Goal: Task Accomplishment & Management: Use online tool/utility

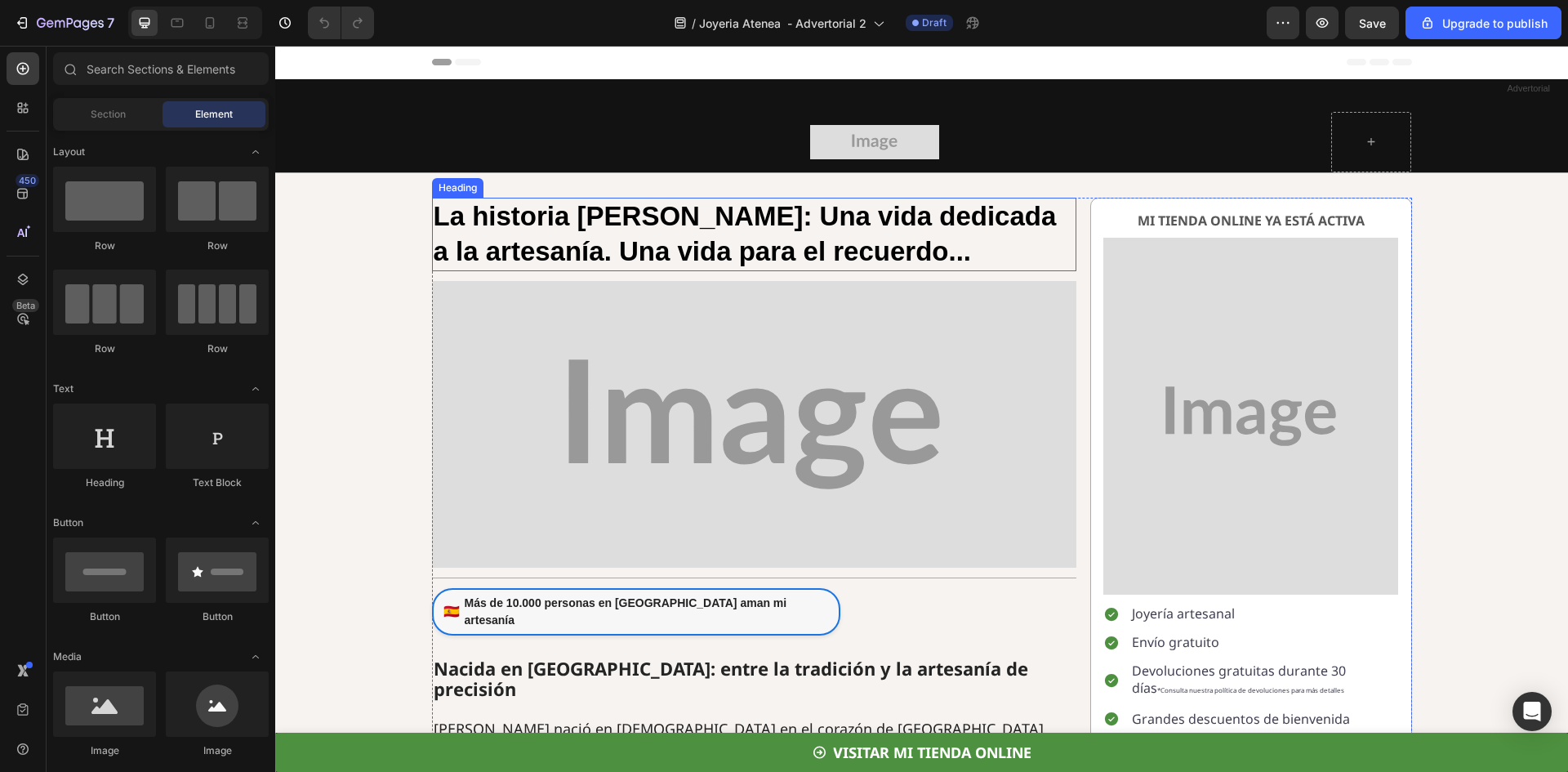
click at [621, 206] on strong "La historia de Anastasia: Una vida dedicada a la artesanía. Una vida para el re…" at bounding box center [746, 234] width 623 height 66
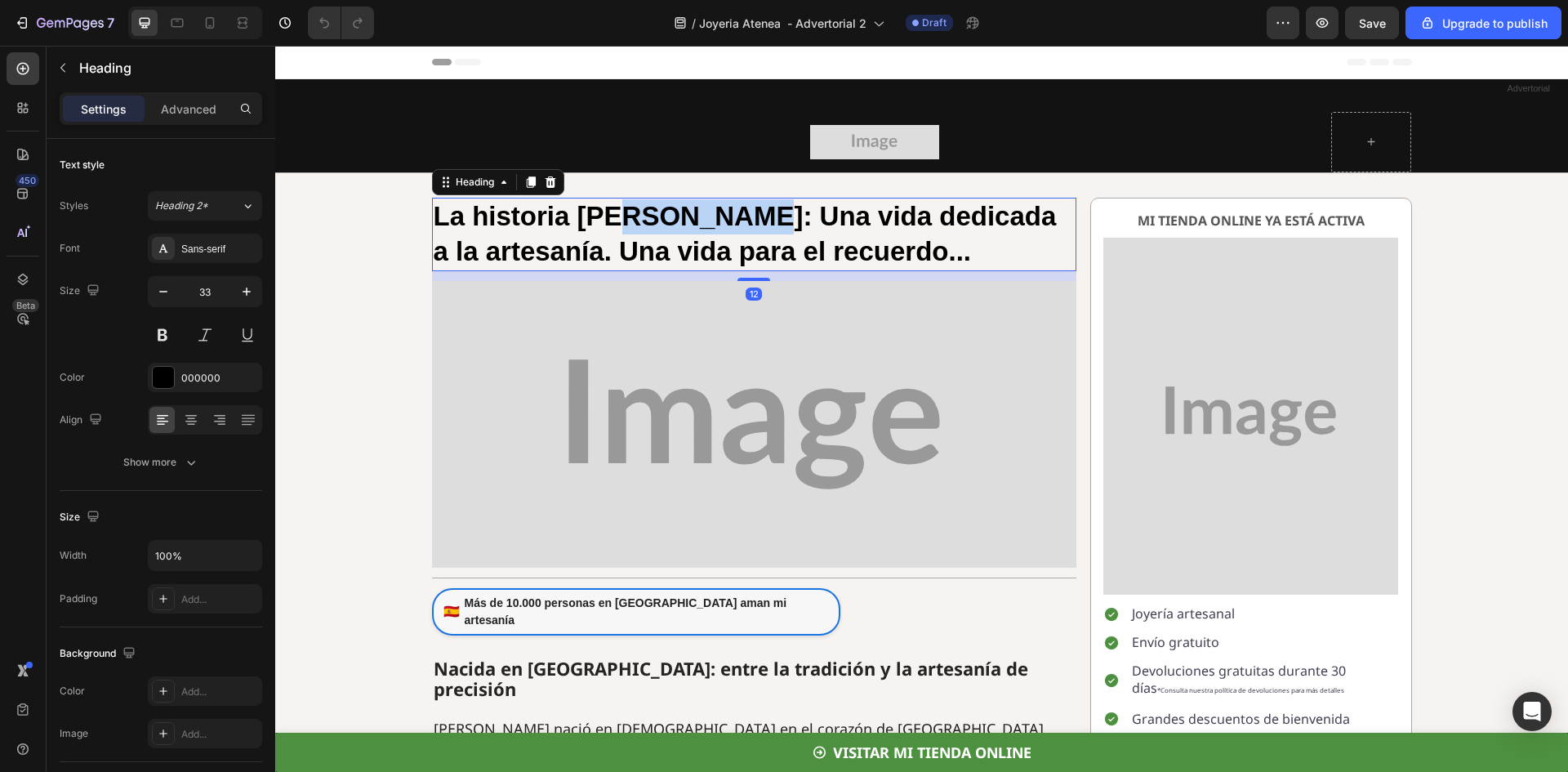
click at [659, 215] on strong "La historia de Anastasia: Una vida dedicada a la artesanía. Una vida para el re…" at bounding box center [746, 234] width 623 height 66
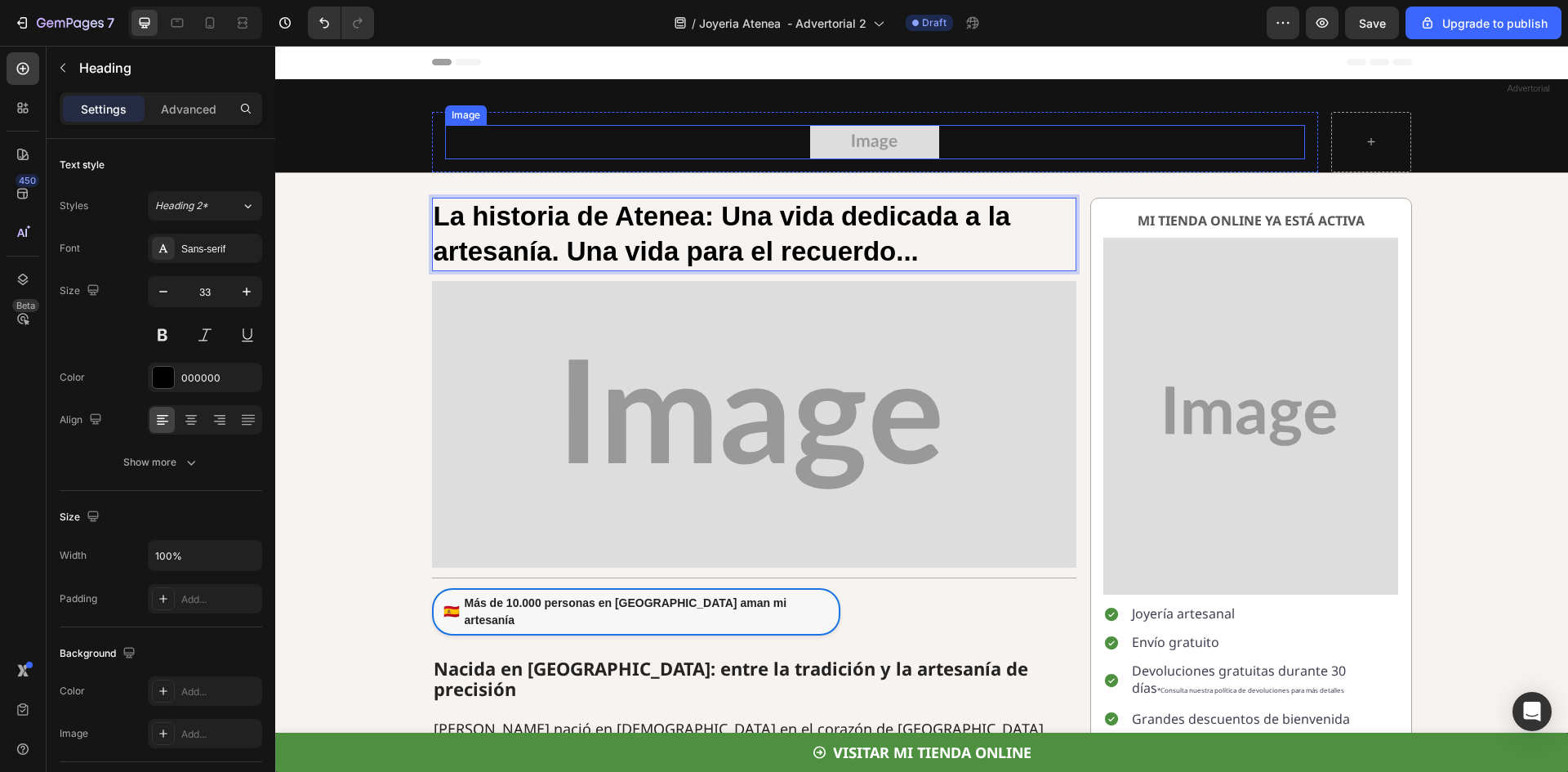
click at [909, 131] on img at bounding box center [875, 143] width 129 height 35
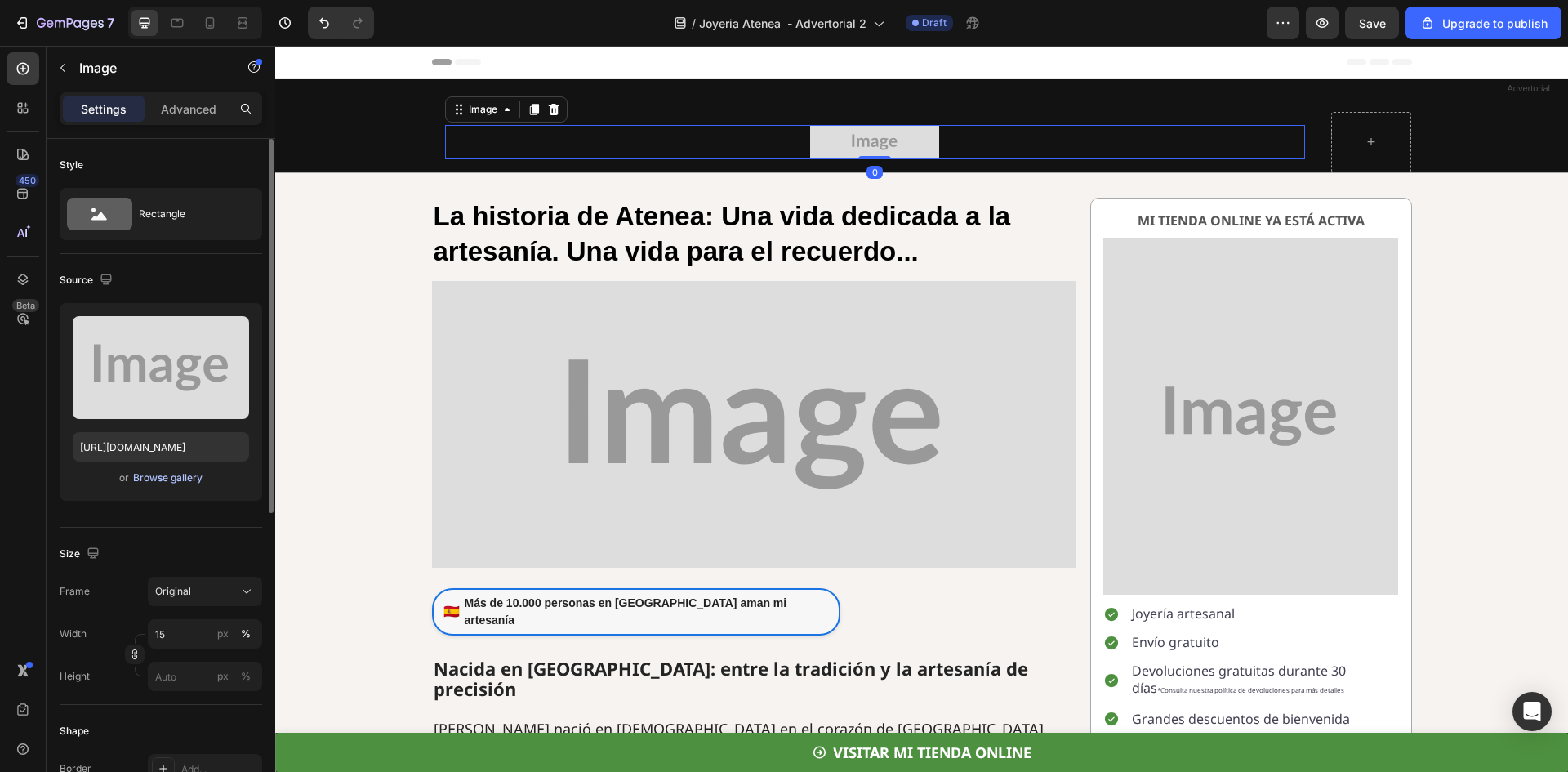
click at [157, 481] on div "Browse gallery" at bounding box center [168, 478] width 69 height 14
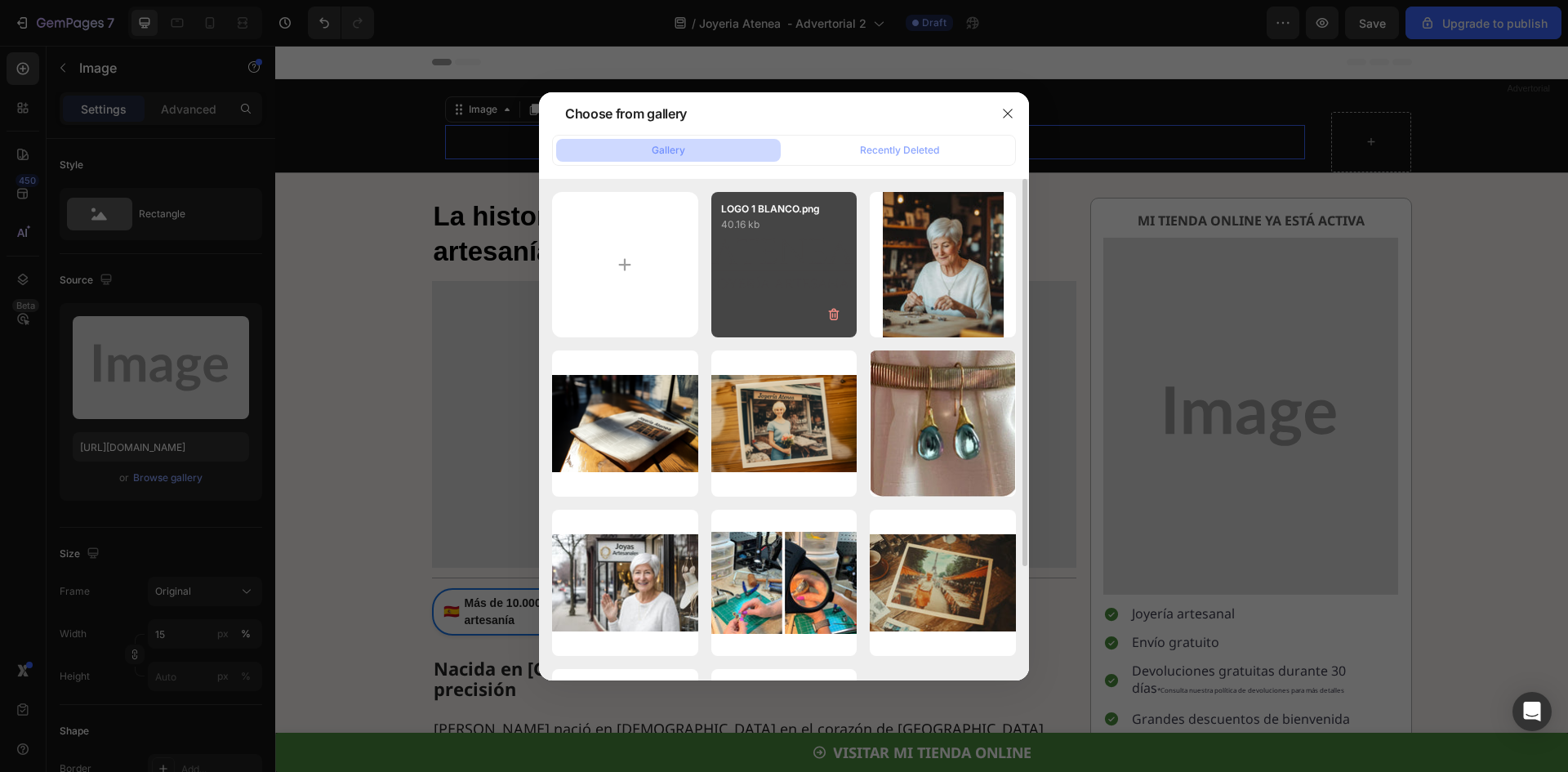
click at [819, 269] on div "LOGO 1 BLANCO.png 40.16 kb" at bounding box center [784, 265] width 147 height 147
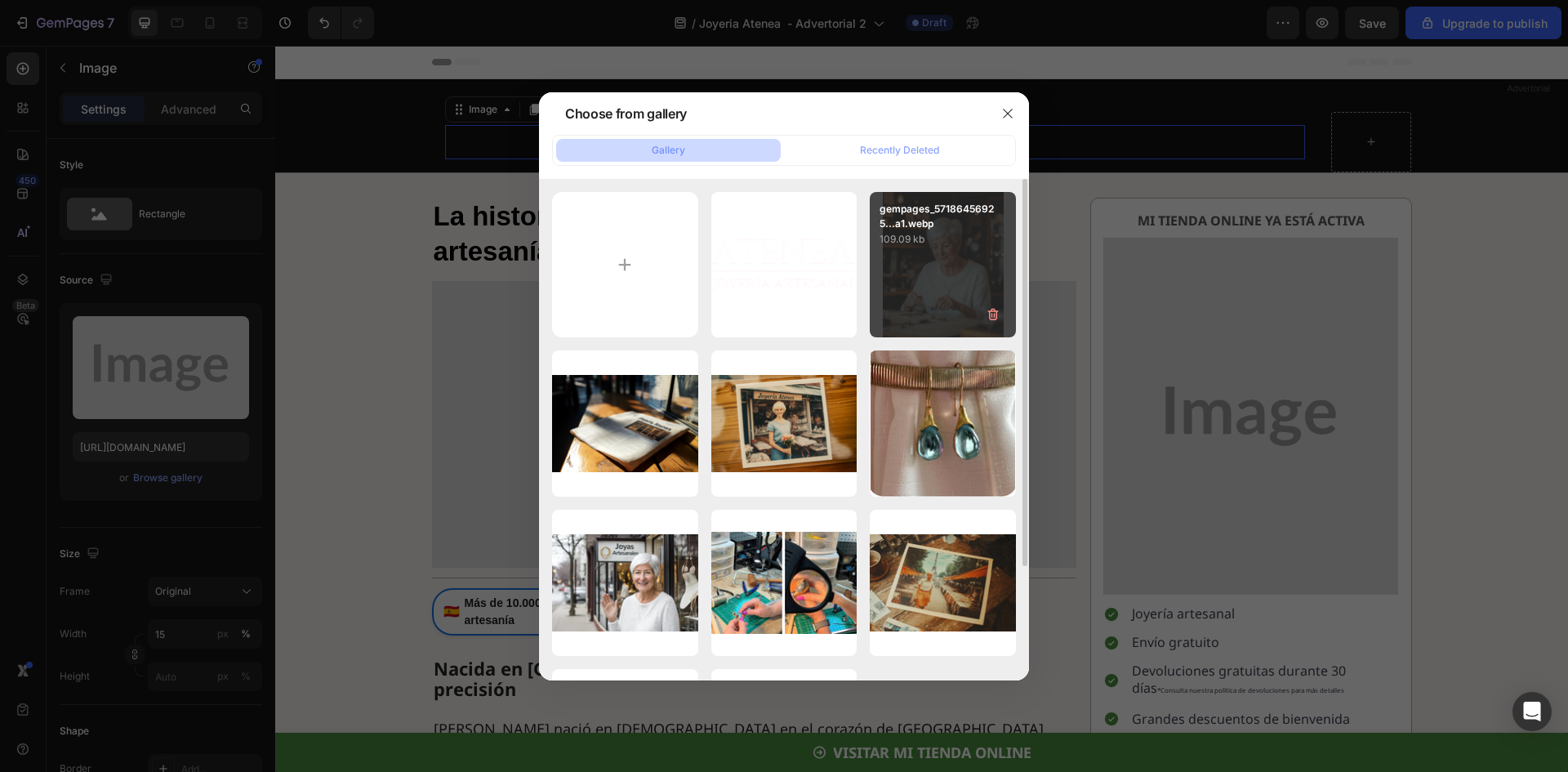
type input "https://cdn.shopify.com/s/files/1/0722/5747/0691/files/gempages_572643071250924…"
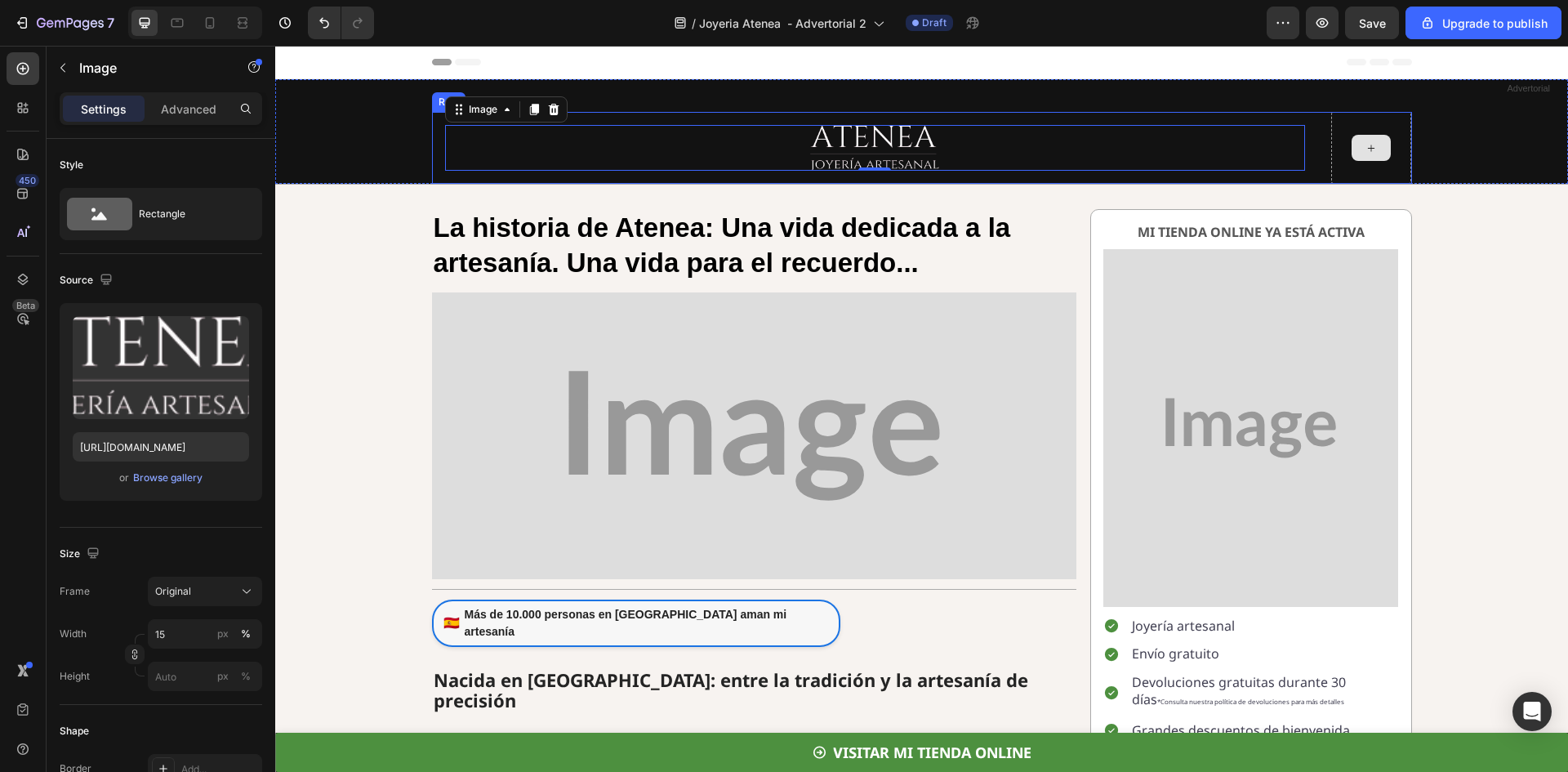
click at [1381, 152] on div at bounding box center [1371, 148] width 40 height 26
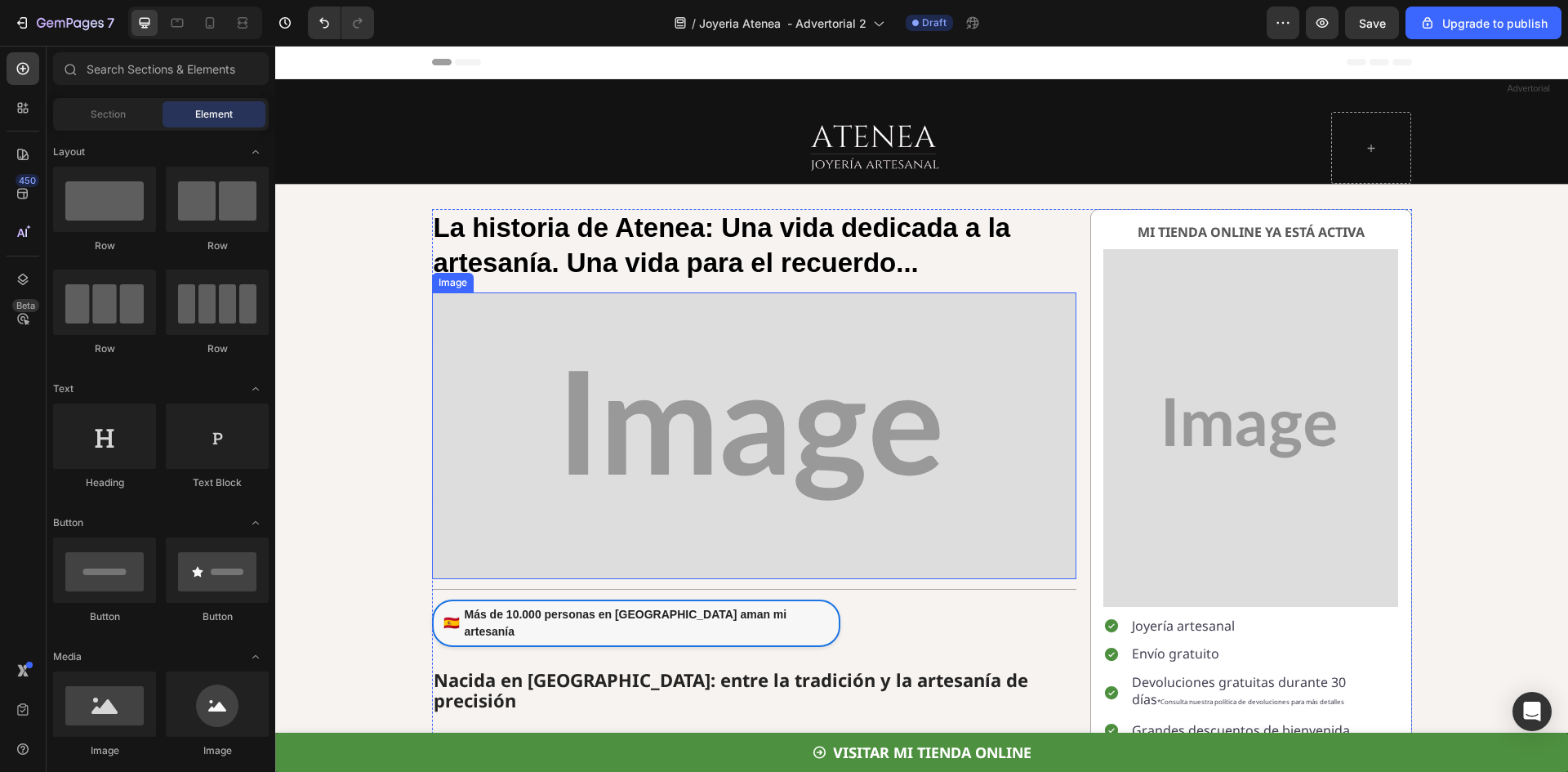
click at [737, 377] on img at bounding box center [755, 435] width 645 height 287
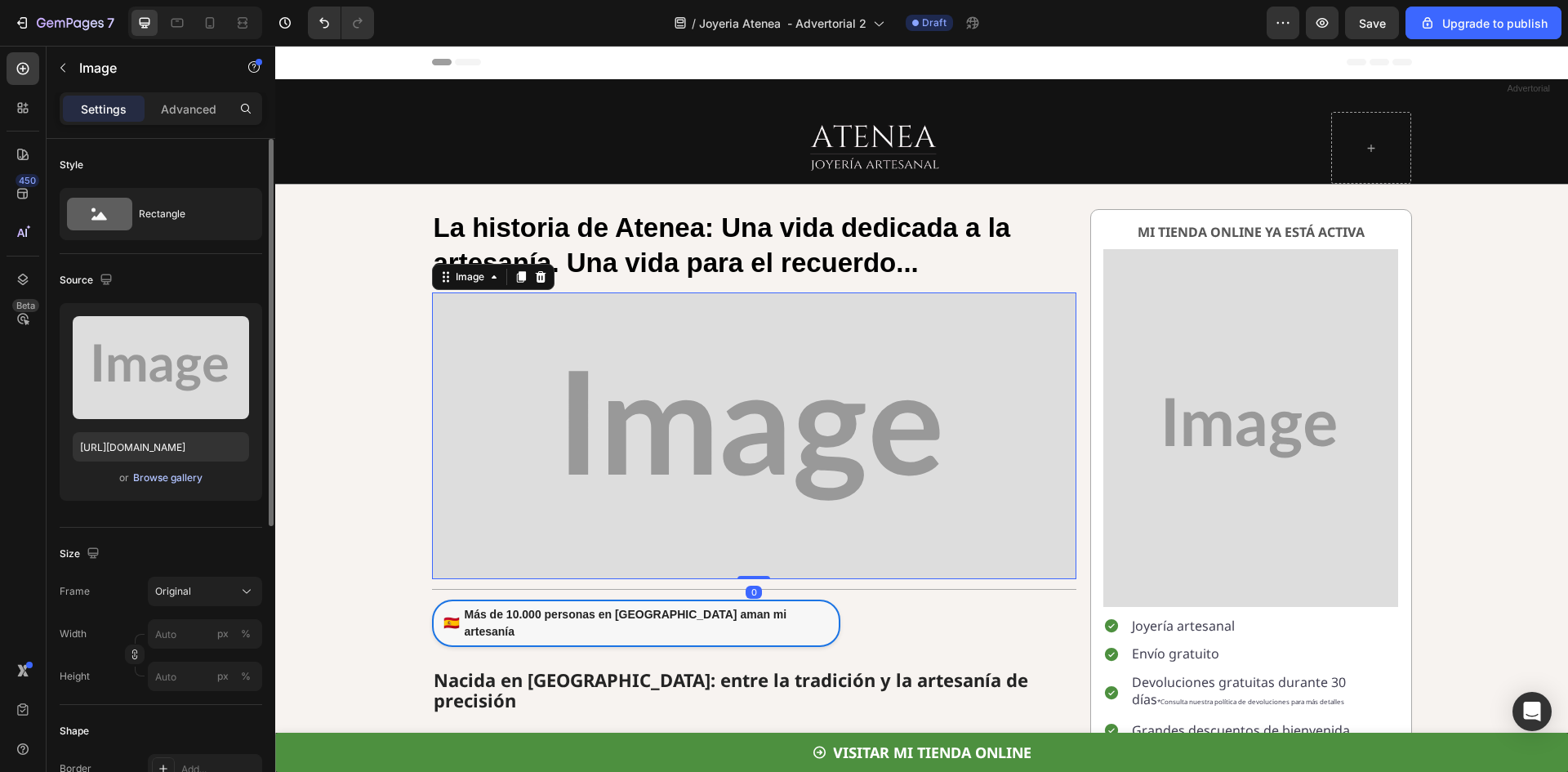
click at [160, 476] on div "Browse gallery" at bounding box center [168, 478] width 69 height 14
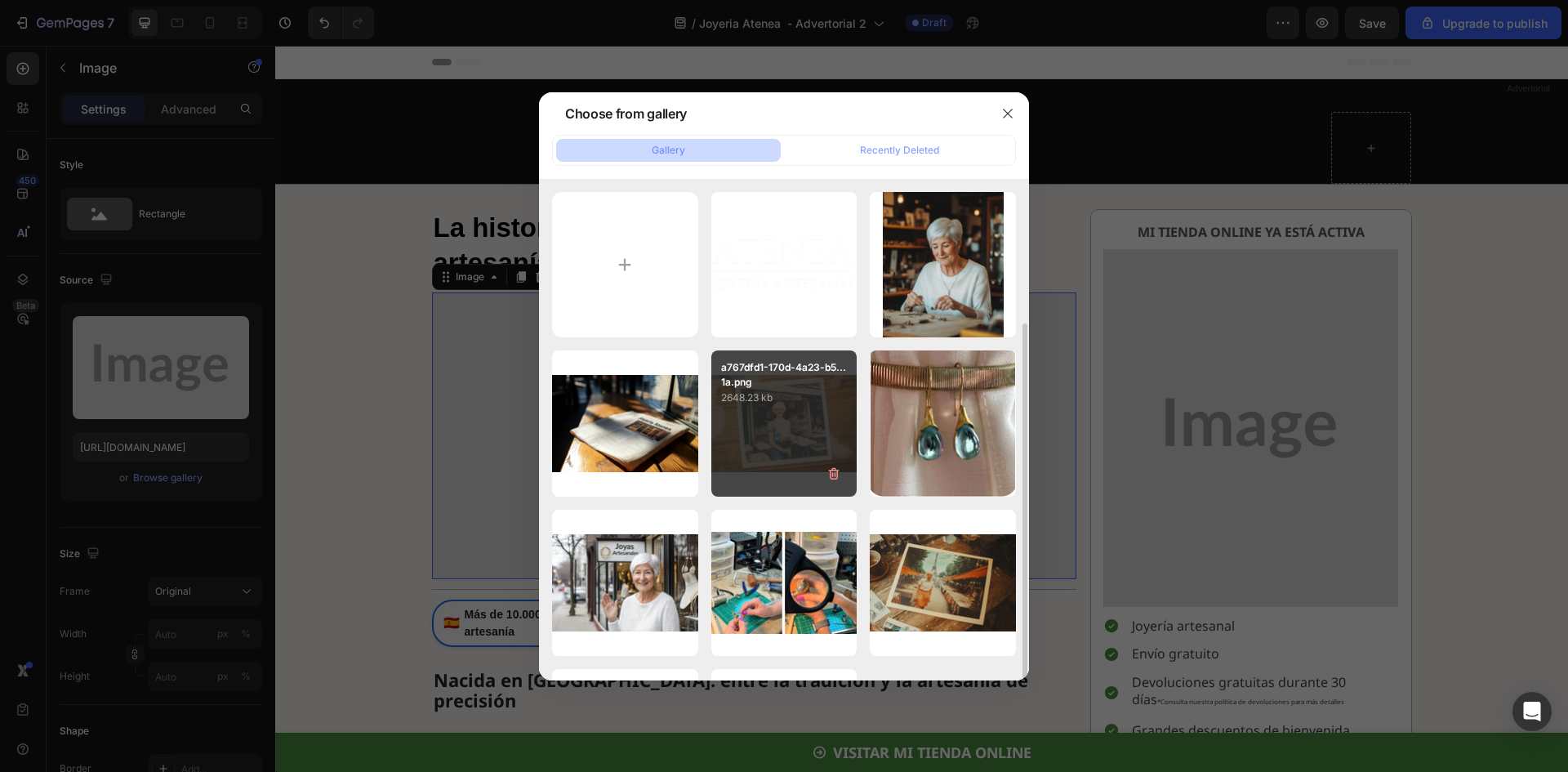
scroll to position [148, 0]
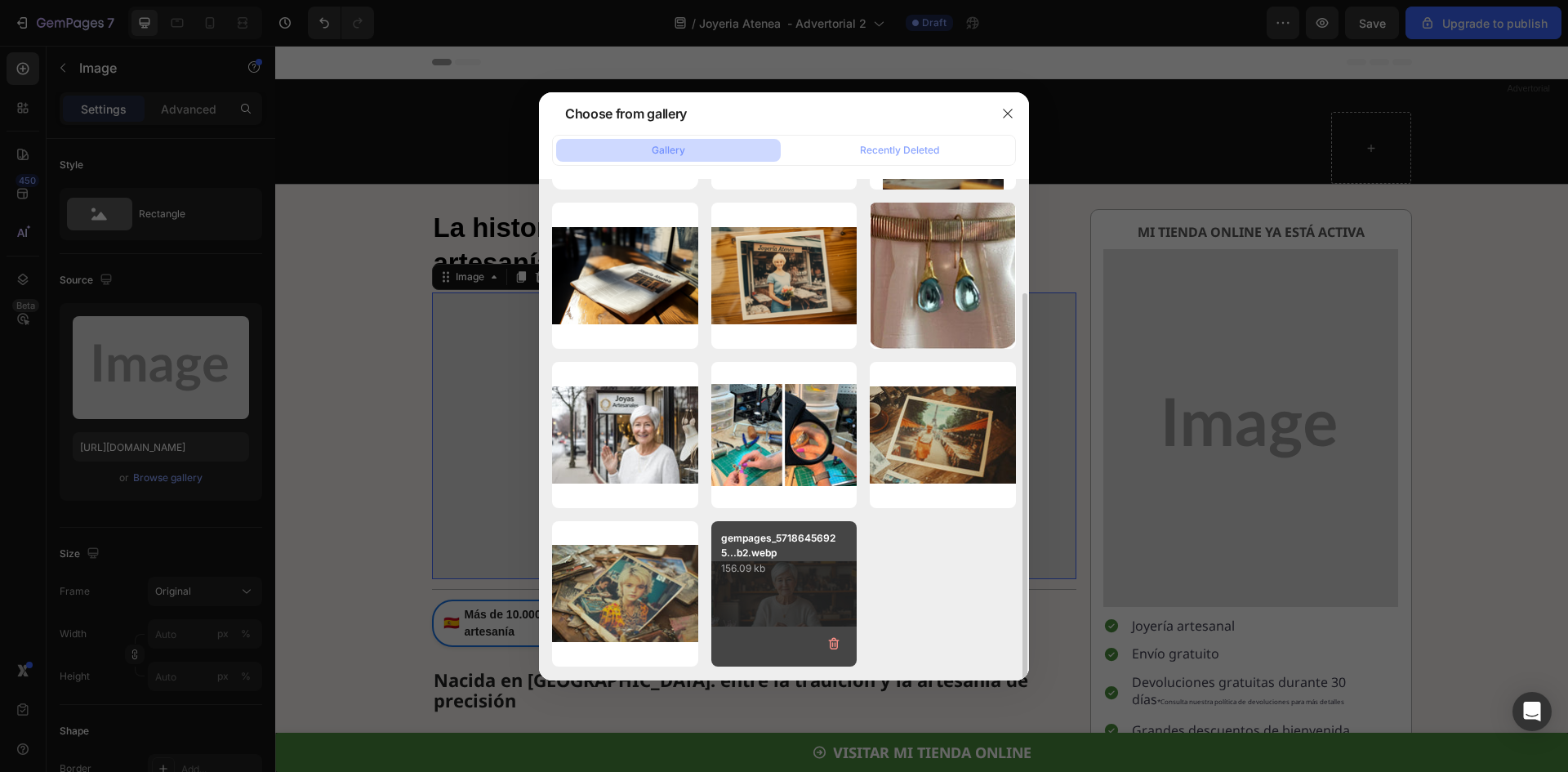
click at [819, 576] on p "156.09 kb" at bounding box center [784, 568] width 126 height 16
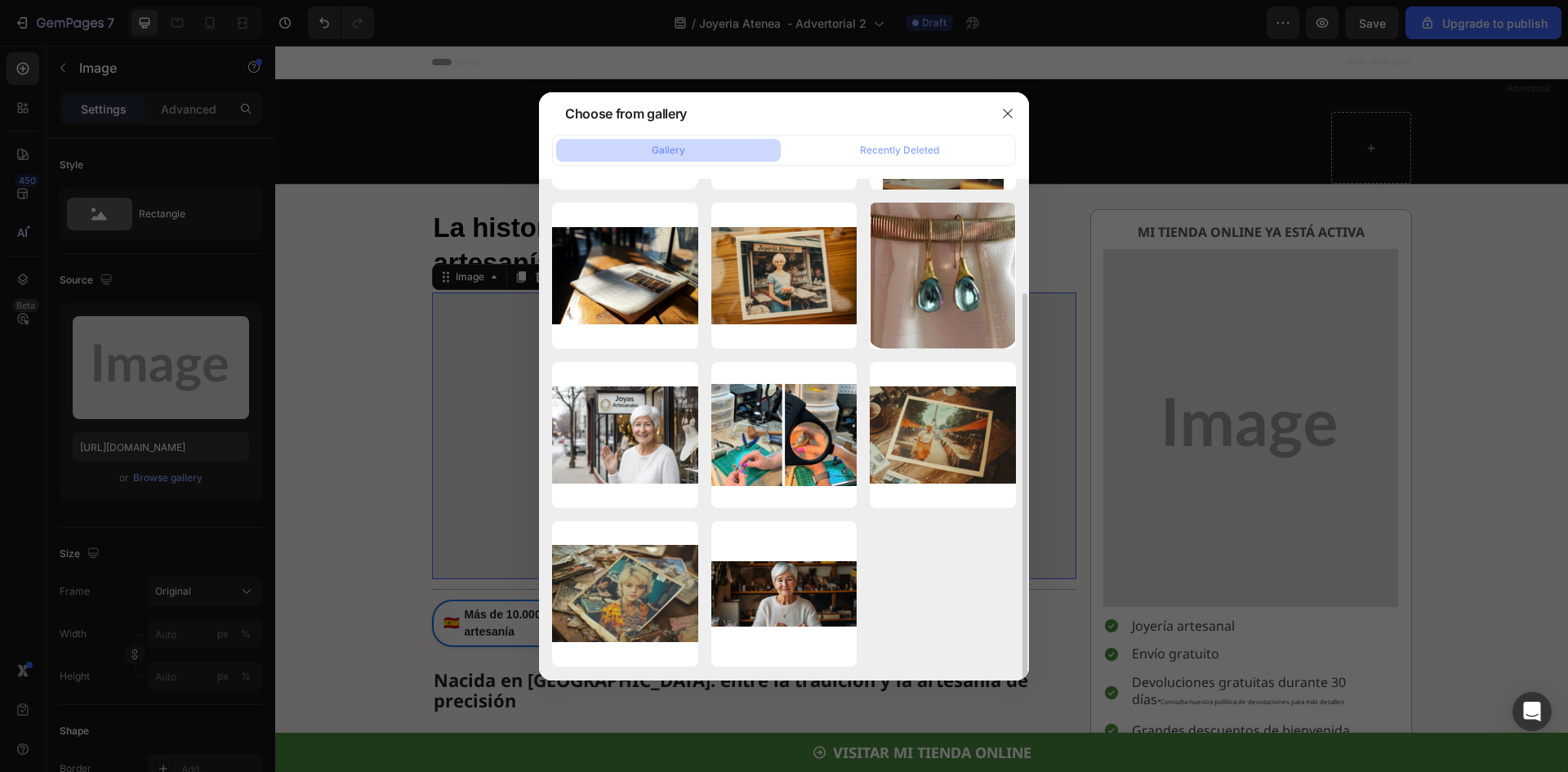
type input "https://cdn.shopify.com/s/files/1/0722/5747/0691/files/gempages_572643071250924…"
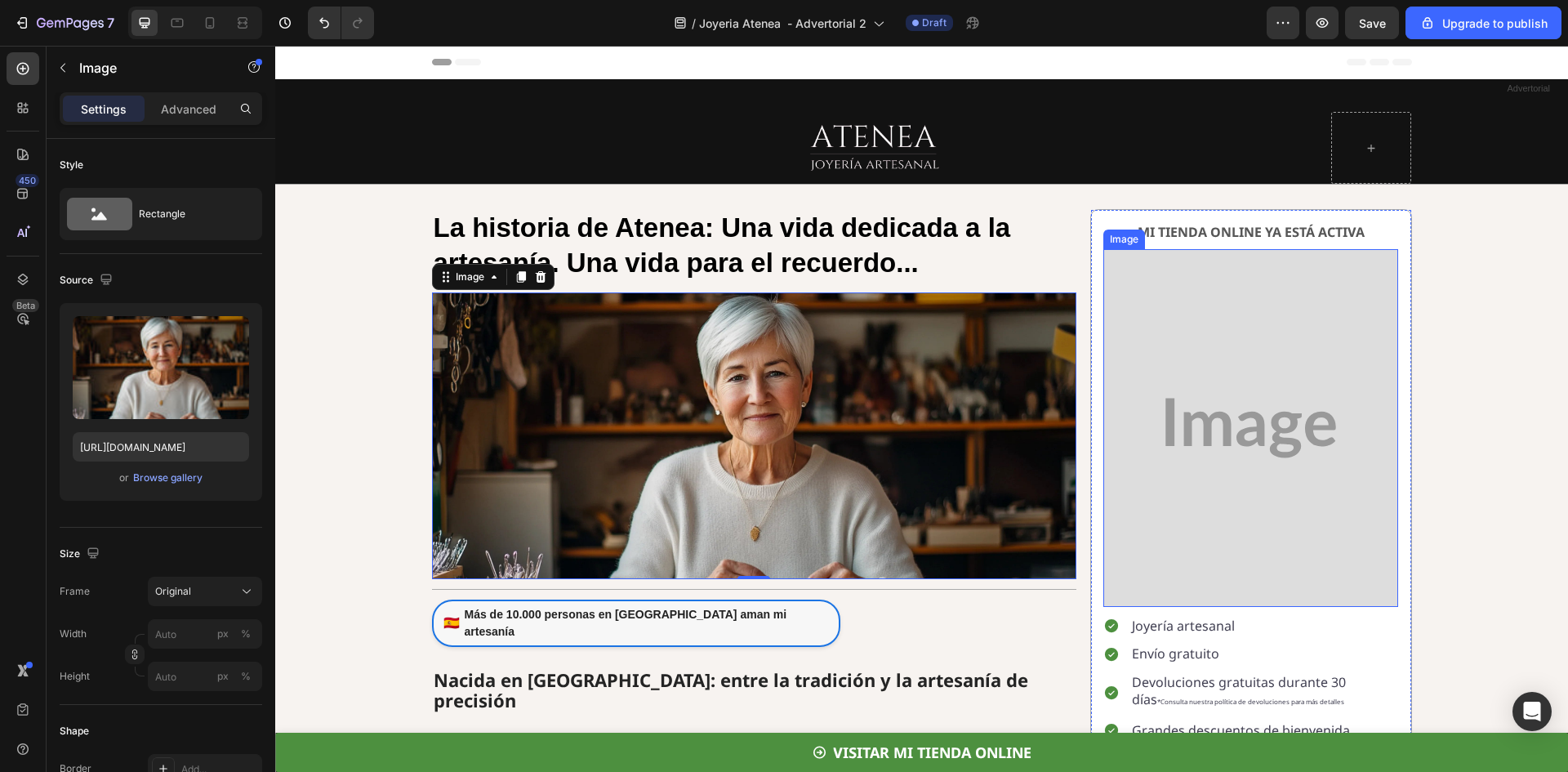
click at [1224, 409] on img at bounding box center [1252, 427] width 295 height 357
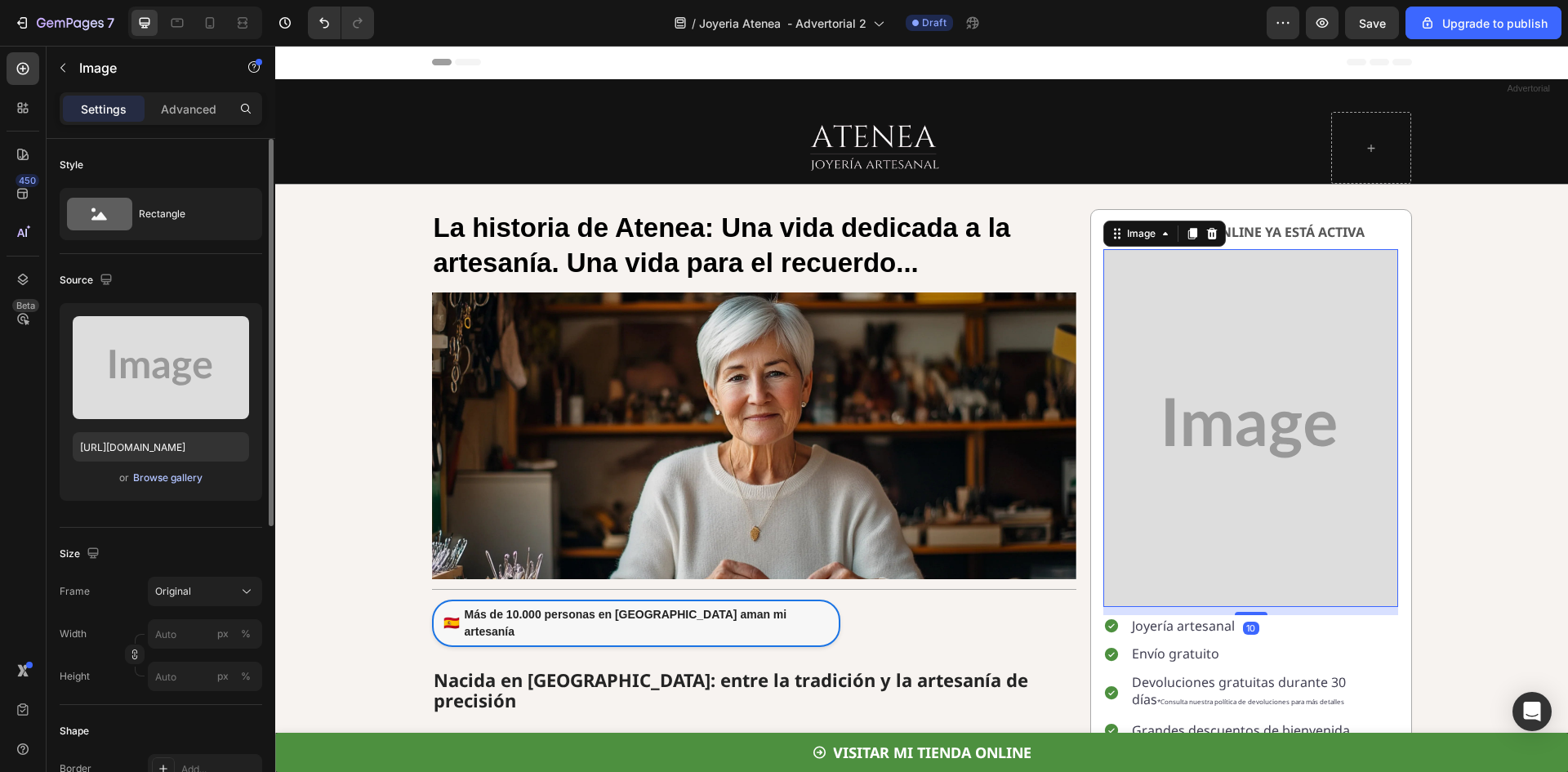
click at [162, 482] on div "Browse gallery" at bounding box center [168, 478] width 69 height 14
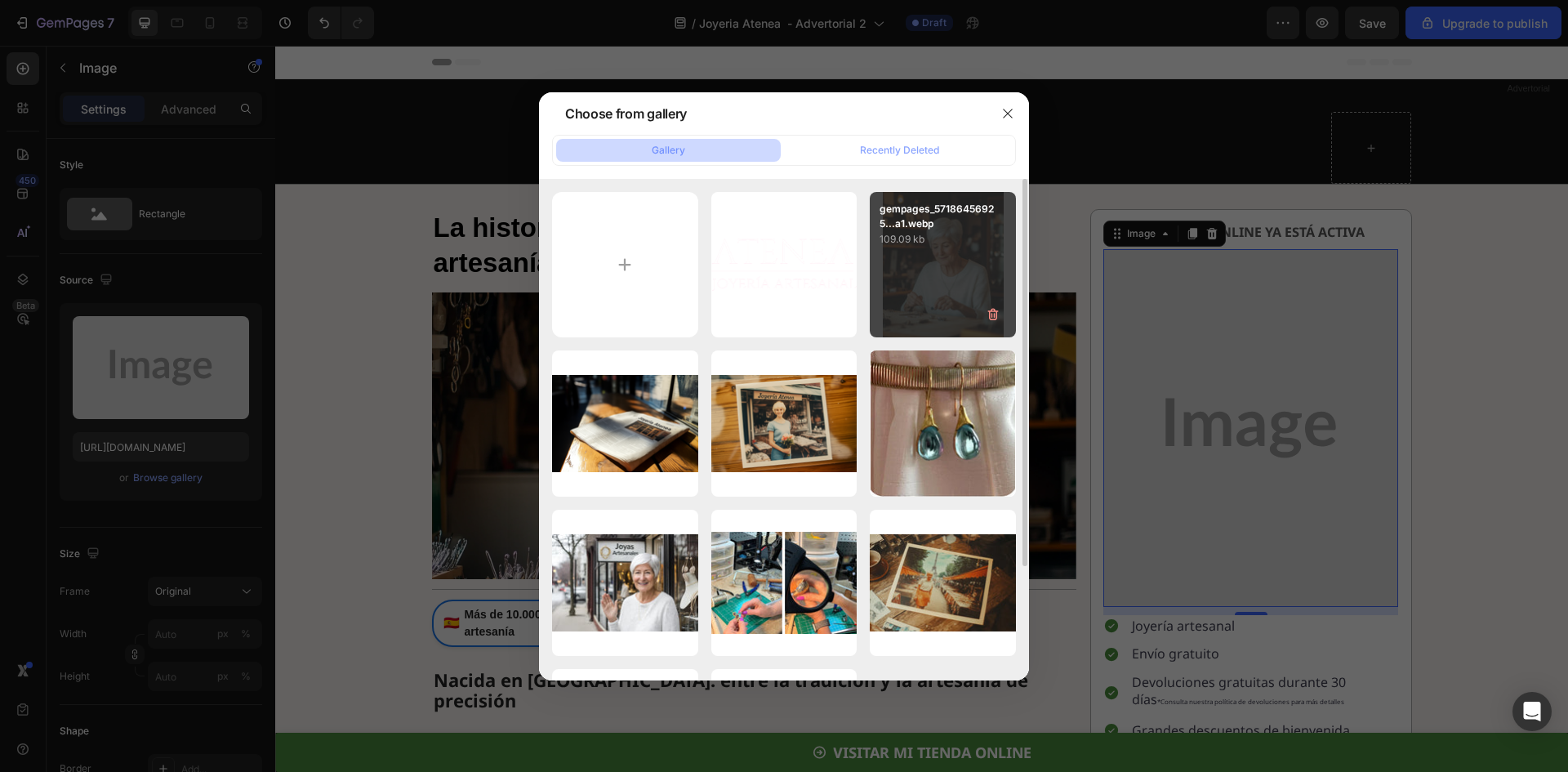
click at [923, 265] on div "gempages_57186456925...a1.webp 109.09 kb" at bounding box center [944, 265] width 147 height 147
type input "https://cdn.shopify.com/s/files/1/0722/5747/0691/files/gempages_572643071250924…"
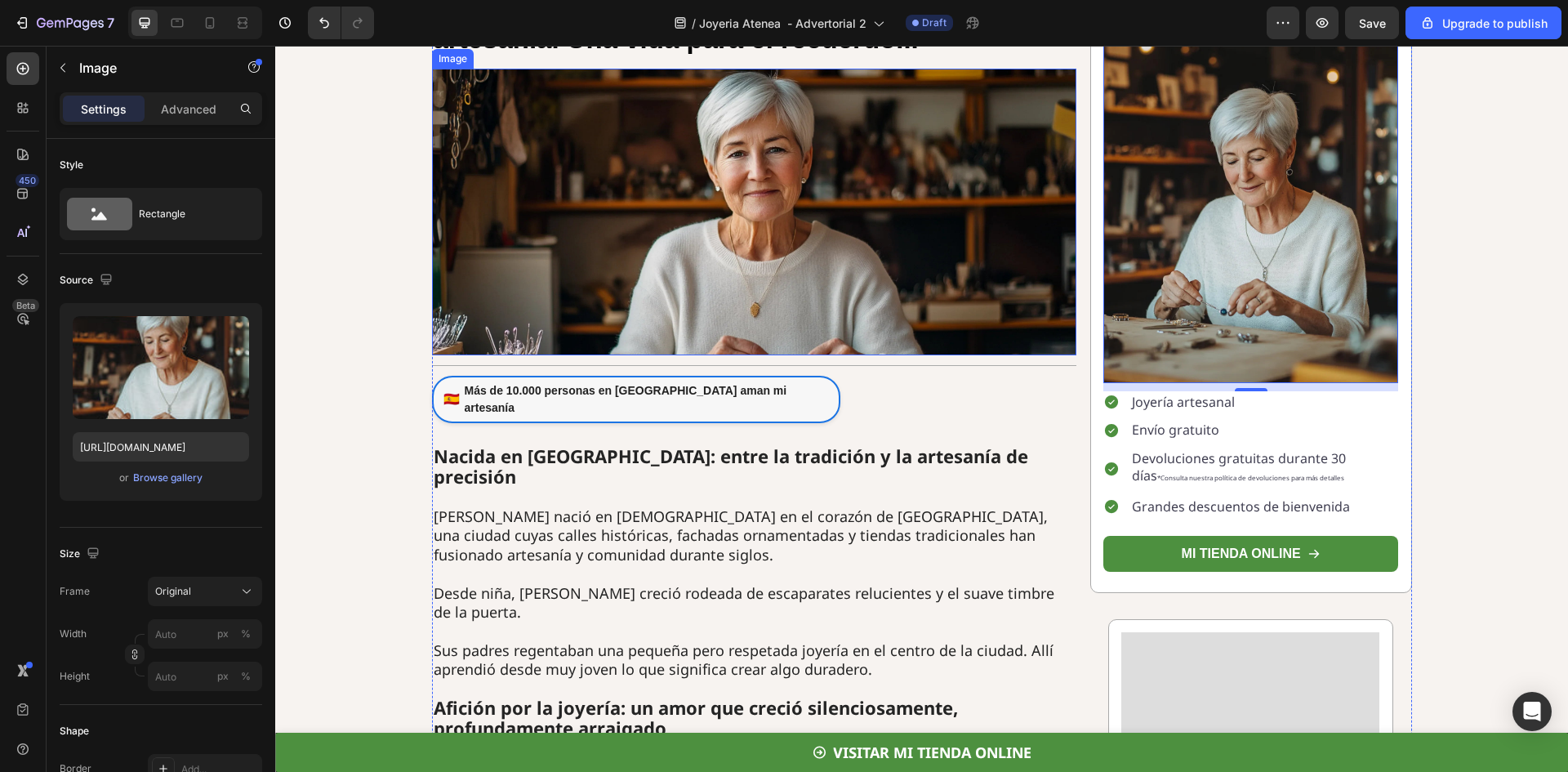
scroll to position [327, 0]
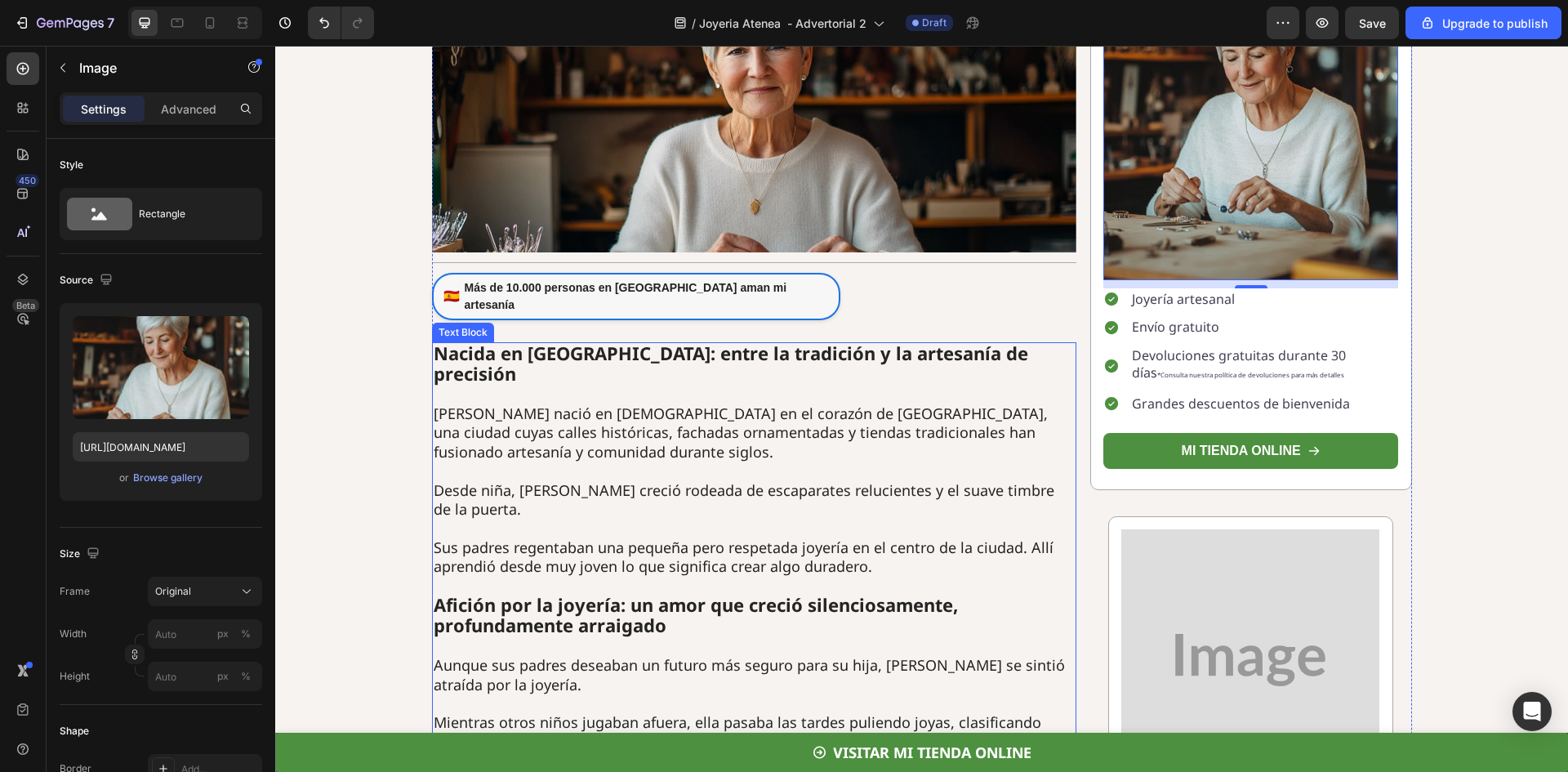
click at [563, 342] on strong "Nacida en Madrid: entre la tradición y la artesanía de precisión" at bounding box center [731, 364] width 594 height 44
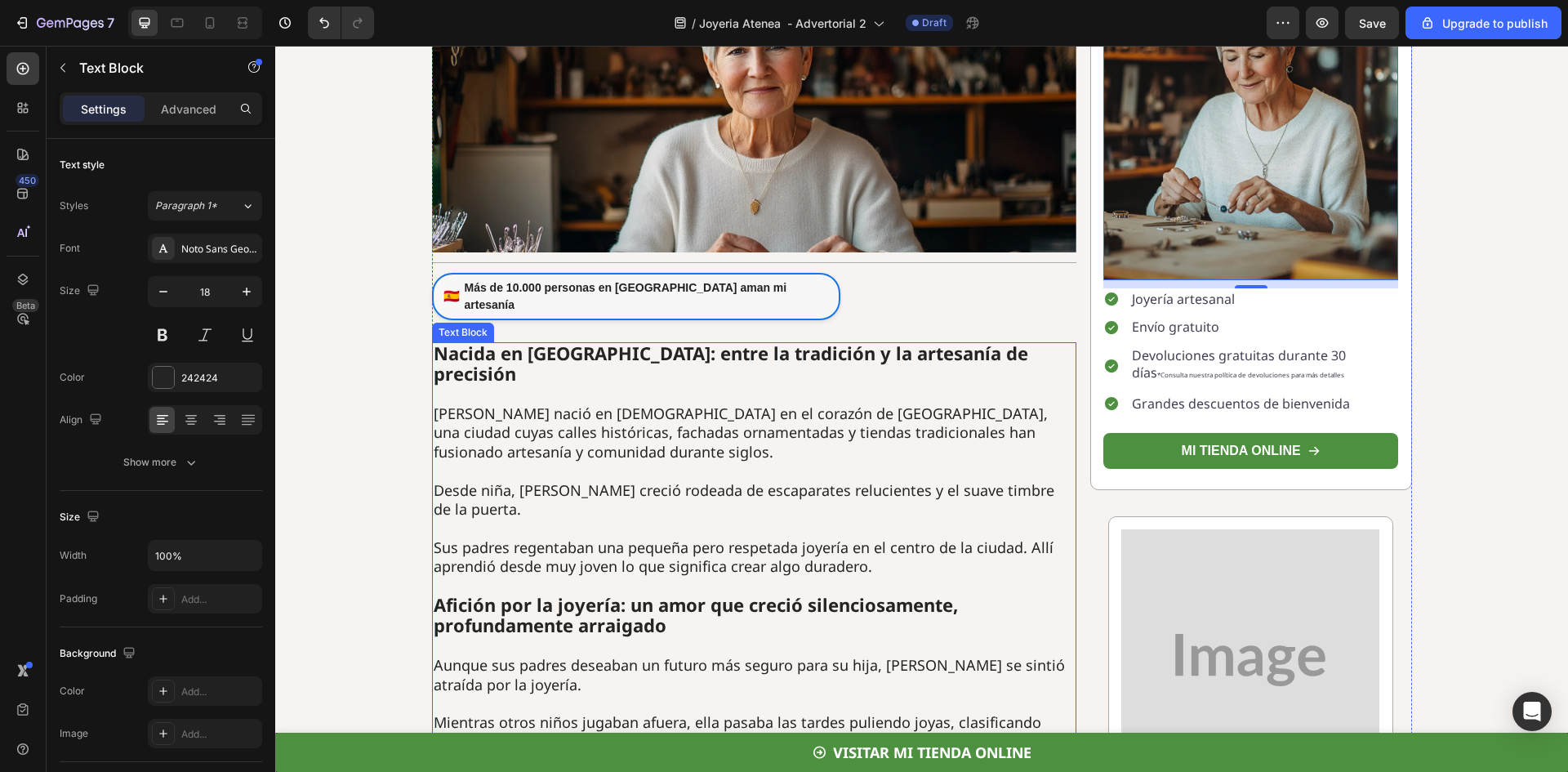
click at [563, 342] on strong "Nacida en Madrid: entre la tradición y la artesanía de precisión" at bounding box center [731, 364] width 594 height 44
click at [446, 404] on p "Anastasia nació en 1959 en el corazón de Madrid, una ciudad cuyas calles histór…" at bounding box center [755, 443] width 642 height 77
click at [726, 404] on p "Atenea nació en 1959 en el corazón de Madrid, una ciudad cuyas calles histórica…" at bounding box center [755, 443] width 642 height 77
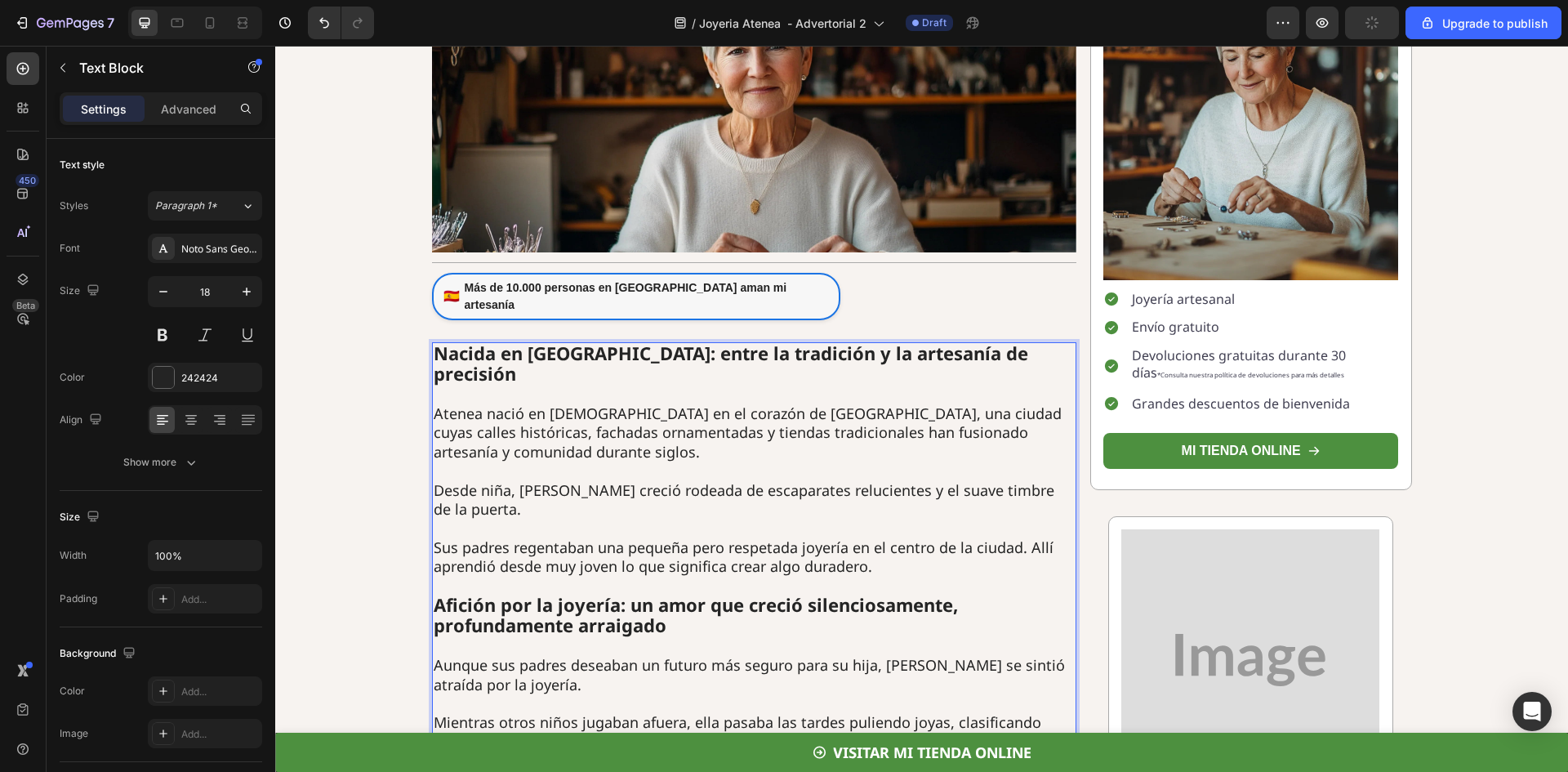
click at [569, 482] on p "Desde niña, Anastasia creció rodeada de escaparates relucientes y el suave timb…" at bounding box center [755, 501] width 642 height 39
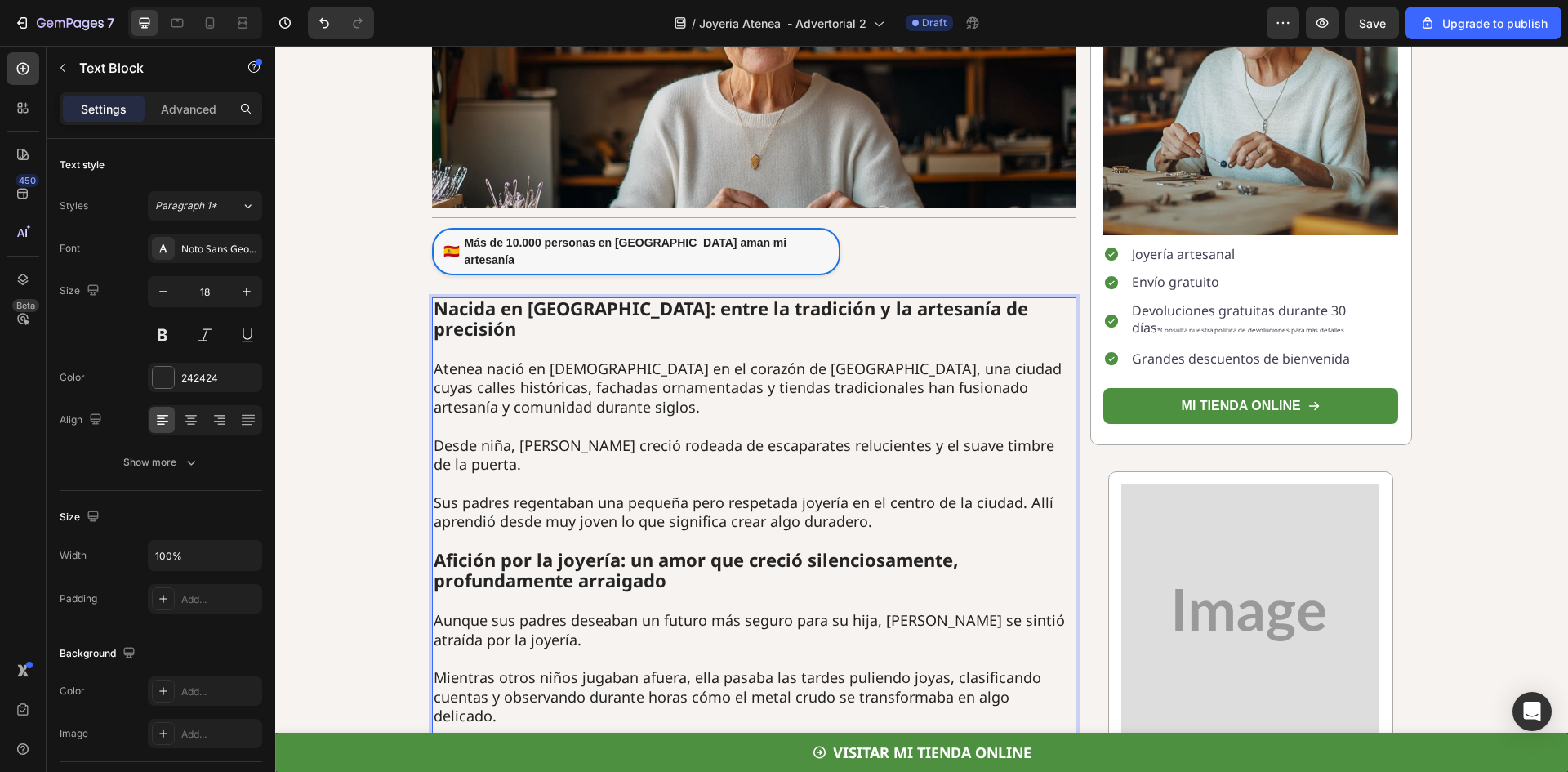
scroll to position [408, 0]
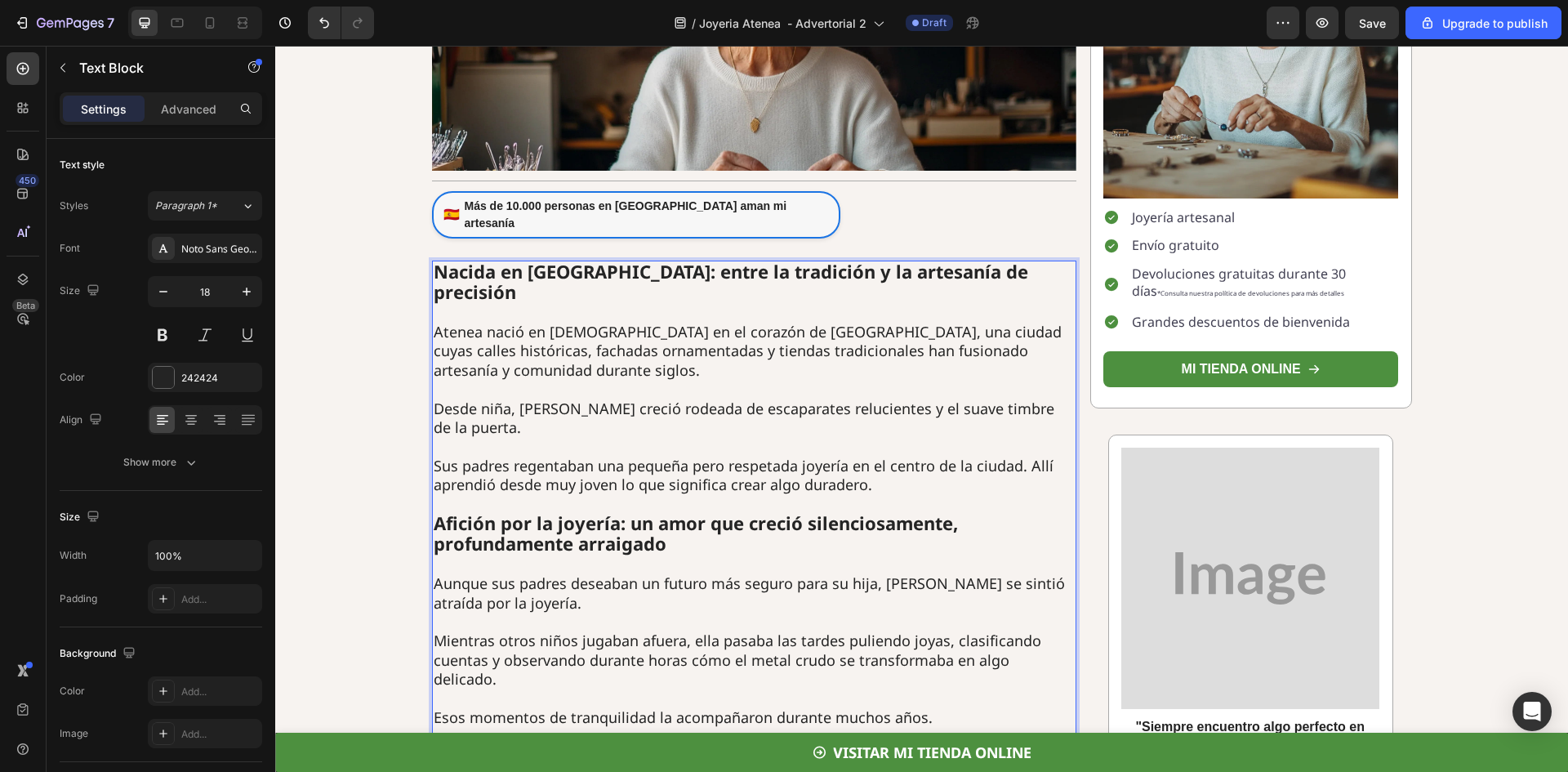
click at [901, 574] on p "Aunque sus padres deseaban un futuro más seguro para su hija, Anastasia se sint…" at bounding box center [755, 602] width 642 height 57
click at [902, 574] on p "Aunque sus padres deseaban un futuro más seguro para su hija, Anastasia se sint…" at bounding box center [755, 602] width 642 height 57
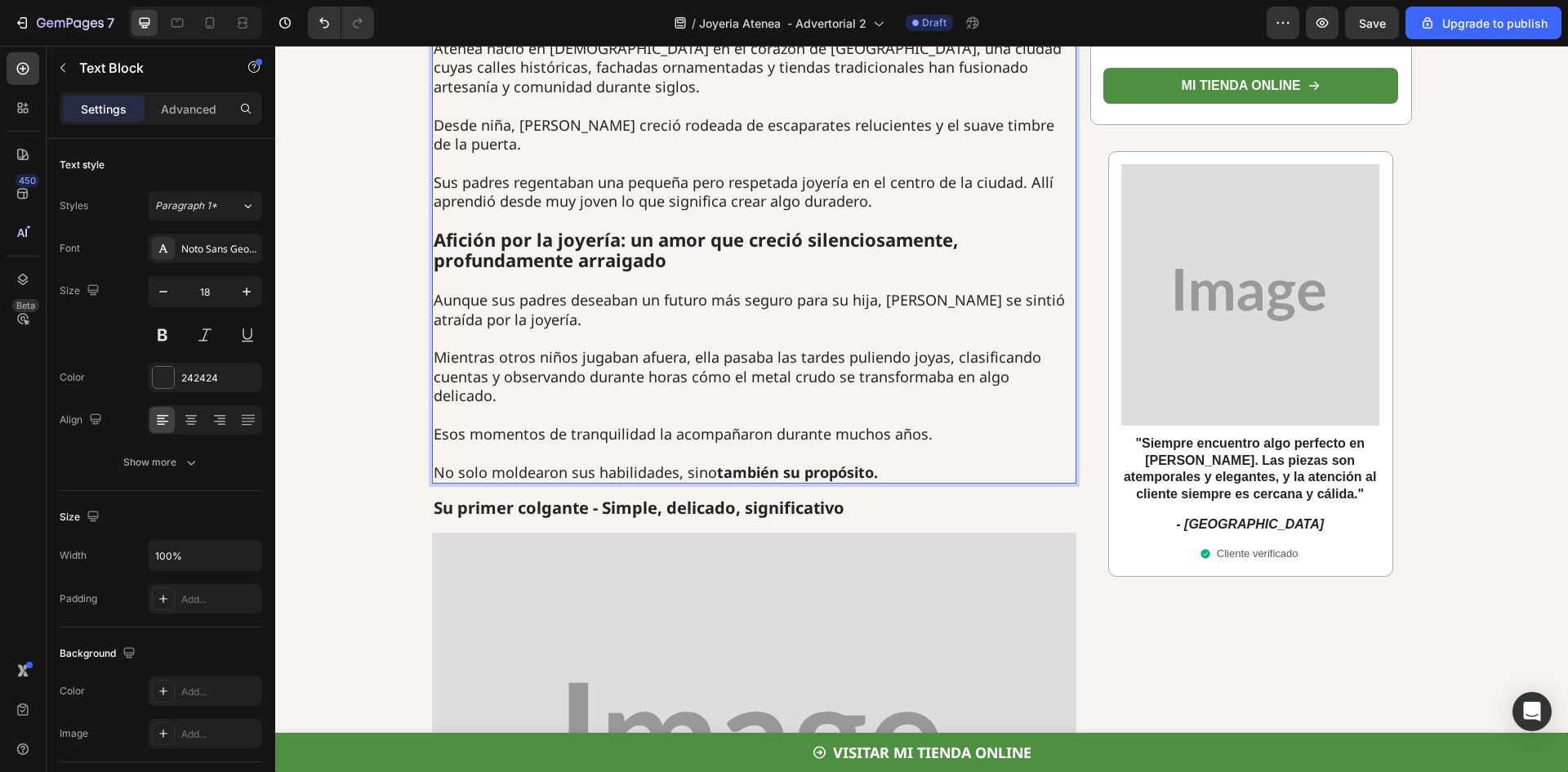
scroll to position [735, 0]
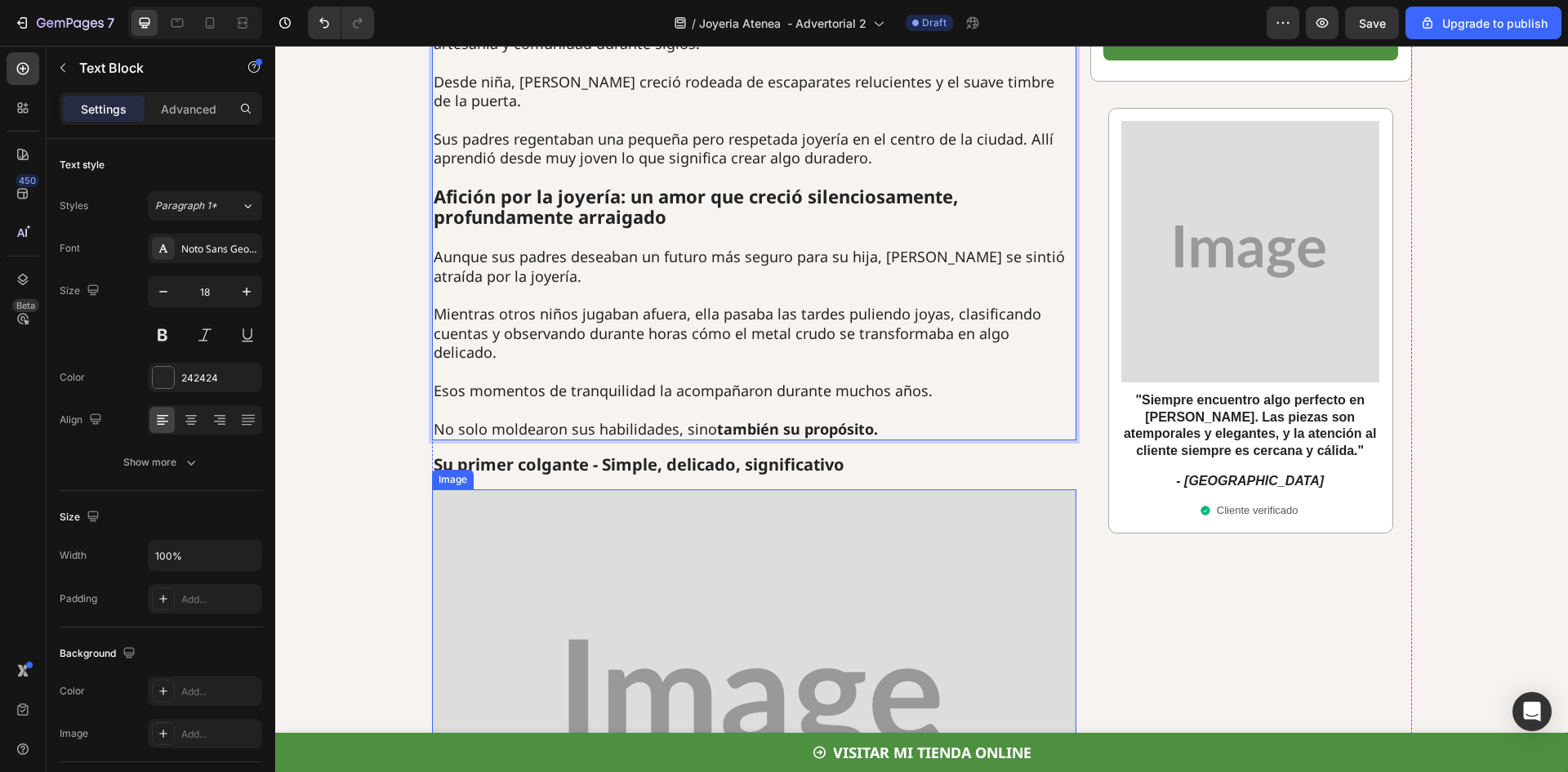
click at [829, 537] on img at bounding box center [755, 703] width 645 height 429
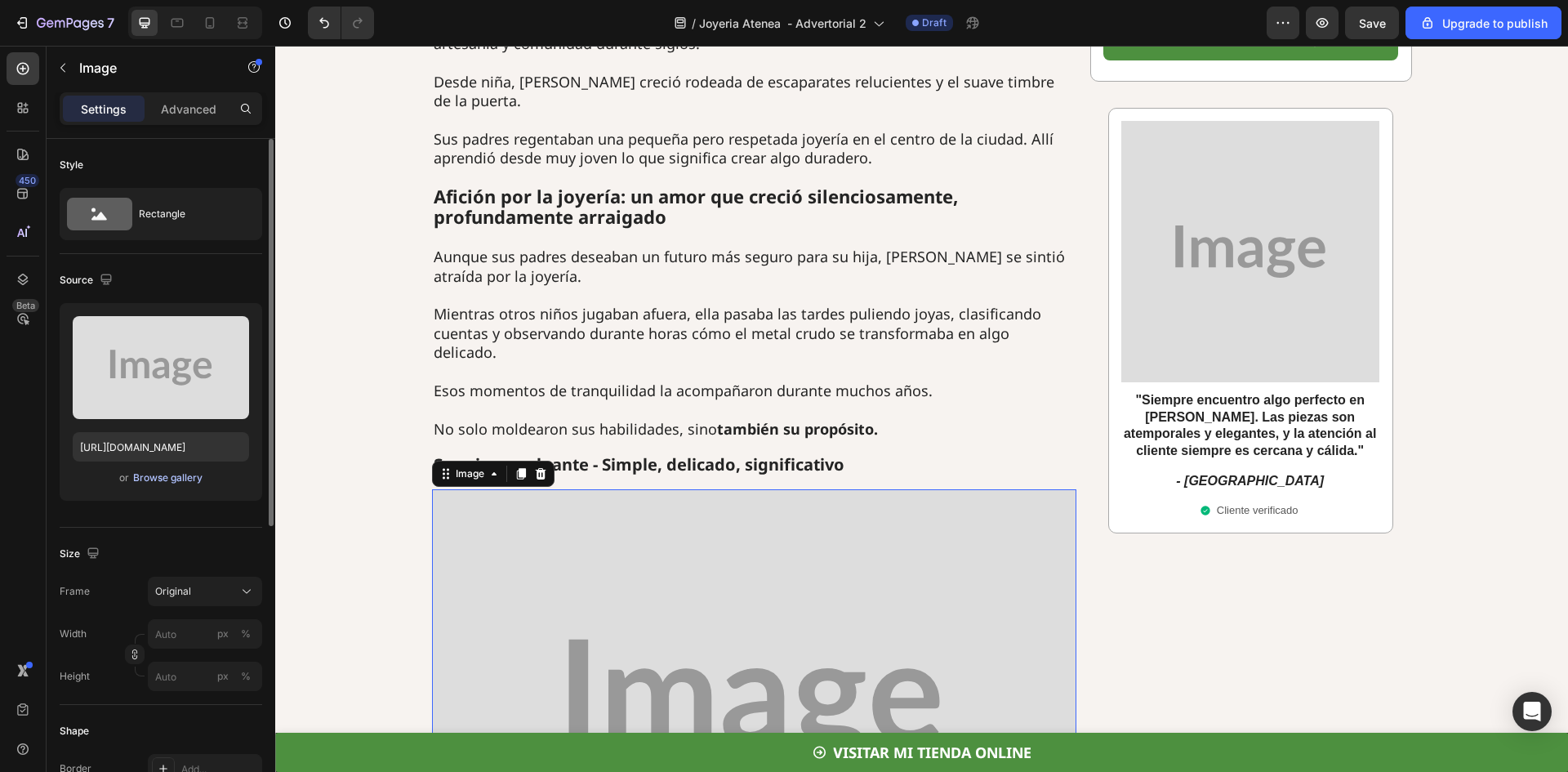
click at [196, 474] on div "Browse gallery" at bounding box center [168, 478] width 69 height 14
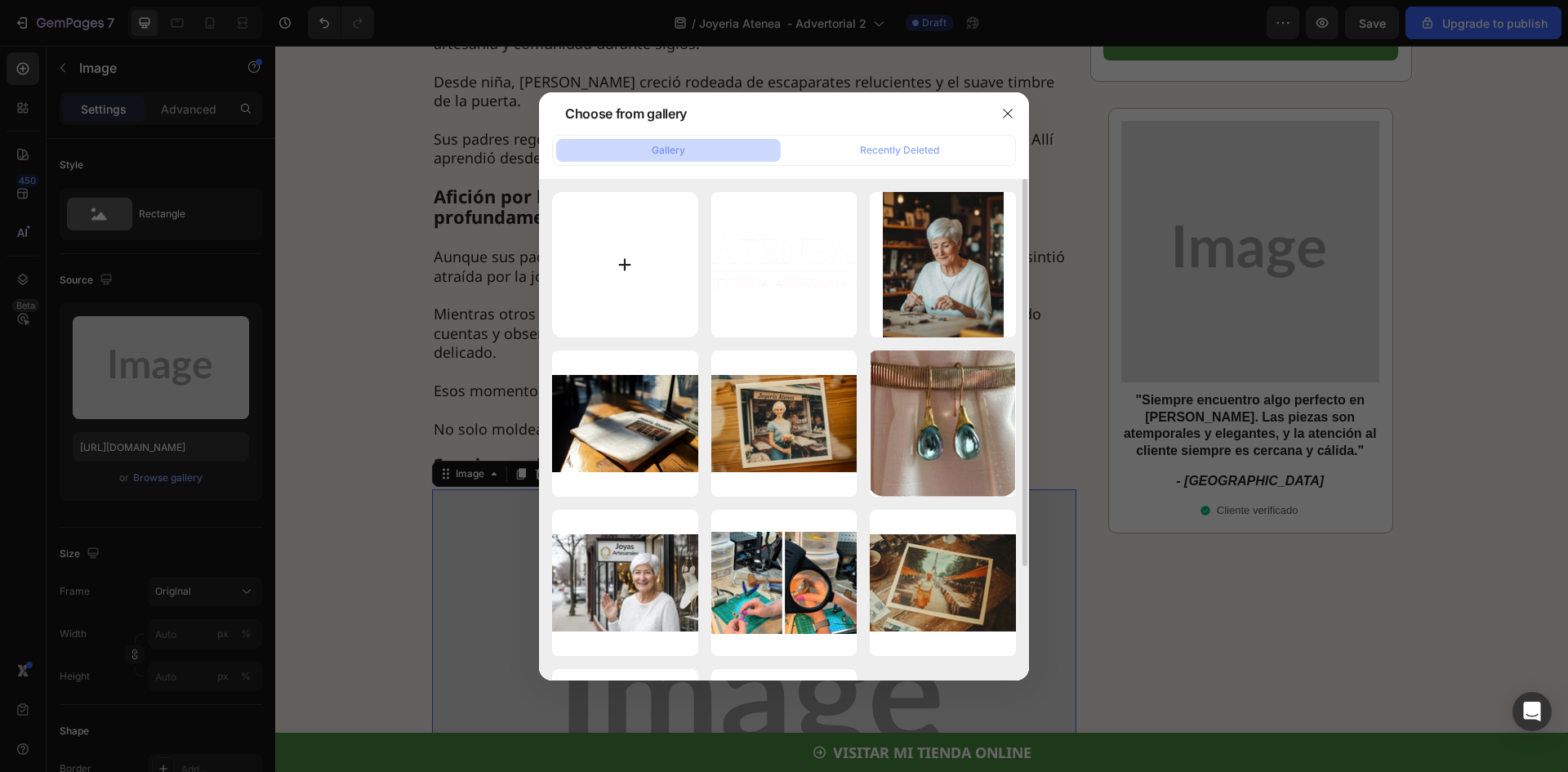
click at [607, 251] on input "file" at bounding box center [625, 265] width 147 height 147
type input "C:\fakepath\Ad_02_002.webp"
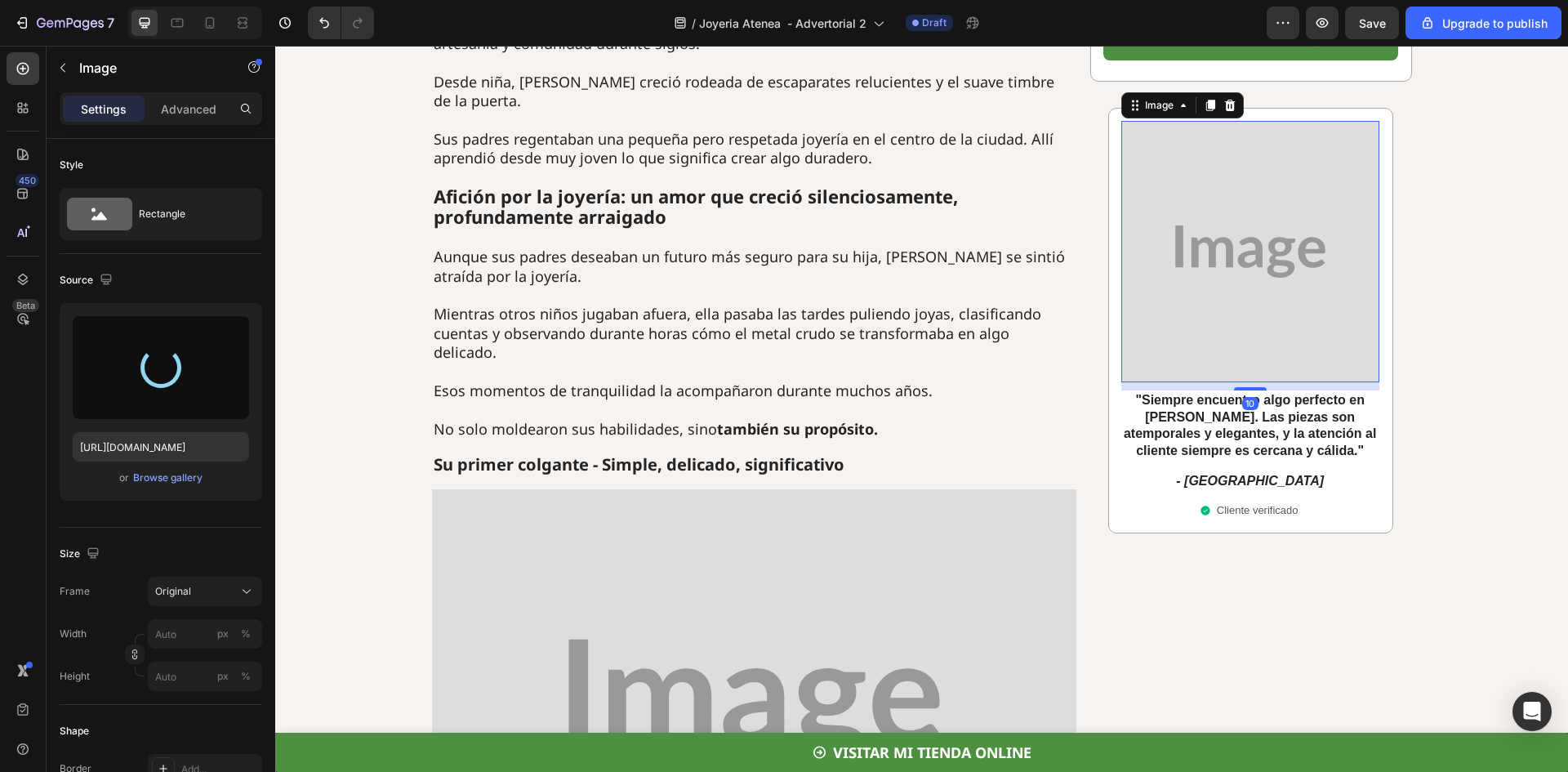
click at [1180, 326] on img at bounding box center [1250, 251] width 258 height 261
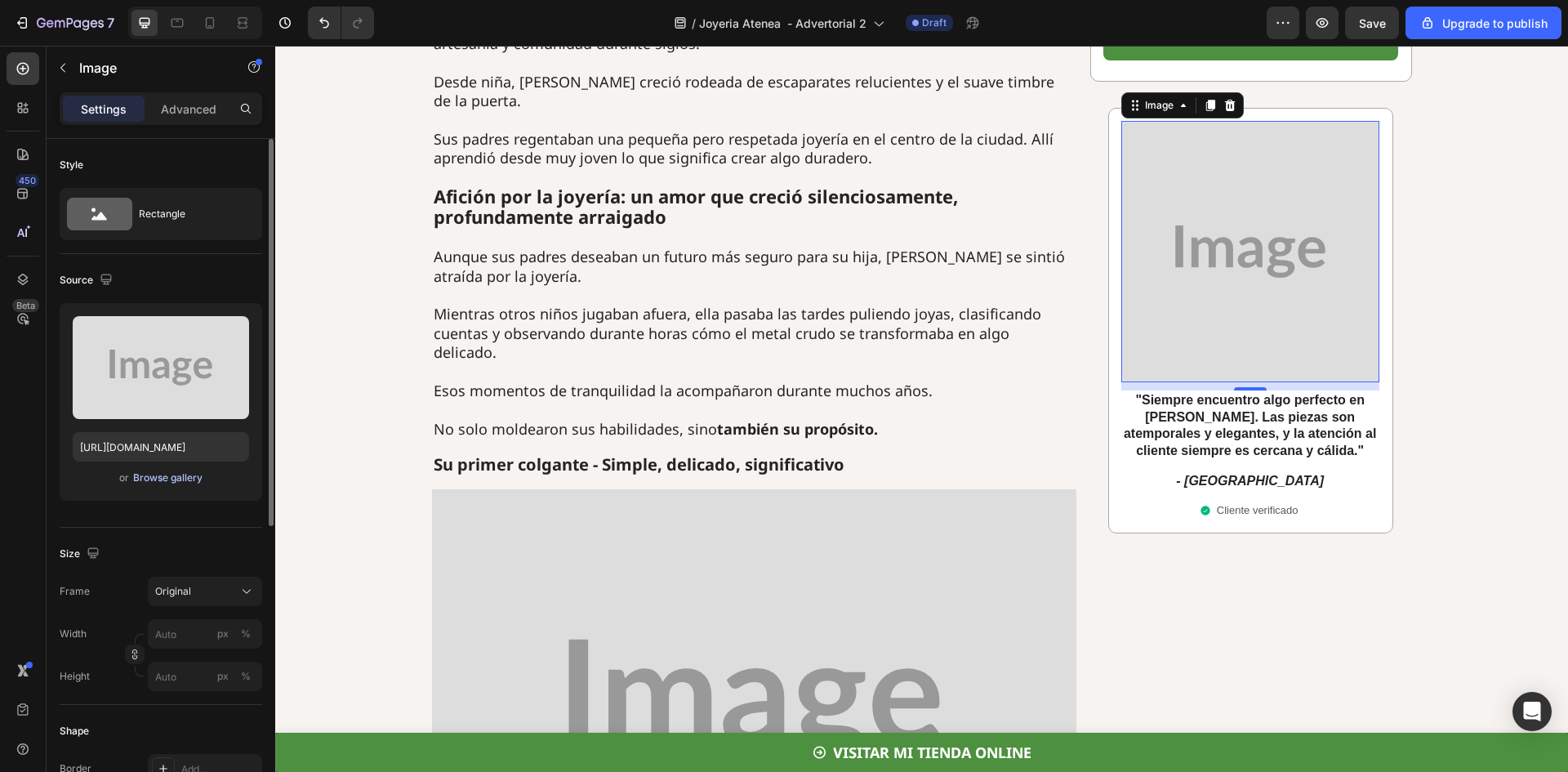
click at [161, 473] on div "Browse gallery" at bounding box center [168, 478] width 69 height 14
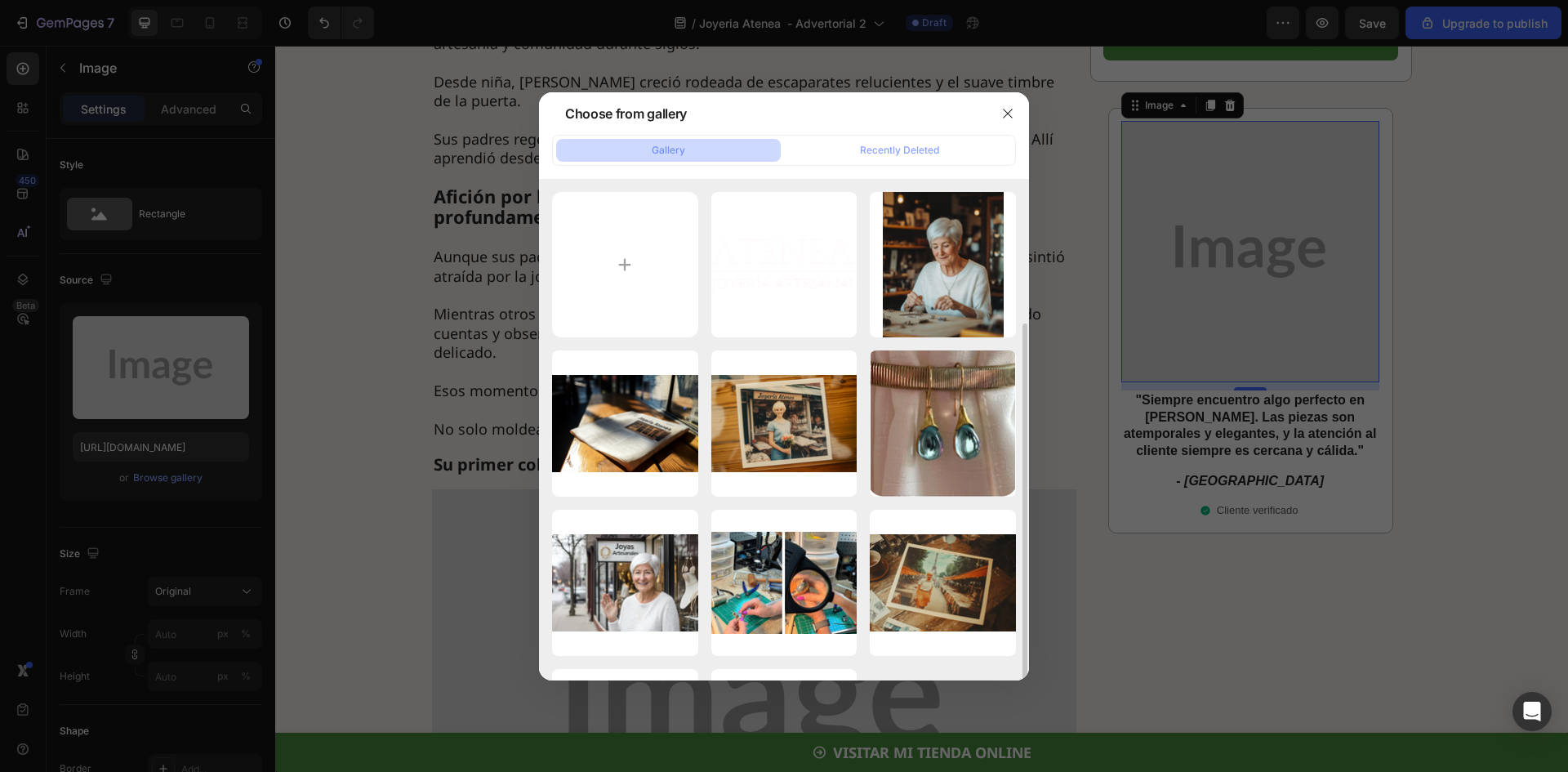
scroll to position [82, 0]
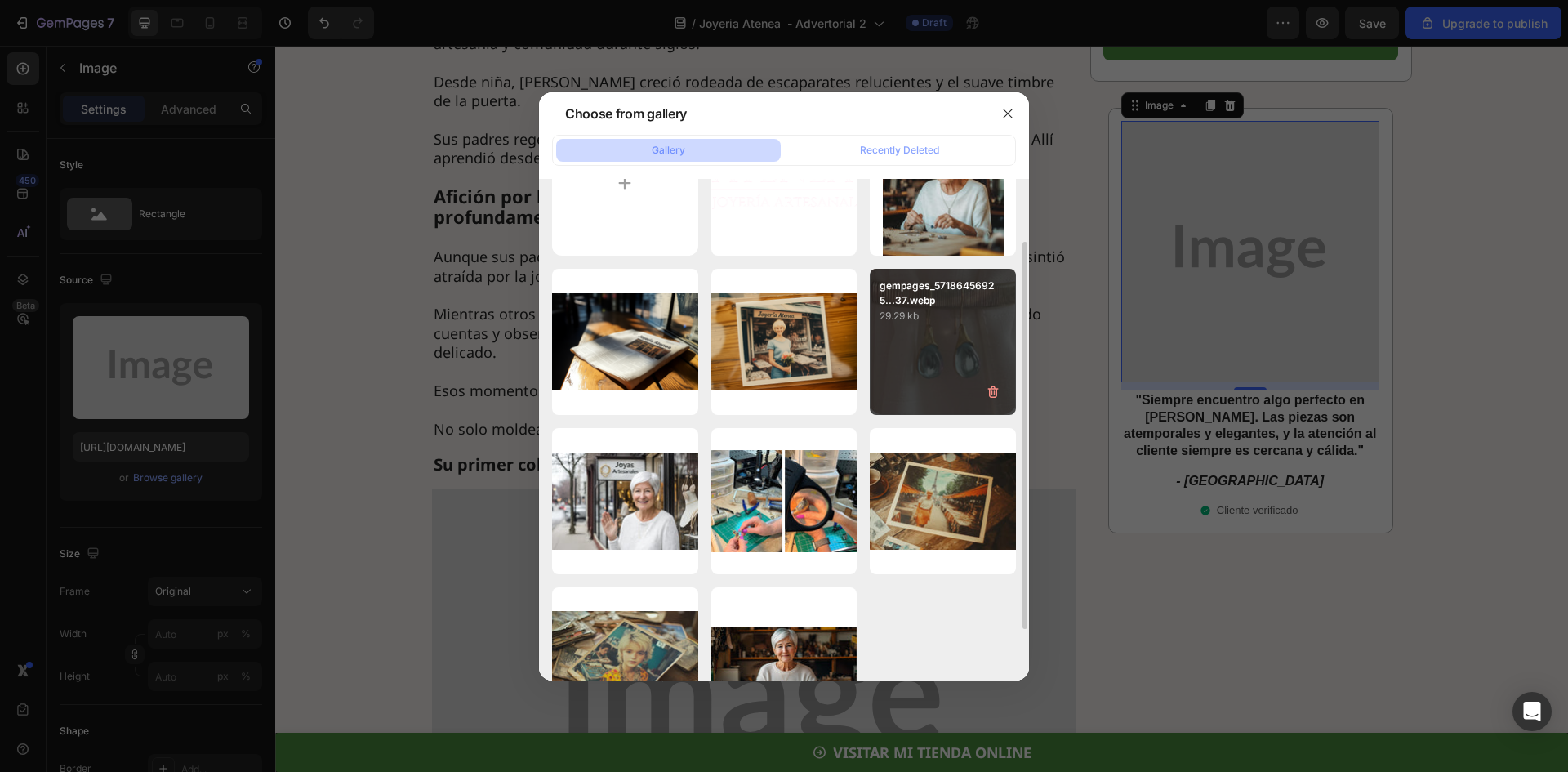
click at [930, 317] on p "29.29 kb" at bounding box center [943, 316] width 126 height 16
type input "https://cdn.shopify.com/s/files/1/0722/5747/0691/files/gempages_572643071250924…"
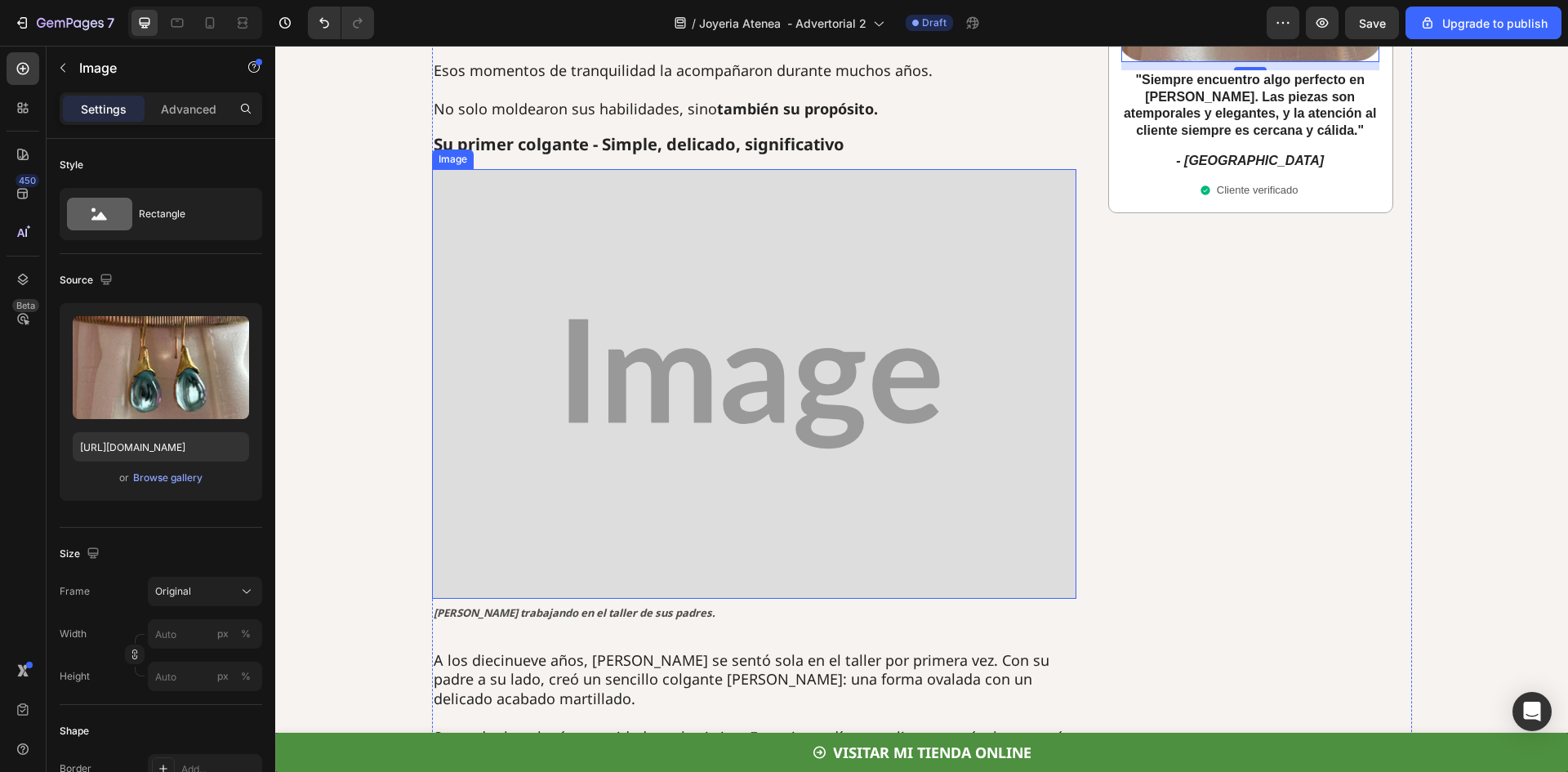
scroll to position [1062, 0]
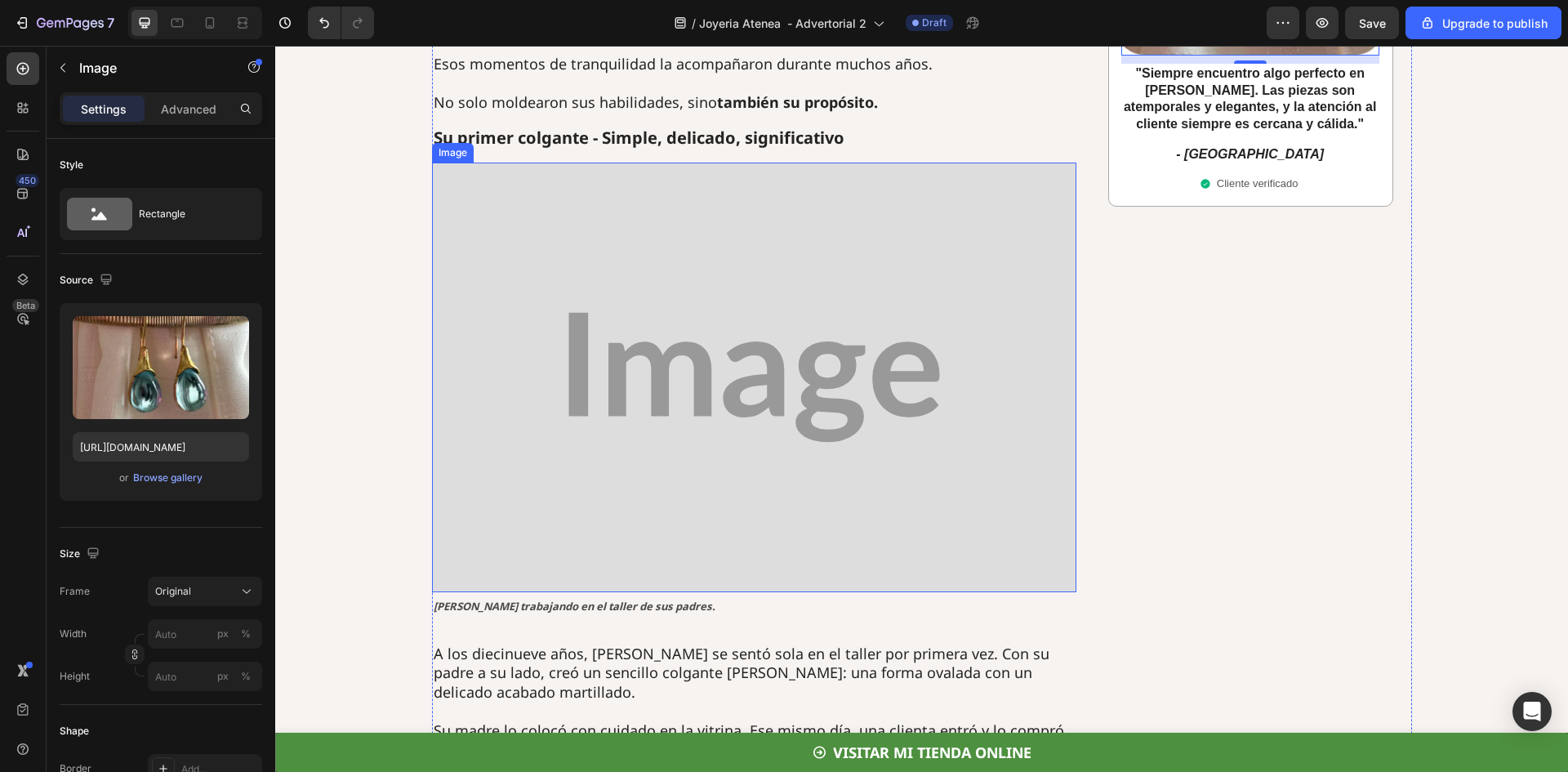
click at [744, 329] on img at bounding box center [755, 376] width 645 height 429
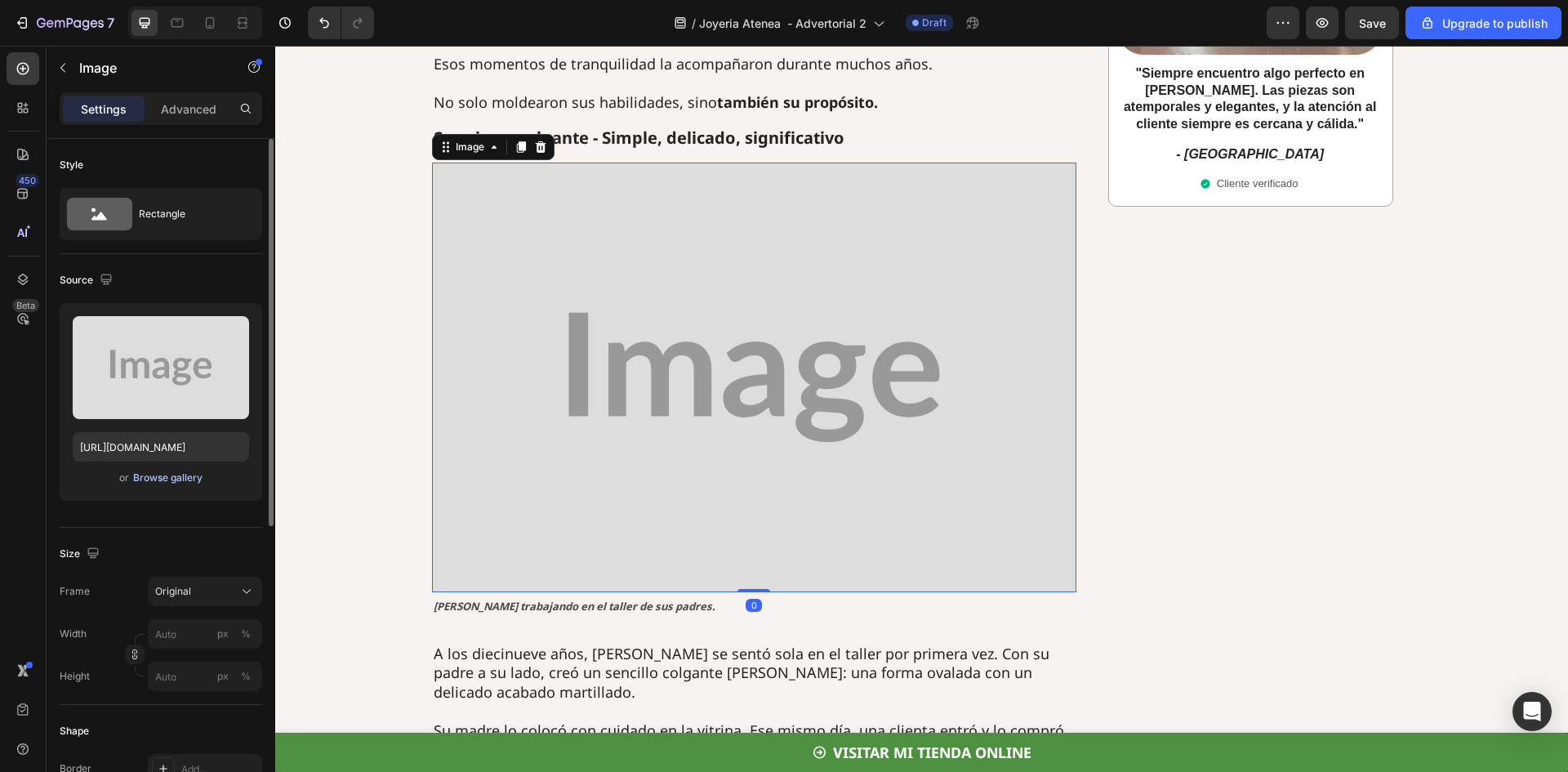
click at [160, 470] on button "Browse gallery" at bounding box center [168, 478] width 71 height 16
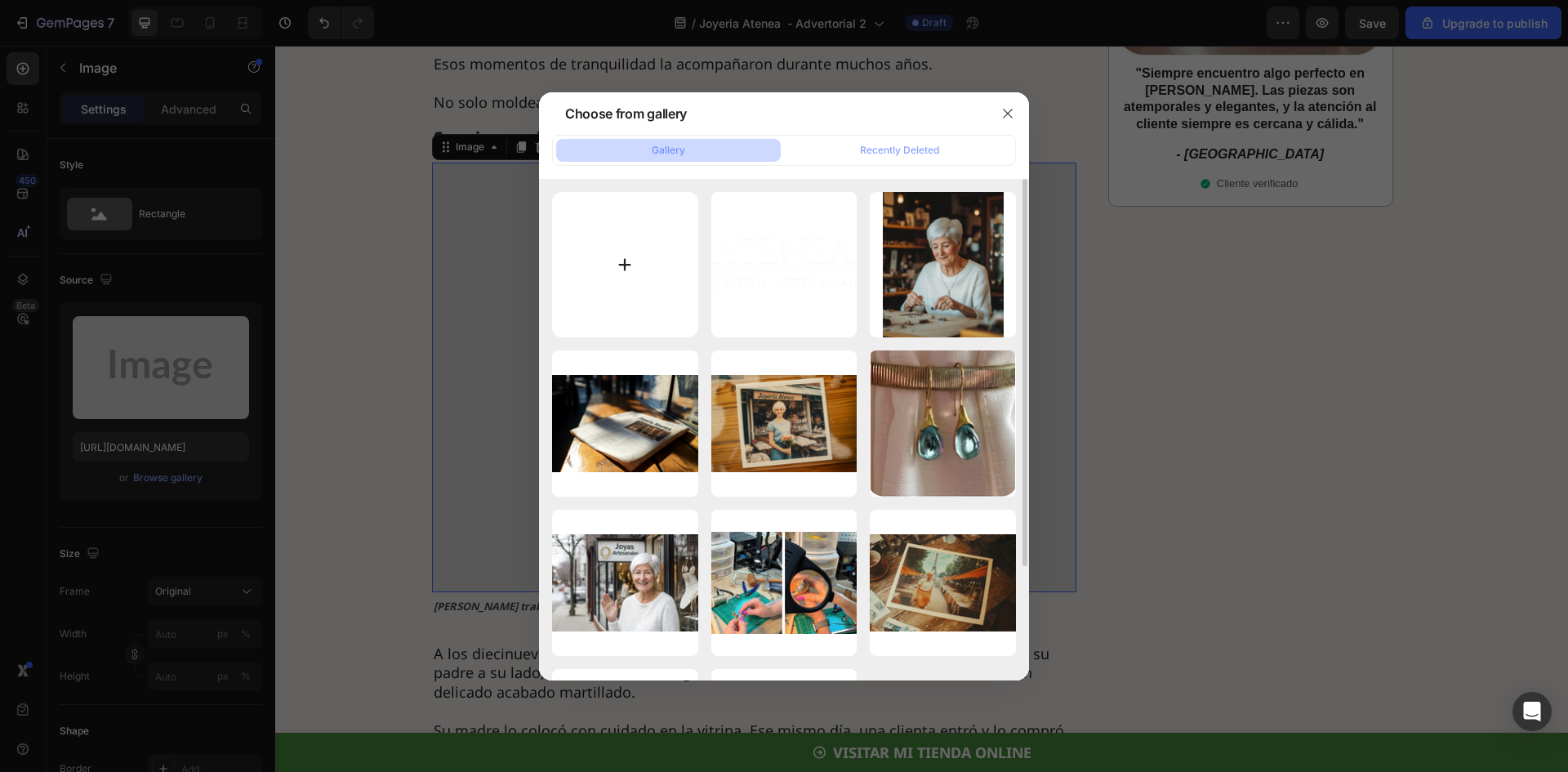
click at [634, 269] on input "file" at bounding box center [625, 265] width 147 height 147
type input "C:\fakepath\Ad_02_002.webp"
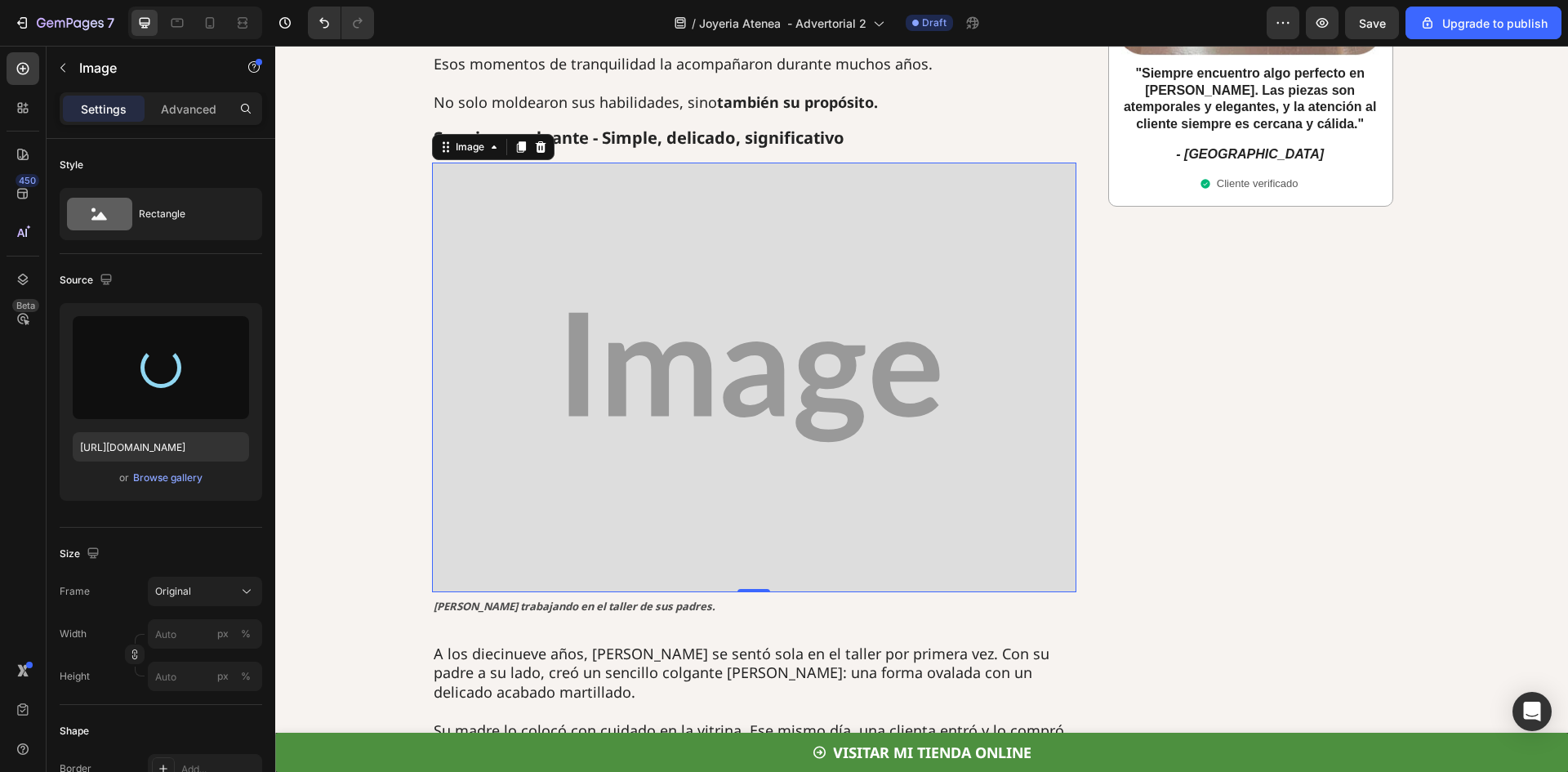
type input "https://cdn.shopify.com/s/files/1/0722/5747/0691/files/gempages_572643071250924…"
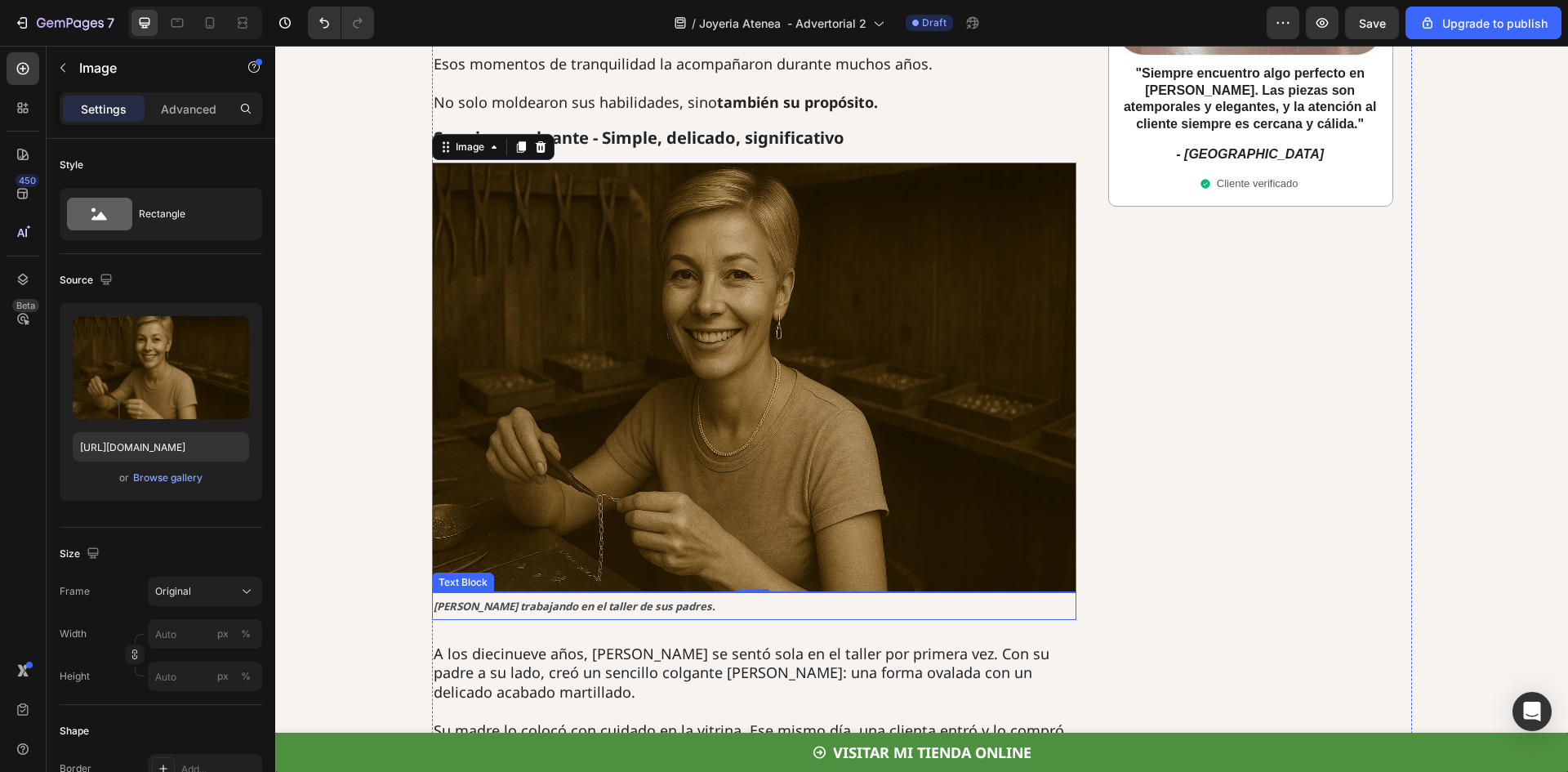
click at [449, 598] on strong "Anastasia trabajando en el taller de sus padres." at bounding box center [575, 605] width 282 height 14
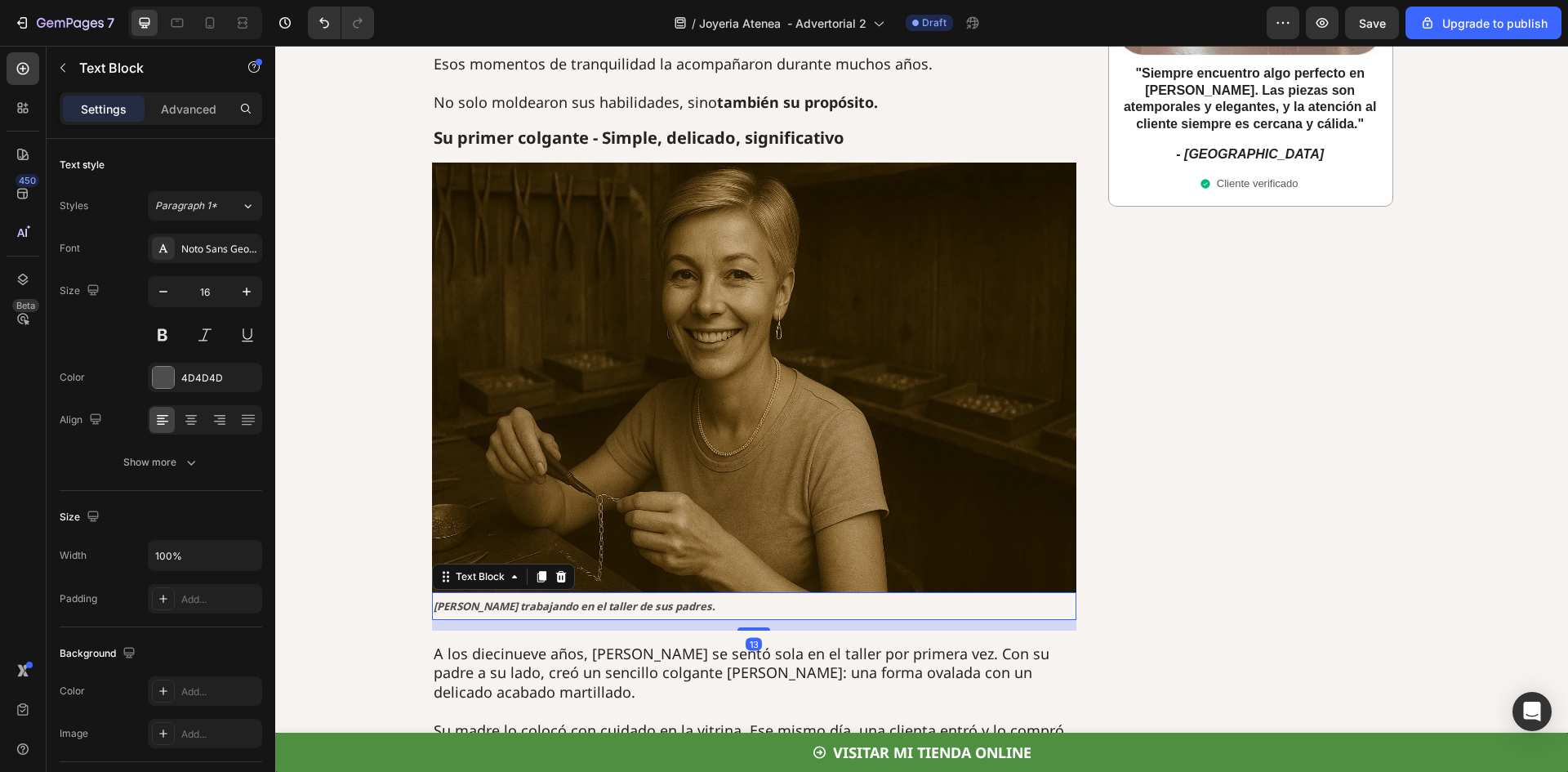
click at [449, 598] on strong "Anastasia trabajando en el taller de sus padres." at bounding box center [575, 605] width 282 height 14
click at [583, 645] on p "A los diecinueve años, Anastasia se sentó sola en el taller por primera vez. Co…" at bounding box center [755, 673] width 642 height 57
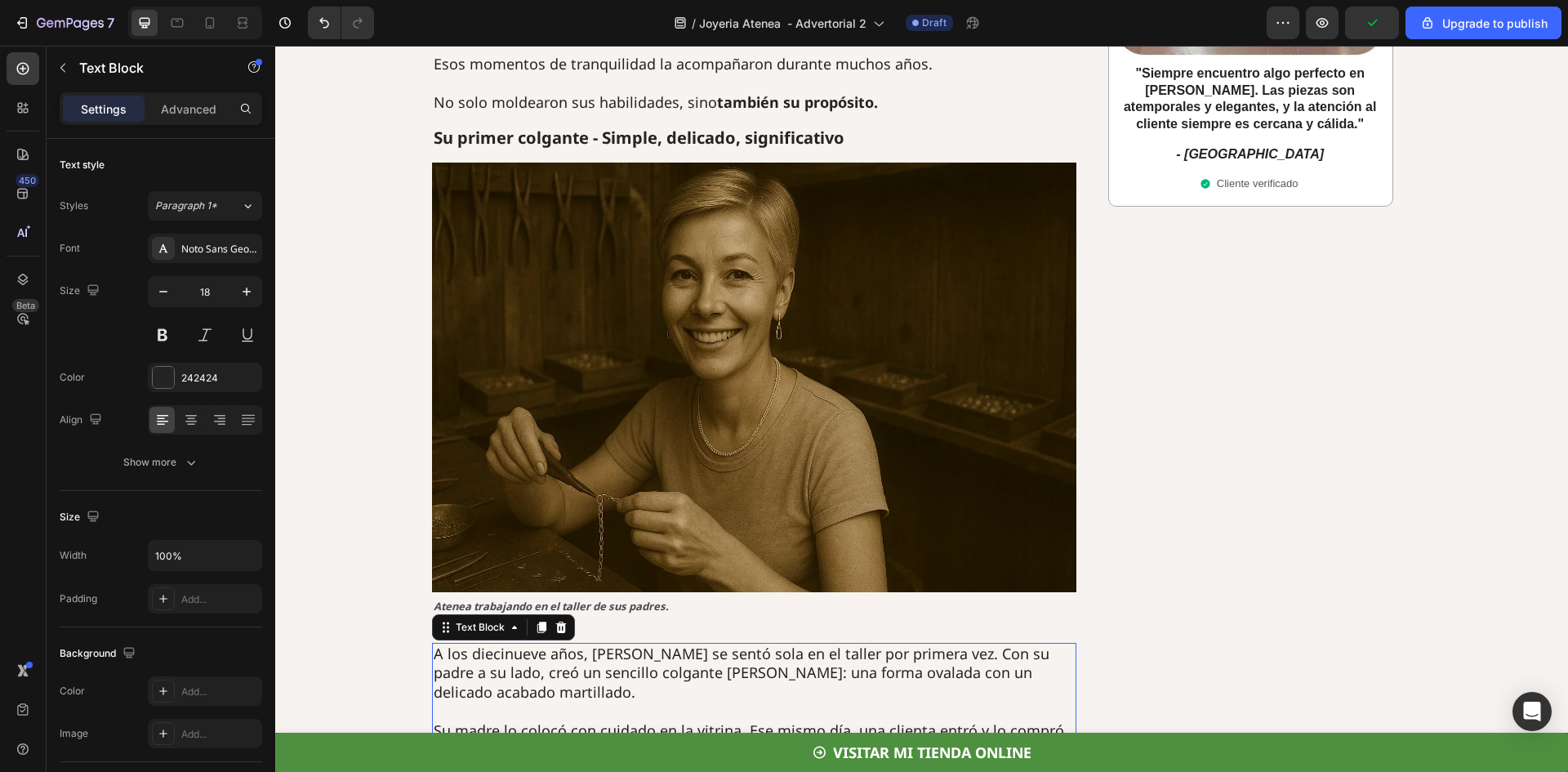
click at [583, 645] on p "A los diecinueve años, Anastasia se sentó sola en el taller por primera vez. Co…" at bounding box center [755, 673] width 642 height 57
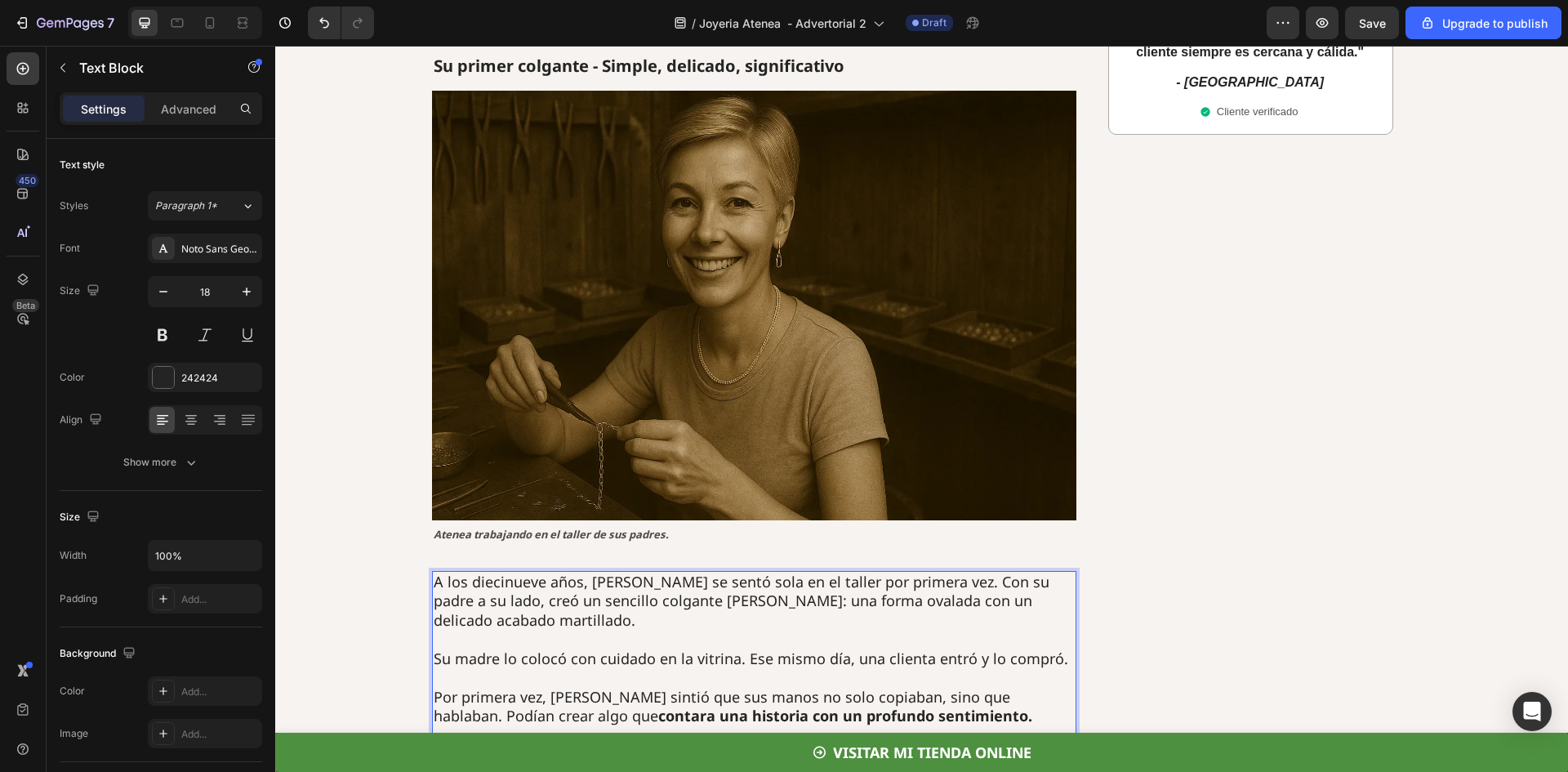
scroll to position [1226, 0]
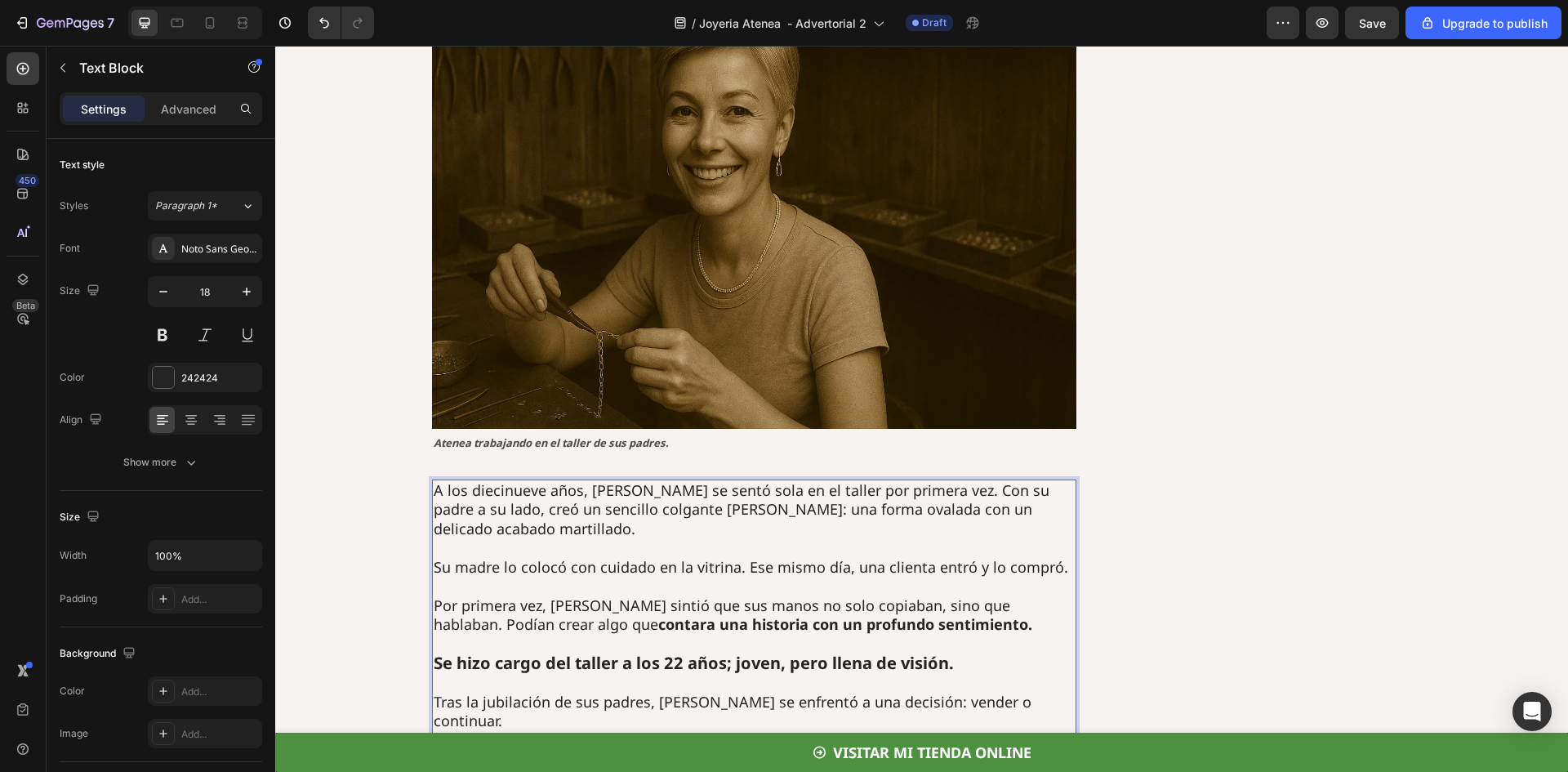
click at [594, 596] on p "Por primera vez, Anastasia sintió que sus manos no solo copiaban, sino que habl…" at bounding box center [755, 616] width 642 height 39
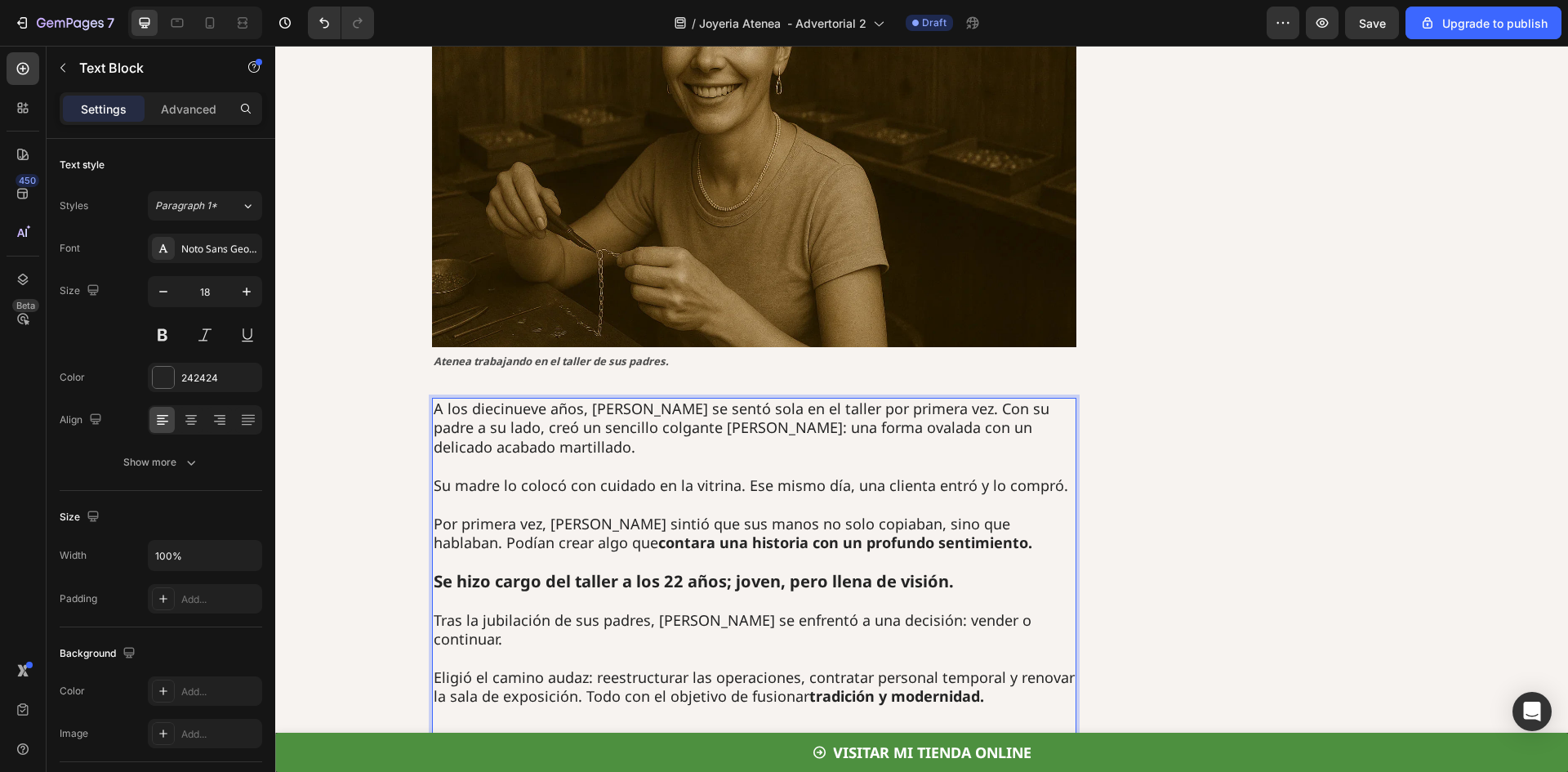
scroll to position [1389, 0]
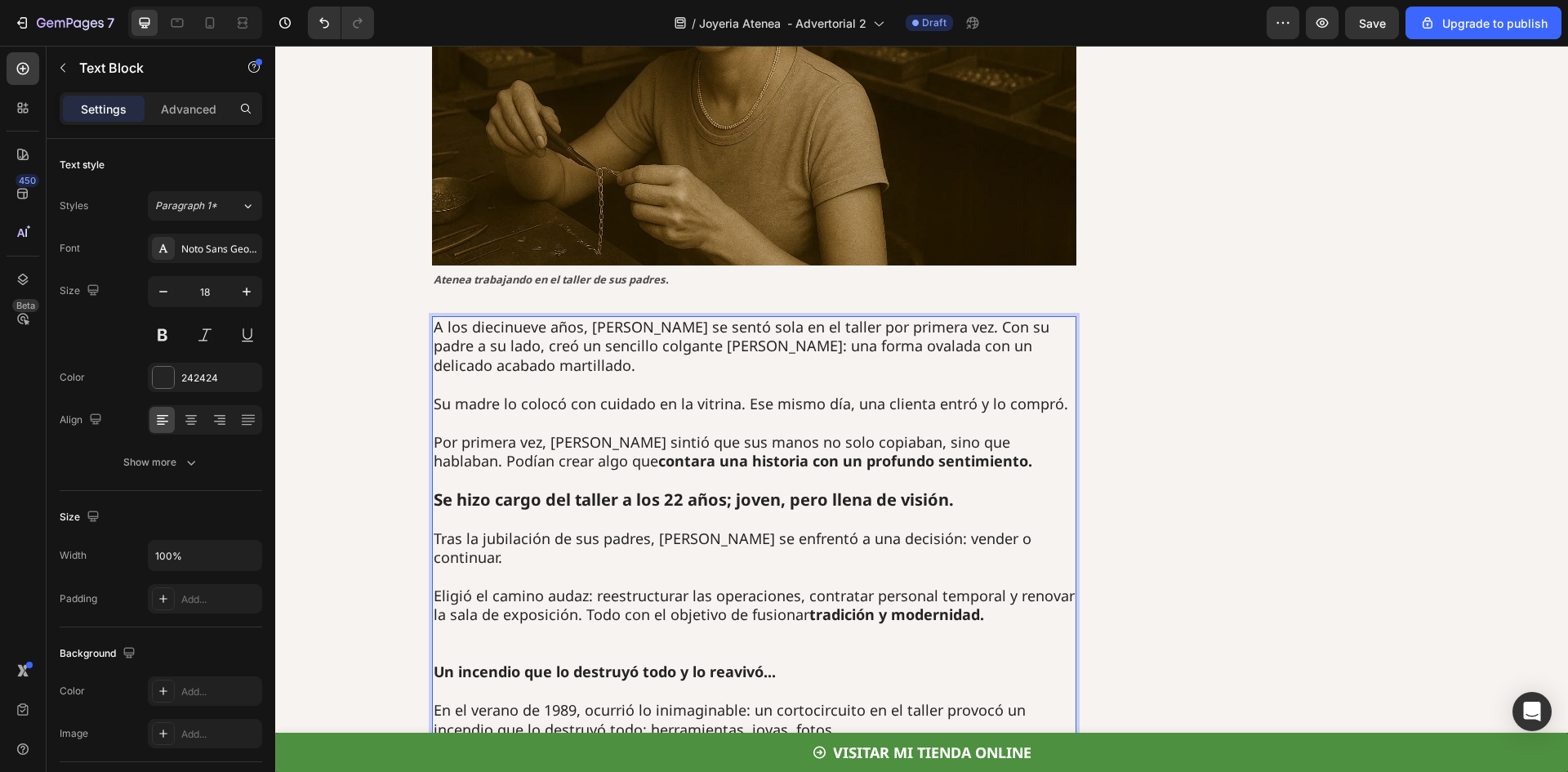
click at [679, 530] on p "Tras la jubilación de sus padres, Anastasia se enfrentó a una decisión: vender …" at bounding box center [755, 549] width 642 height 39
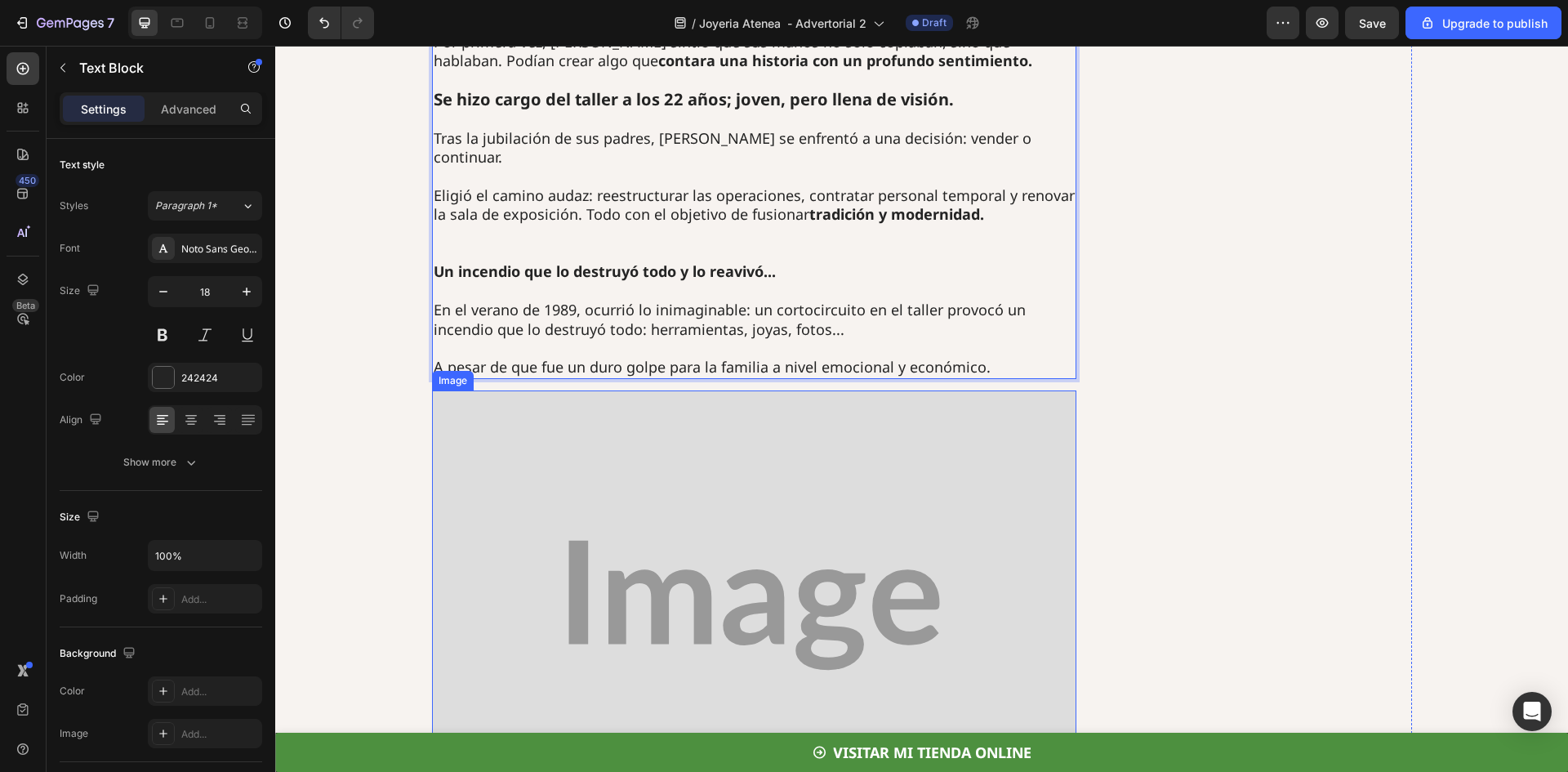
scroll to position [1879, 0]
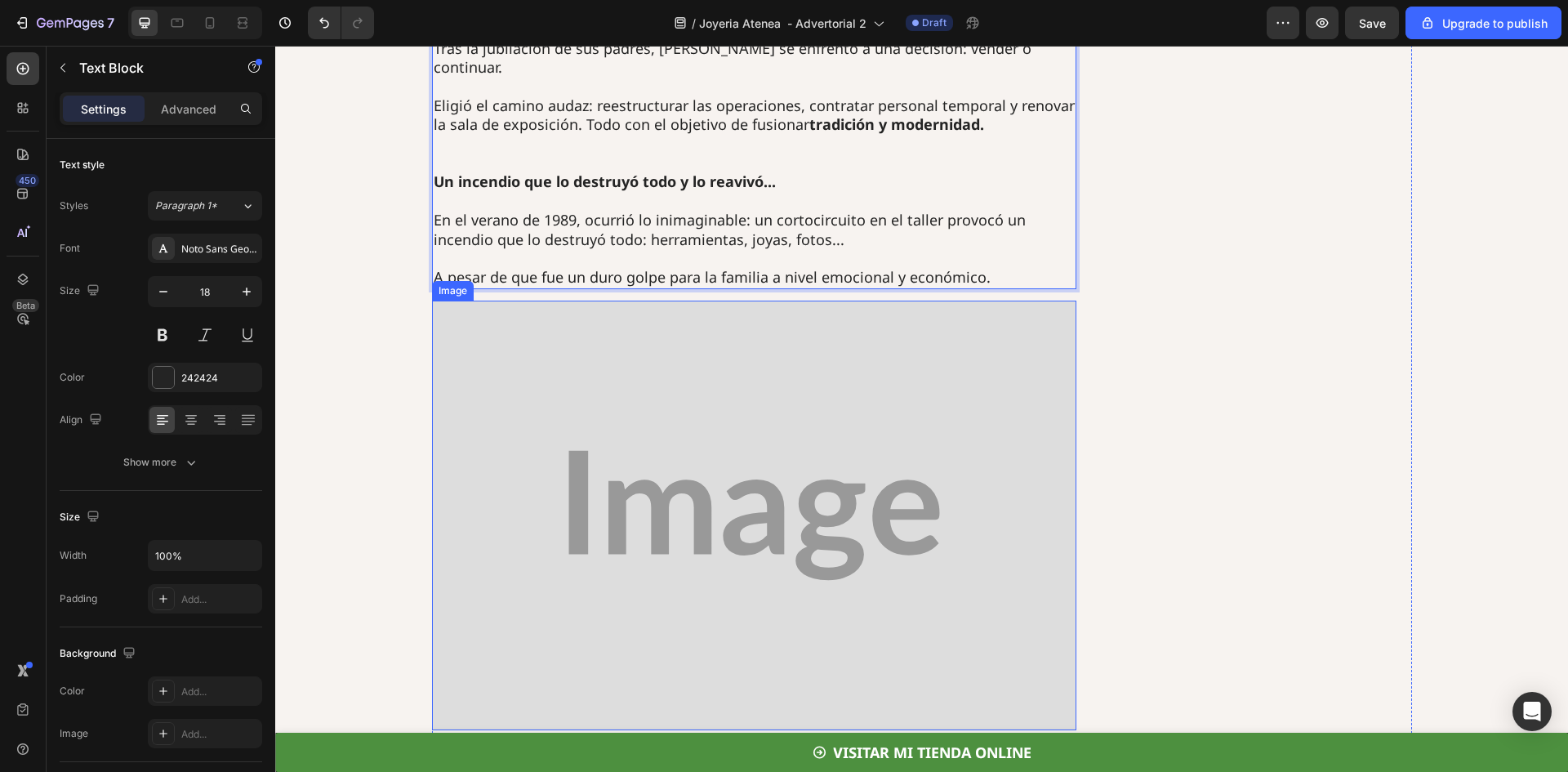
click at [779, 439] on img at bounding box center [755, 515] width 645 height 429
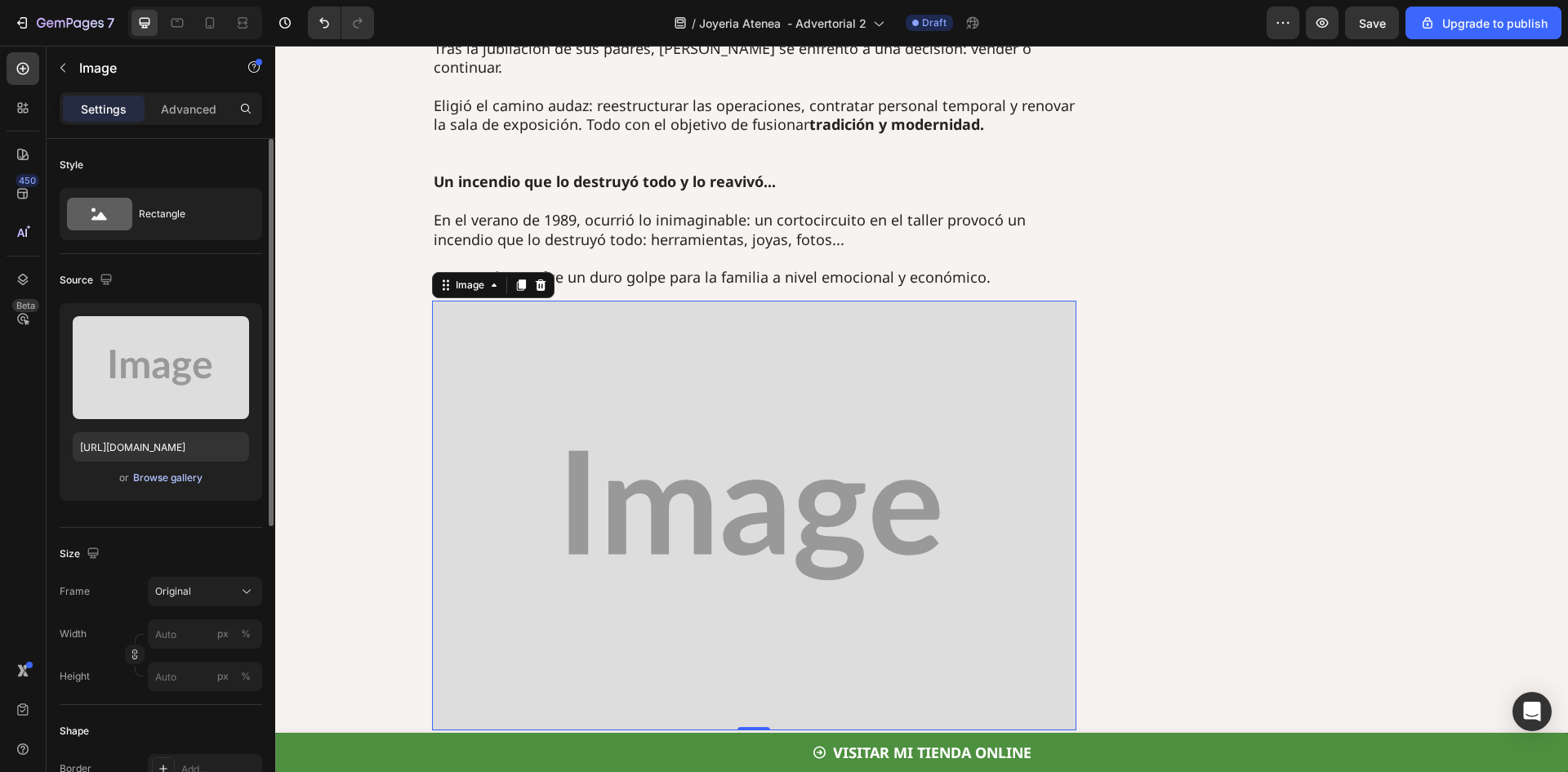
click at [160, 481] on div "Browse gallery" at bounding box center [168, 478] width 69 height 14
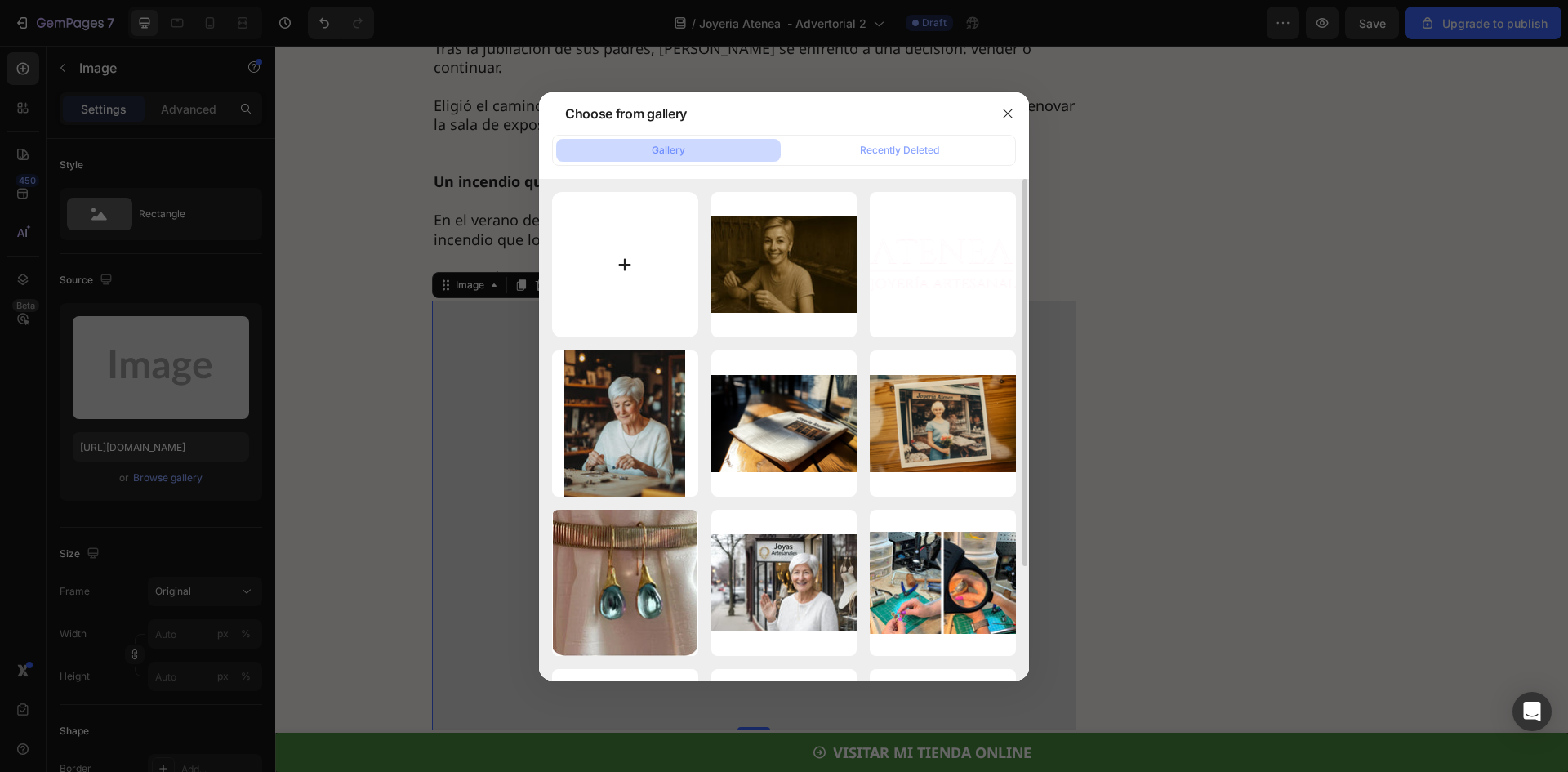
click at [646, 263] on input "file" at bounding box center [625, 265] width 147 height 147
type input "C:\fakepath\Ad_02_003.webp"
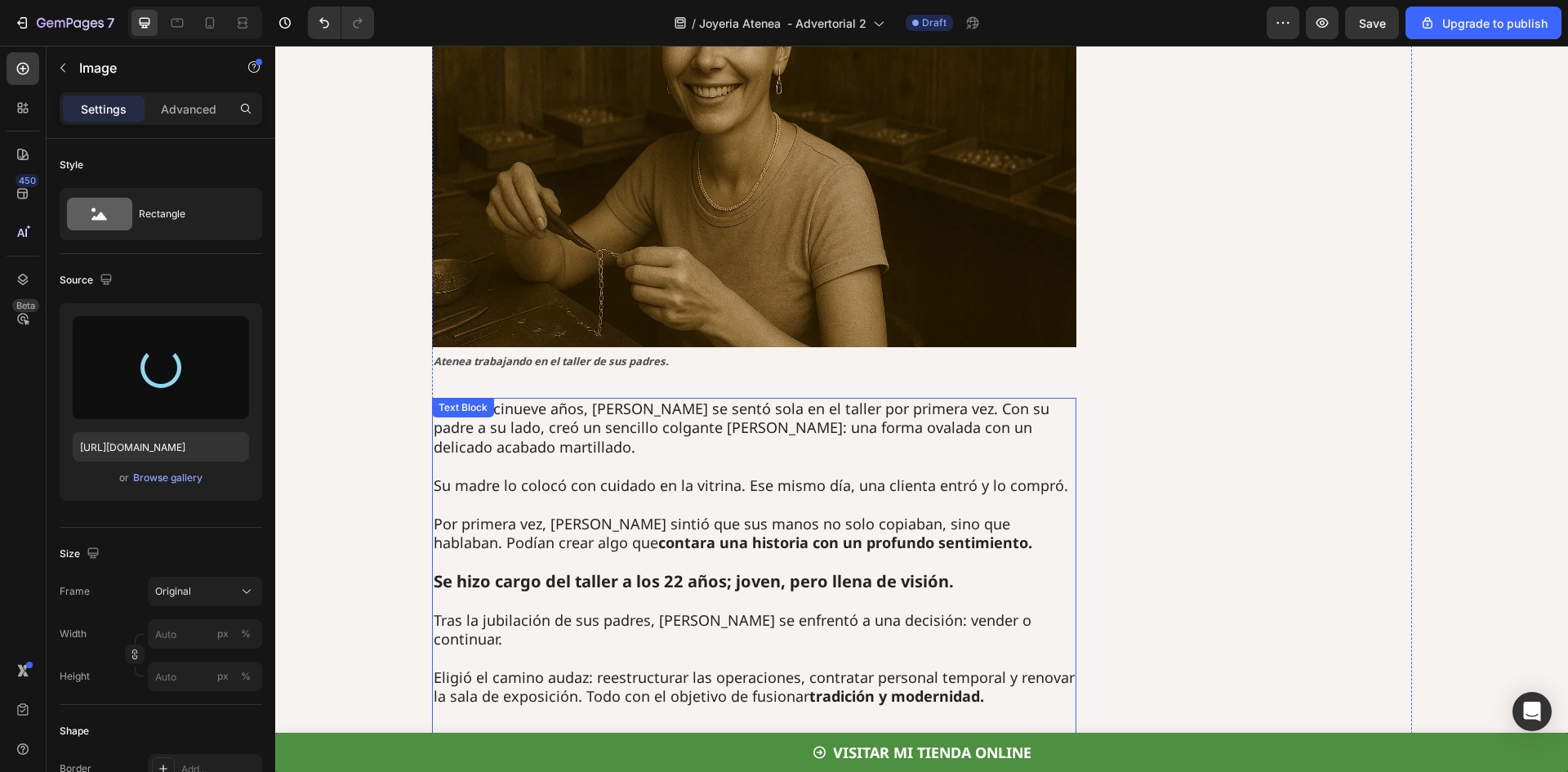
type input "https://cdn.shopify.com/s/files/1/0722/5747/0691/files/gempages_572643071250924…"
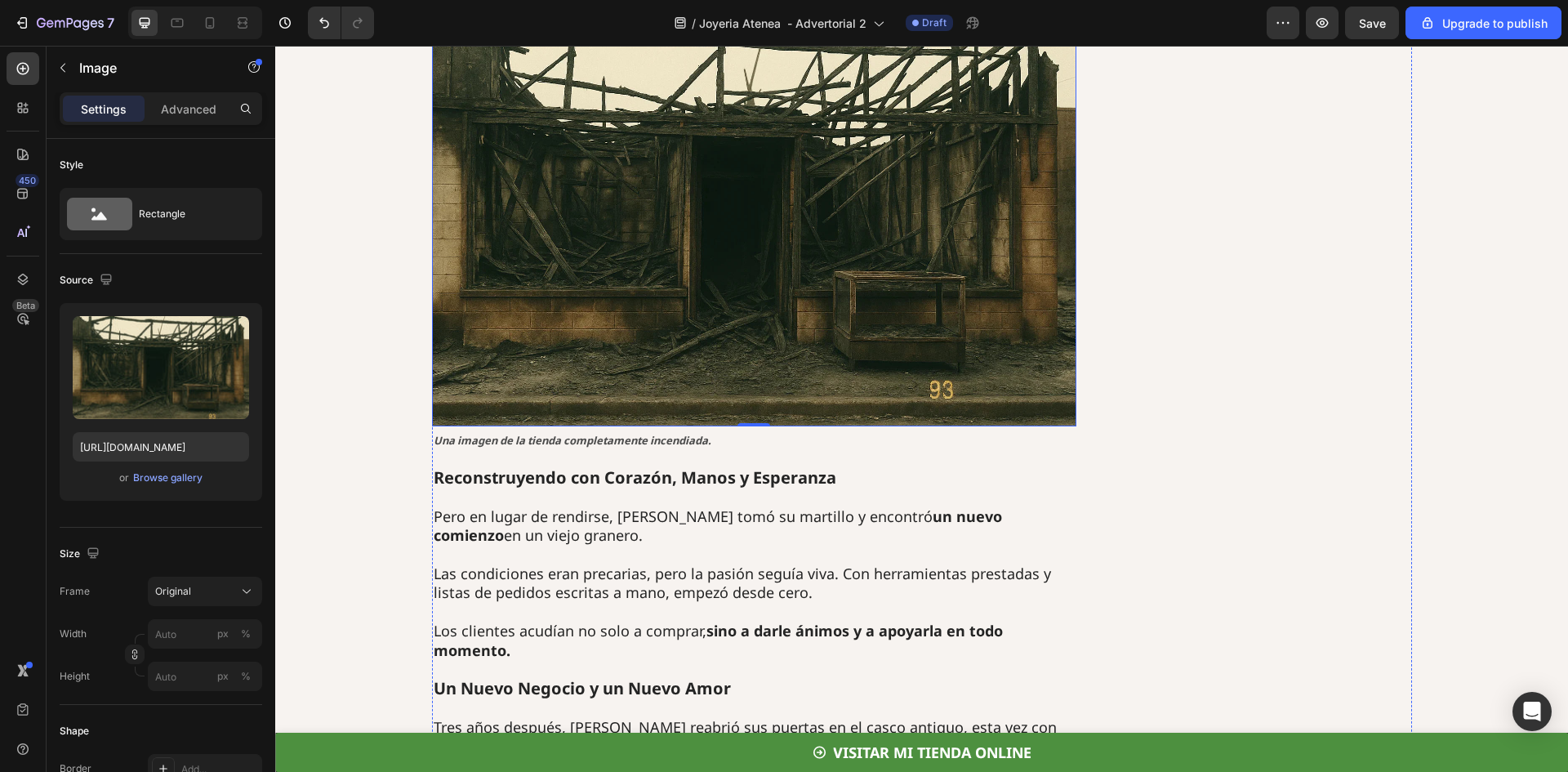
scroll to position [2206, 0]
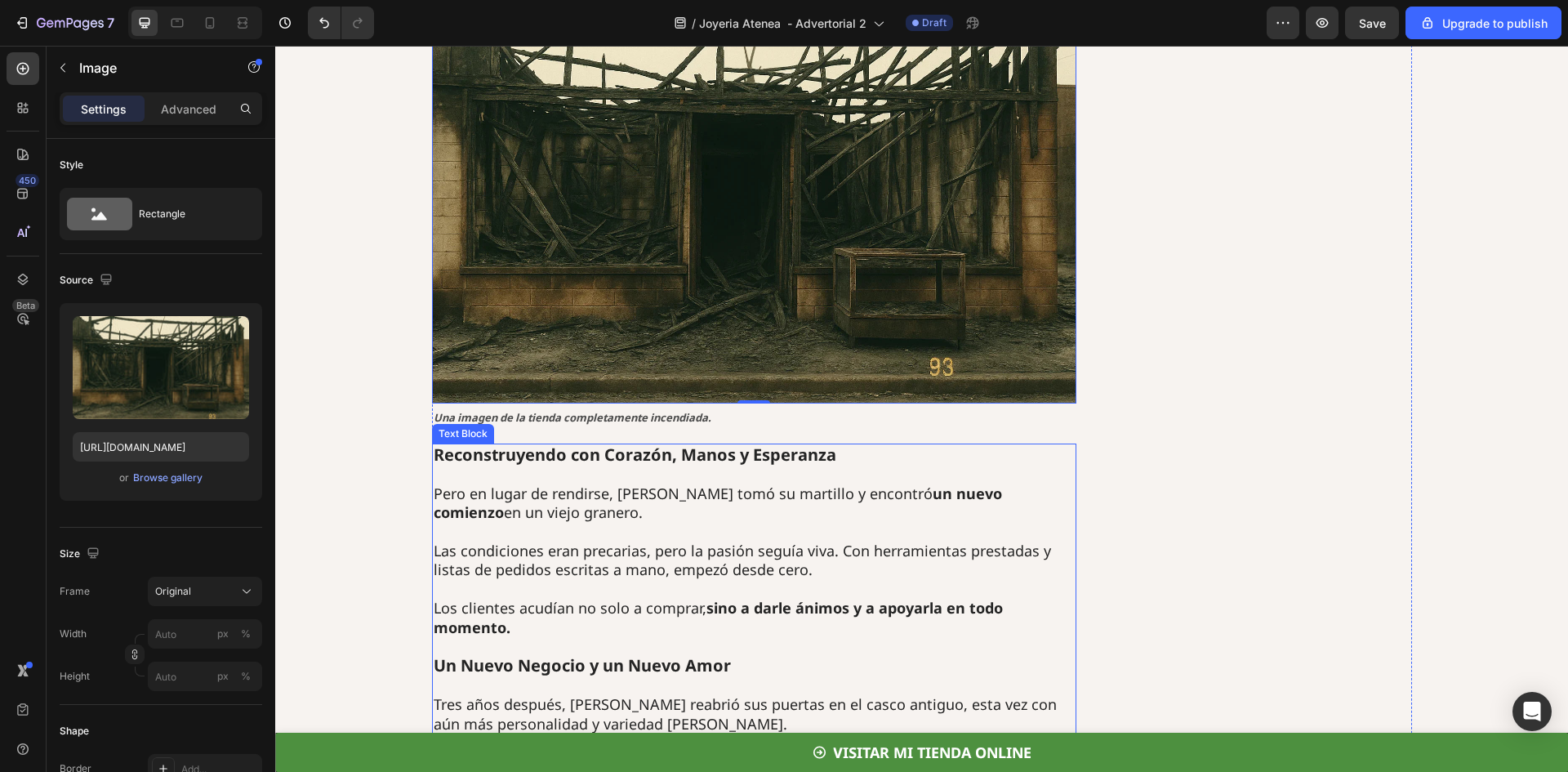
click at [639, 484] on p "Pero en lugar de rendirse, Anastasia tomó su martillo y encontró un nuevo comie…" at bounding box center [755, 504] width 642 height 39
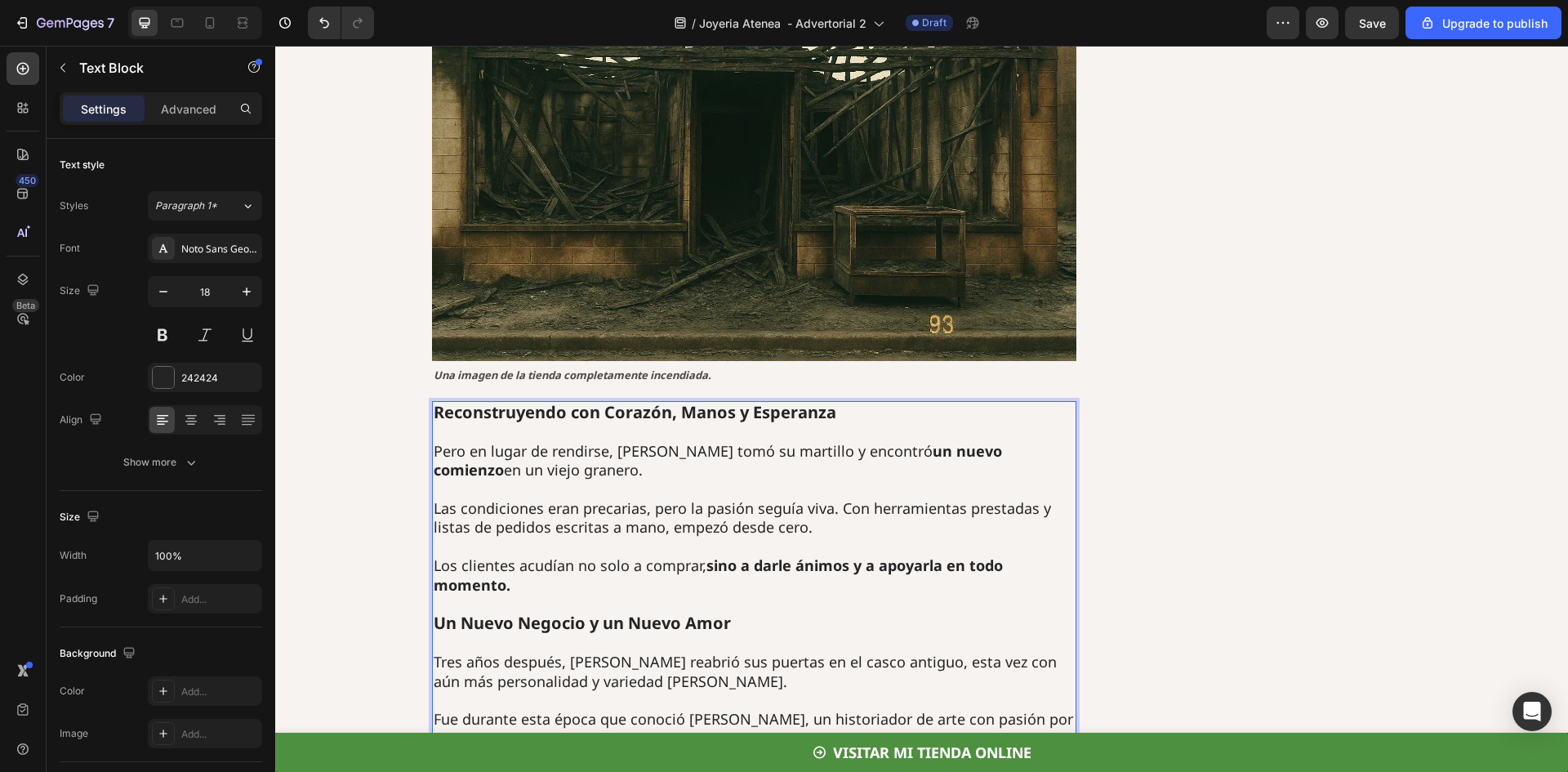
scroll to position [2287, 0]
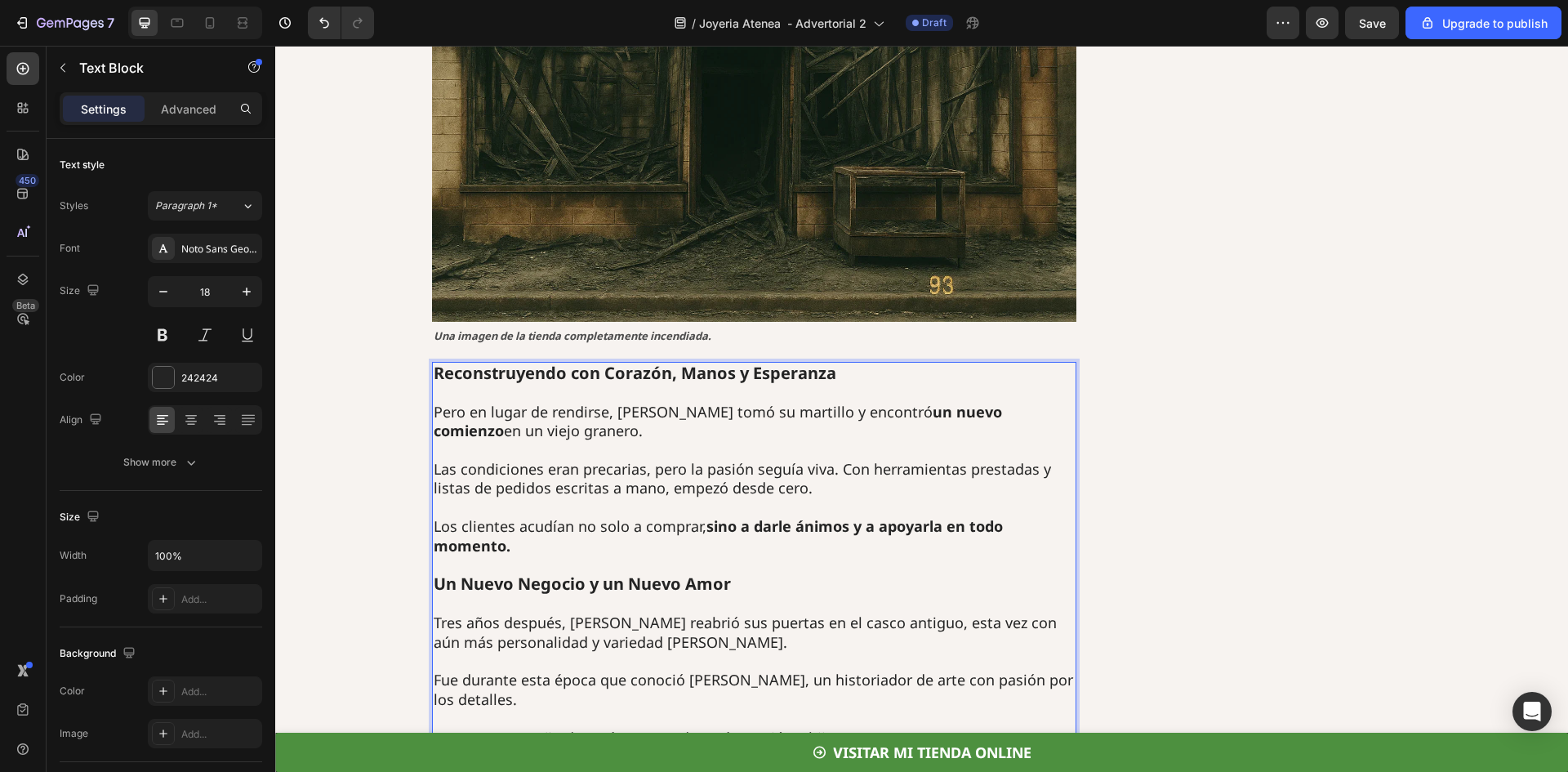
click at [580, 614] on p "Tres años después, Anastasia reabrió sus puertas en el casco antiguo, esta vez …" at bounding box center [755, 633] width 642 height 39
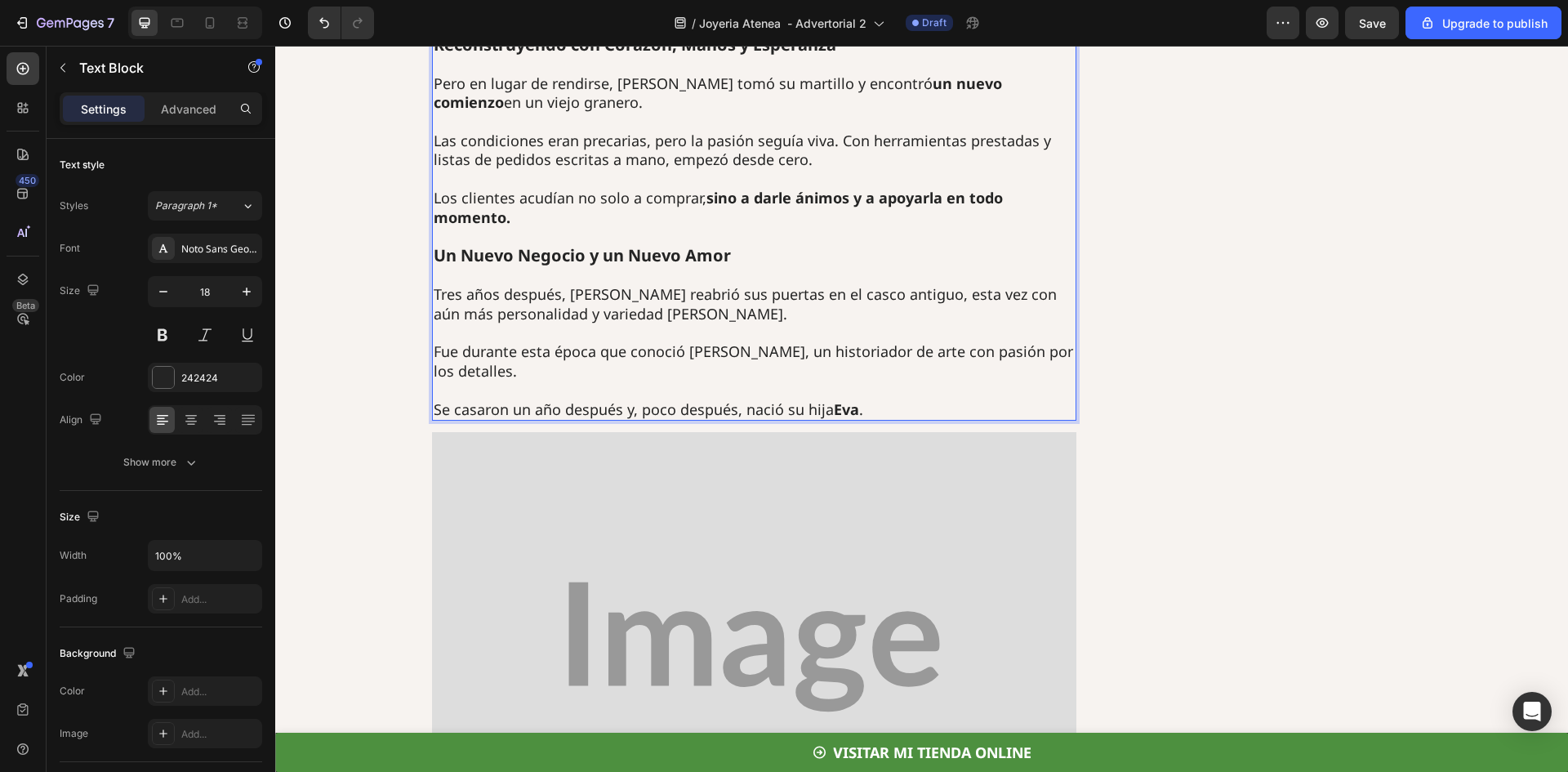
scroll to position [2777, 0]
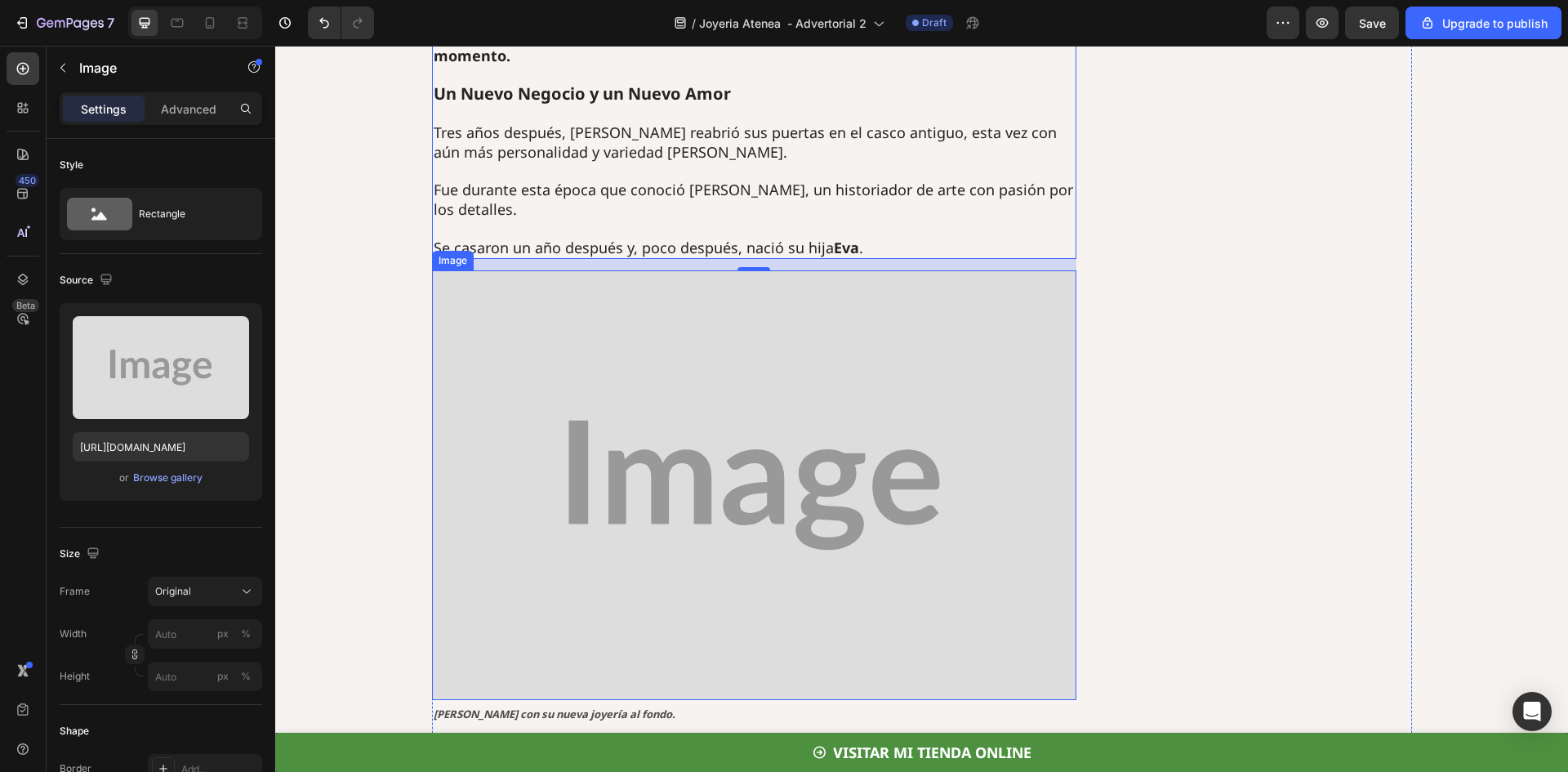
click at [621, 336] on img at bounding box center [755, 484] width 645 height 429
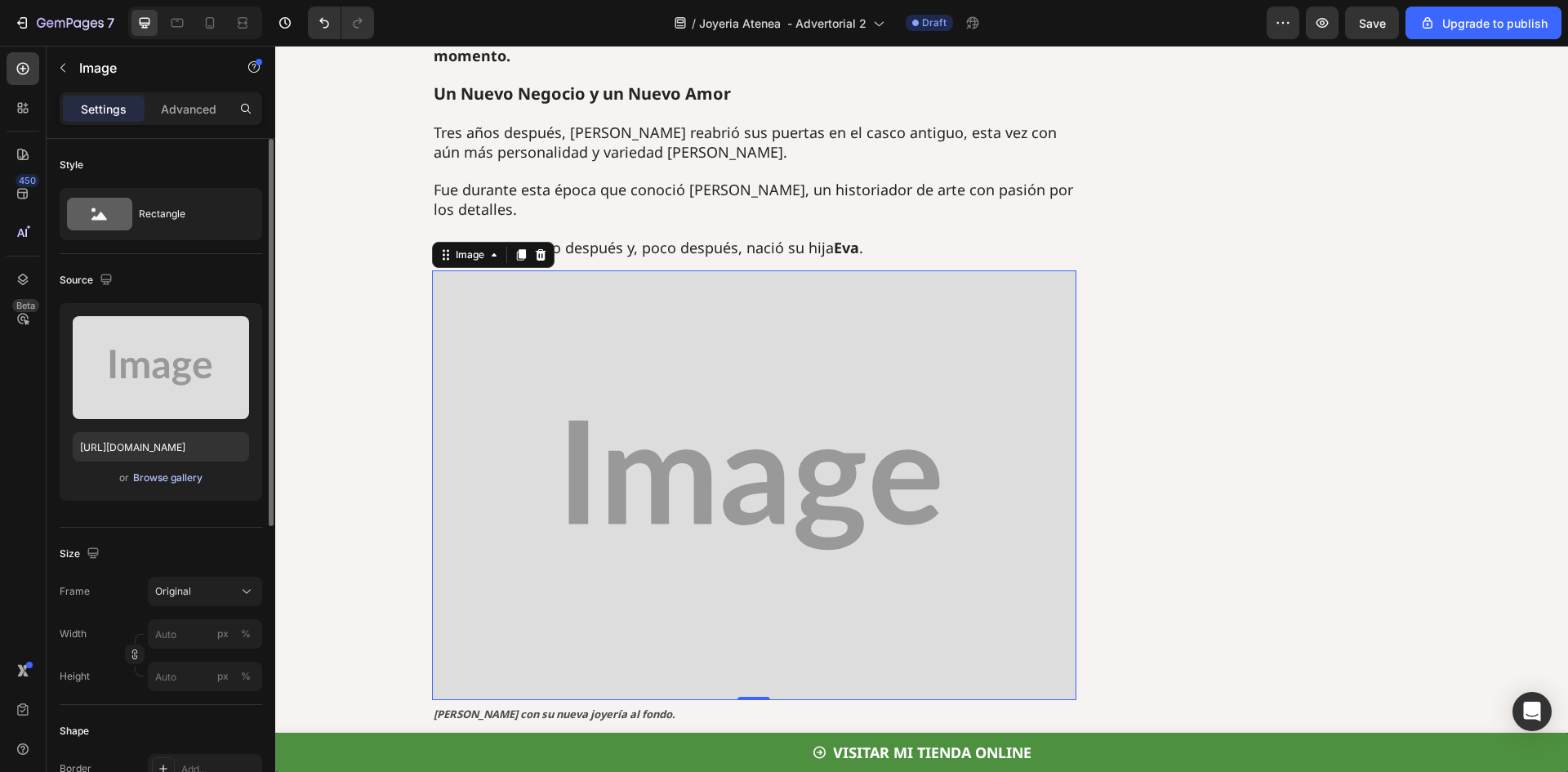
click at [168, 475] on div "Browse gallery" at bounding box center [168, 478] width 69 height 14
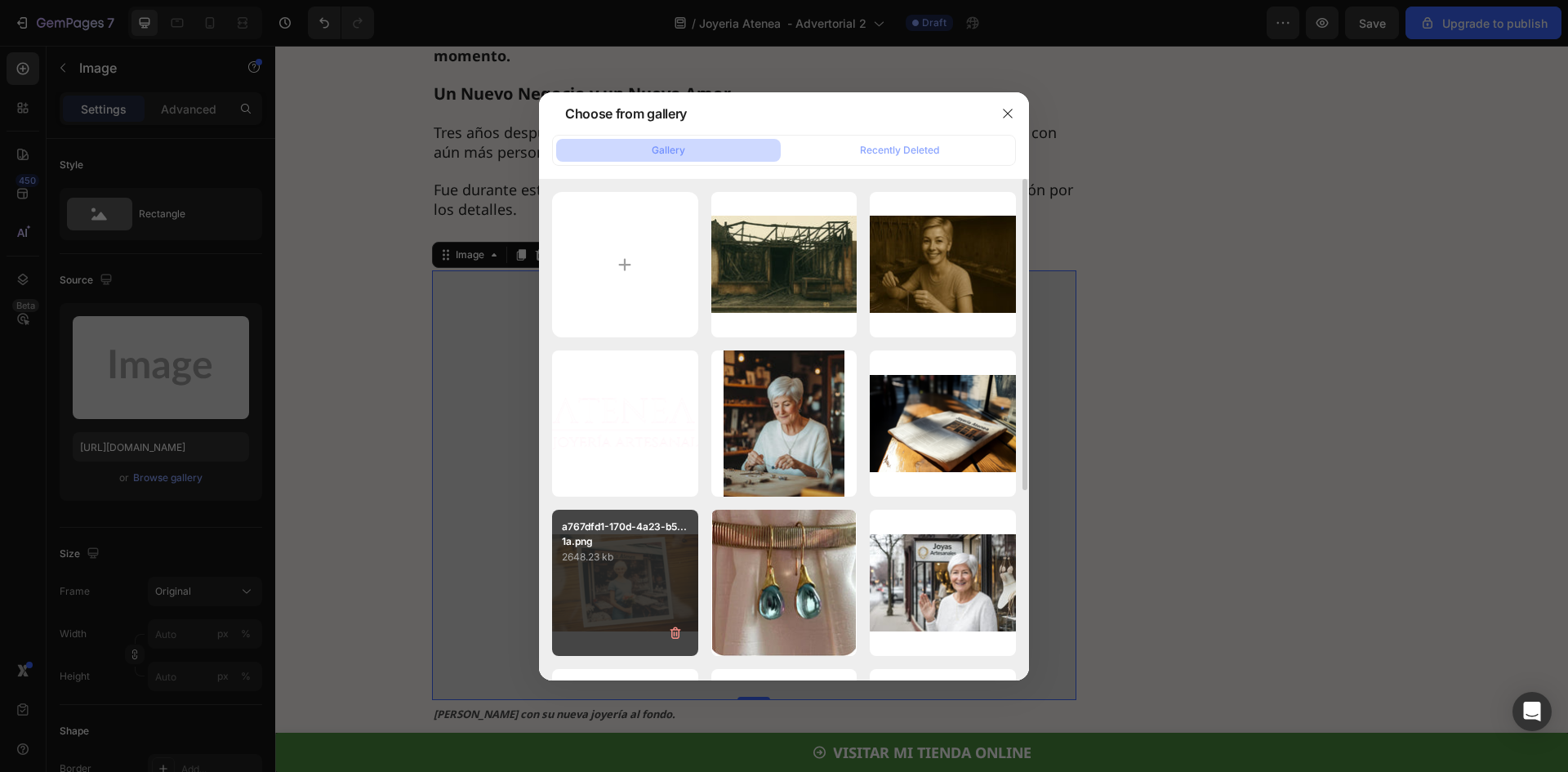
click at [644, 545] on p "a767dfd1-170d-4a23-b5...1a.png" at bounding box center [624, 534] width 126 height 29
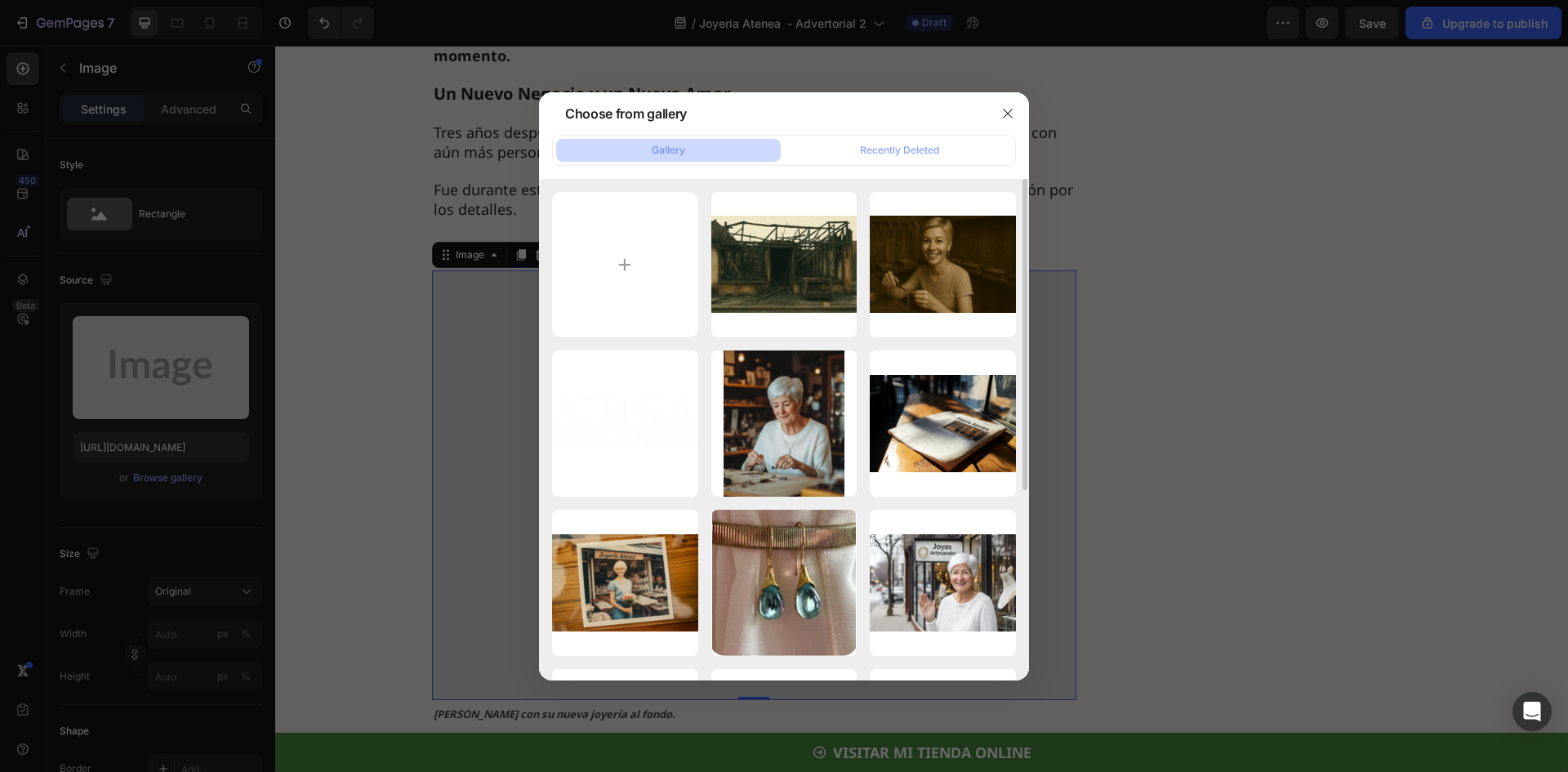
type input "https://cdn.shopify.com/s/files/1/0722/5747/0691/files/gempages_572643071250924…"
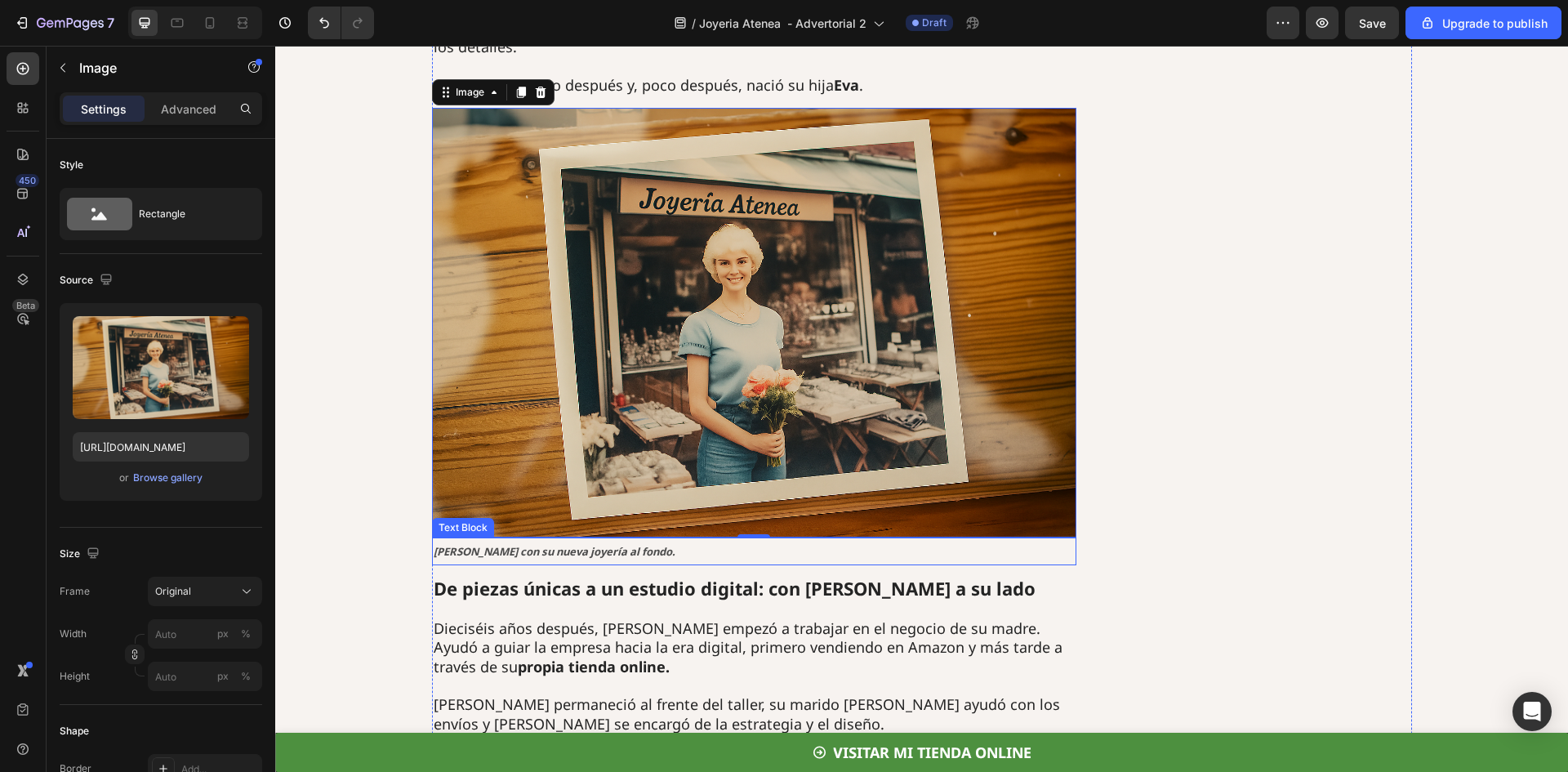
scroll to position [2940, 0]
click at [454, 543] on strong "Anastasia con su nueva joyería al fondo." at bounding box center [555, 550] width 242 height 14
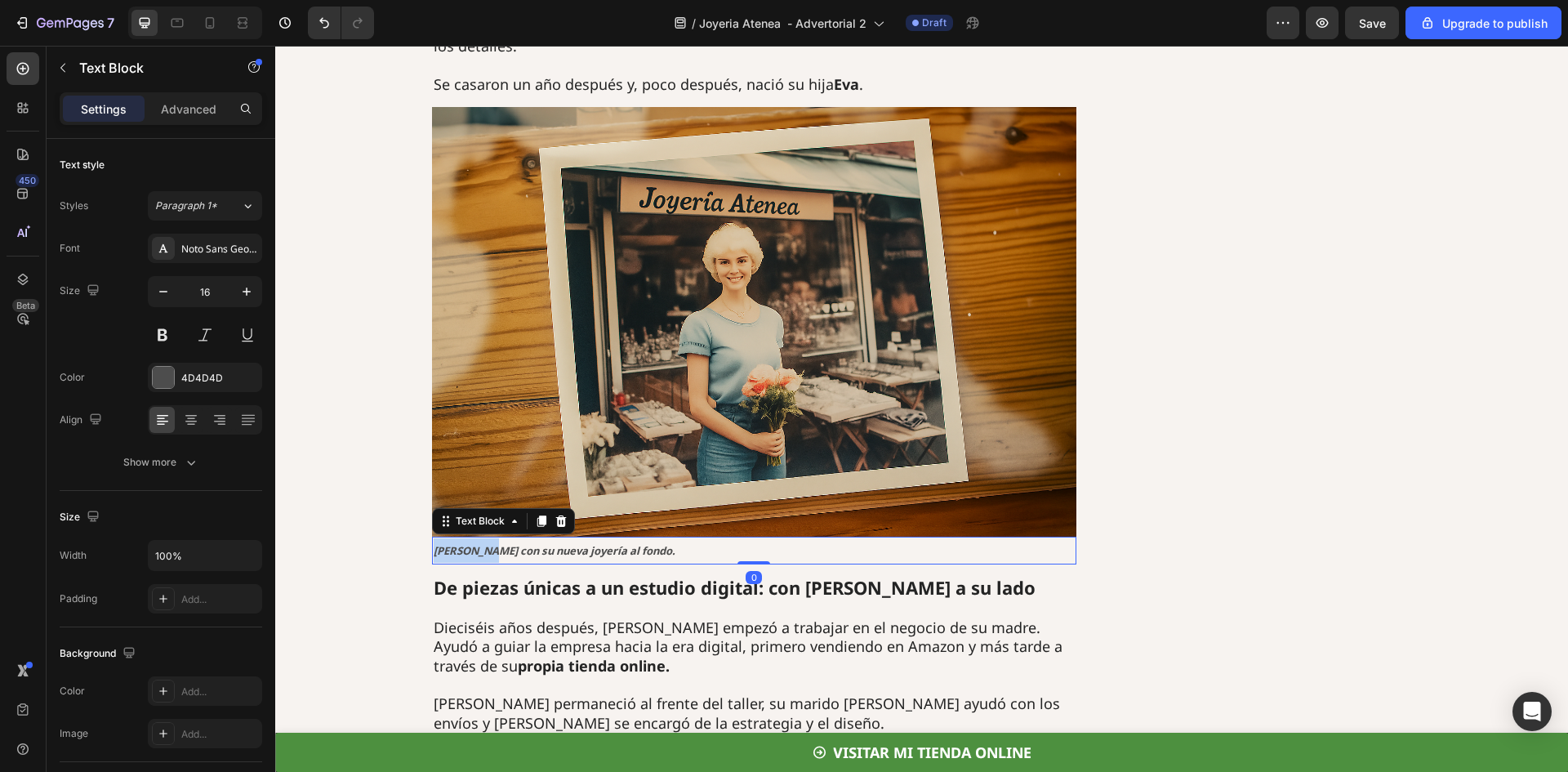
click at [454, 543] on strong "Anastasia con su nueva joyería al fondo." at bounding box center [555, 550] width 242 height 14
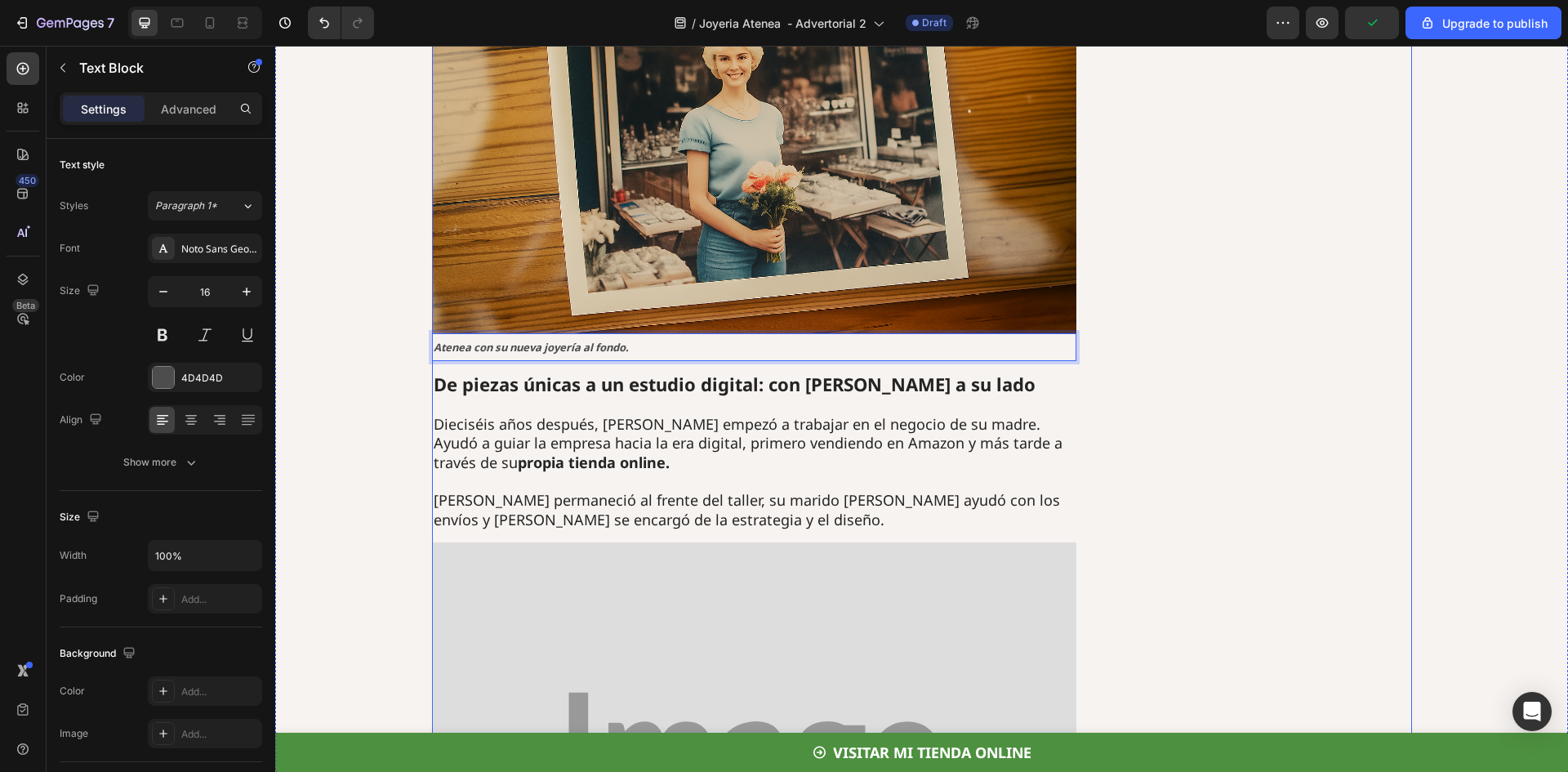
scroll to position [3185, 0]
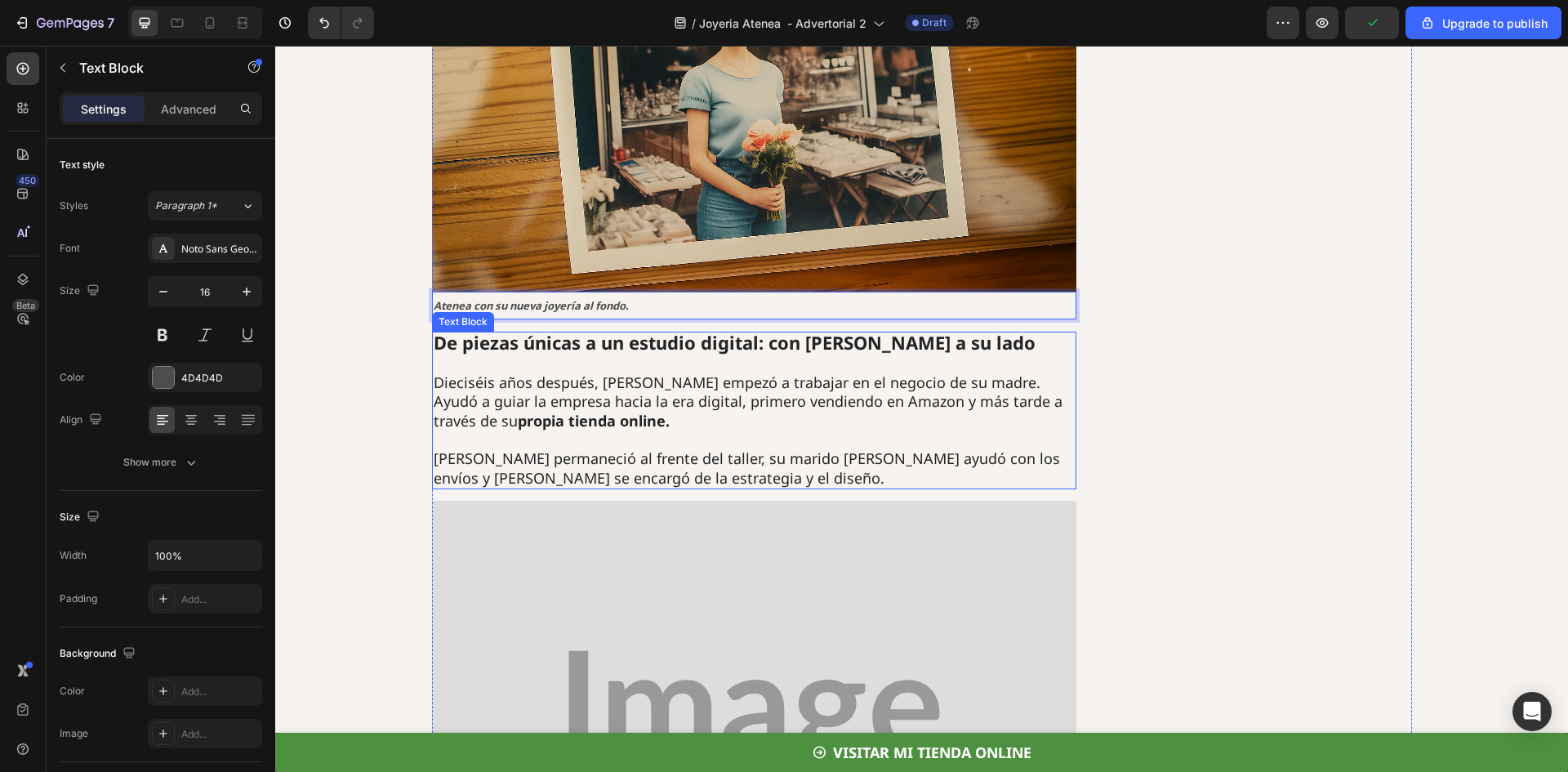
click at [546, 450] on p "Anastasia permaneció al frente del taller, su marido Carlos ayudó con los envío…" at bounding box center [755, 469] width 642 height 39
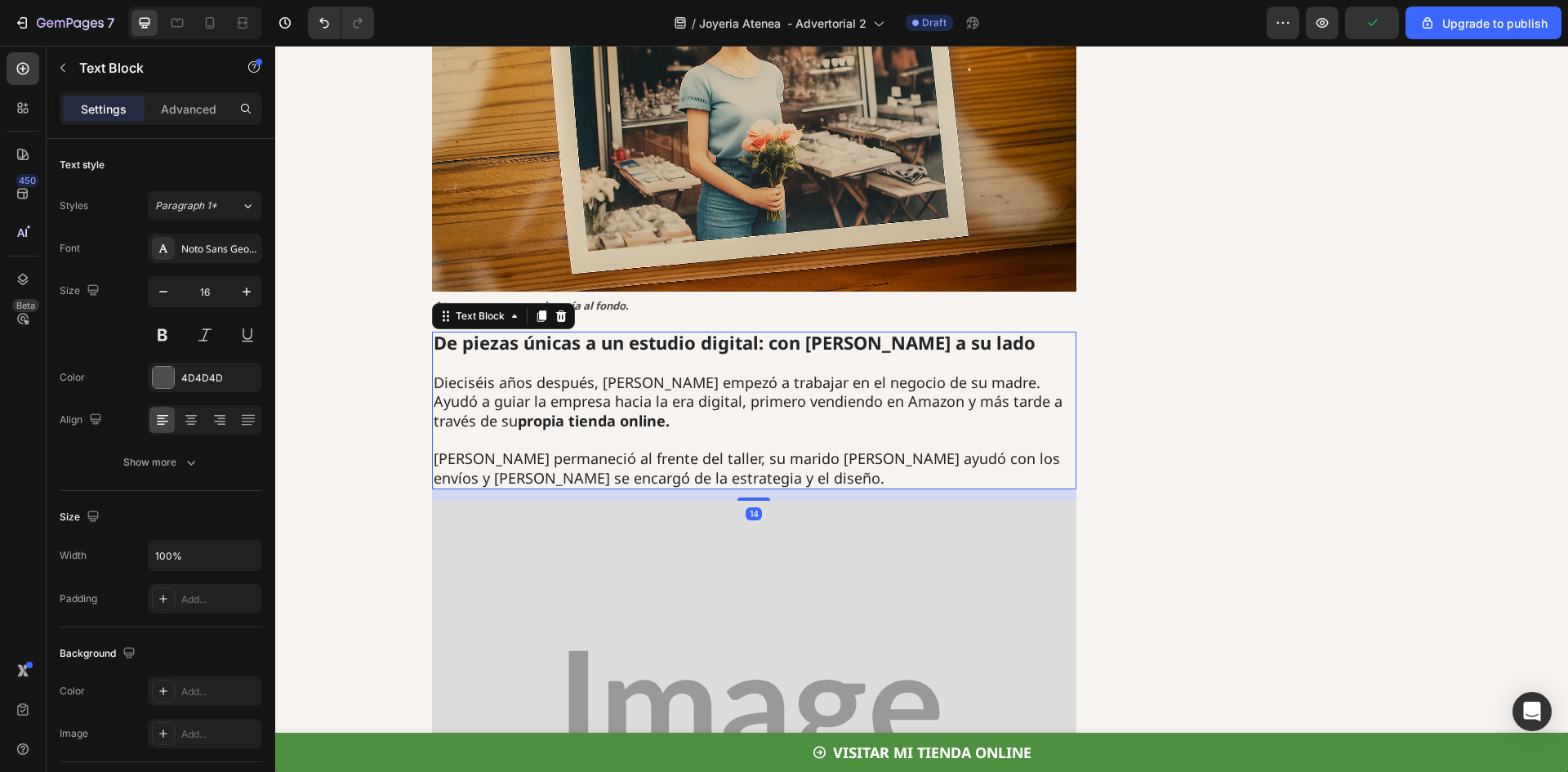
click at [546, 450] on p "Anastasia permaneció al frente del taller, su marido Carlos ayudó con los envío…" at bounding box center [755, 469] width 642 height 39
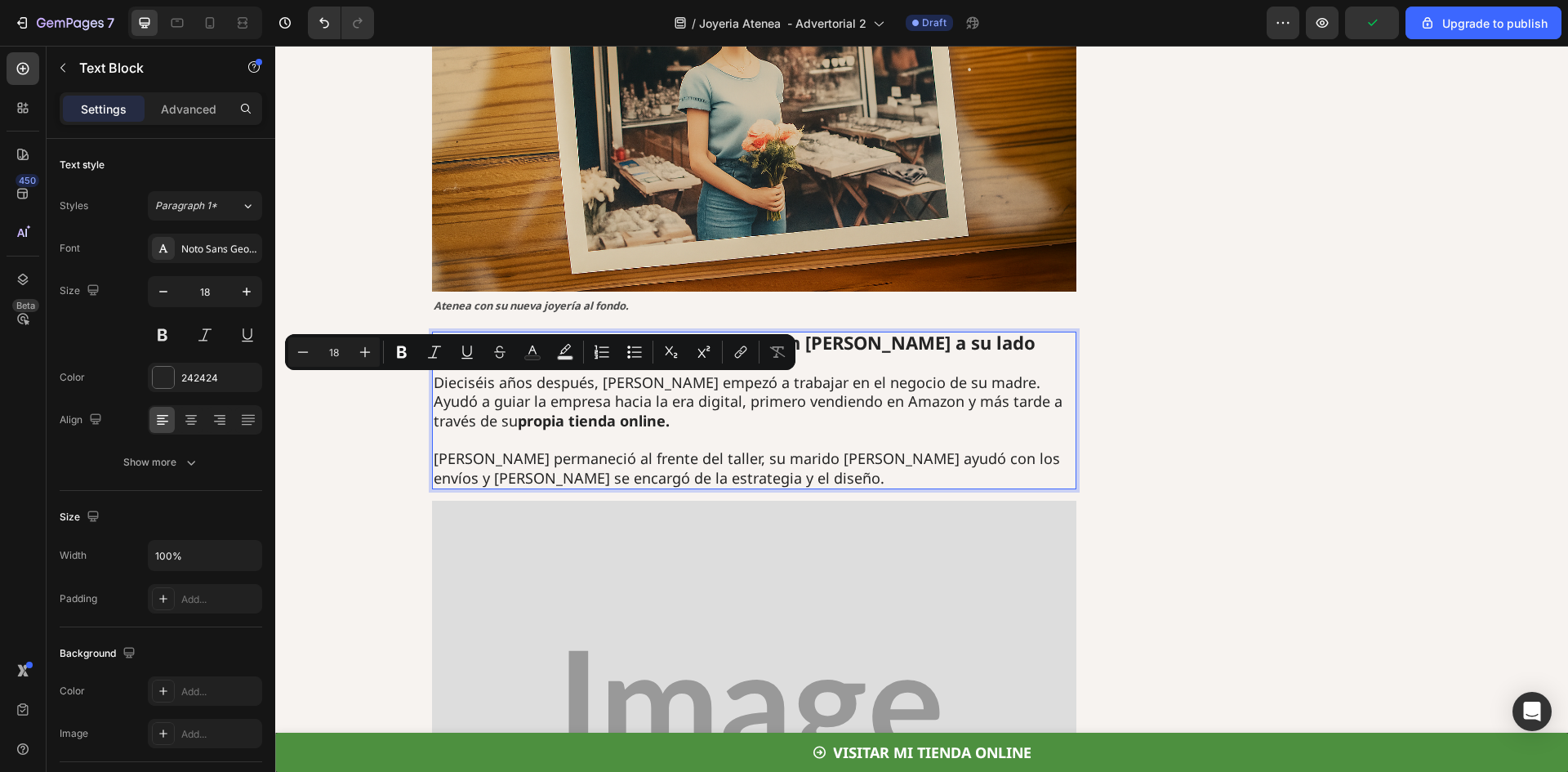
click at [466, 450] on p "Anastasia permaneció al frente del taller, su marido Carlos ayudó con los envío…" at bounding box center [755, 469] width 642 height 39
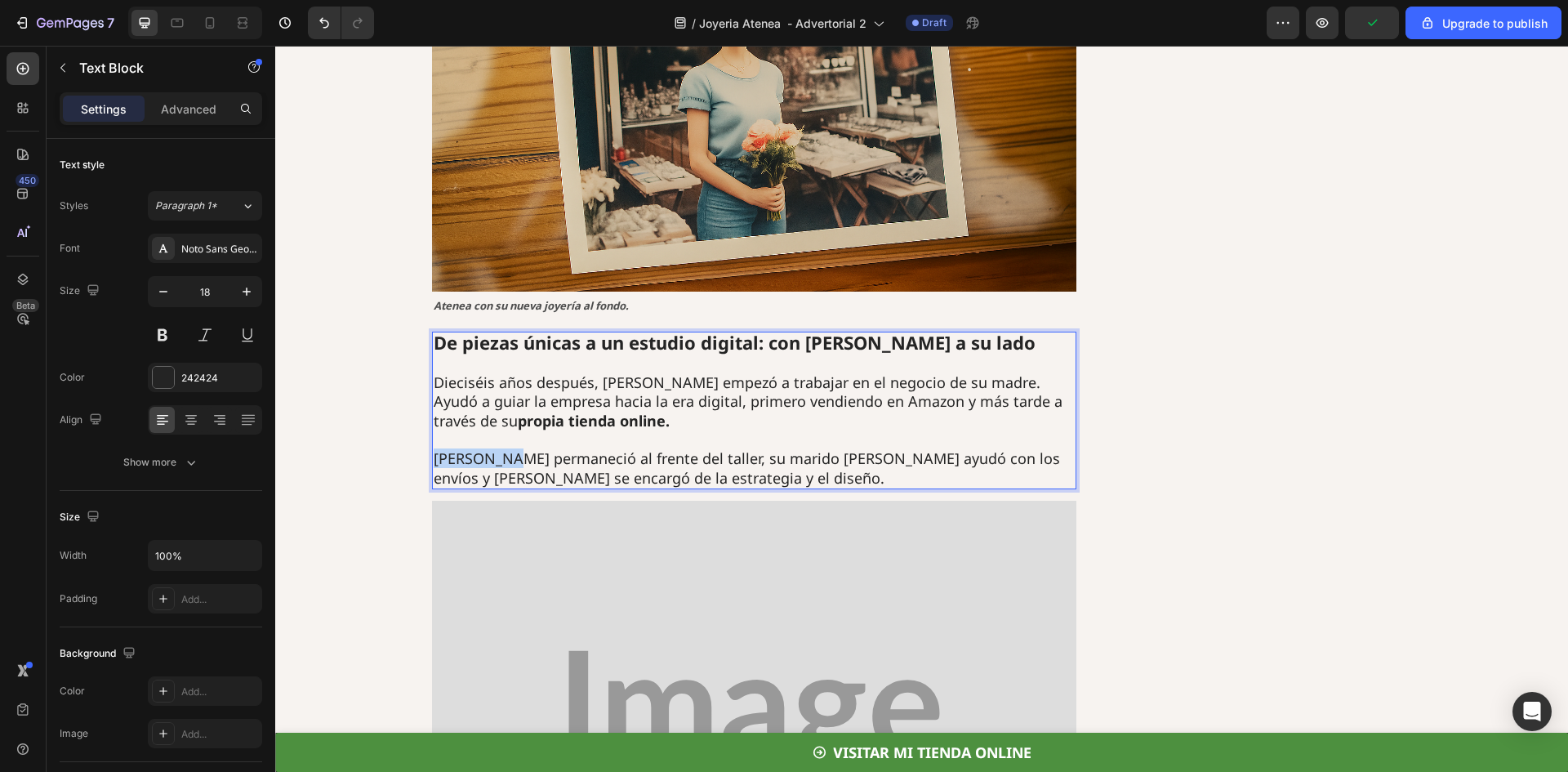
click at [466, 450] on p "Anastasia permaneció al frente del taller, su marido Carlos ayudó con los envío…" at bounding box center [755, 469] width 642 height 39
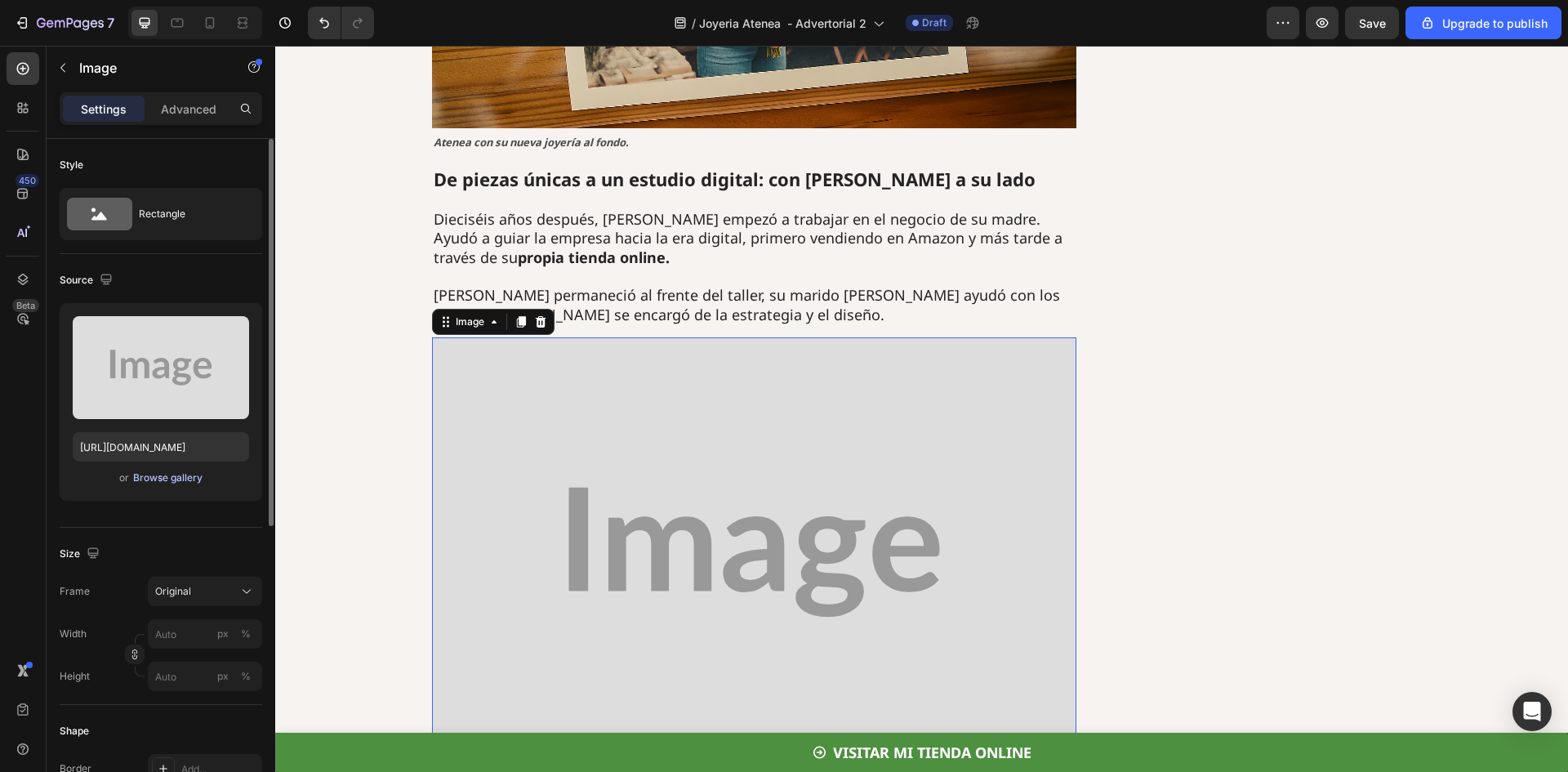
click at [149, 479] on div "Browse gallery" at bounding box center [168, 478] width 69 height 14
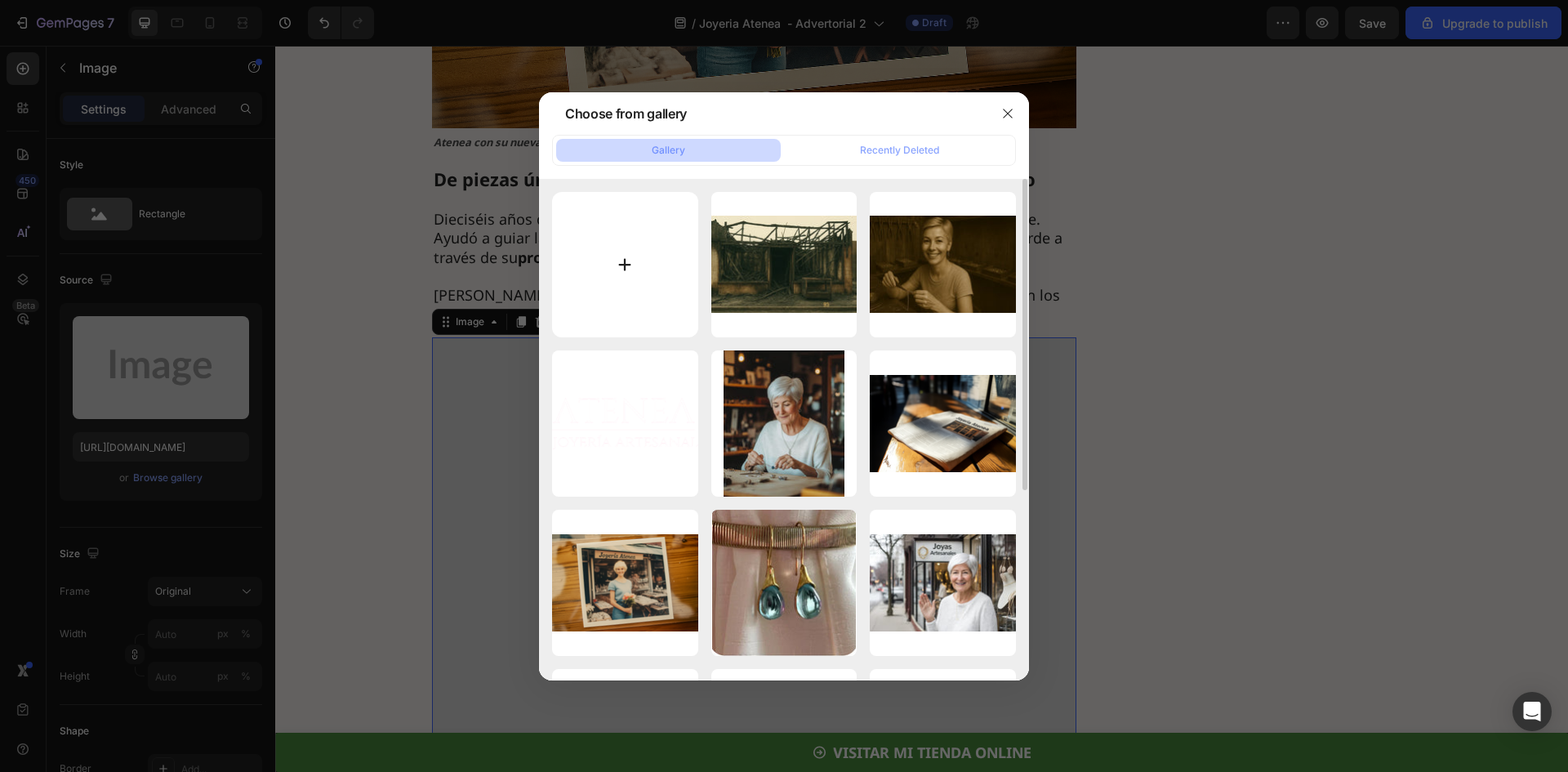
click at [649, 281] on input "file" at bounding box center [625, 265] width 147 height 147
type input "C:\fakepath\Ad_02_004.webp"
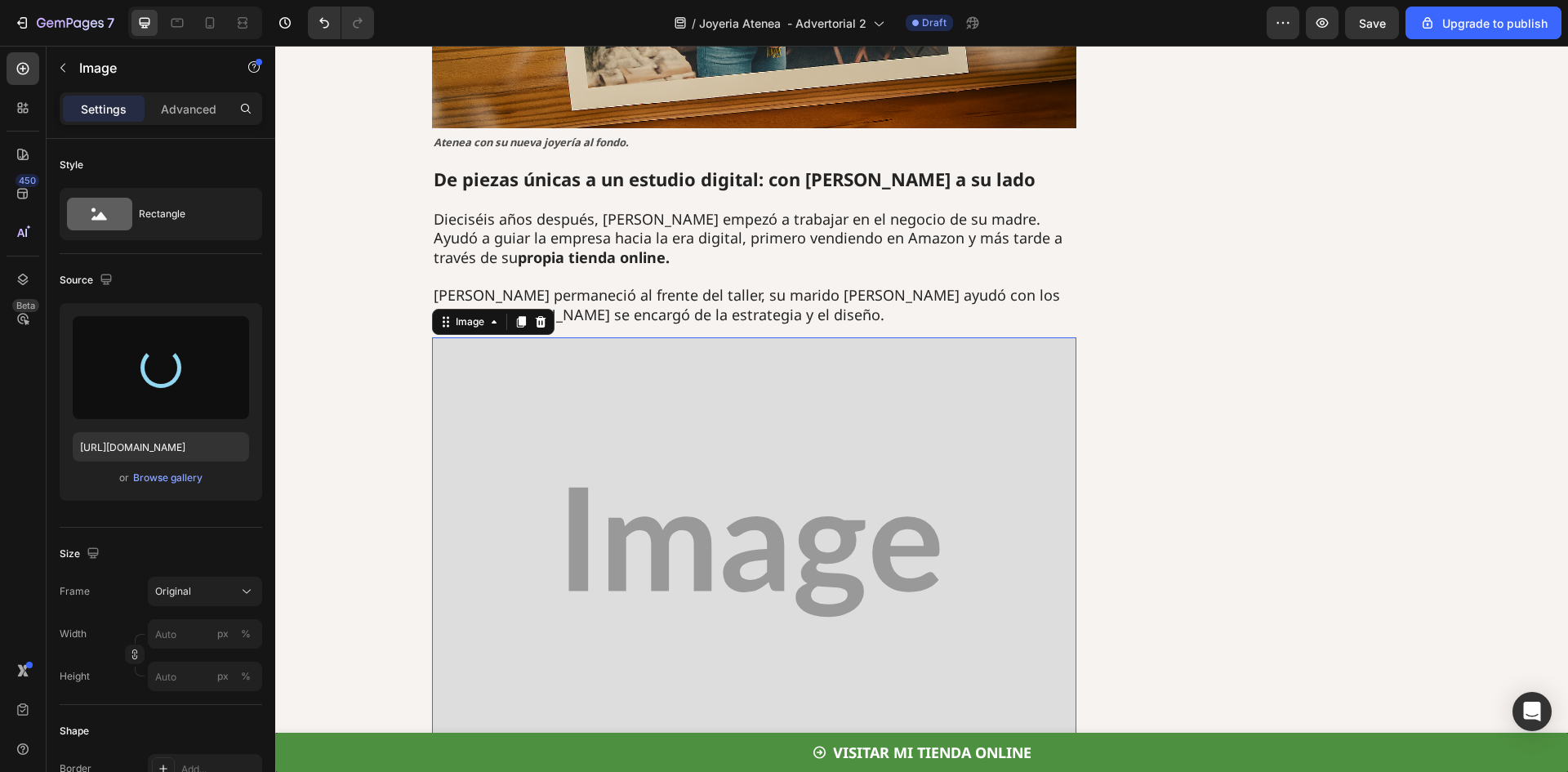
type input "https://cdn.shopify.com/s/files/1/0722/5747/0691/files/gempages_572643071250924…"
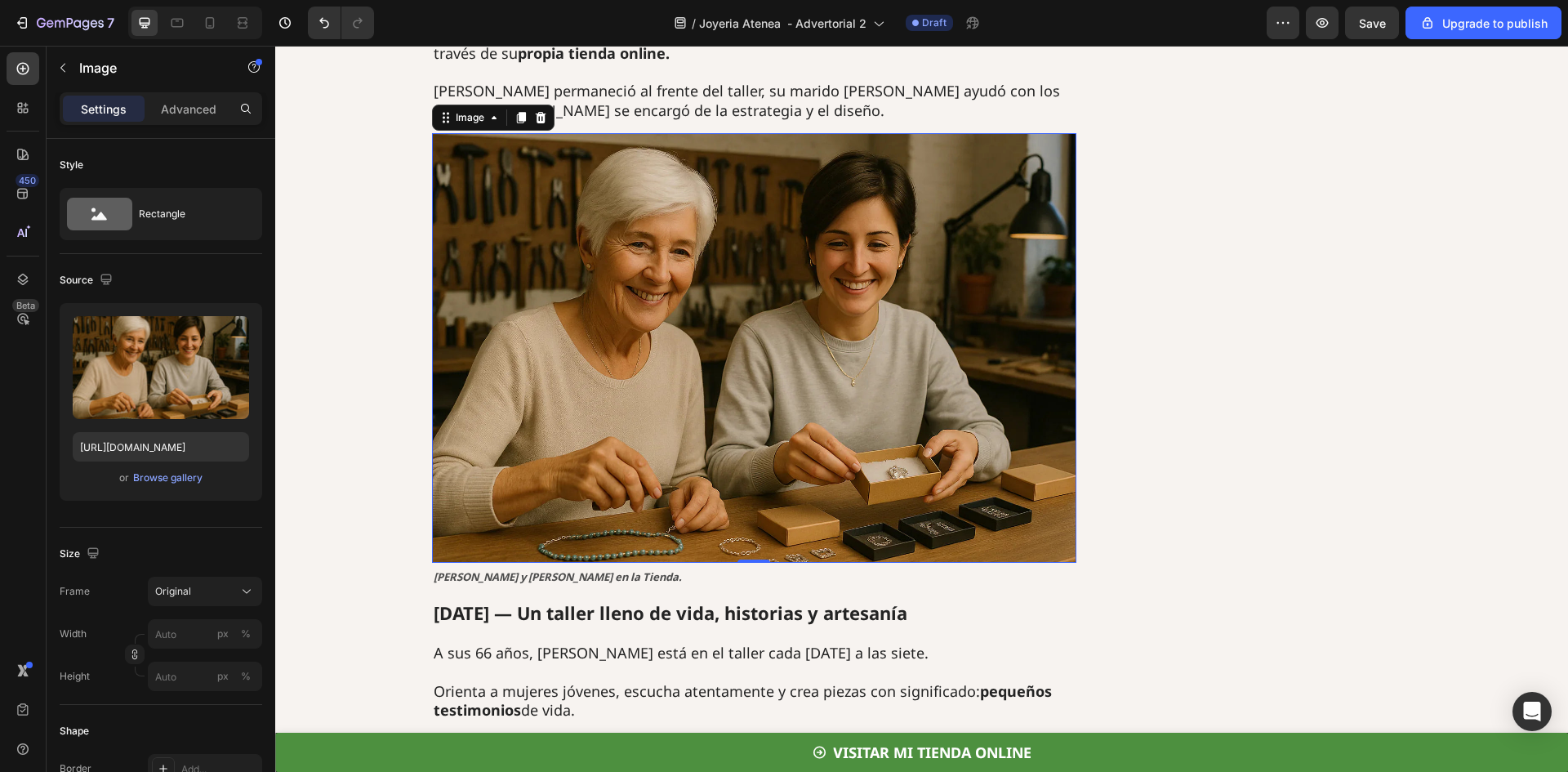
scroll to position [3595, 0]
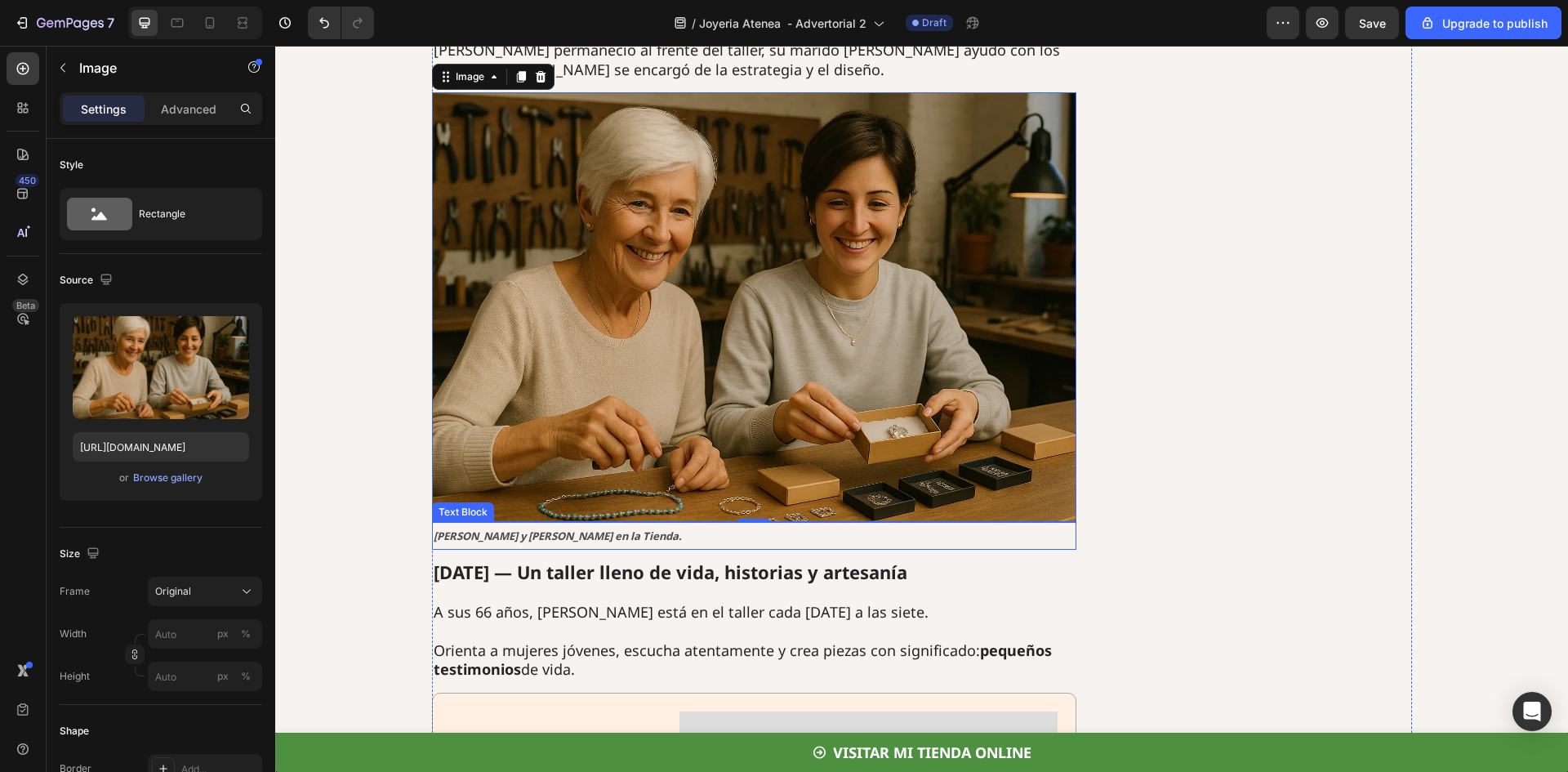
click at [453, 529] on strong "Anastasia y Eva en la Tienda." at bounding box center [558, 536] width 248 height 14
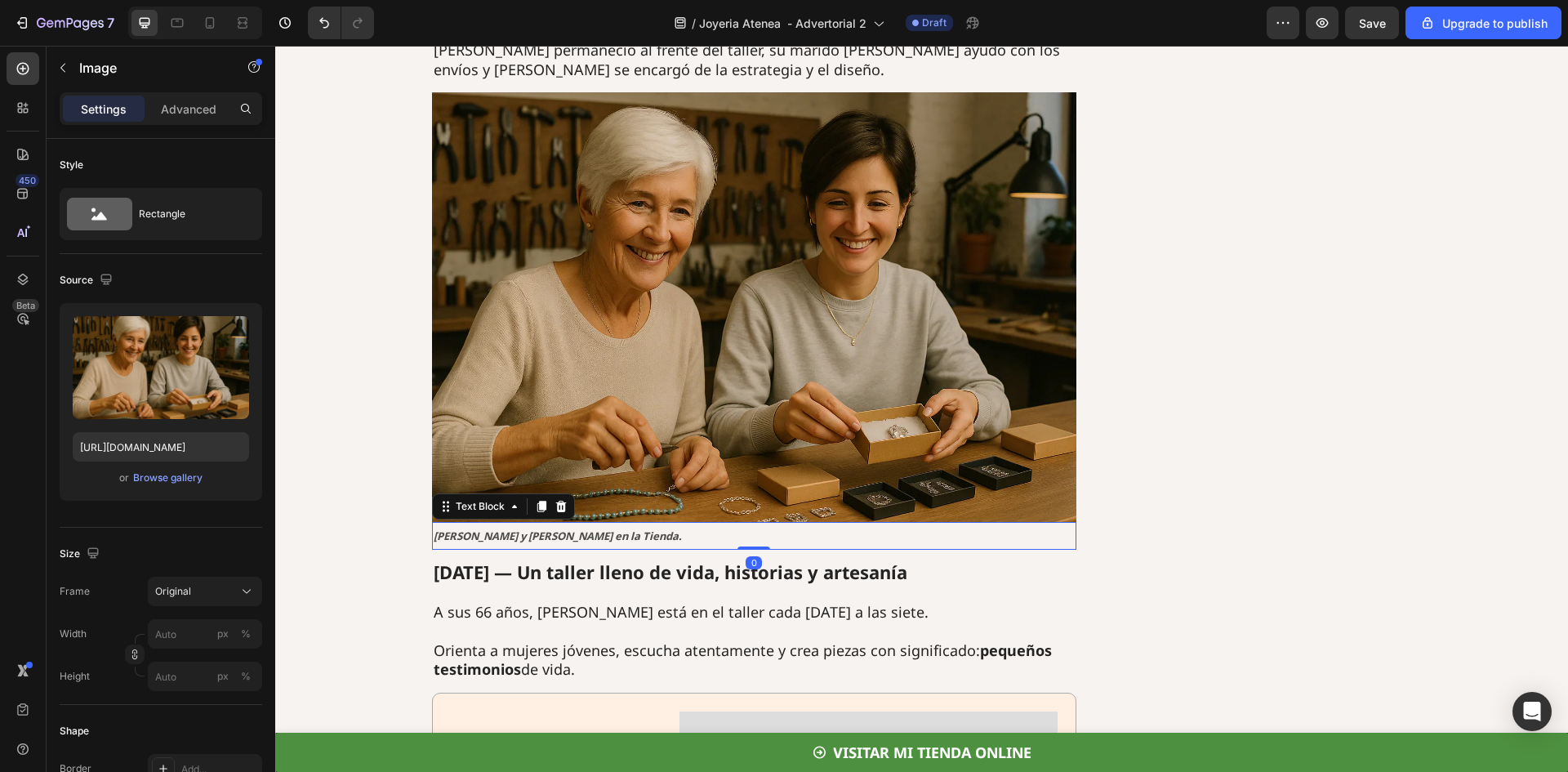
click at [453, 529] on strong "Anastasia y Eva en la Tienda." at bounding box center [558, 536] width 248 height 14
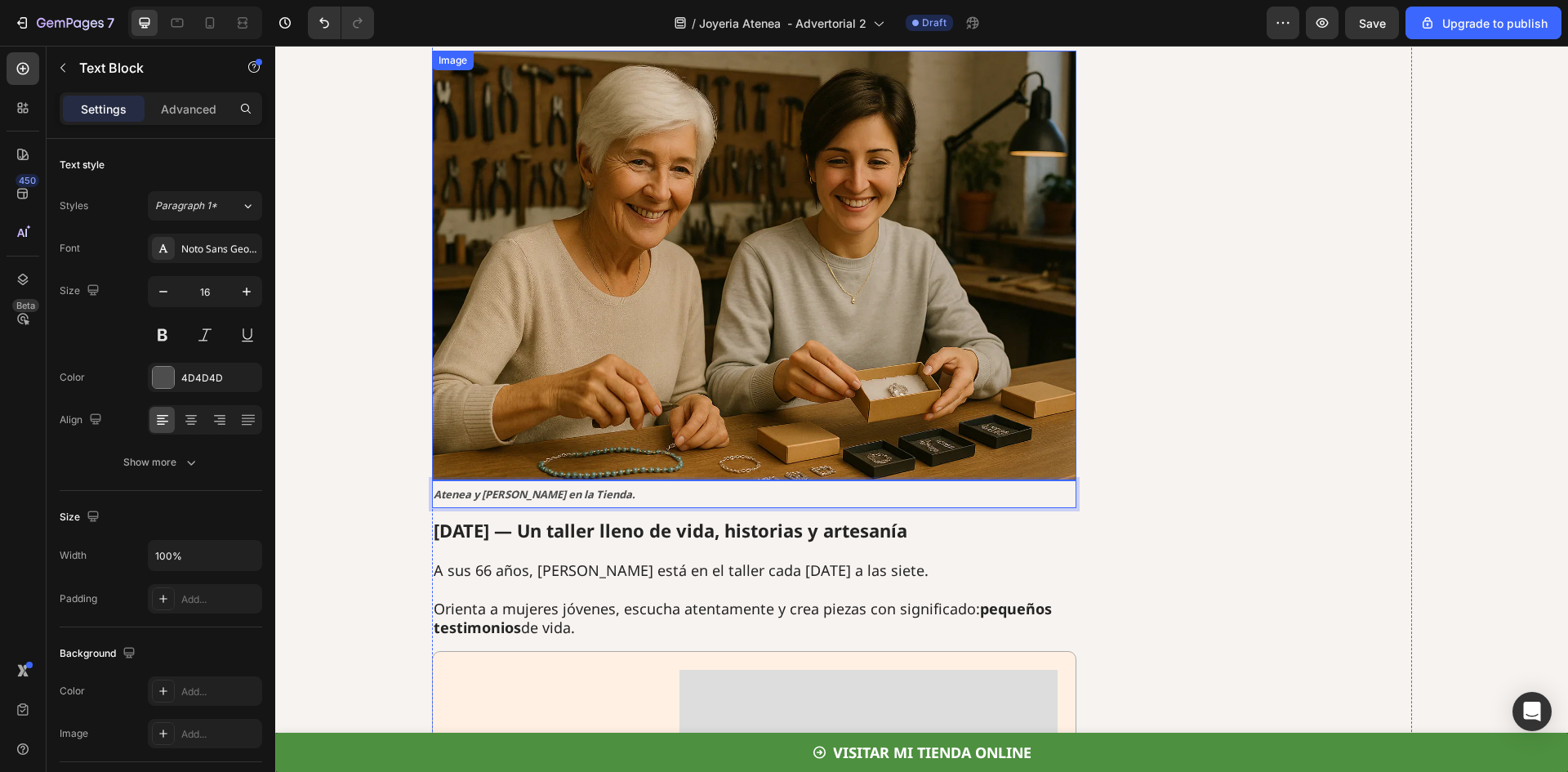
scroll to position [3676, 0]
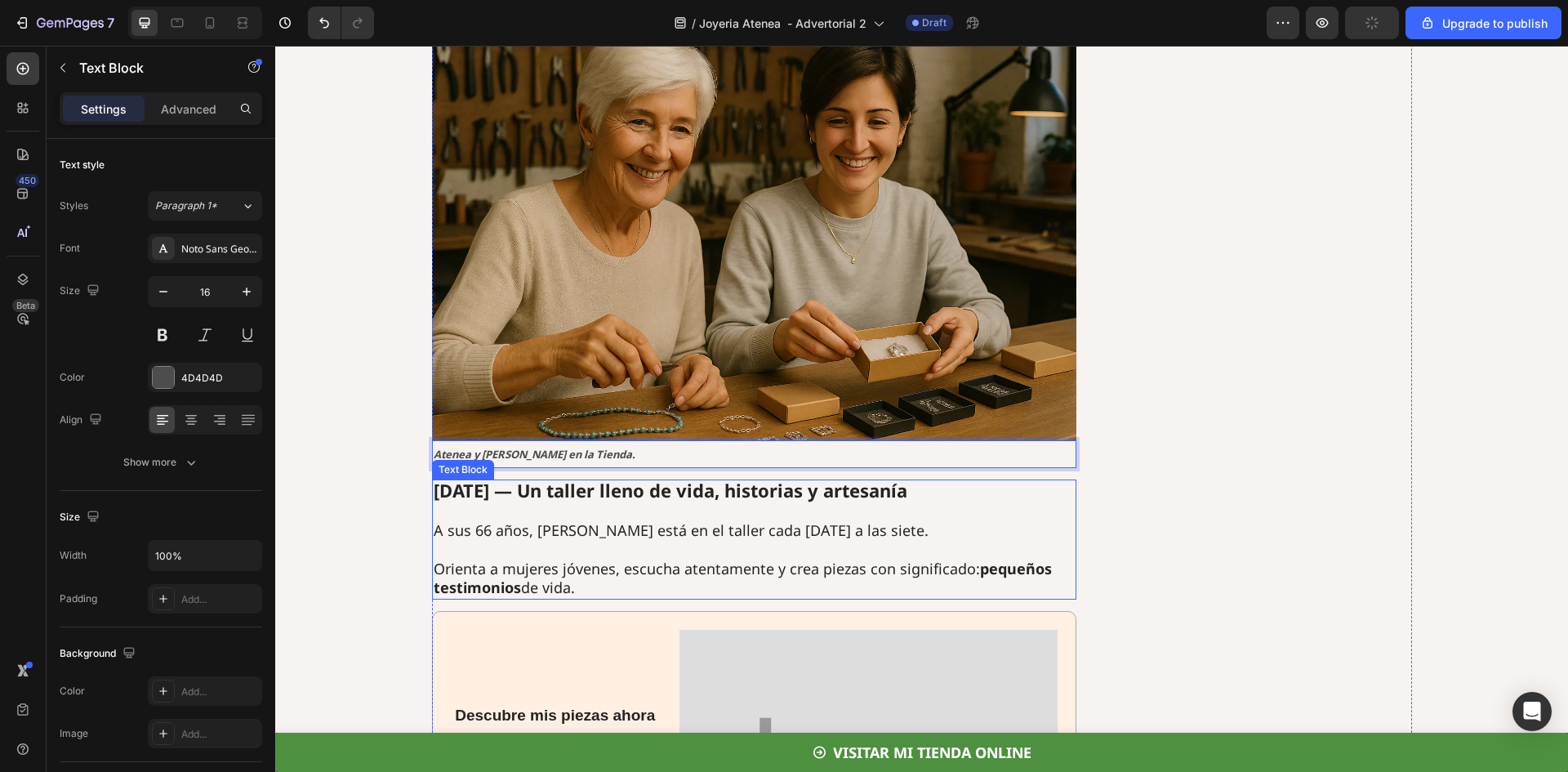
click at [568, 521] on p "A sus 66 años, Anastasia está en el taller cada mañana a las siete." at bounding box center [755, 530] width 642 height 18
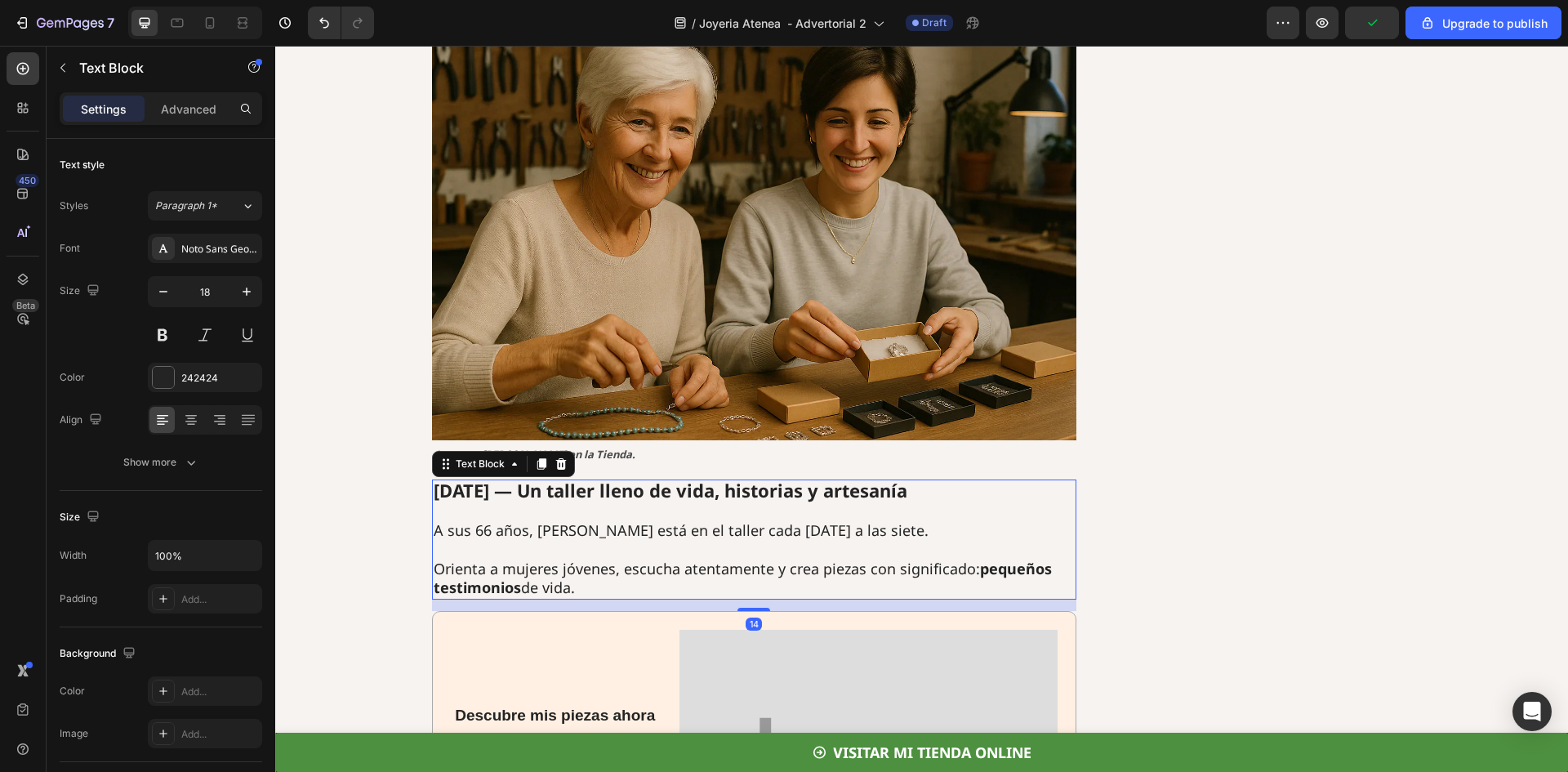
click at [568, 521] on p "A sus 66 años, Anastasia está en el taller cada mañana a las siete." at bounding box center [755, 530] width 642 height 18
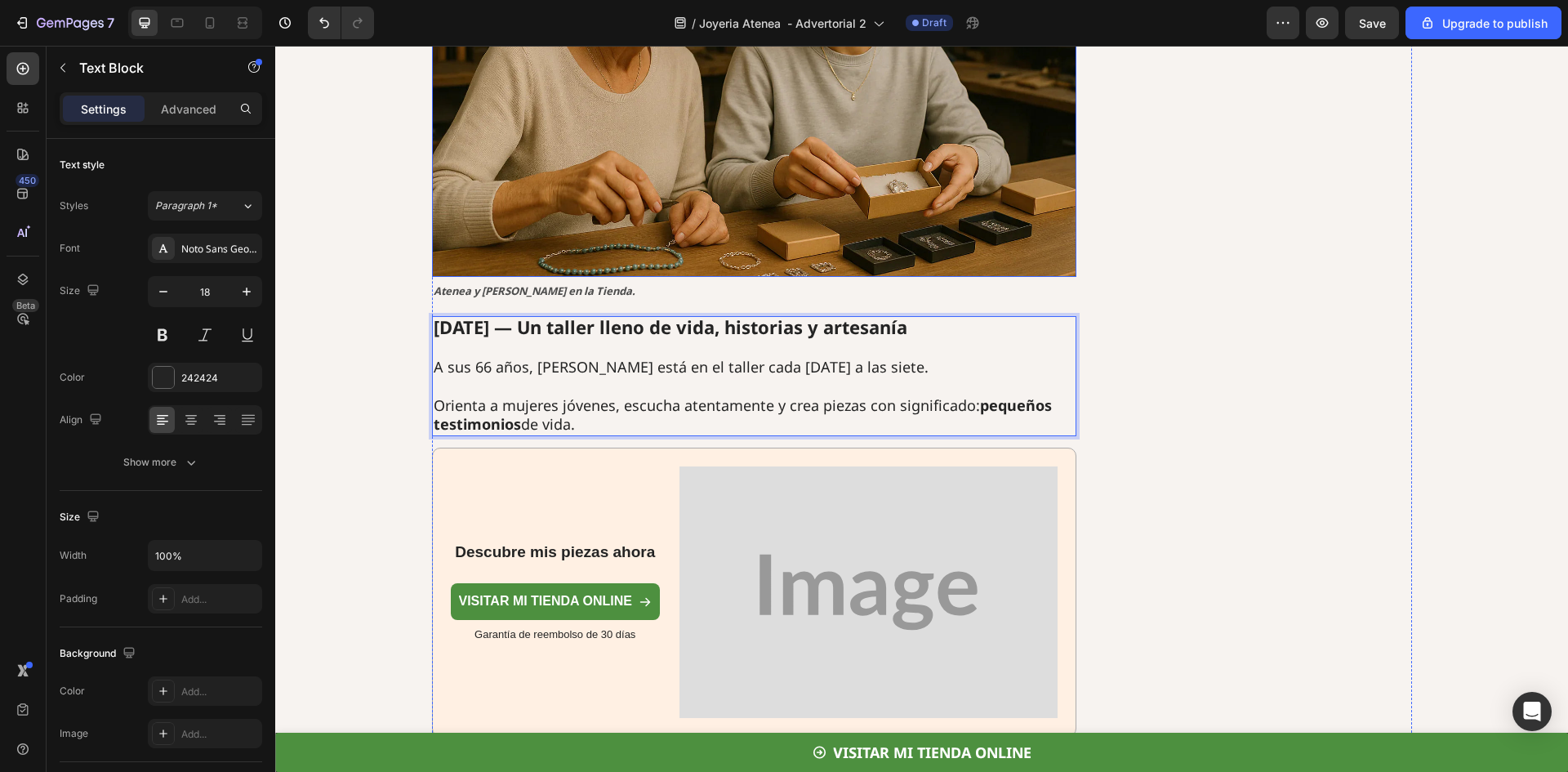
scroll to position [4003, 0]
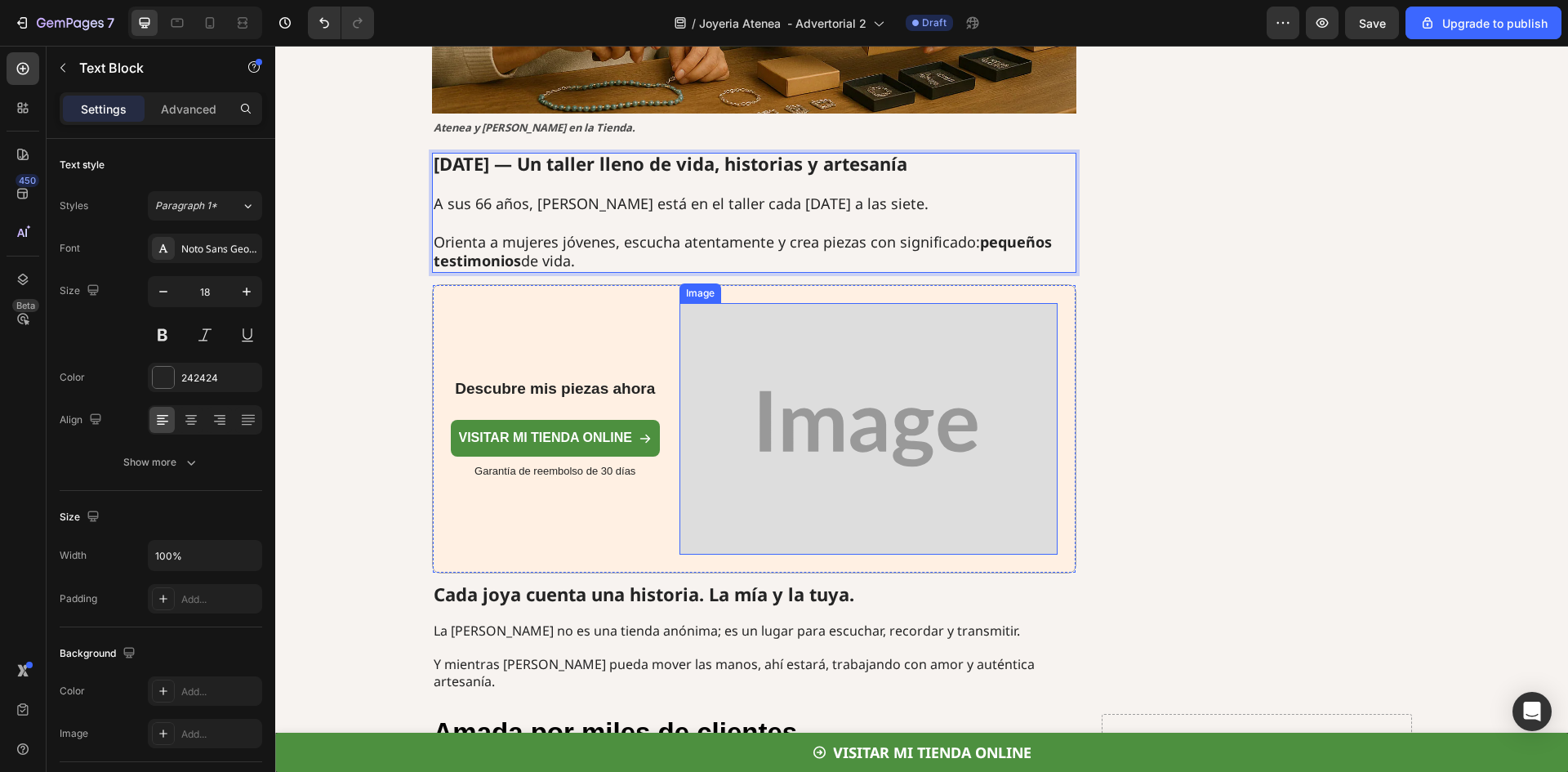
drag, startPoint x: 801, startPoint y: 375, endPoint x: 664, endPoint y: 355, distance: 138.5
click at [801, 375] on img at bounding box center [868, 429] width 378 height 253
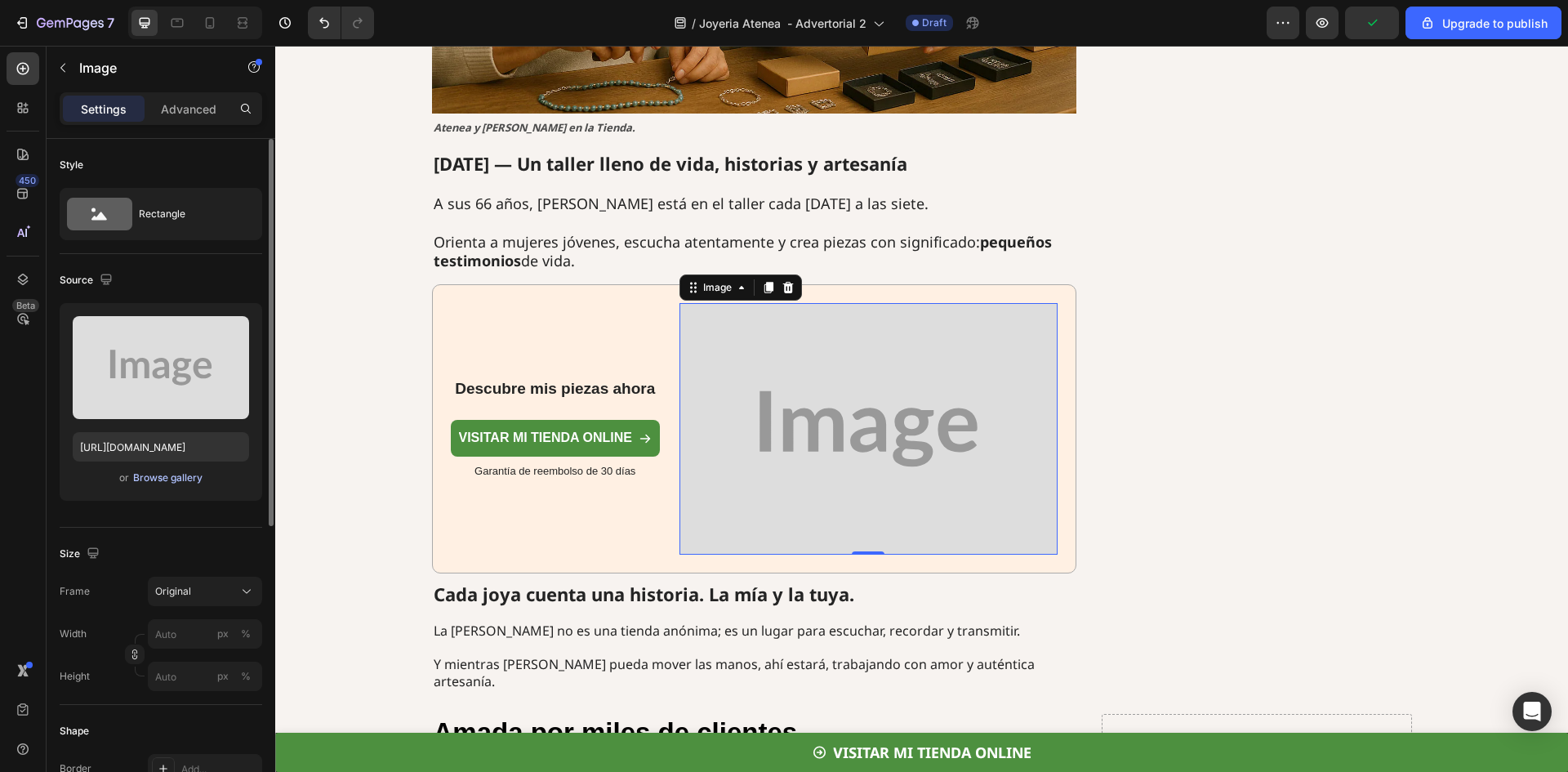
click at [156, 482] on div "Browse gallery" at bounding box center [168, 478] width 69 height 14
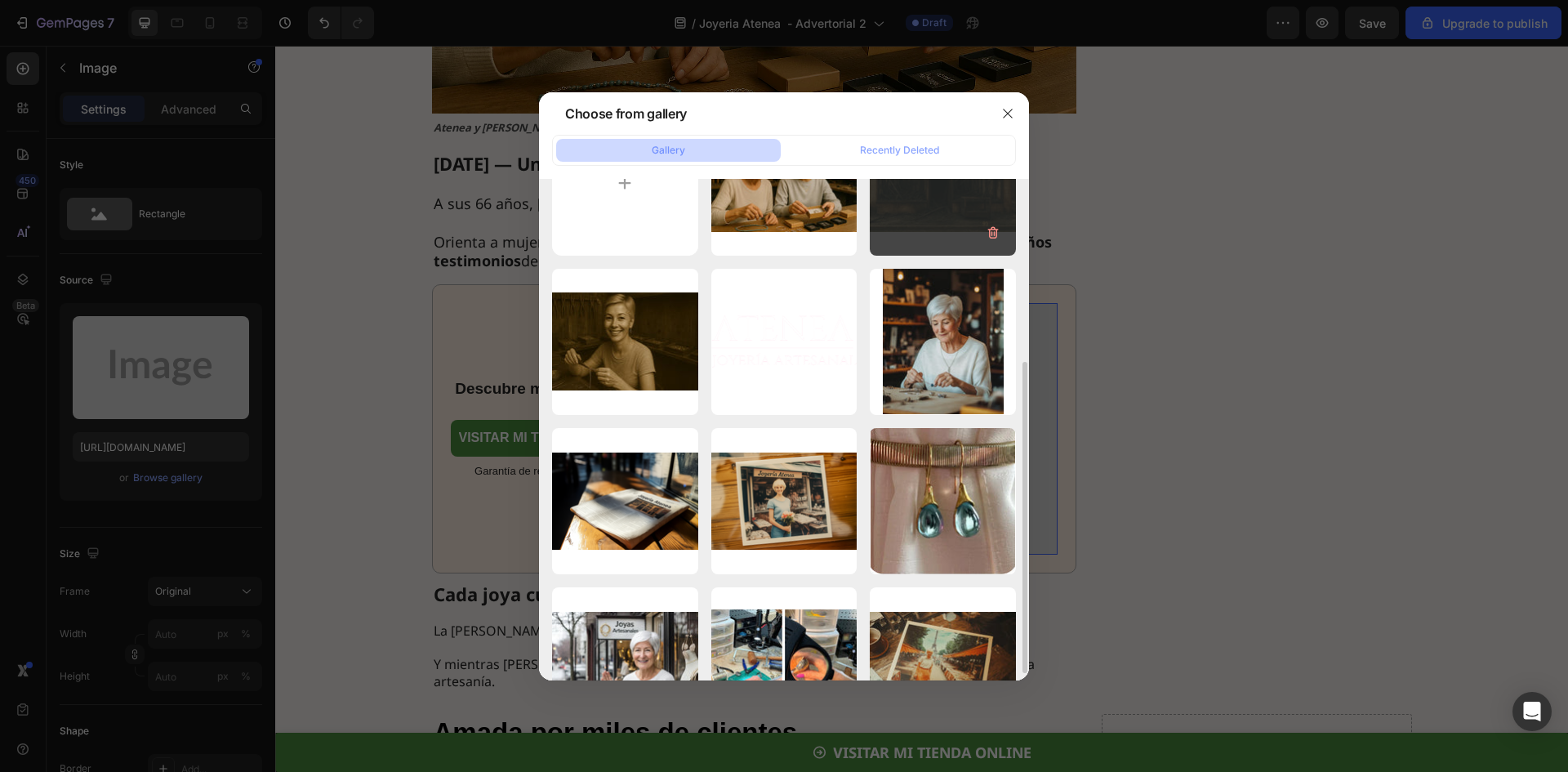
scroll to position [163, 0]
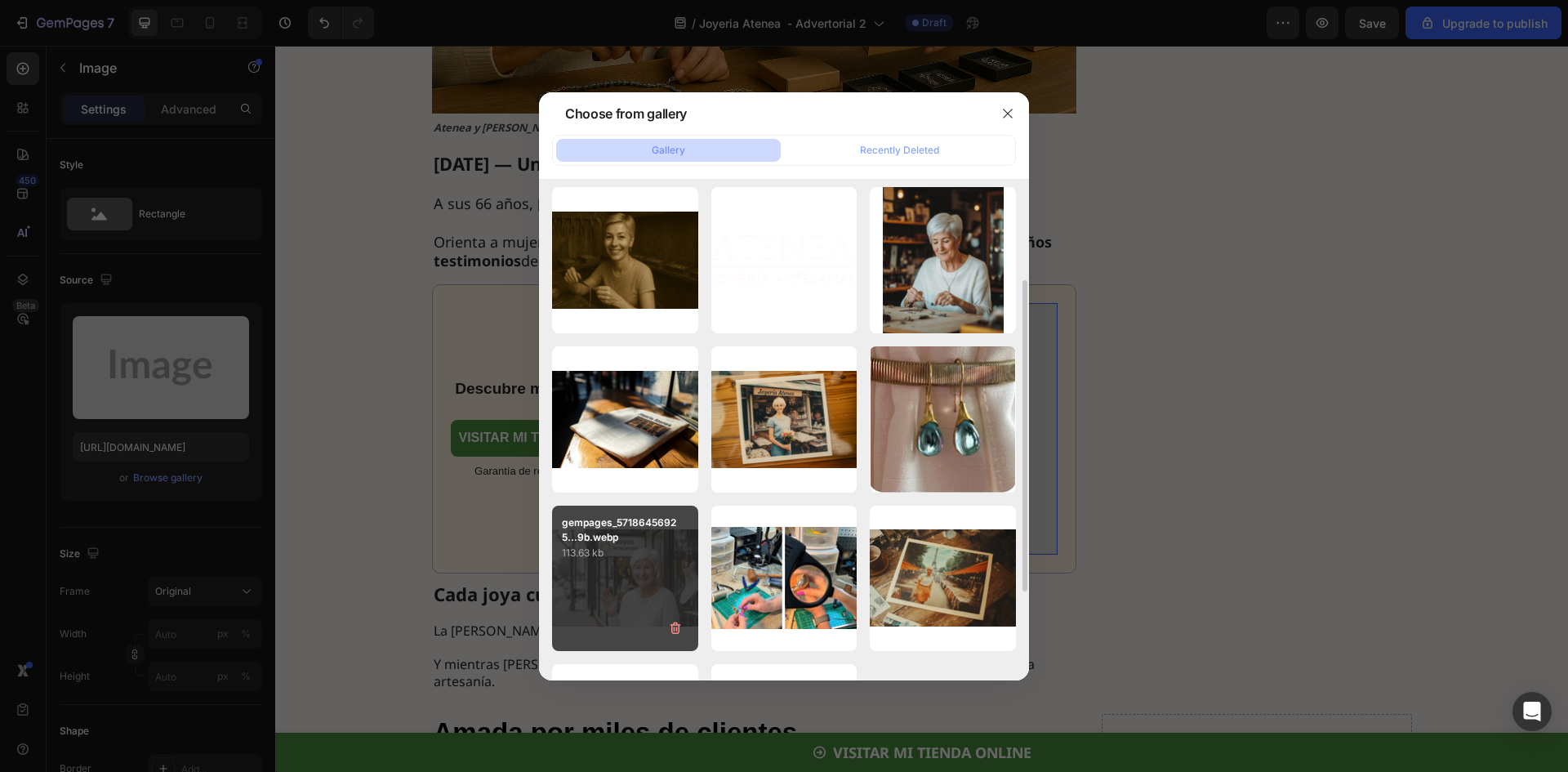
click at [646, 560] on p "113.63 kb" at bounding box center [624, 553] width 126 height 16
type input "https://cdn.shopify.com/s/files/1/0722/5747/0691/files/gempages_572643071250924…"
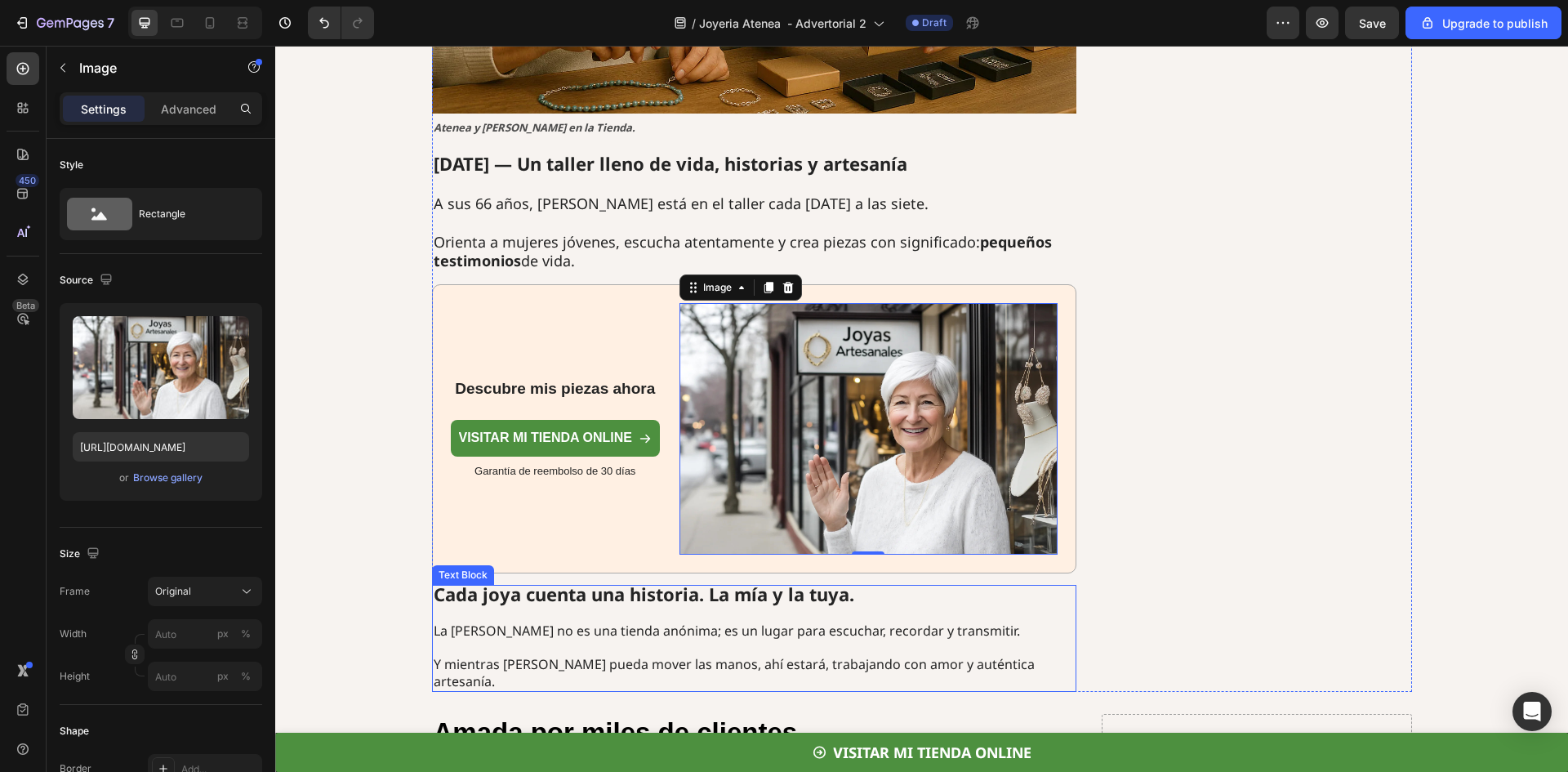
click at [517, 621] on span "La joyería Anastasia no es una tienda anónima; es un lugar para escuchar, recor…" at bounding box center [728, 630] width 587 height 18
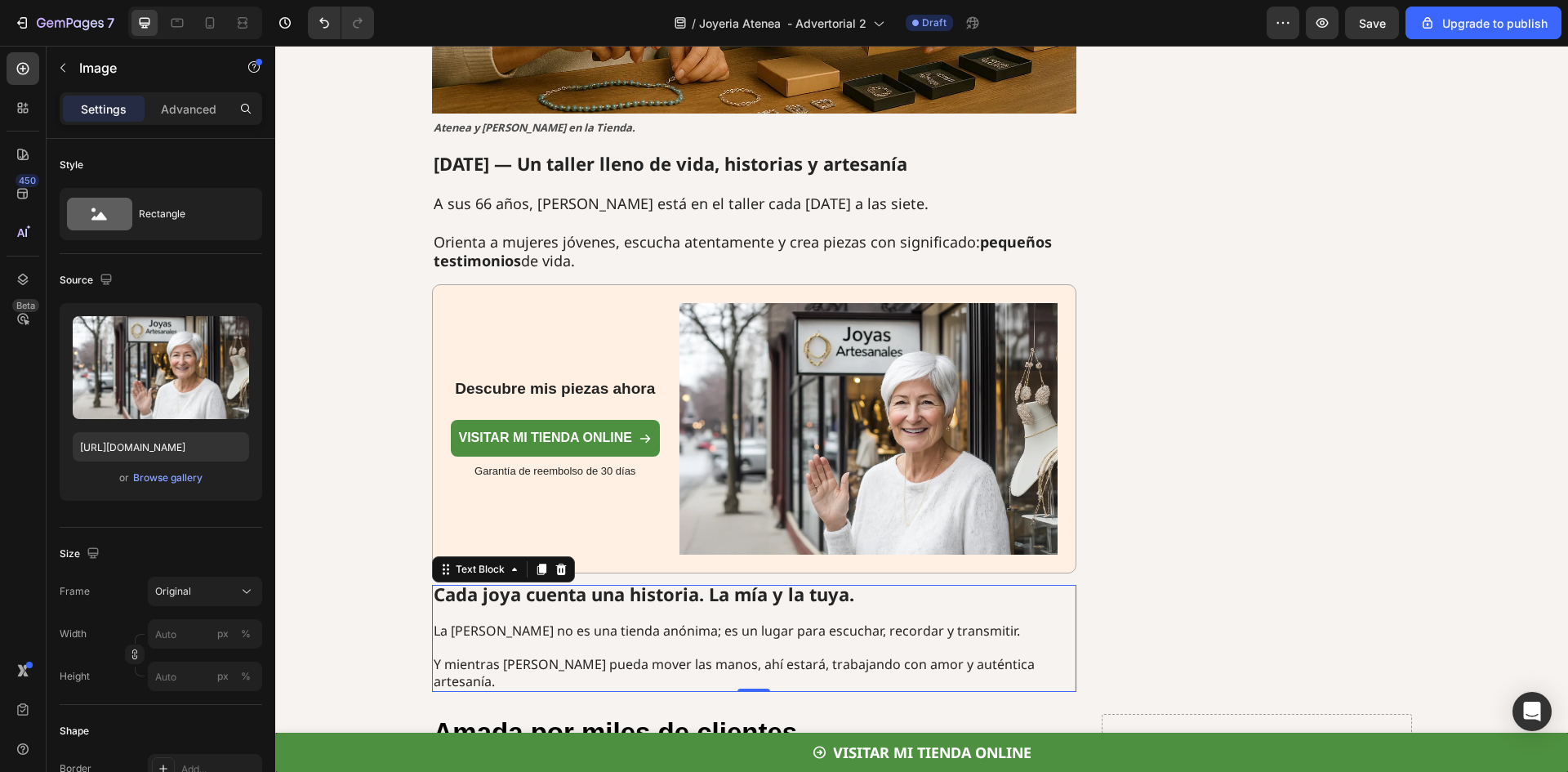
click at [517, 621] on span "La joyería Anastasia no es una tienda anónima; es un lugar para escuchar, recor…" at bounding box center [728, 630] width 587 height 18
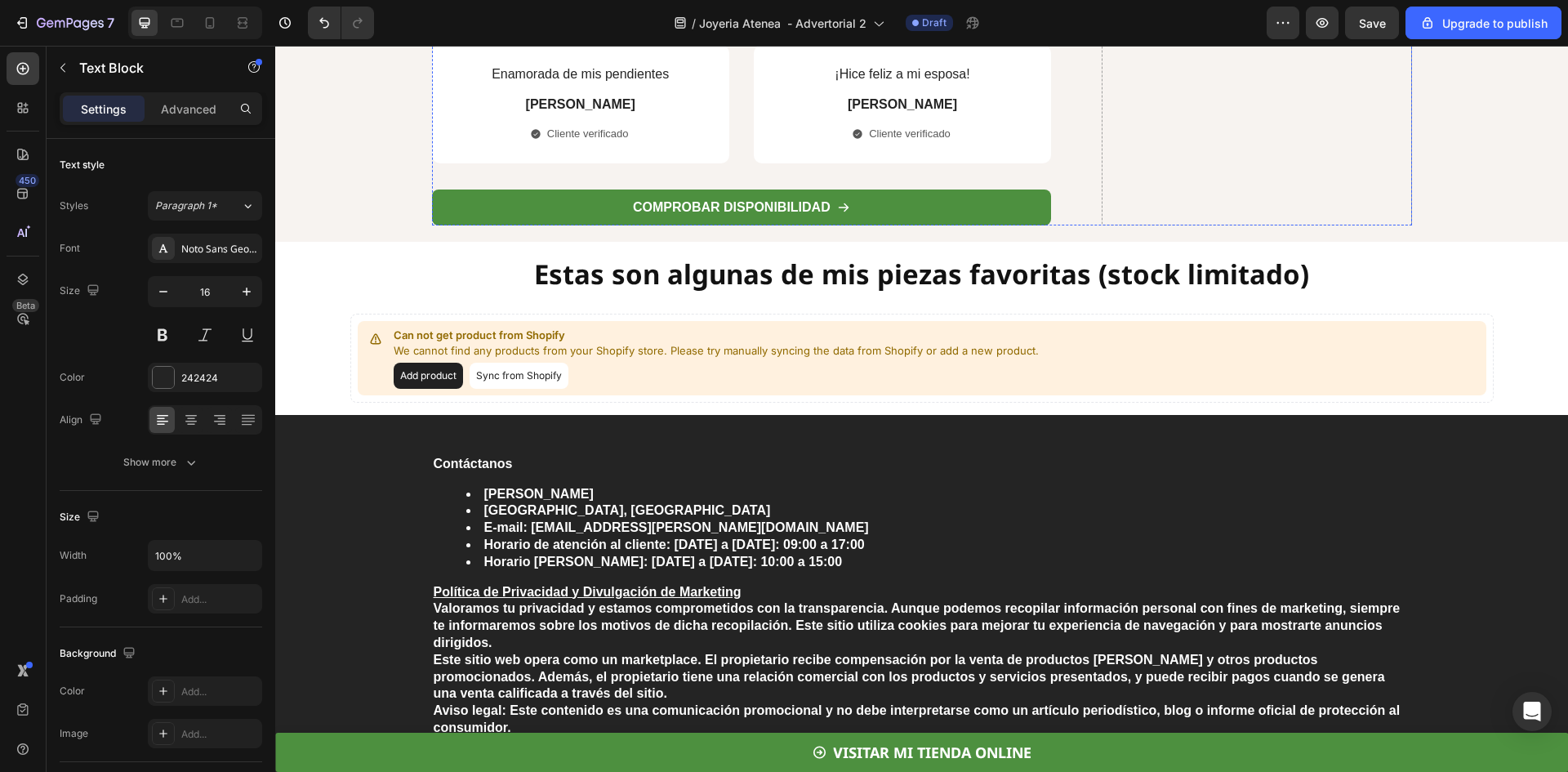
scroll to position [4819, 0]
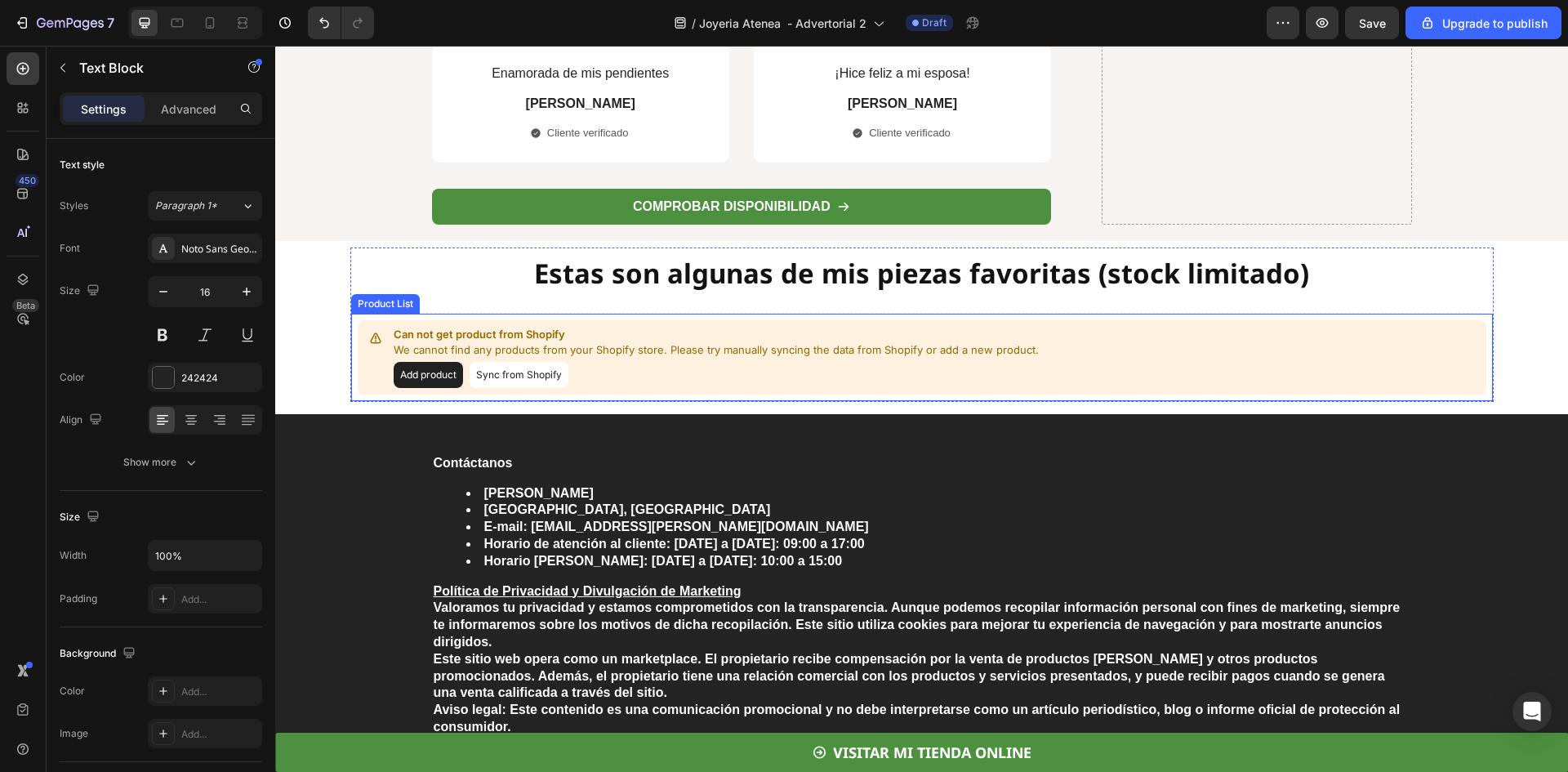
click at [452, 374] on button "Add product" at bounding box center [428, 374] width 69 height 26
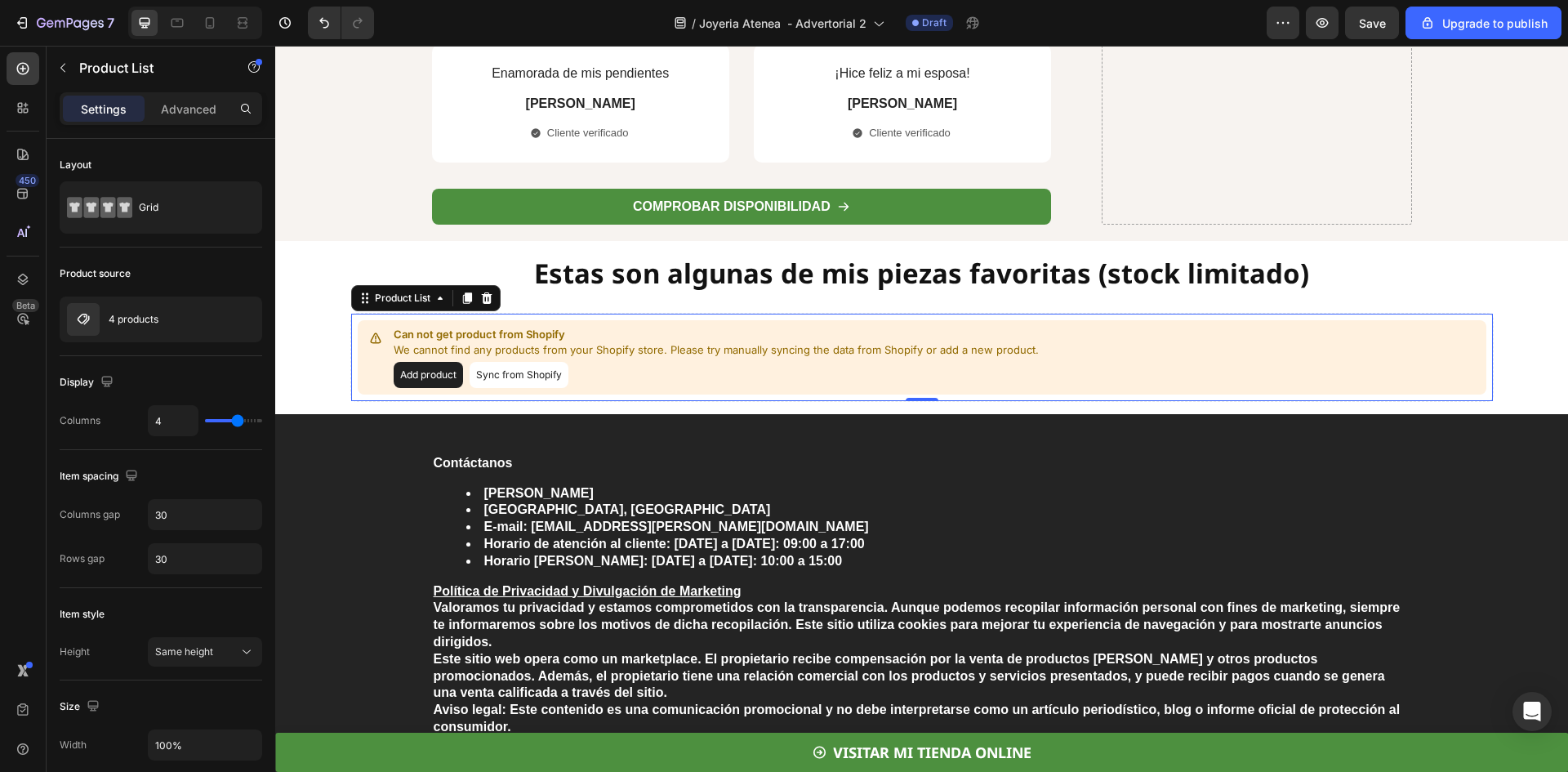
click at [539, 380] on button "Sync from Shopify" at bounding box center [519, 374] width 98 height 26
click at [64, 67] on icon "button" at bounding box center [63, 68] width 14 height 14
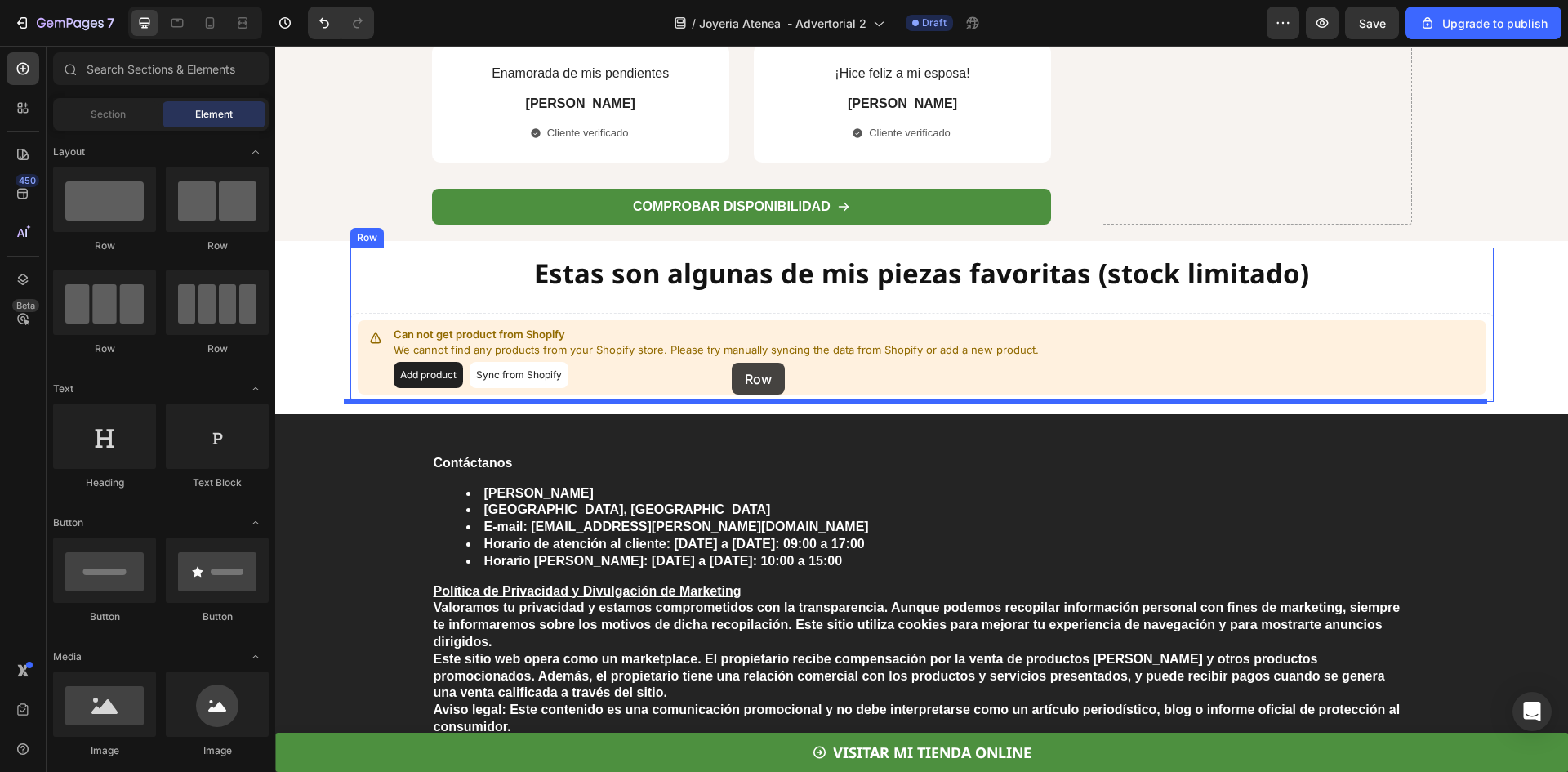
drag, startPoint x: 400, startPoint y: 256, endPoint x: 731, endPoint y: 363, distance: 347.9
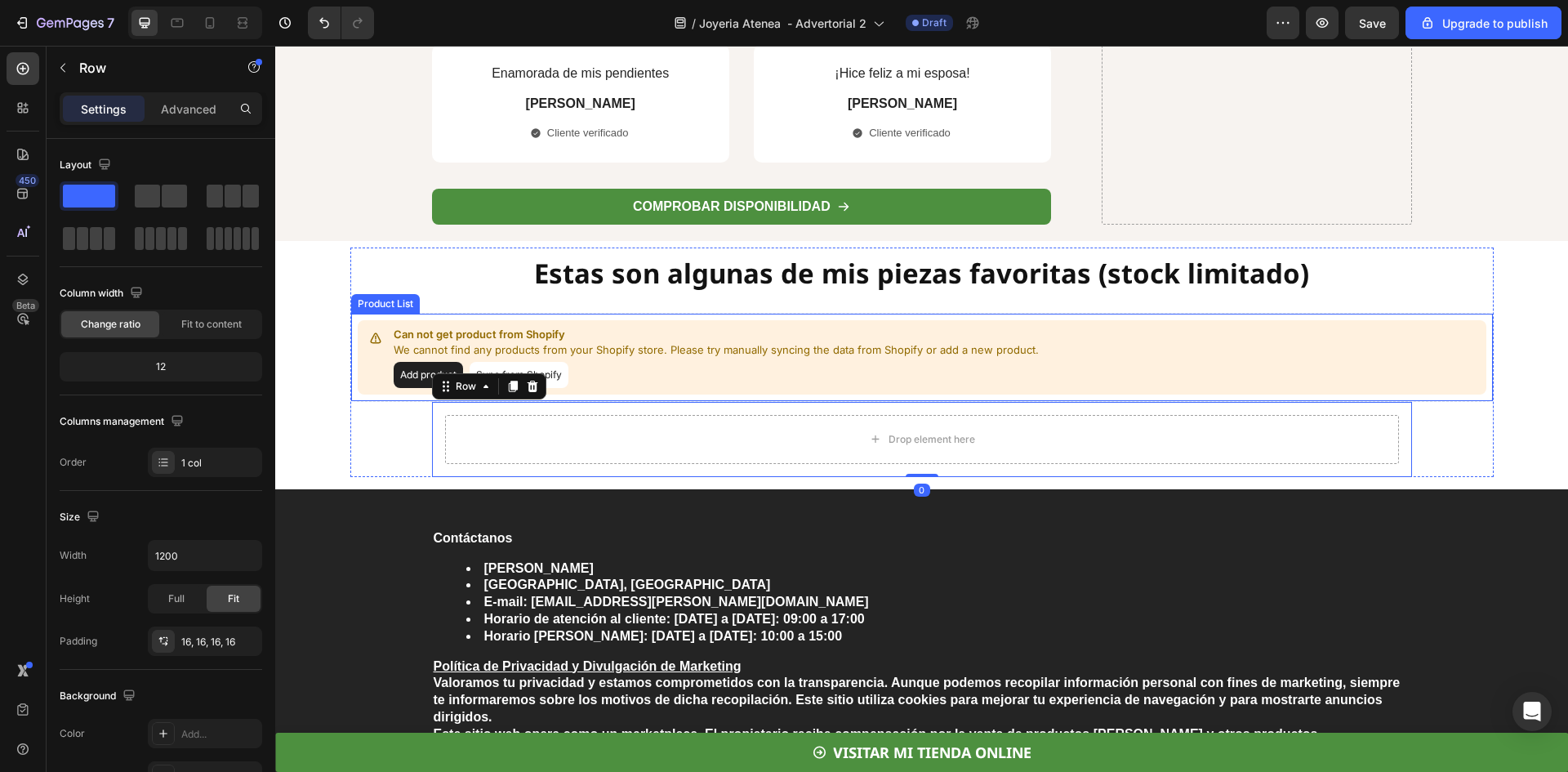
click at [734, 327] on p "Can not get product from Shopify" at bounding box center [716, 335] width 646 height 16
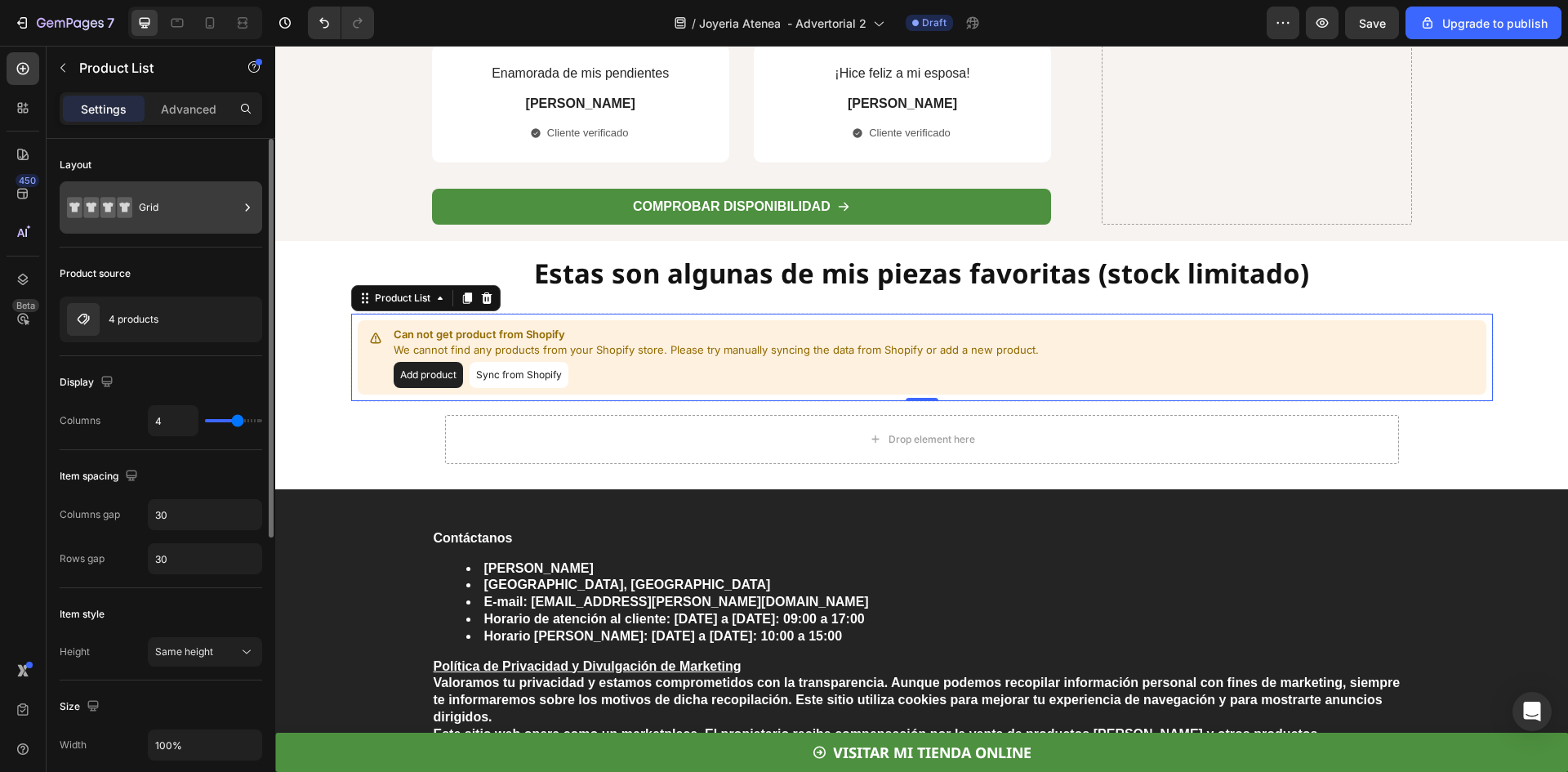
click at [142, 210] on div "Grid" at bounding box center [188, 207] width 99 height 38
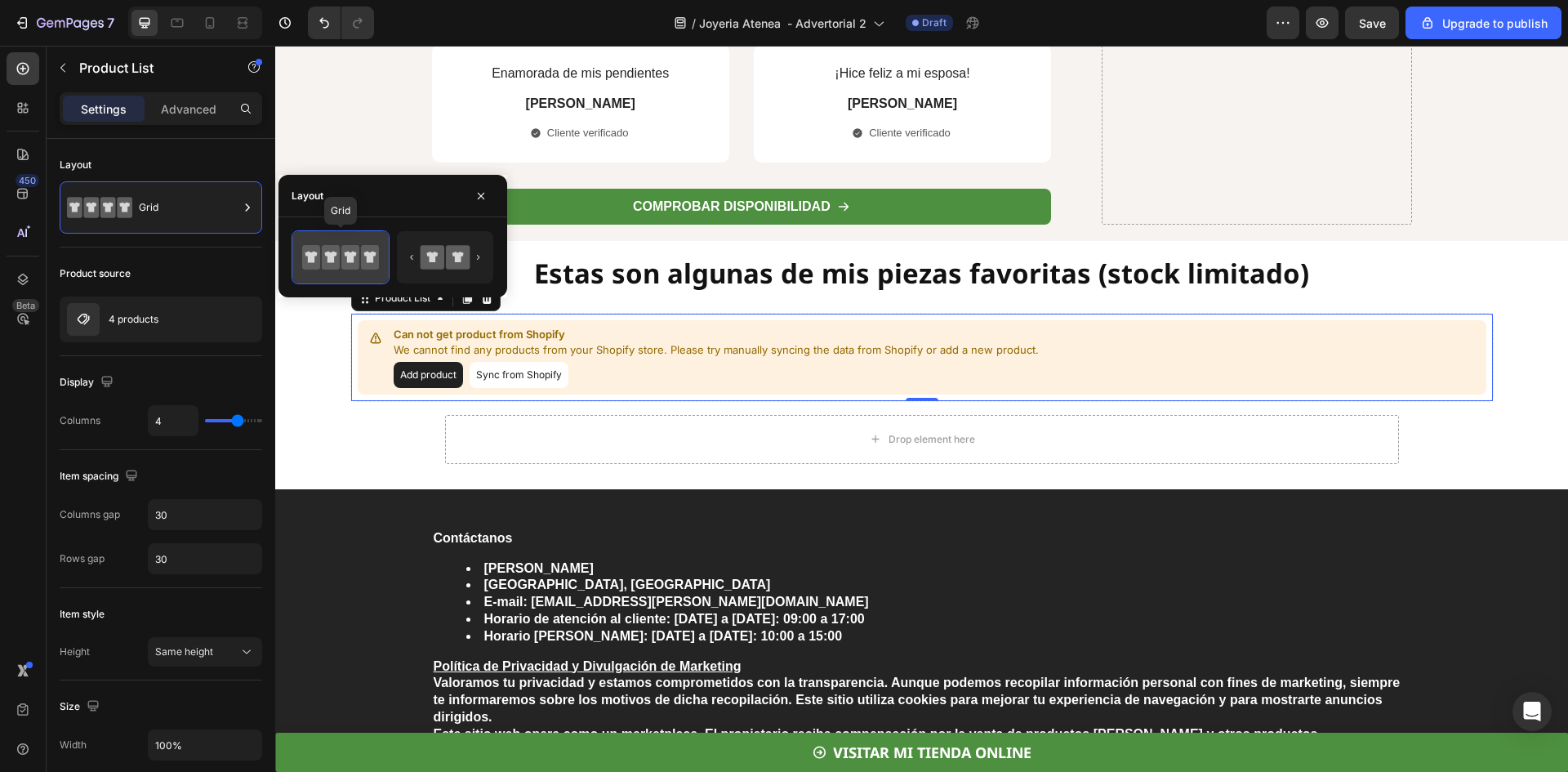
click at [359, 261] on icon at bounding box center [350, 257] width 18 height 24
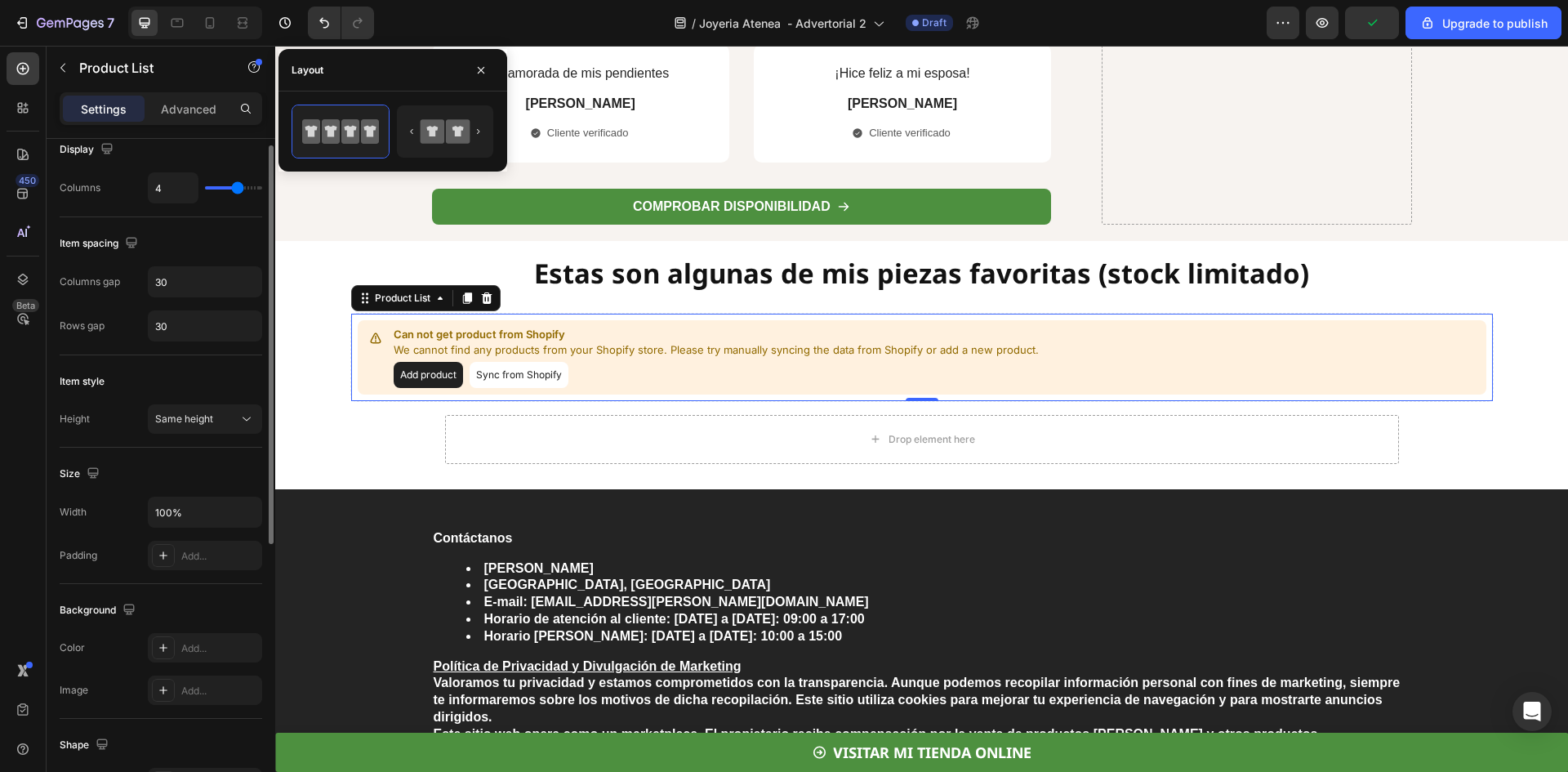
scroll to position [0, 0]
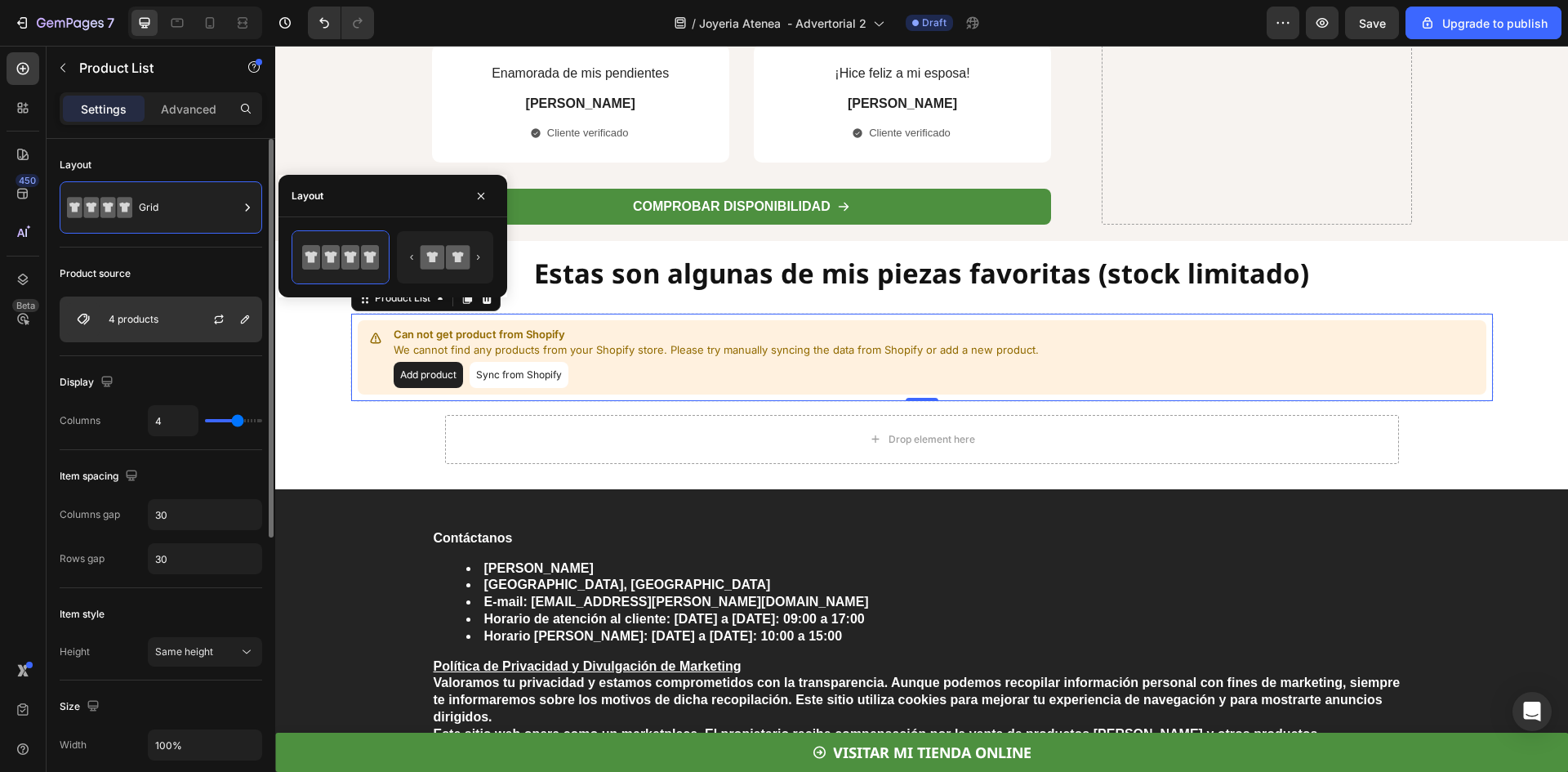
click at [162, 317] on div "4 products" at bounding box center [161, 318] width 203 height 45
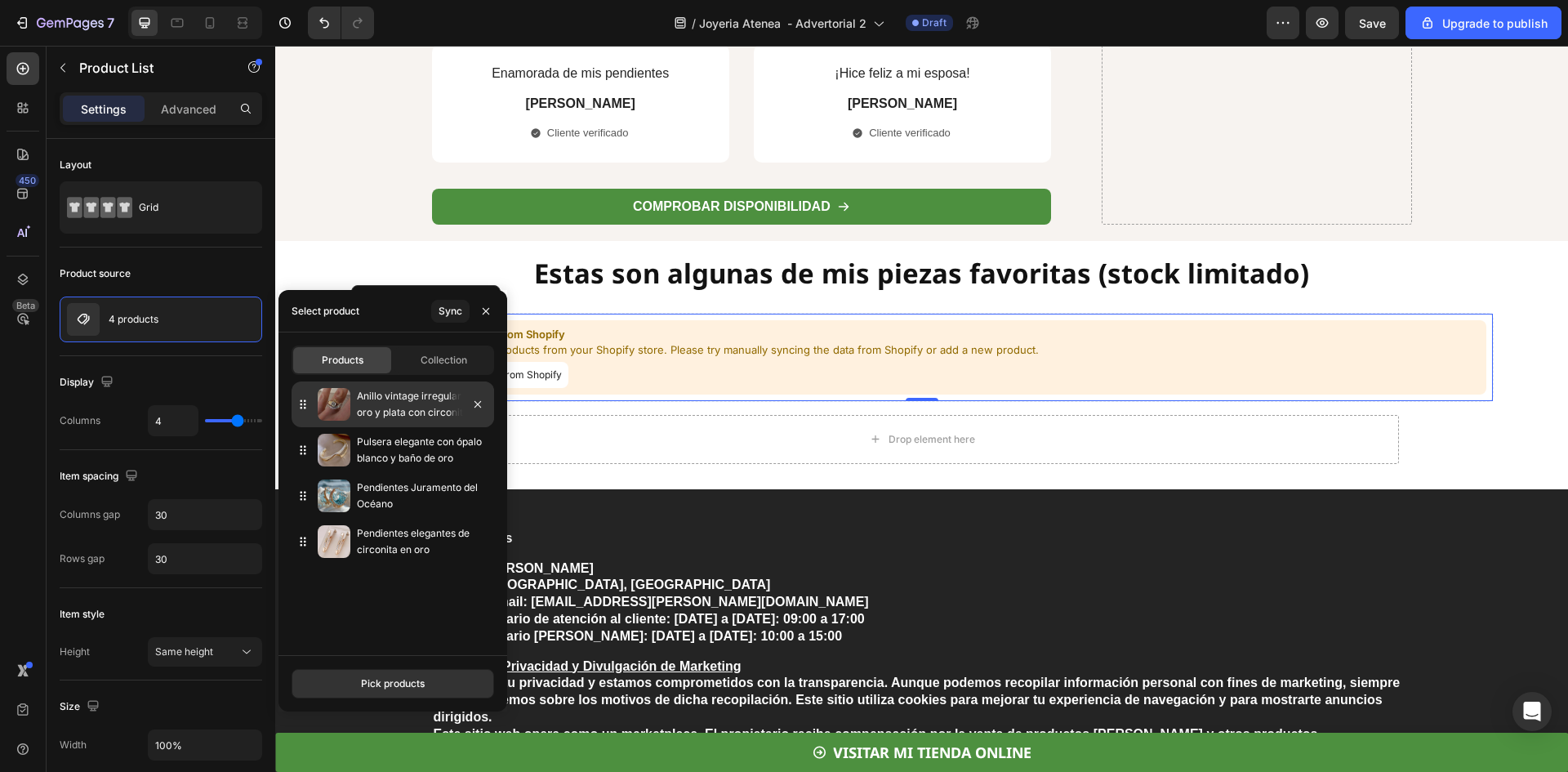
click at [341, 401] on img at bounding box center [334, 404] width 33 height 33
click at [384, 681] on div "Pick products" at bounding box center [393, 683] width 64 height 14
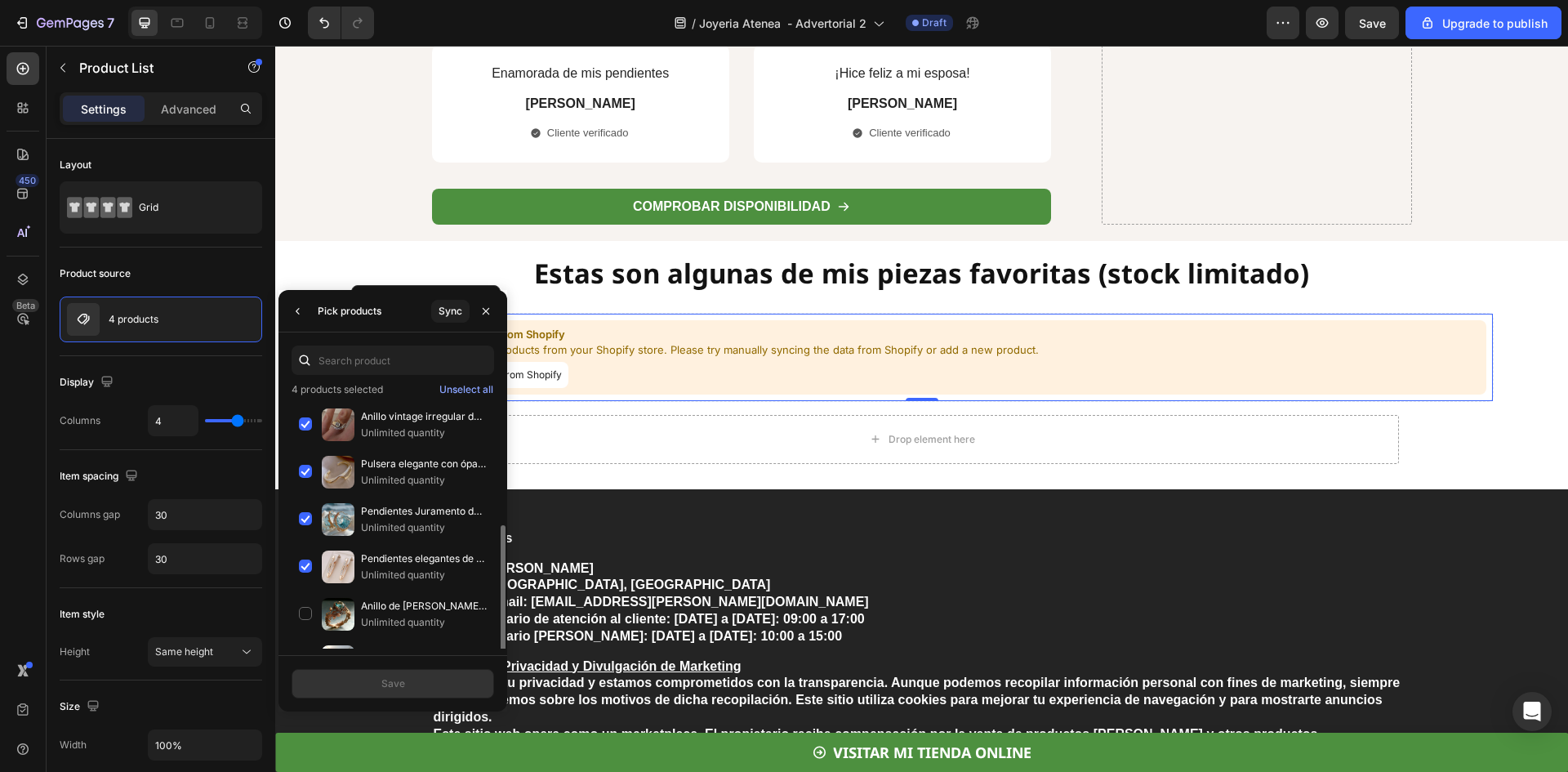
scroll to position [163, 0]
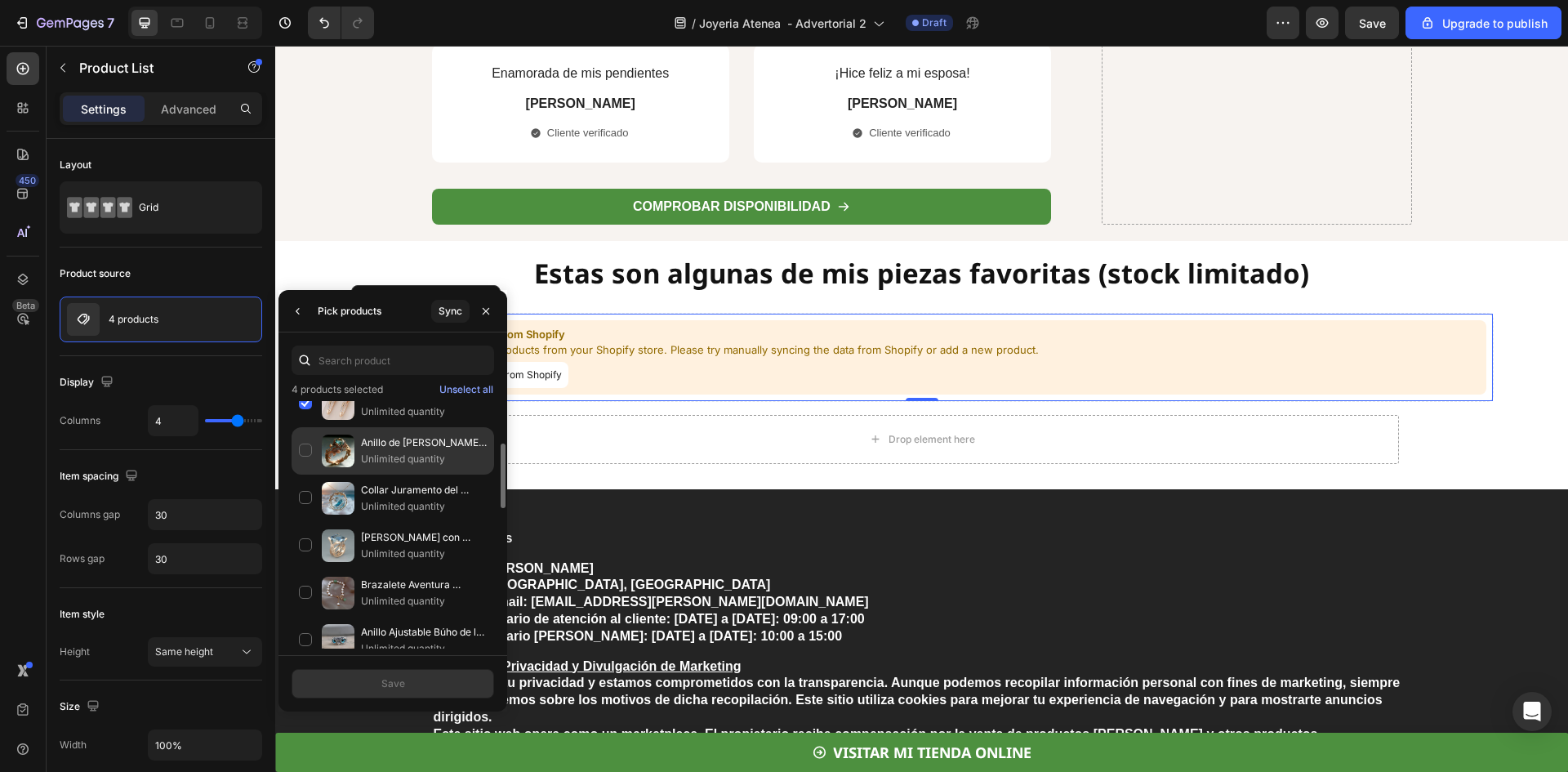
click at [309, 475] on div "Anillo de cristal verde naturaleza Unlimited quantity" at bounding box center [393, 498] width 203 height 47
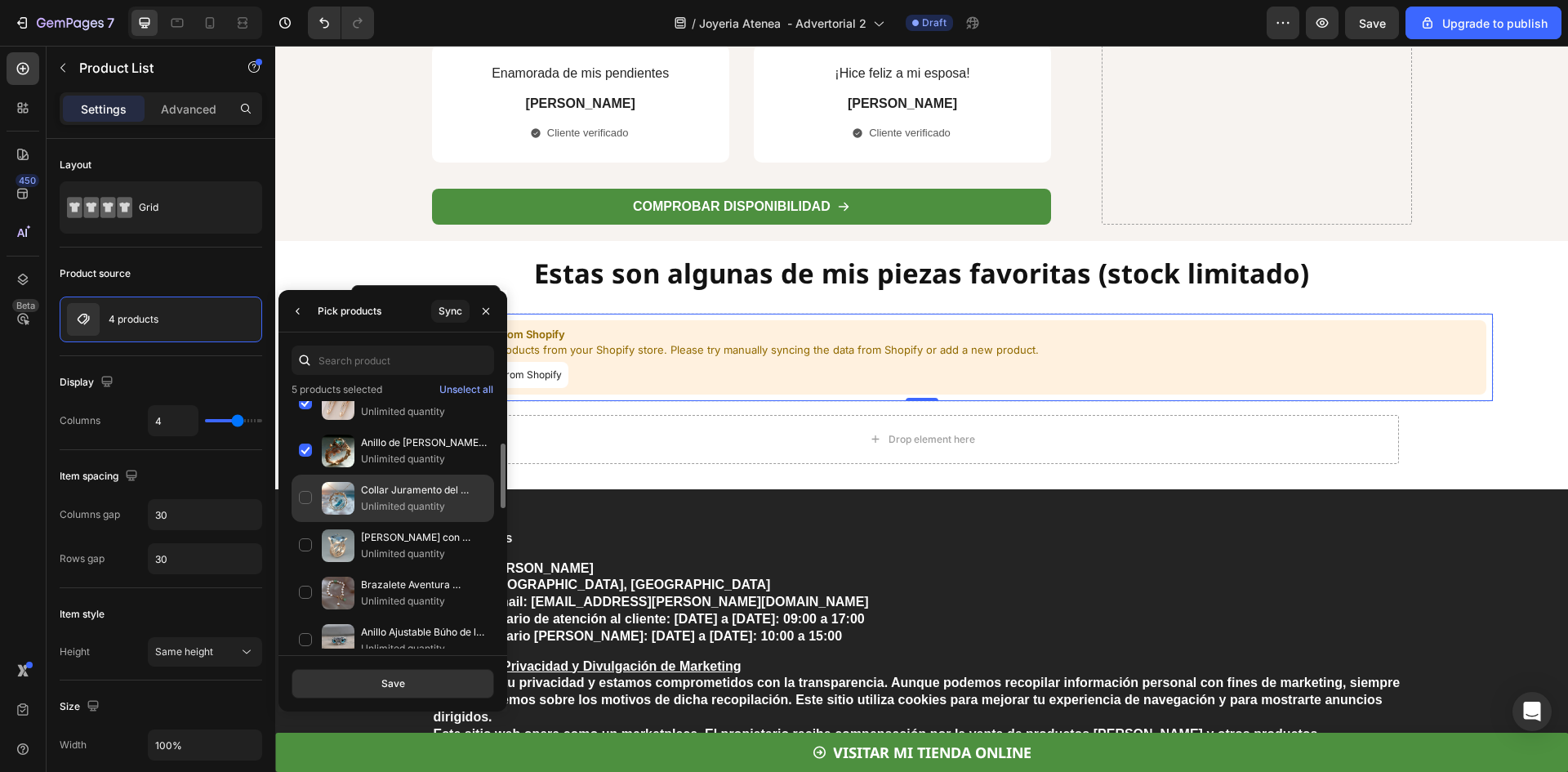
click at [309, 522] on div "Collar Juramento del Océano Unlimited quantity" at bounding box center [393, 545] width 203 height 47
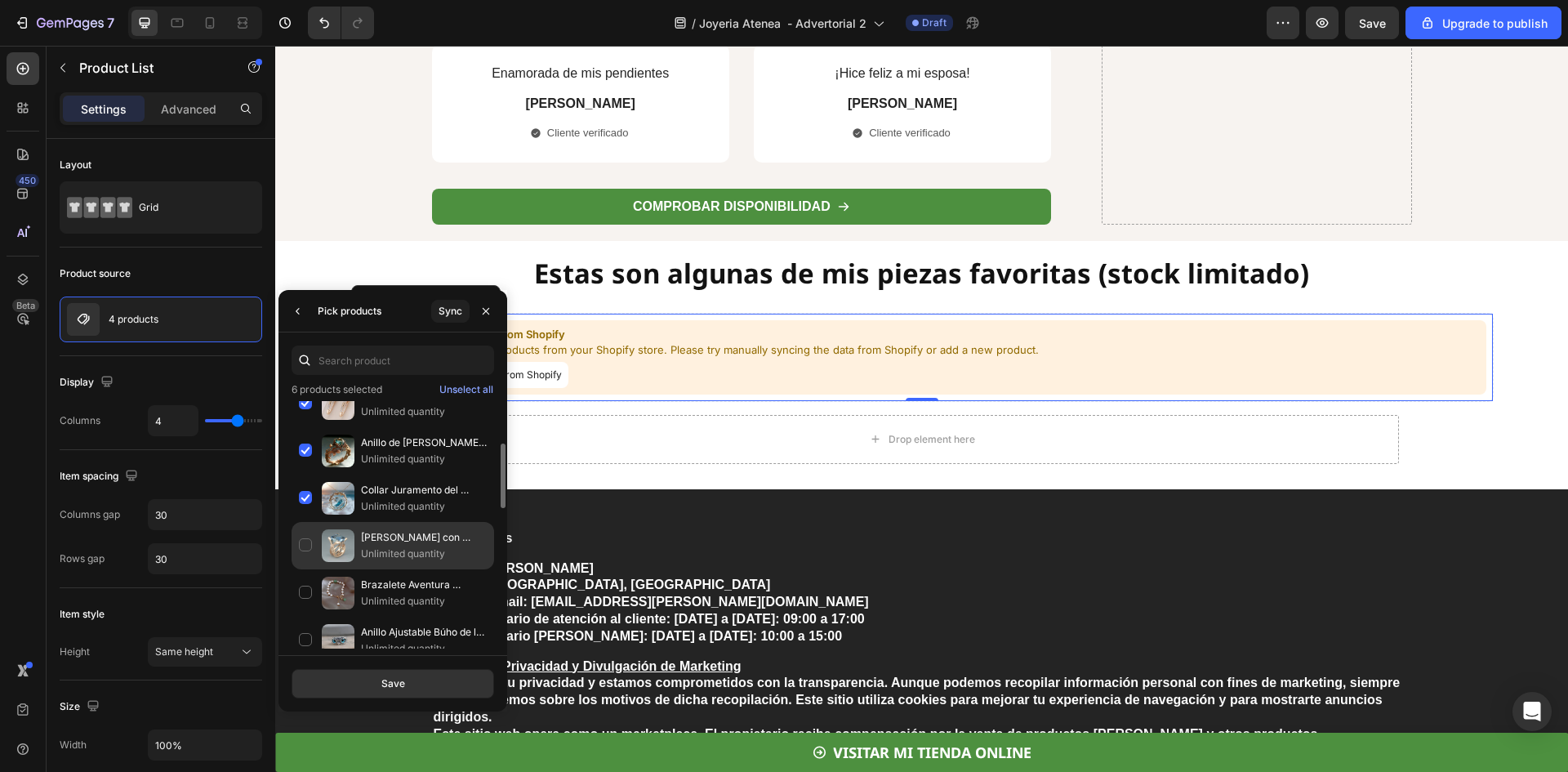
click at [311, 569] on div "Anillo Rosado con Circonita Azul Vintage Unlimited quantity" at bounding box center [393, 593] width 203 height 47
click at [308, 617] on div "Brazalete Aventura de Perlas Marinas Unlimited quantity" at bounding box center [393, 640] width 203 height 47
click at [423, 688] on button "Save" at bounding box center [393, 683] width 203 height 29
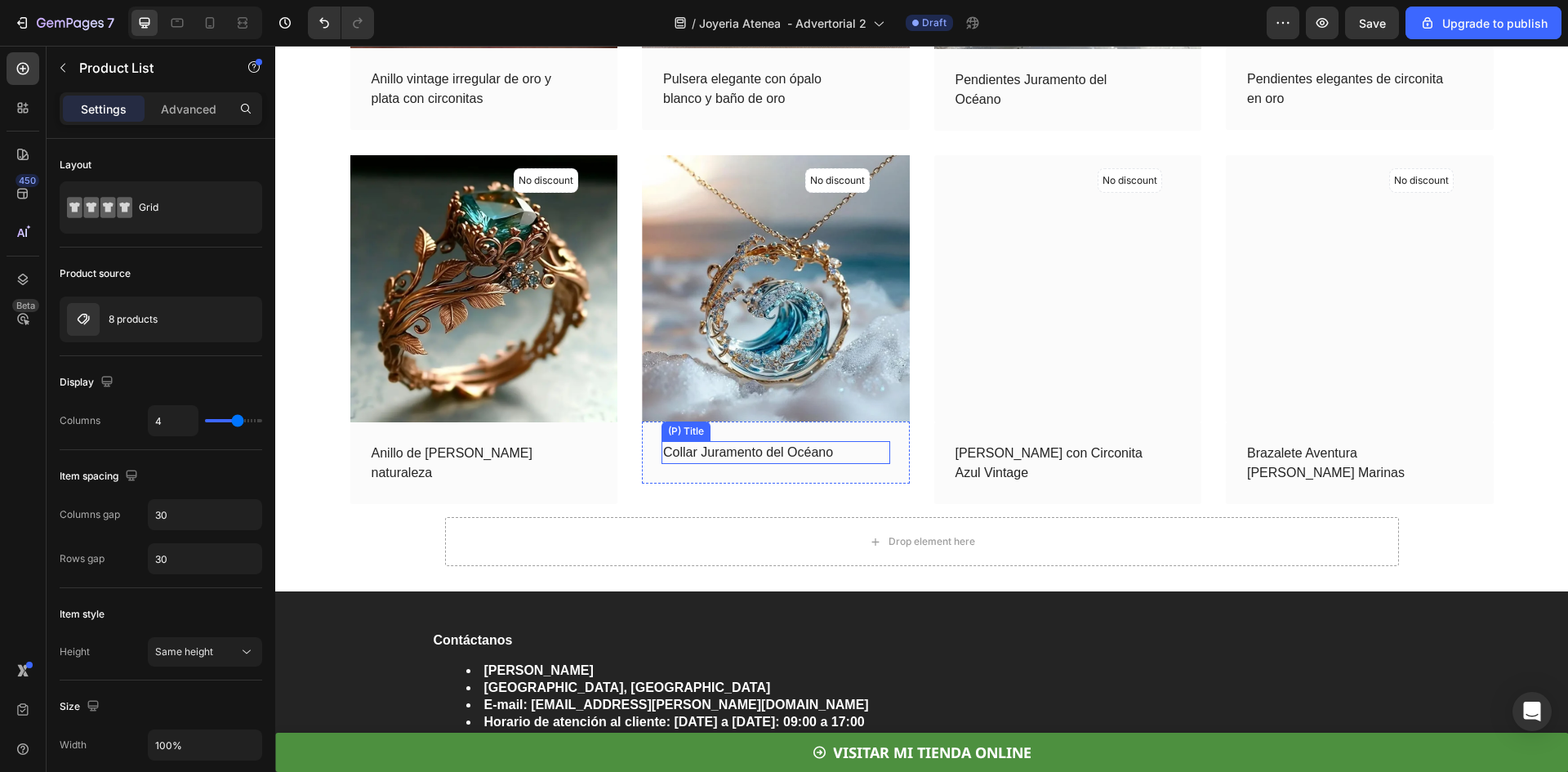
scroll to position [5391, 0]
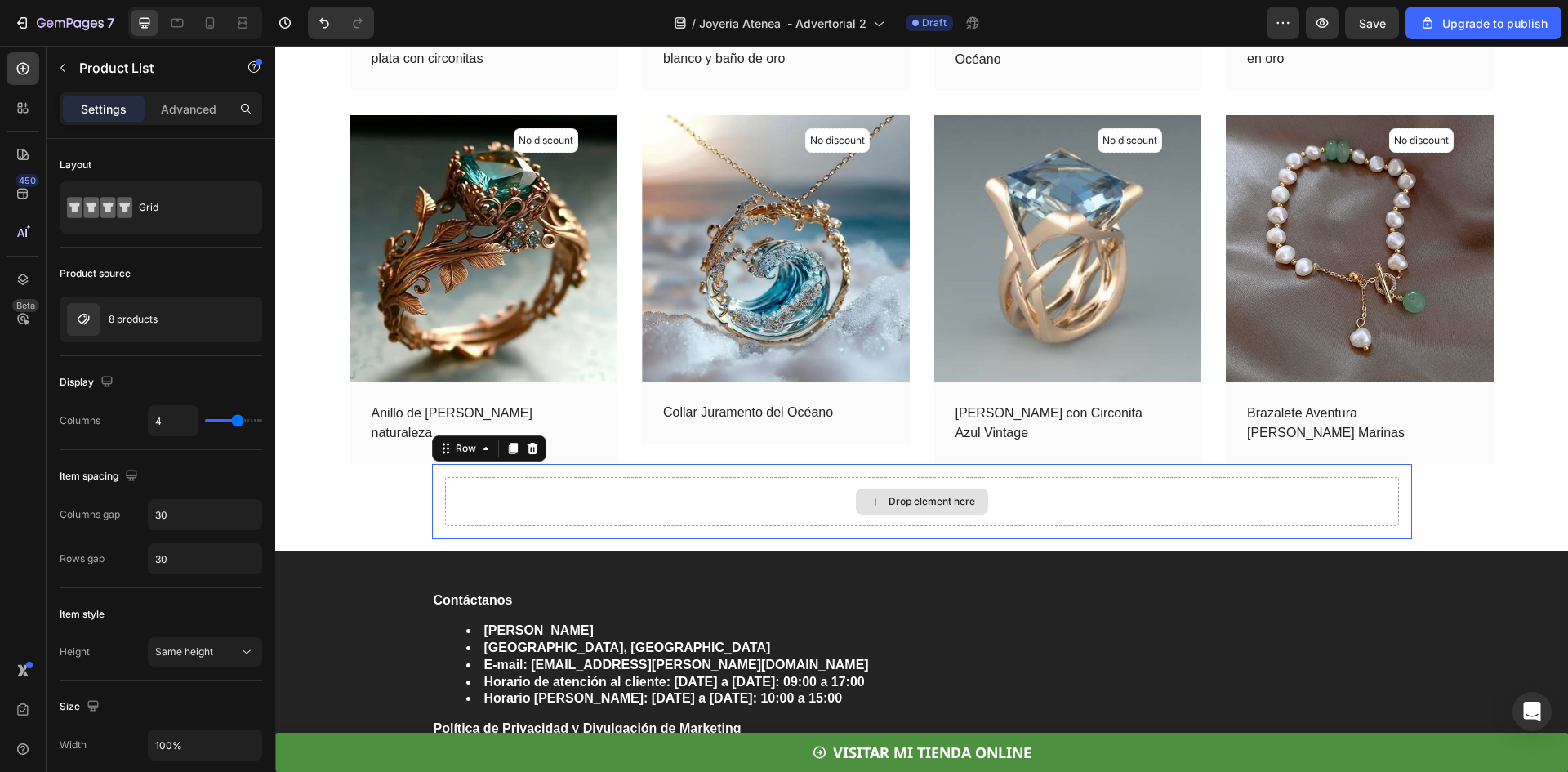
click at [786, 492] on div "Drop element here" at bounding box center [922, 501] width 954 height 49
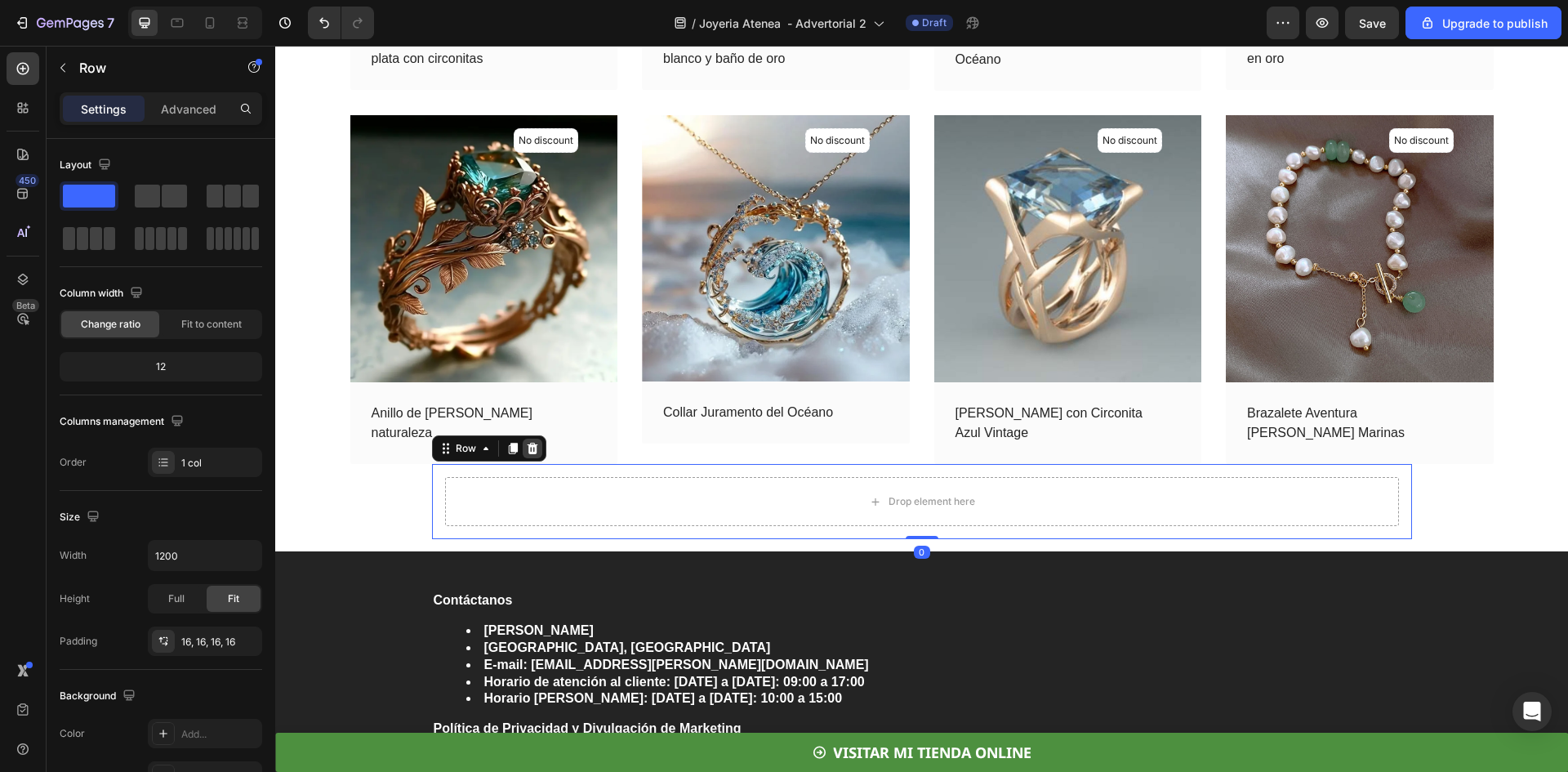
click at [526, 450] on icon at bounding box center [533, 449] width 14 height 14
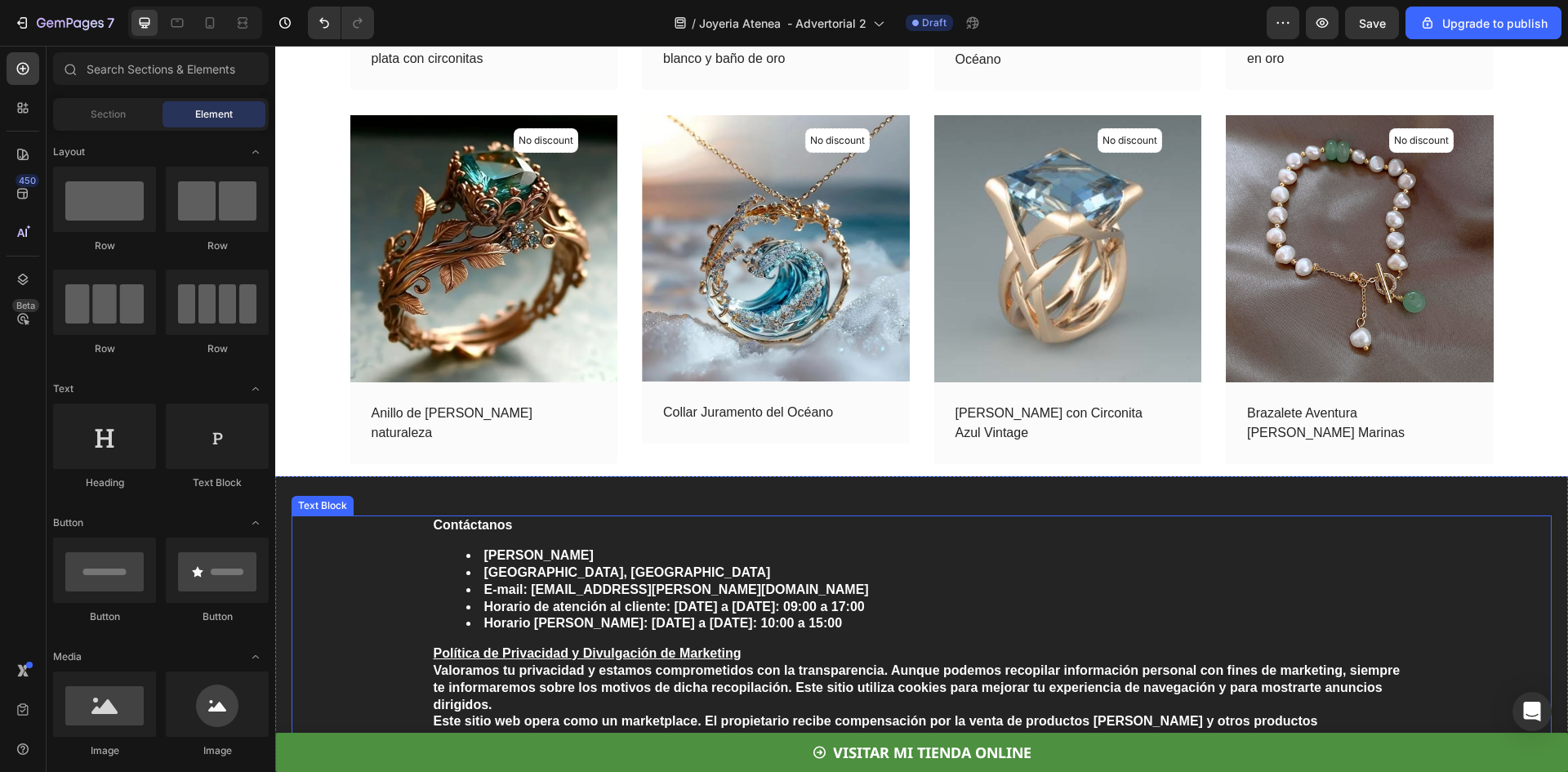
click at [421, 524] on div "Contáctanos Anastasia Madrid Madrid, España E-mail: soporte@anastasia-madrid.co…" at bounding box center [922, 657] width 1260 height 285
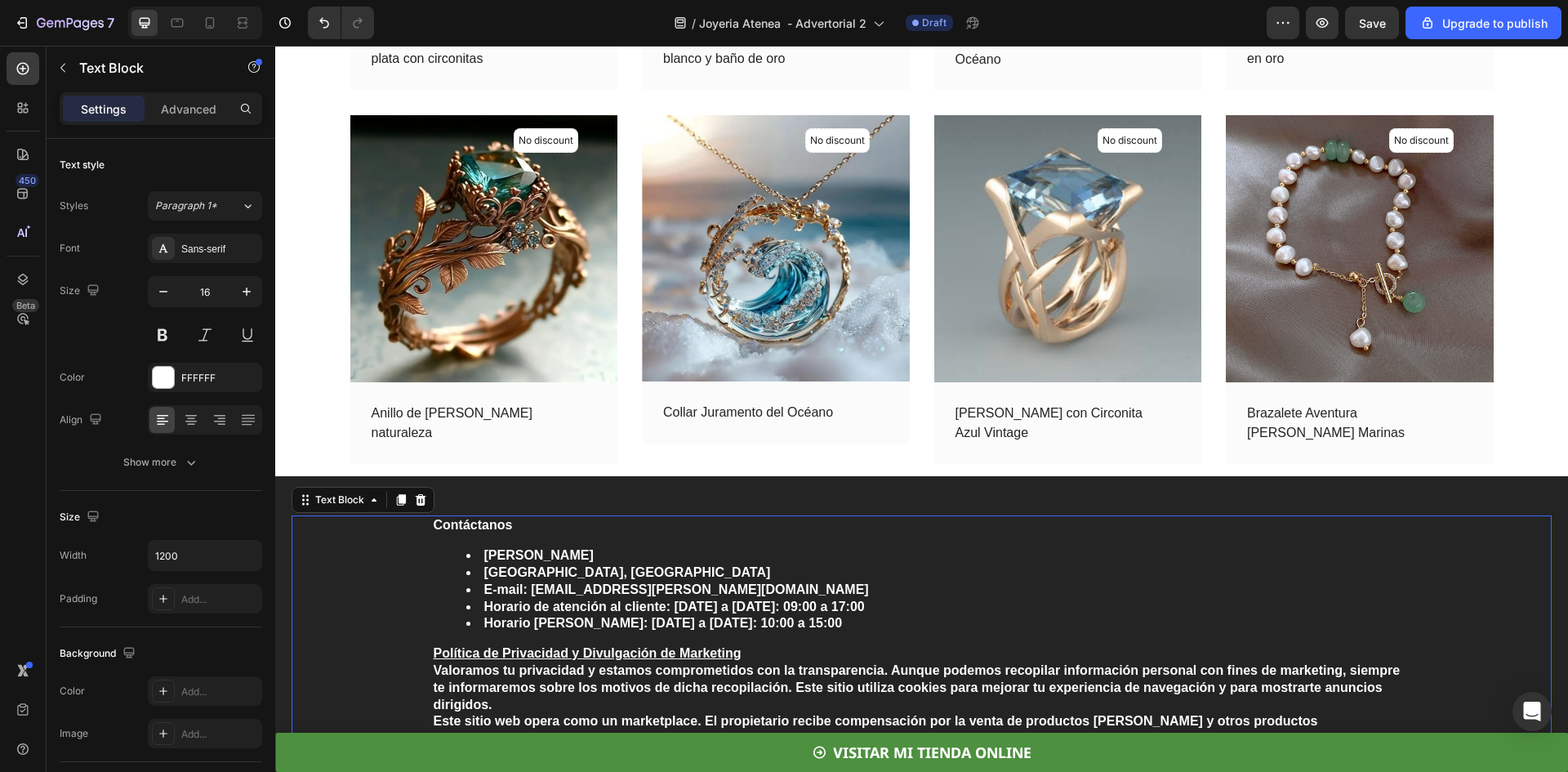
click at [434, 523] on strong "Contáctanos" at bounding box center [474, 525] width 79 height 14
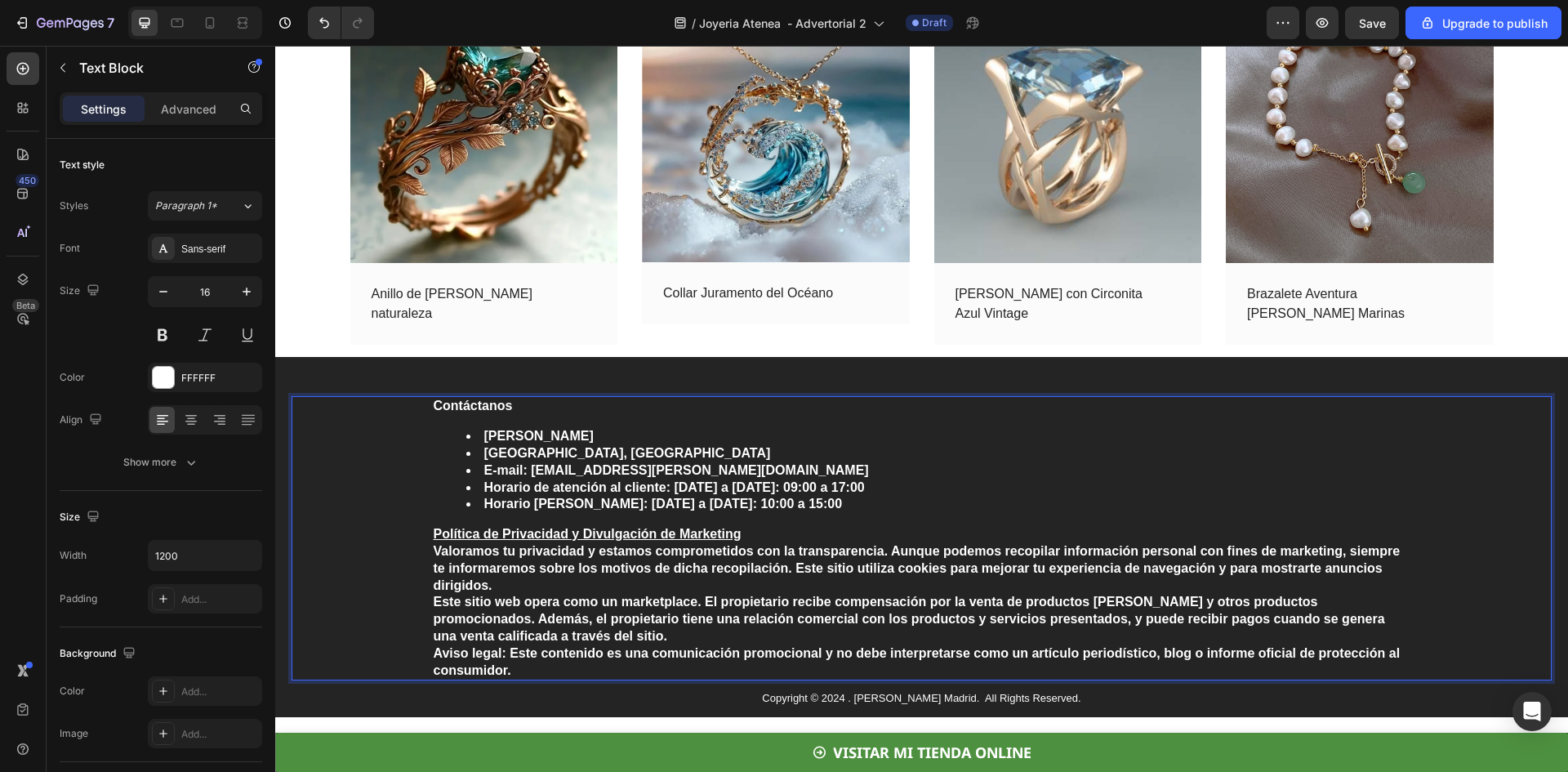
scroll to position [5637, 0]
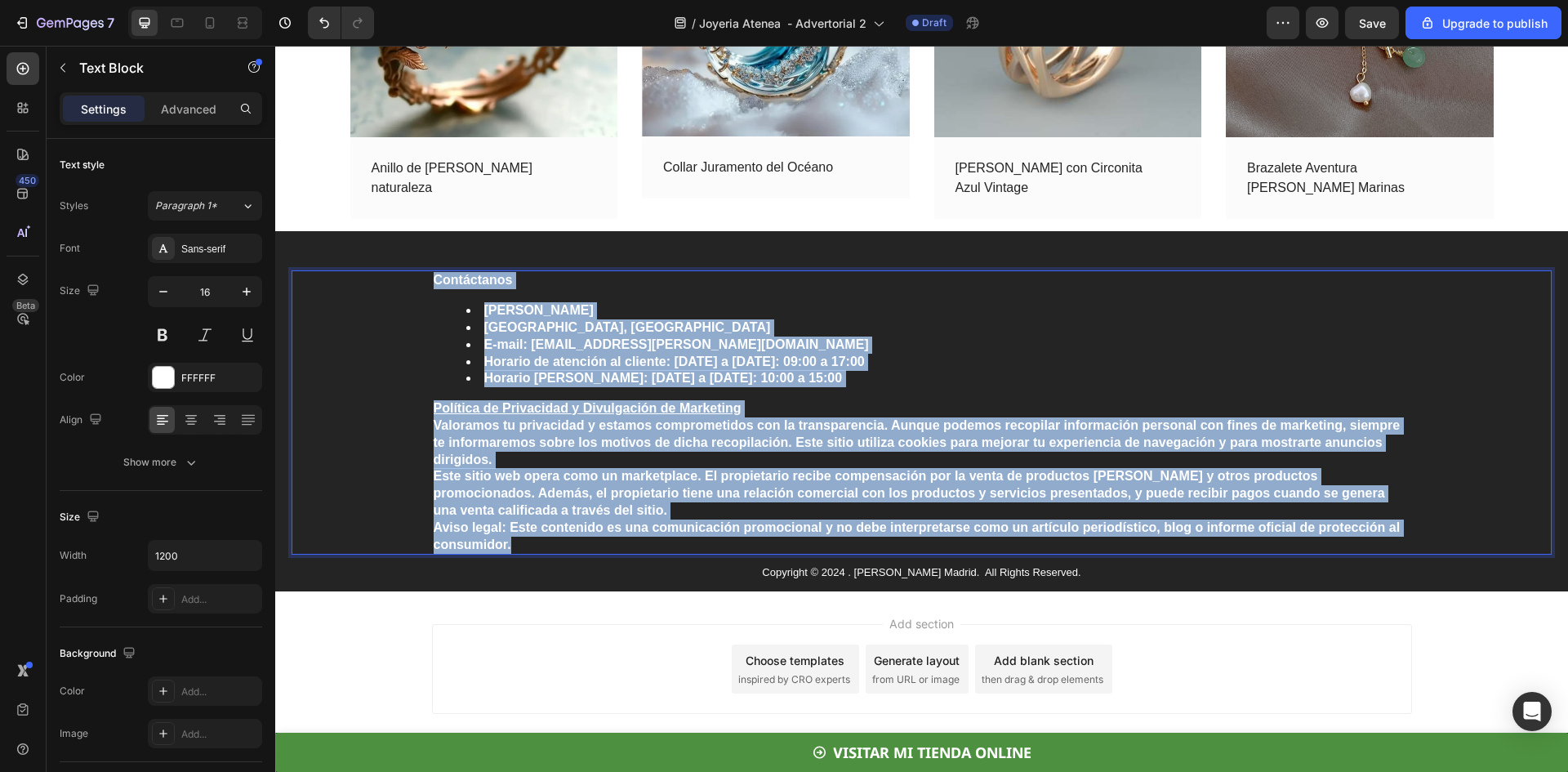
click at [533, 541] on p "Aviso legal: Este contenido es una comunicación promocional y no debe interpret…" at bounding box center [922, 537] width 977 height 35
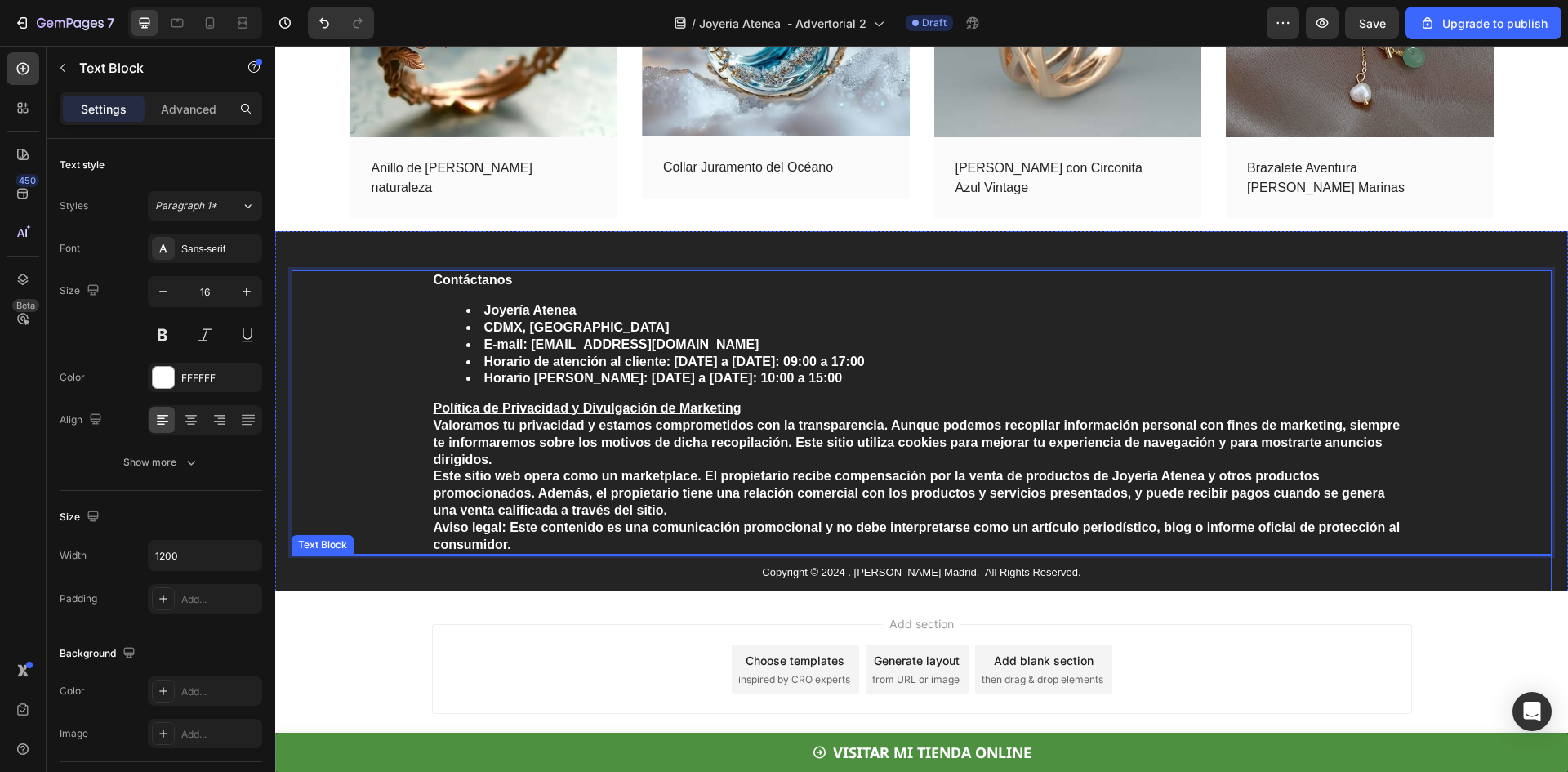
click at [906, 572] on p "Copyright © 2024 . Anastasia Madrid. All Rights Reserved." at bounding box center [922, 573] width 977 height 14
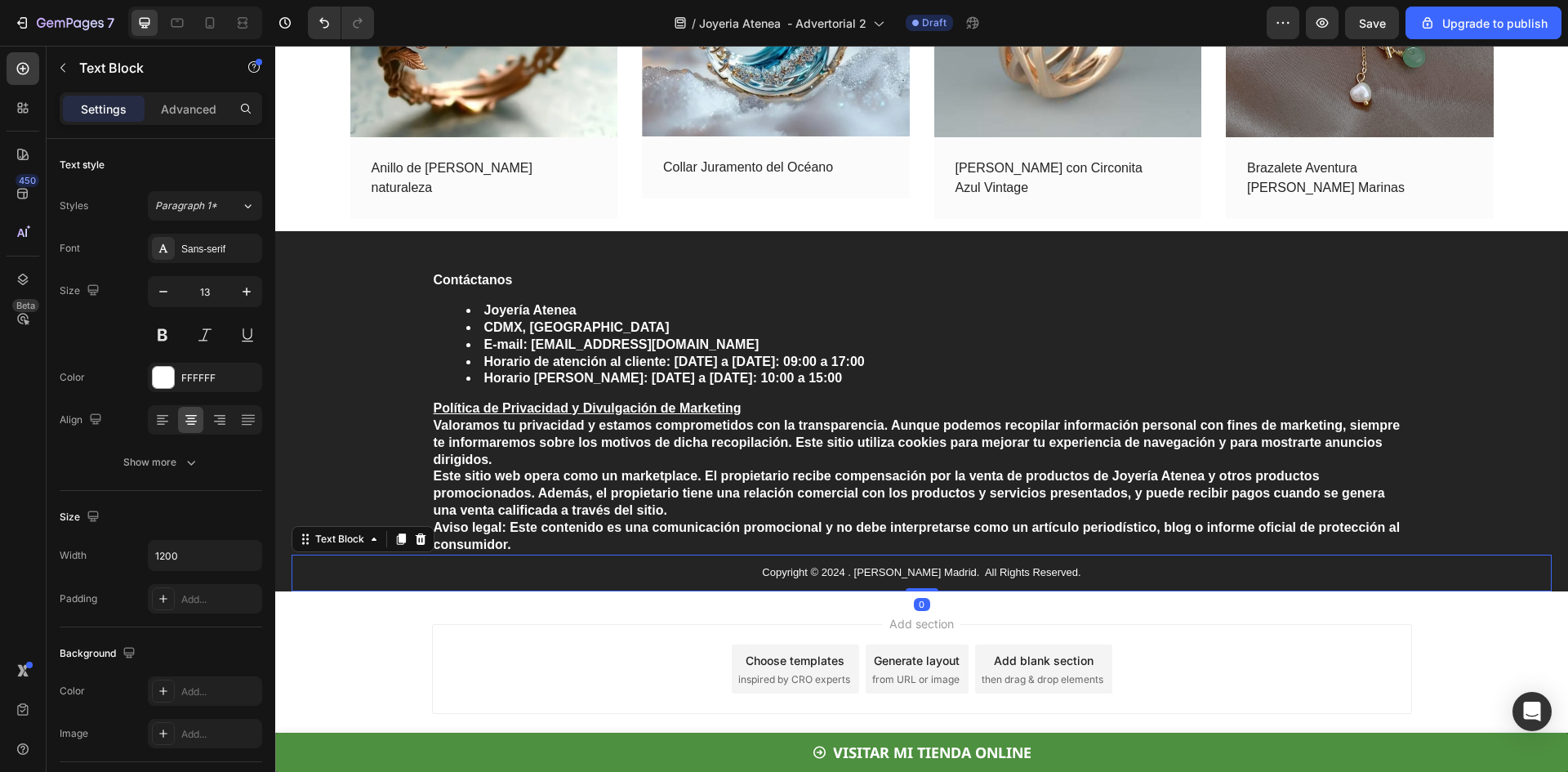
click at [906, 572] on p "Copyright © 2024 . Anastasia Madrid. All Rights Reserved." at bounding box center [922, 573] width 977 height 14
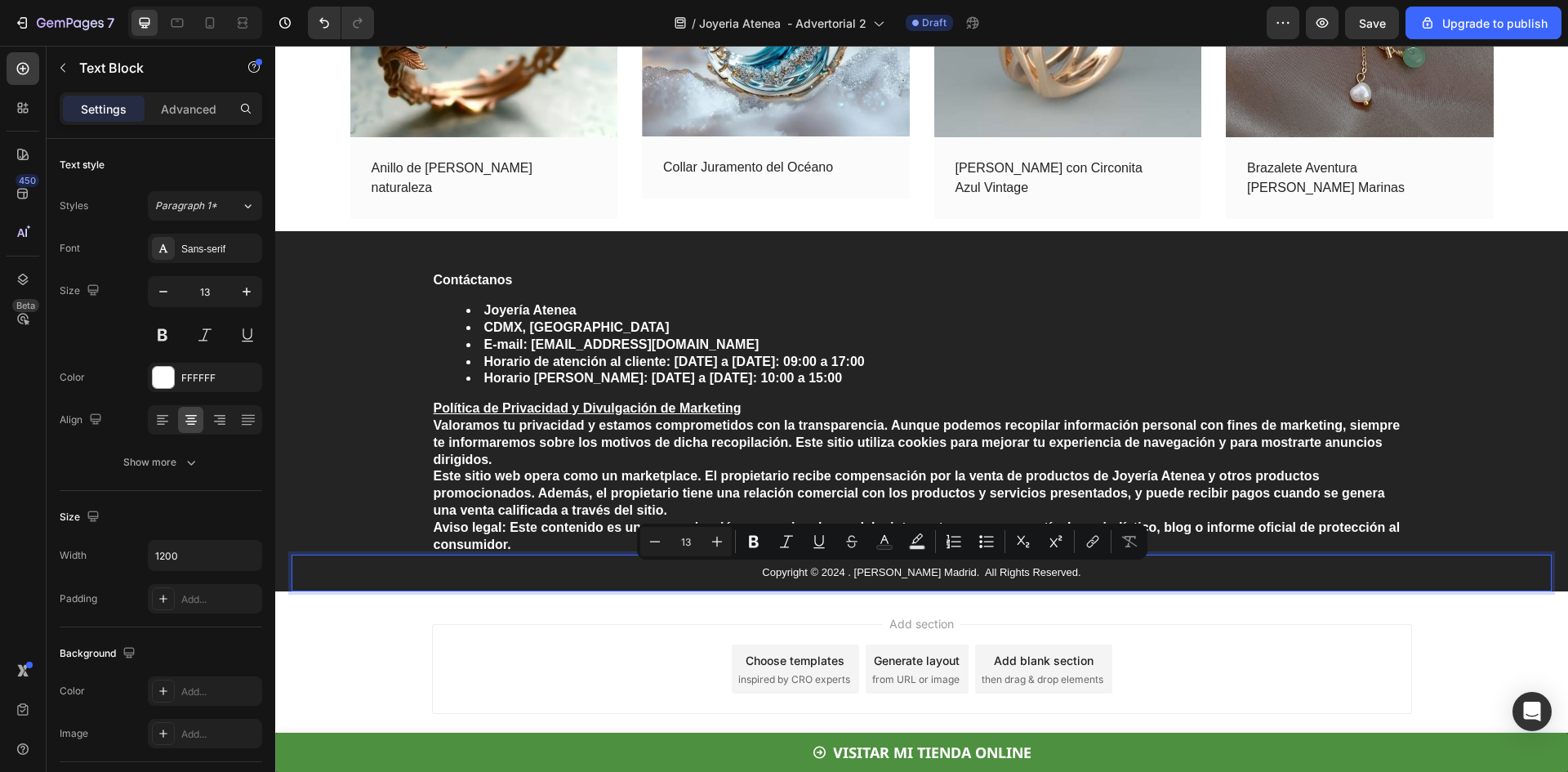
click at [928, 574] on p "Copyright © 2024 . Anastasia Madrid. All Rights Reserved." at bounding box center [922, 573] width 977 height 14
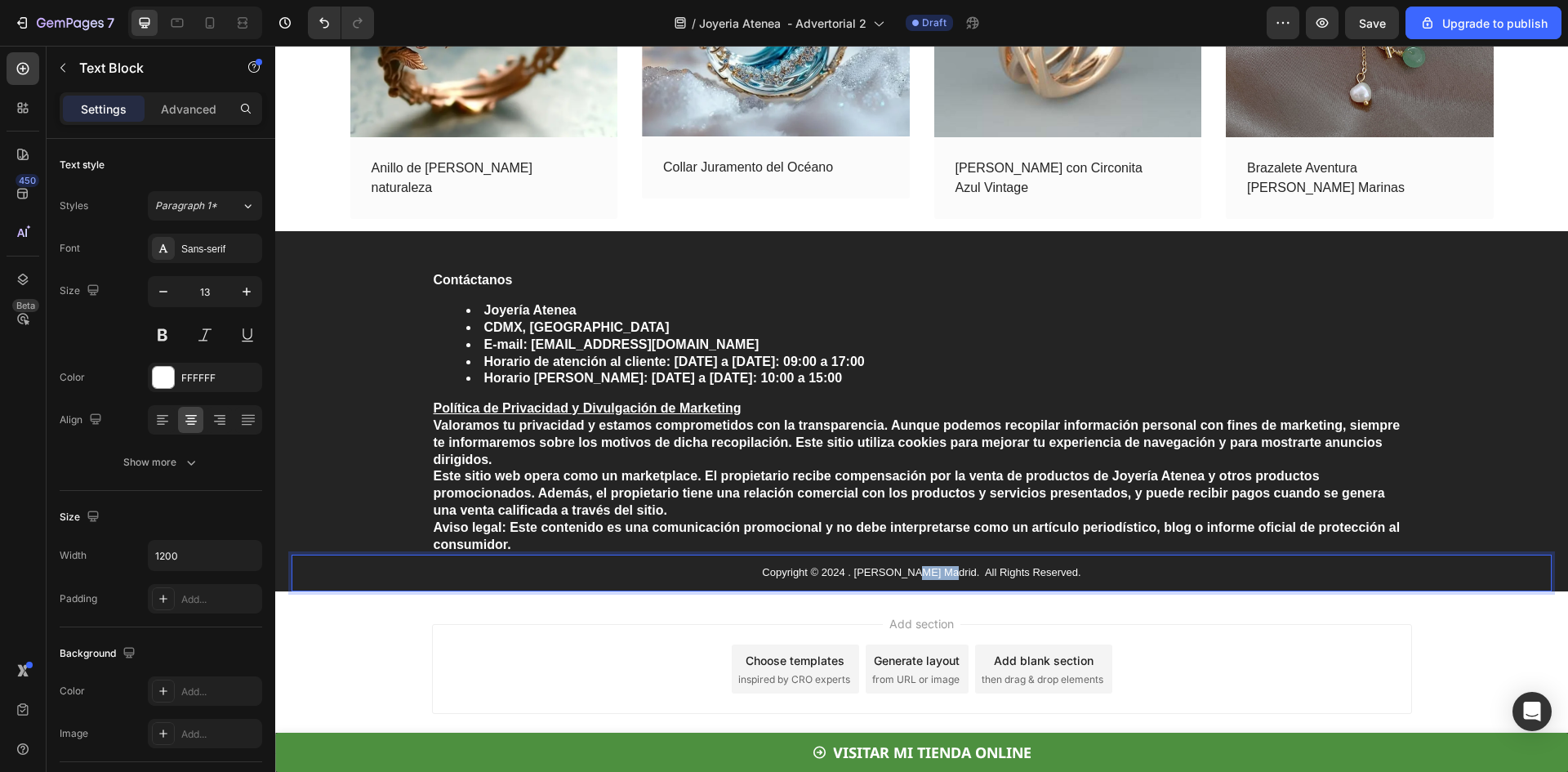
click at [928, 574] on p "Copyright © 2024 . Anastasia Madrid. All Rights Reserved." at bounding box center [922, 573] width 977 height 14
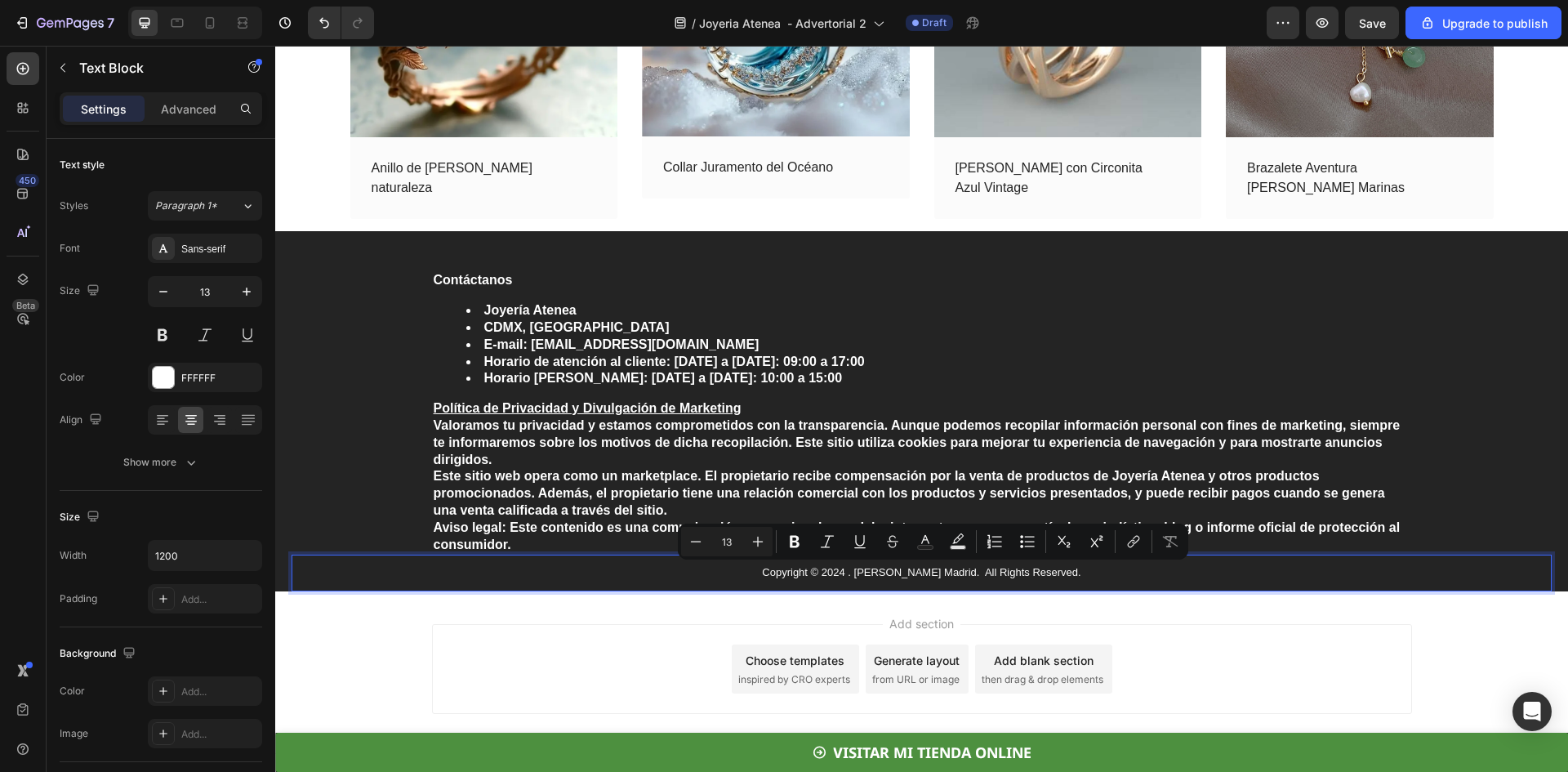
click at [902, 572] on p "Copyright © 2024 . Anastasia Madrid. All Rights Reserved." at bounding box center [922, 573] width 977 height 14
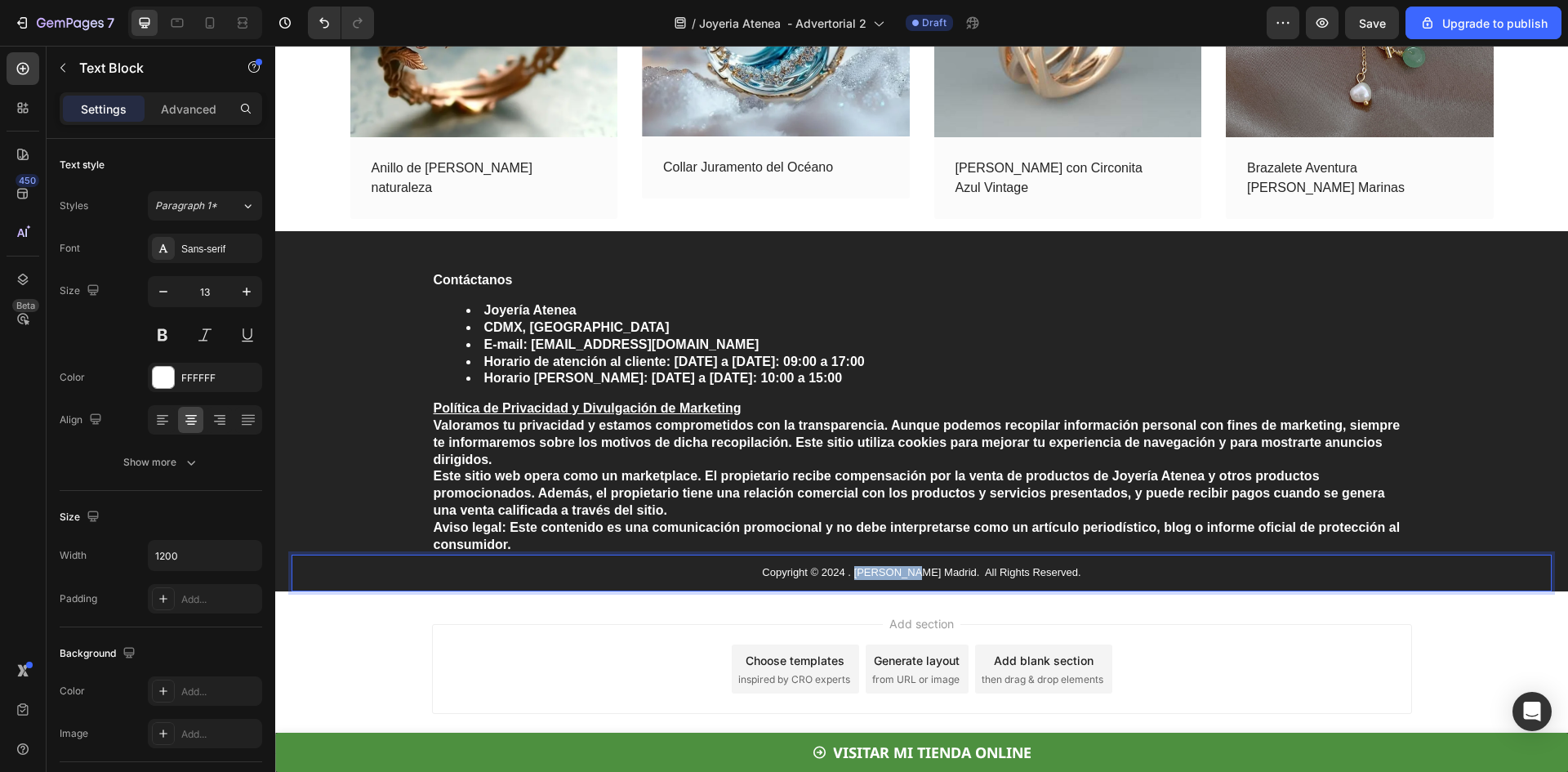
click at [902, 572] on p "Copyright © 2024 . Anastasia Madrid. All Rights Reserved." at bounding box center [922, 573] width 977 height 14
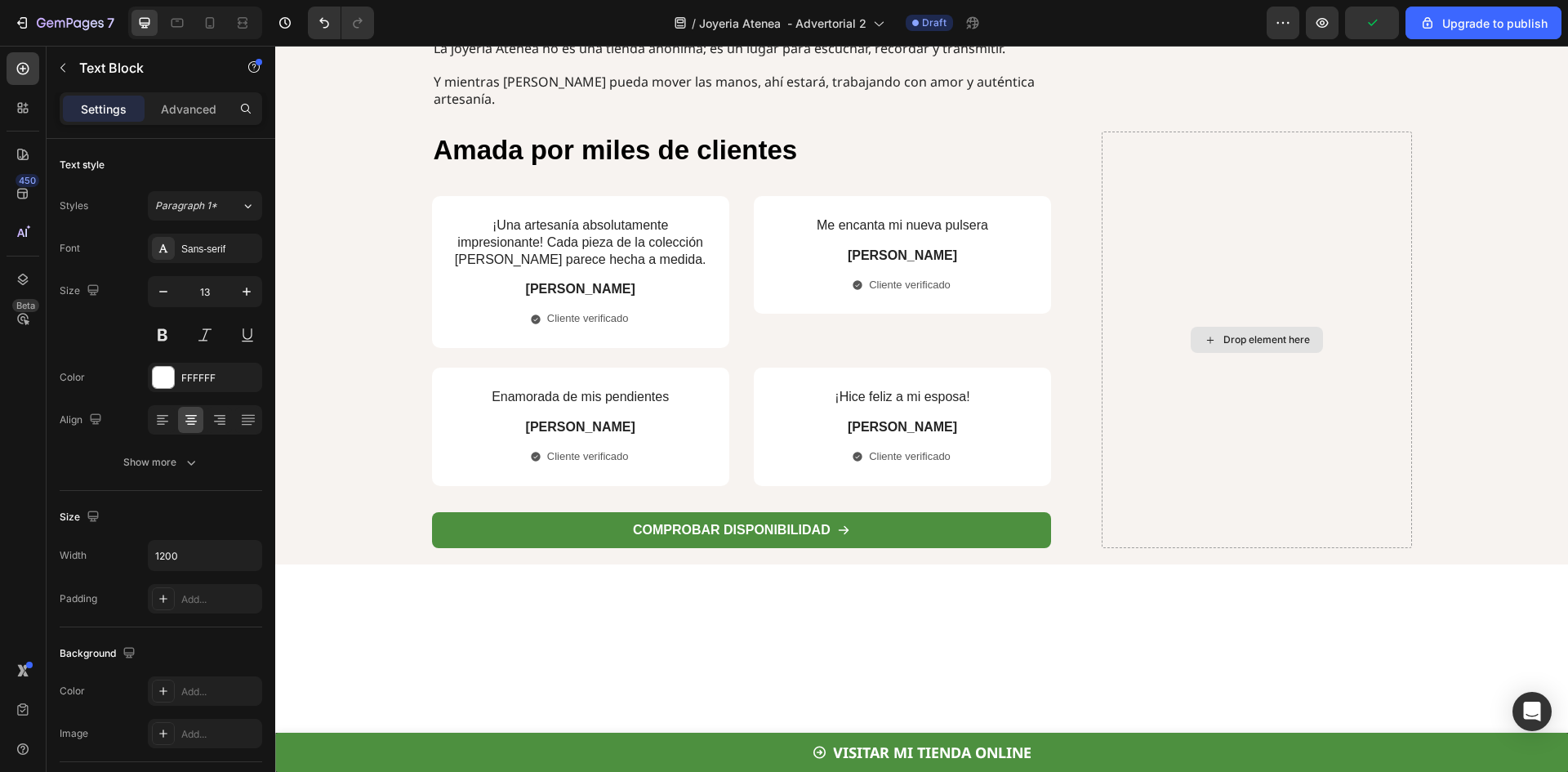
scroll to position [4018, 0]
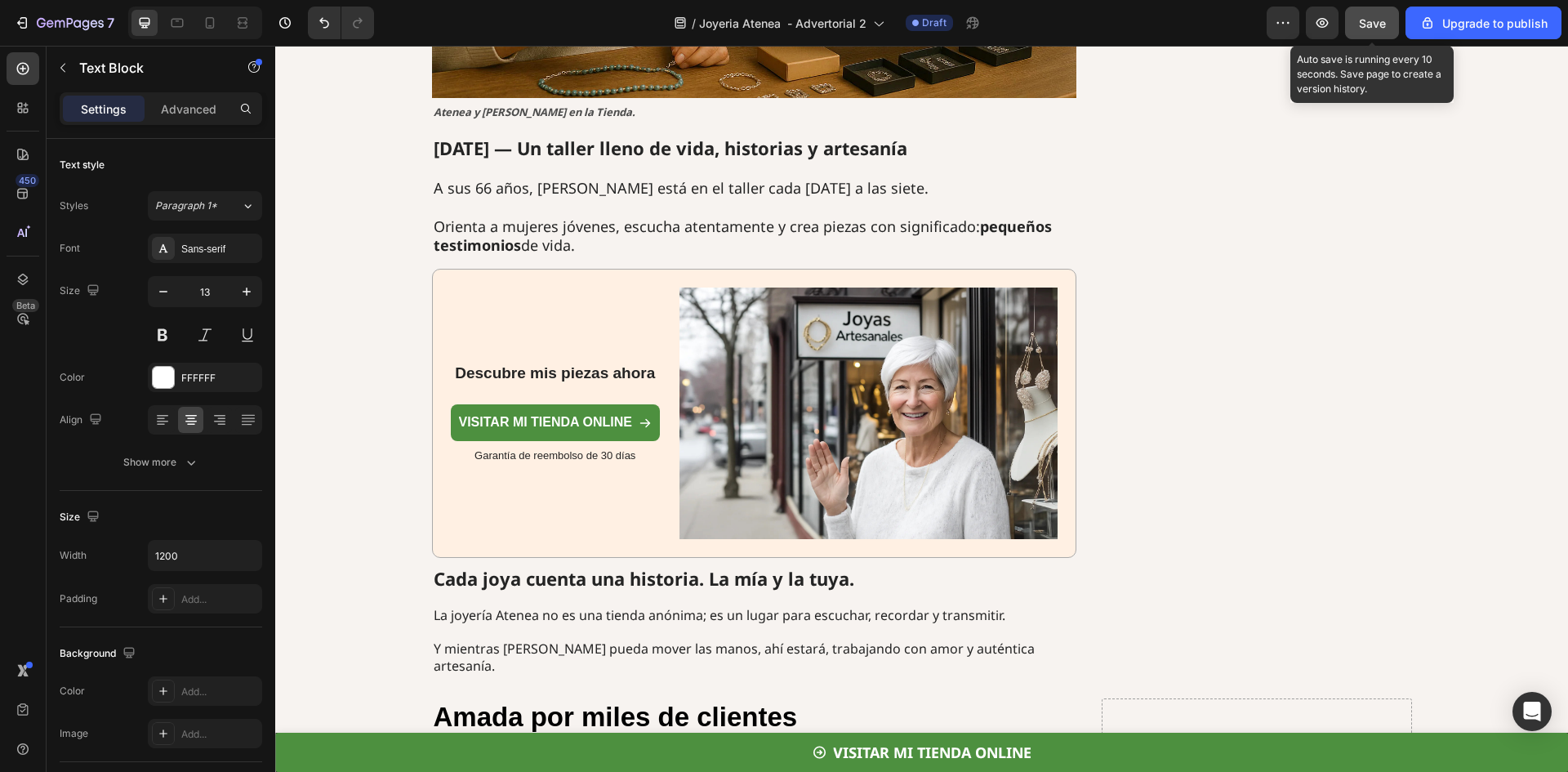
click at [1373, 23] on span "Save" at bounding box center [1373, 23] width 27 height 14
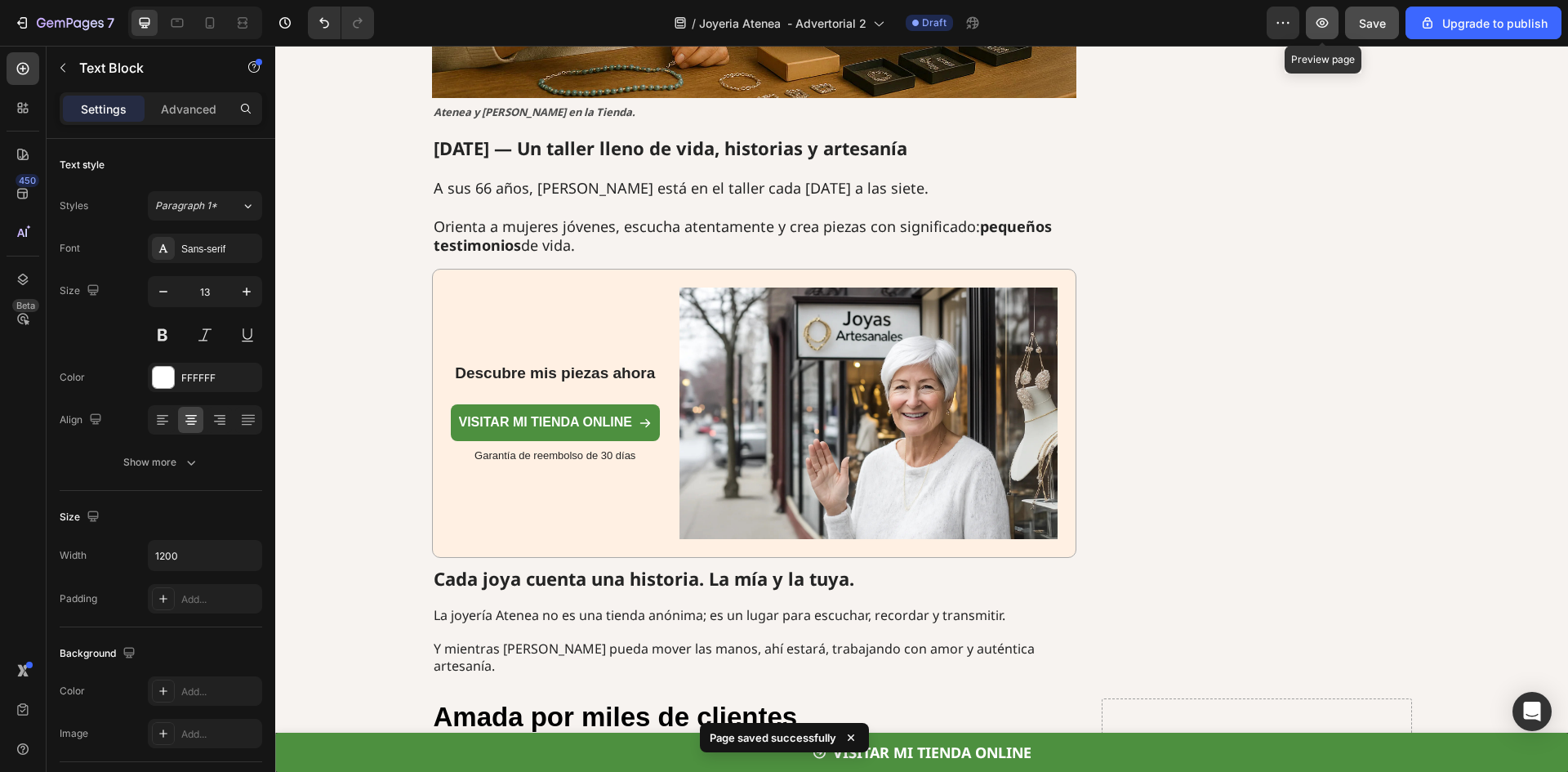
click at [1318, 20] on icon "button" at bounding box center [1322, 22] width 16 height 16
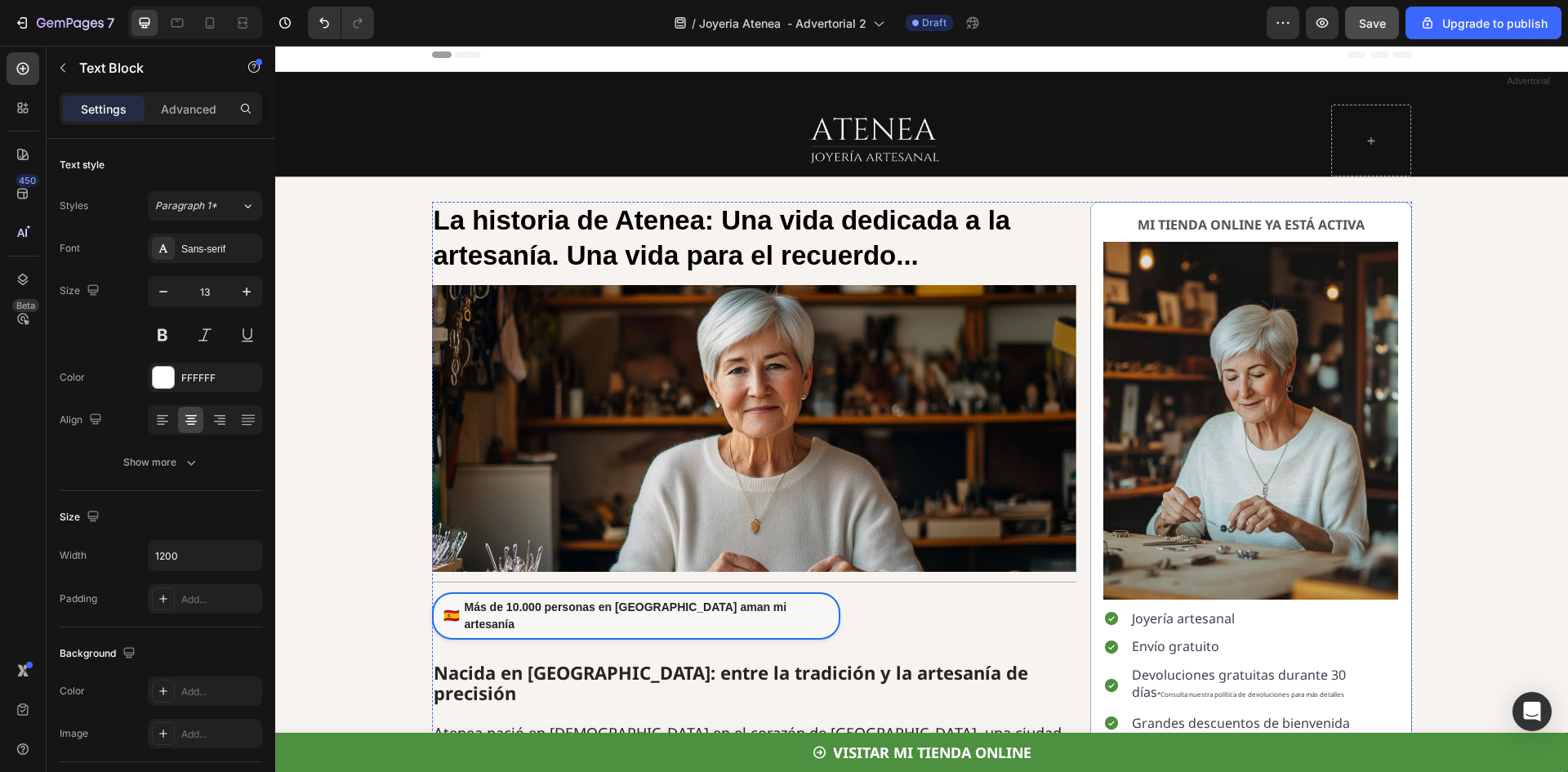
scroll to position [0, 0]
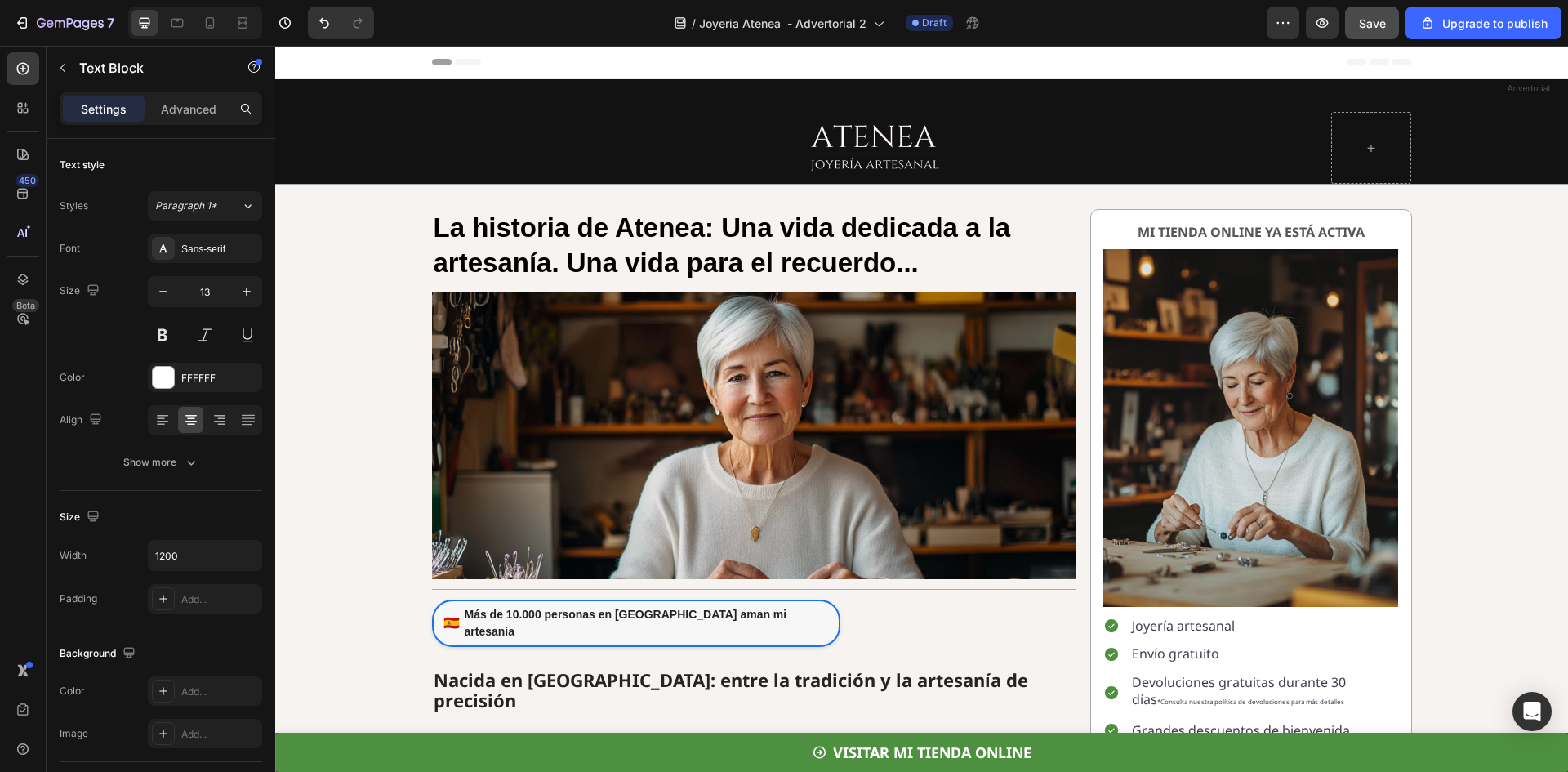
click at [452, 56] on div "Header" at bounding box center [922, 62] width 980 height 33
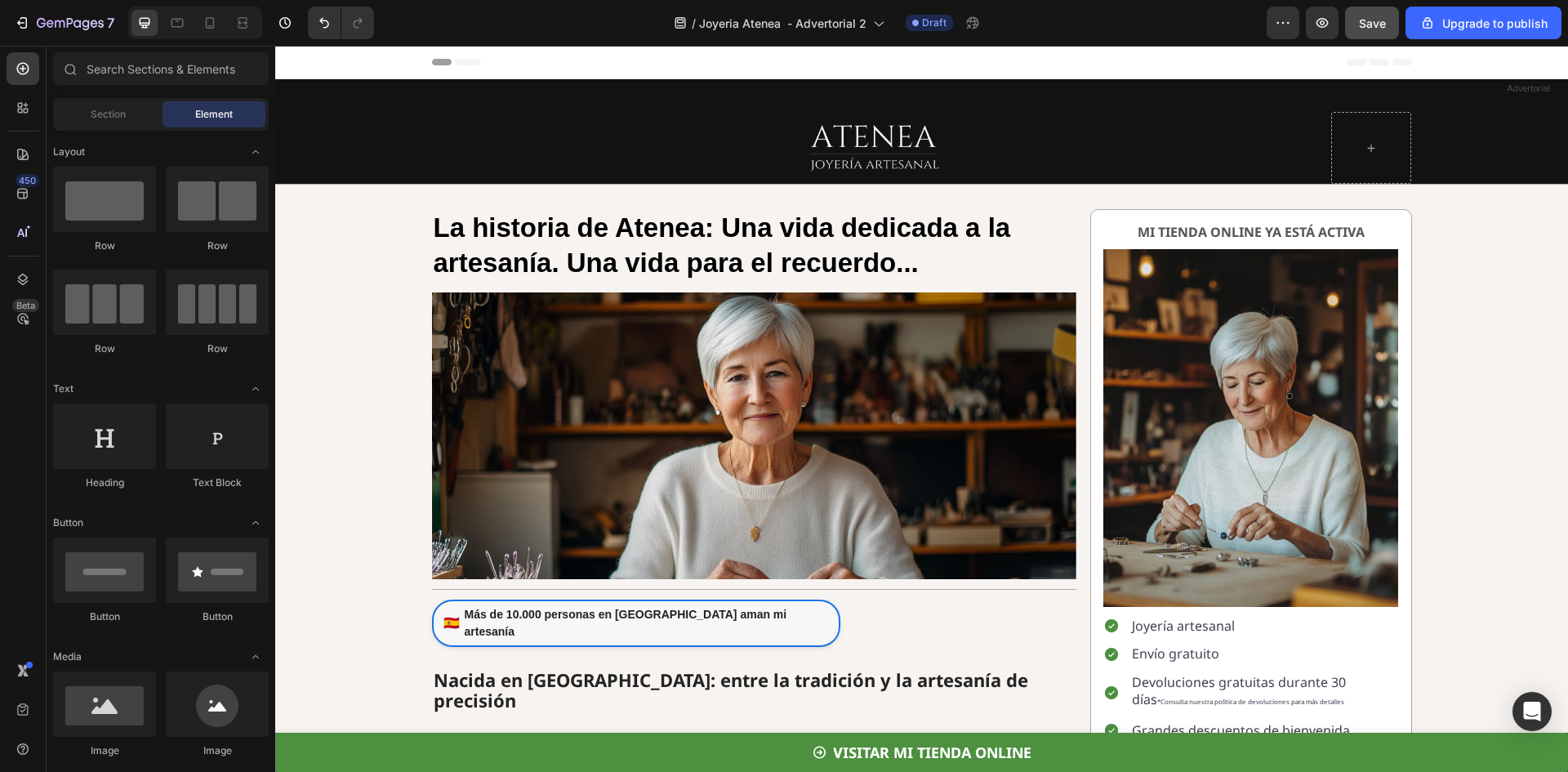
click at [340, 57] on div "Header" at bounding box center [315, 62] width 61 height 19
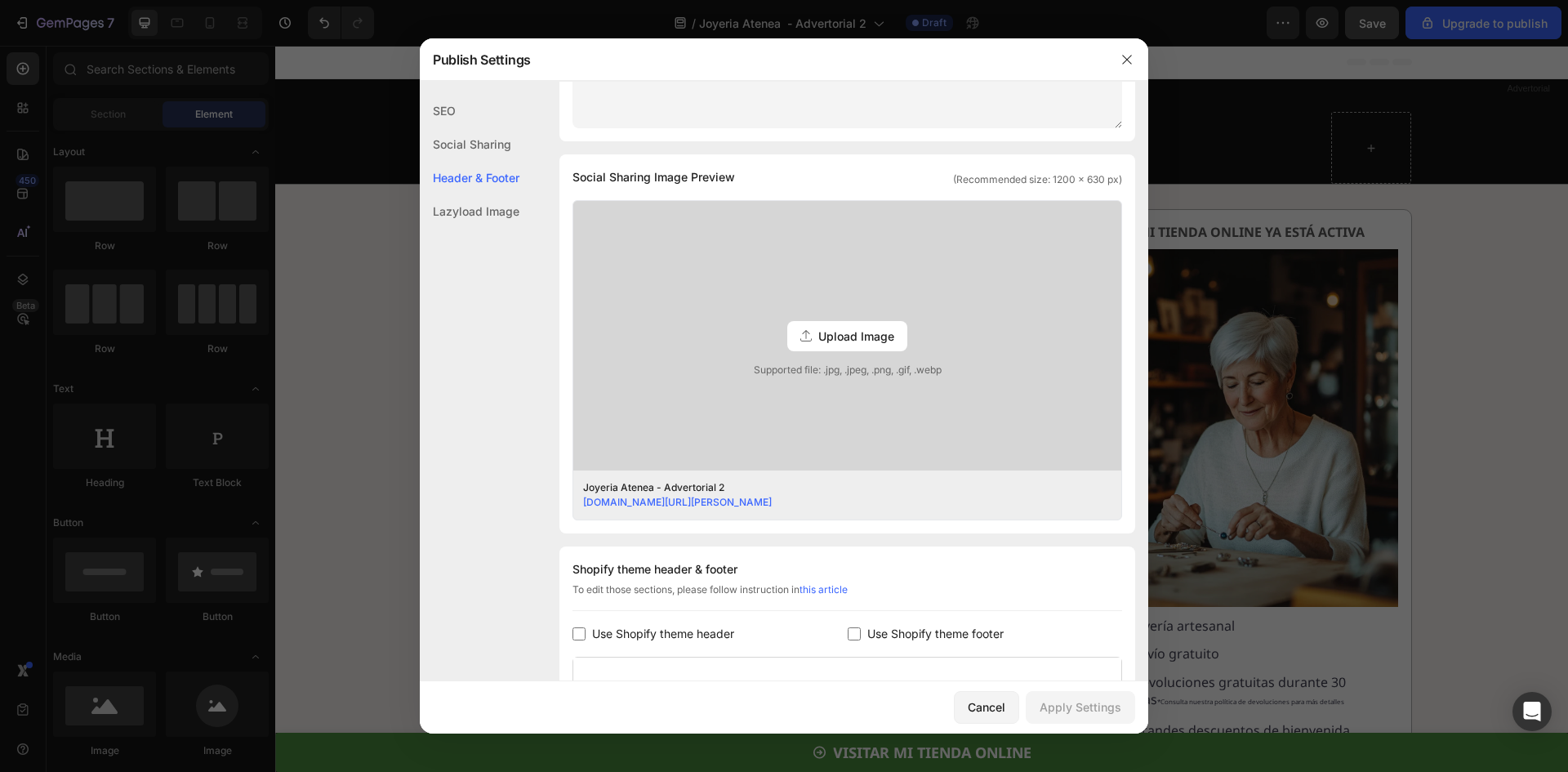
scroll to position [592, 0]
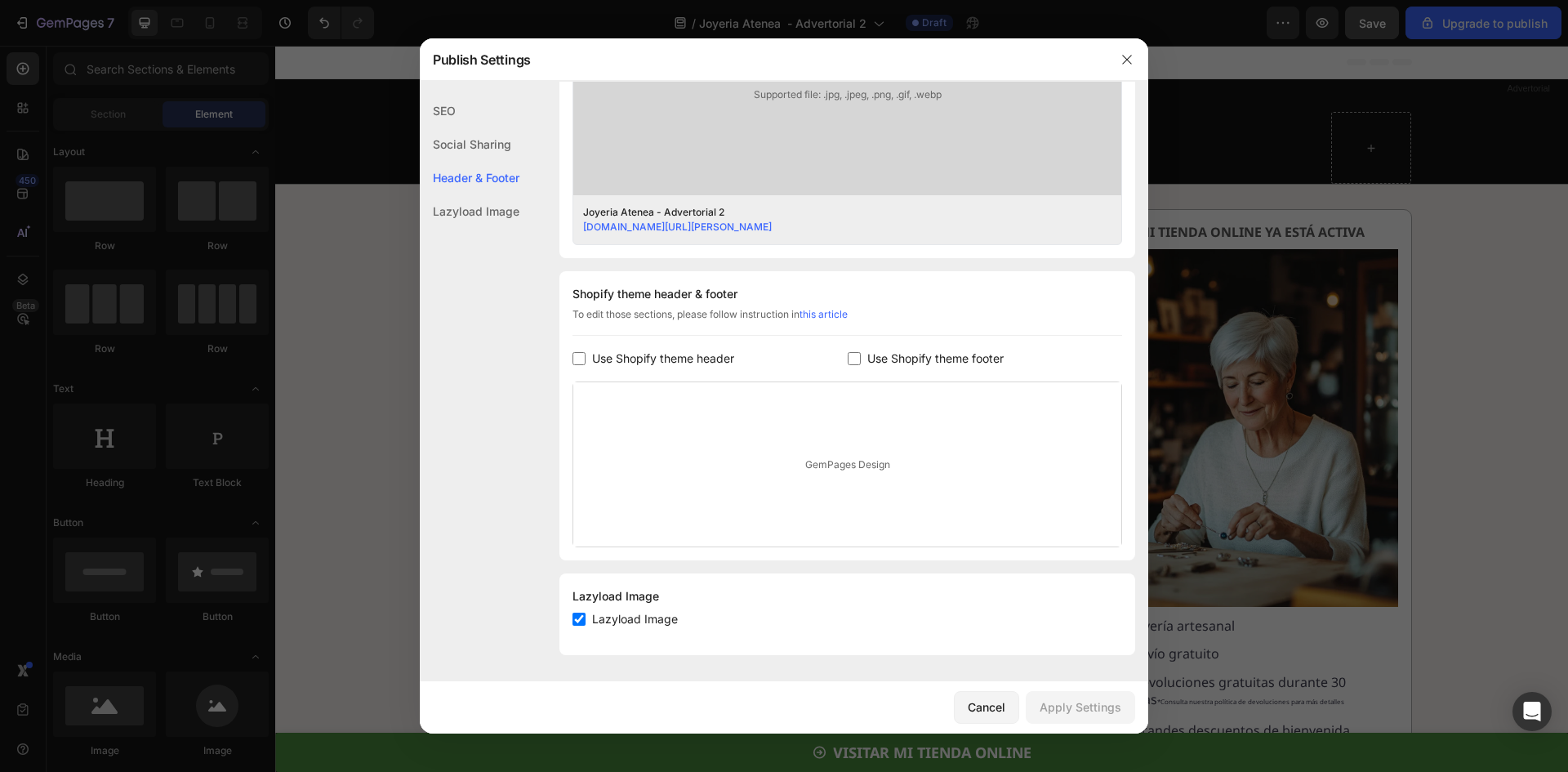
click at [646, 356] on span "Use Shopify theme header" at bounding box center [663, 358] width 142 height 19
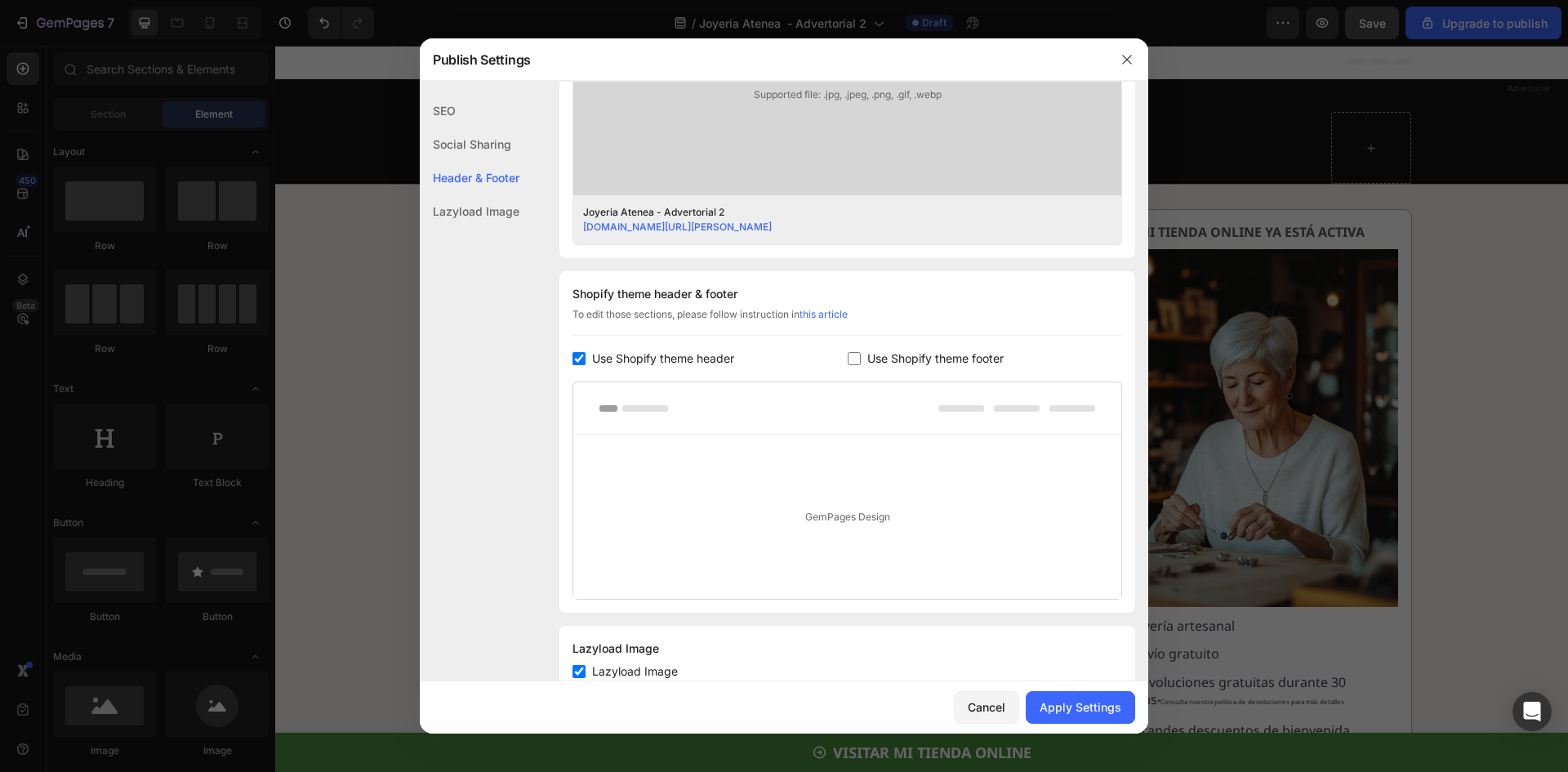
click at [732, 353] on span "Use Shopify theme header" at bounding box center [663, 358] width 142 height 19
checkbox input "false"
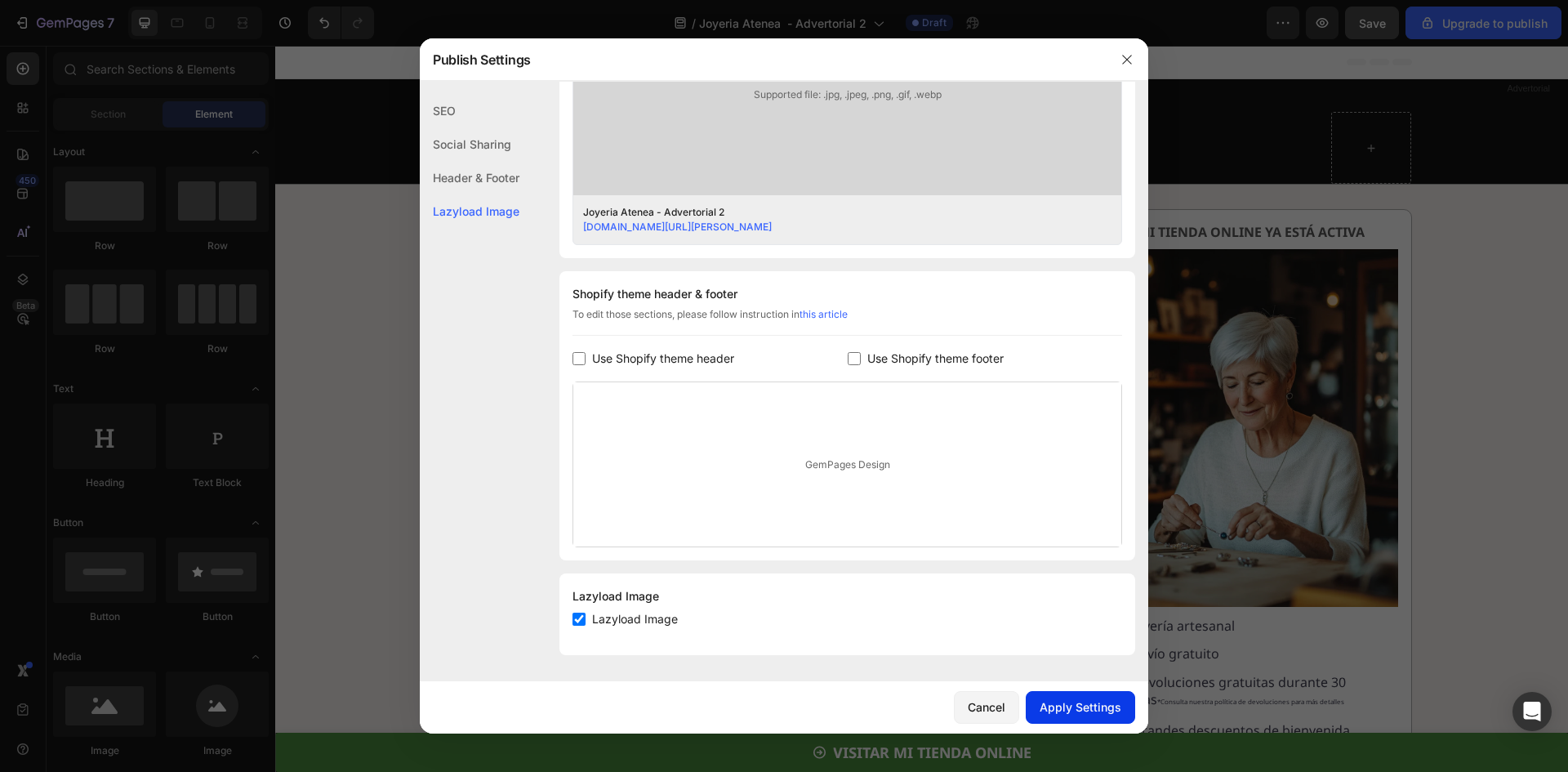
click at [1063, 712] on div "Apply Settings" at bounding box center [1081, 707] width 82 height 17
click at [1123, 63] on icon "button" at bounding box center [1127, 60] width 14 height 14
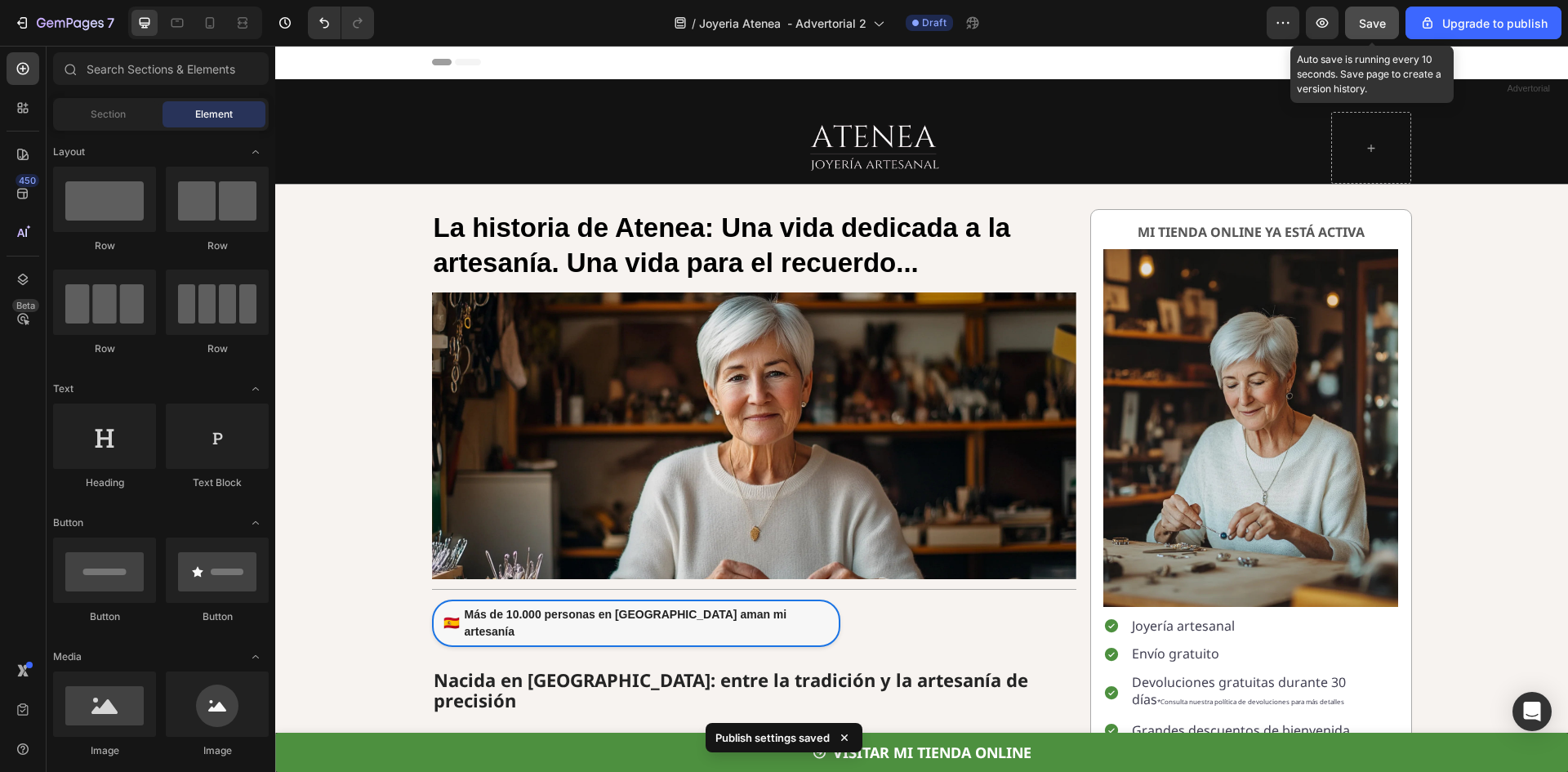
click at [1381, 22] on span "Save" at bounding box center [1373, 23] width 27 height 14
click at [1331, 24] on icon "button" at bounding box center [1322, 22] width 16 height 16
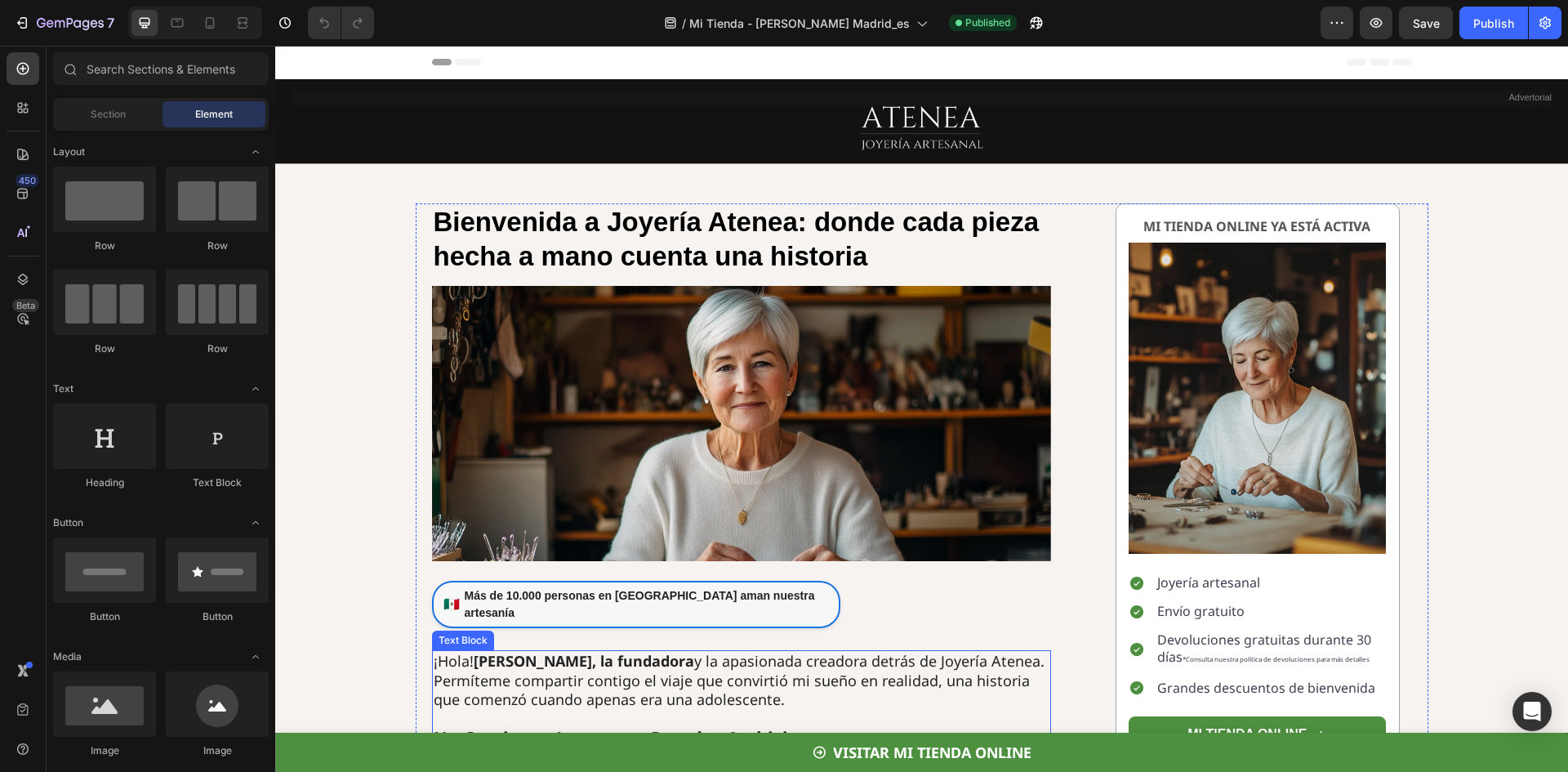
click at [577, 651] on strong "Soy Atenea González, la fundadora" at bounding box center [584, 661] width 221 height 19
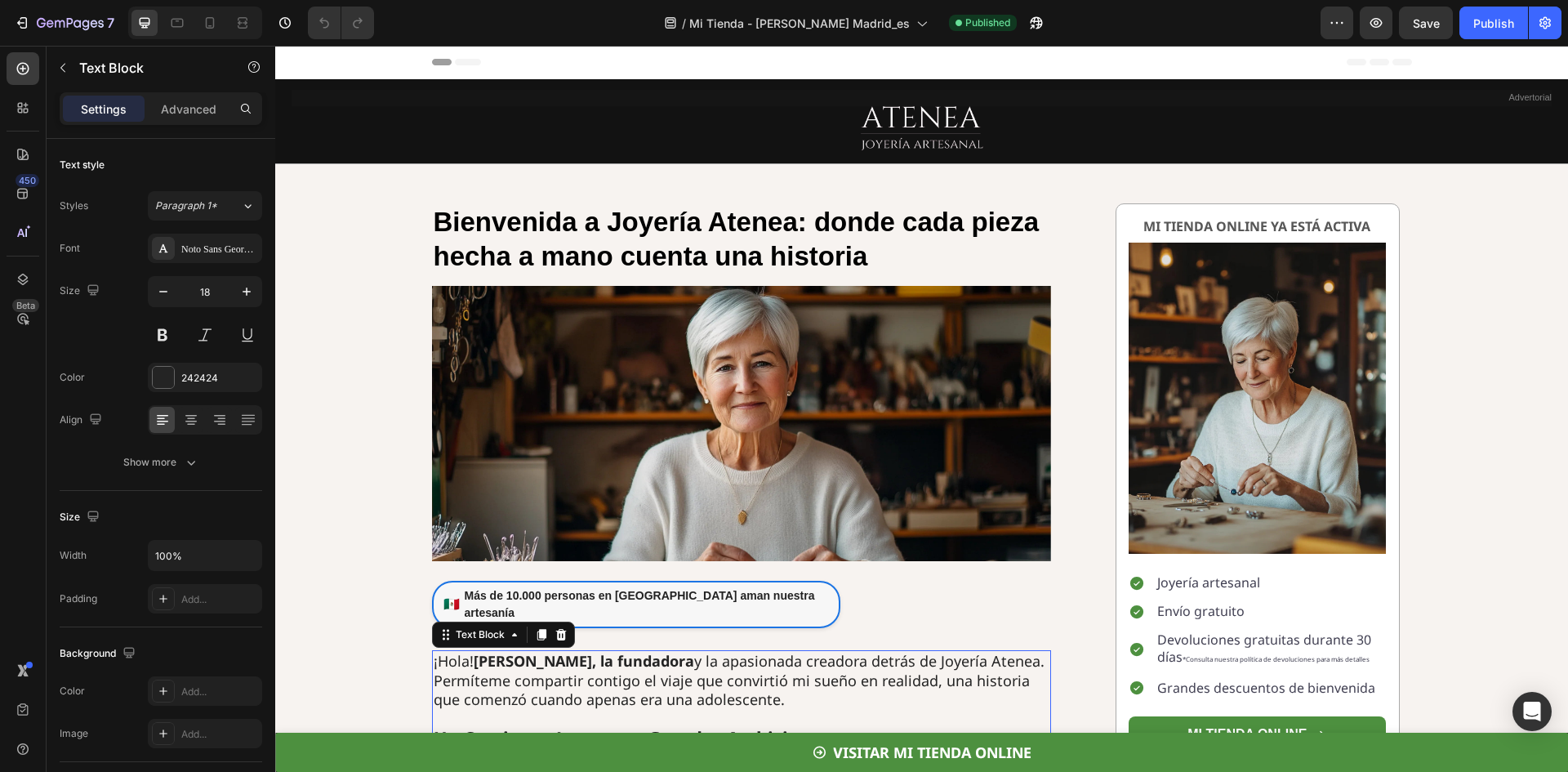
click at [580, 651] on strong "Soy Atenea González, la fundadora" at bounding box center [584, 661] width 221 height 19
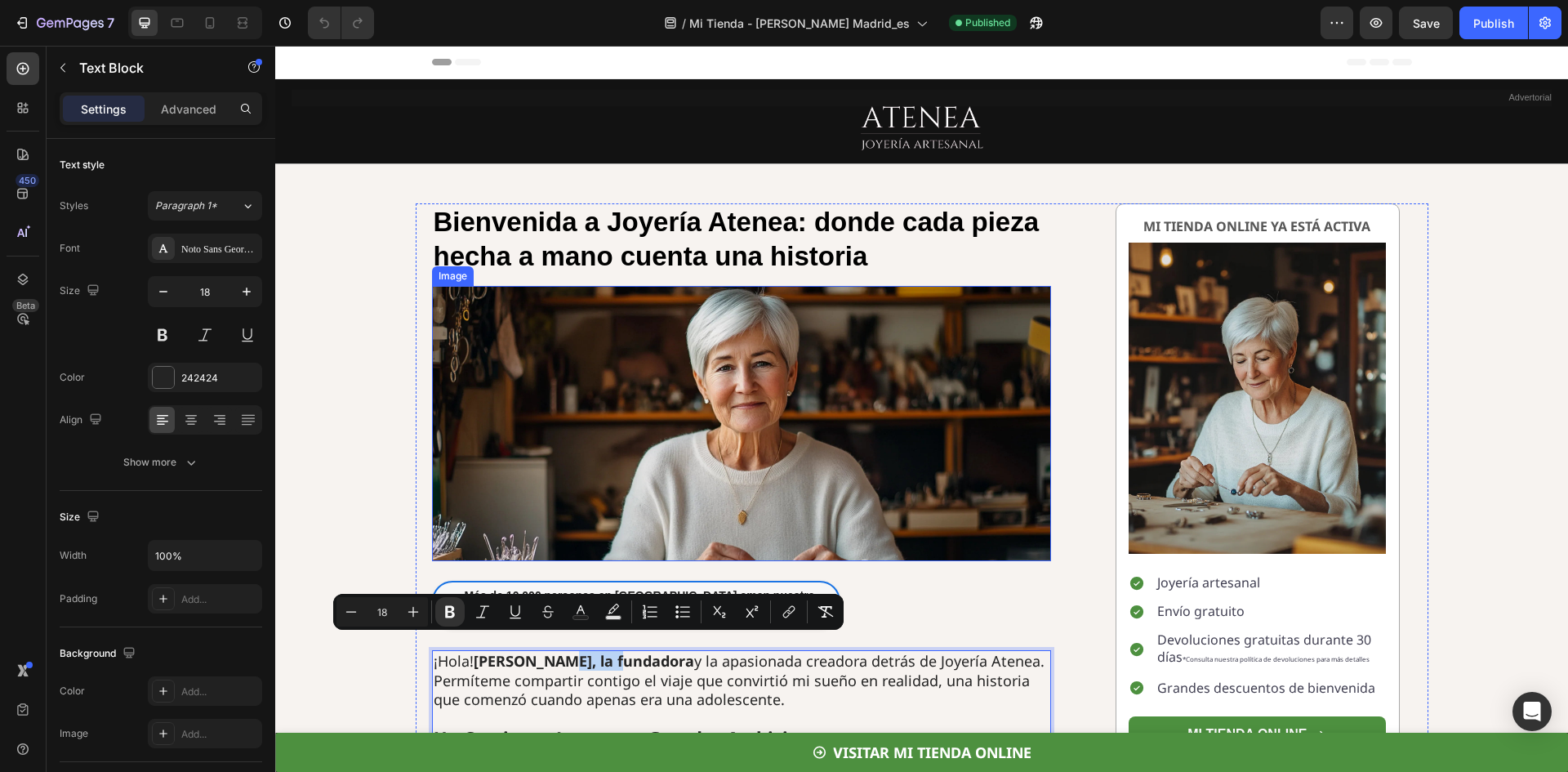
copy strong "González"
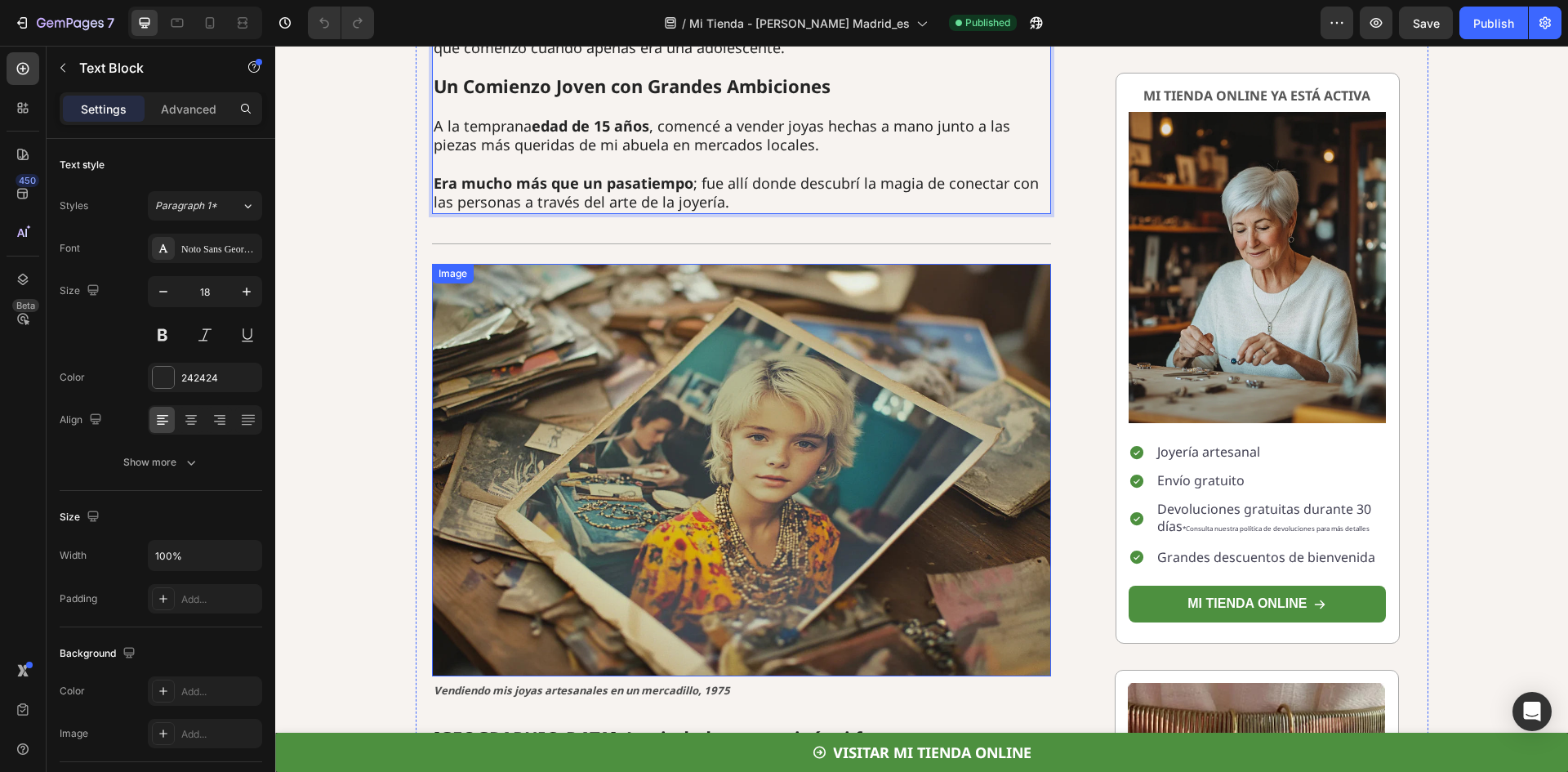
scroll to position [653, 0]
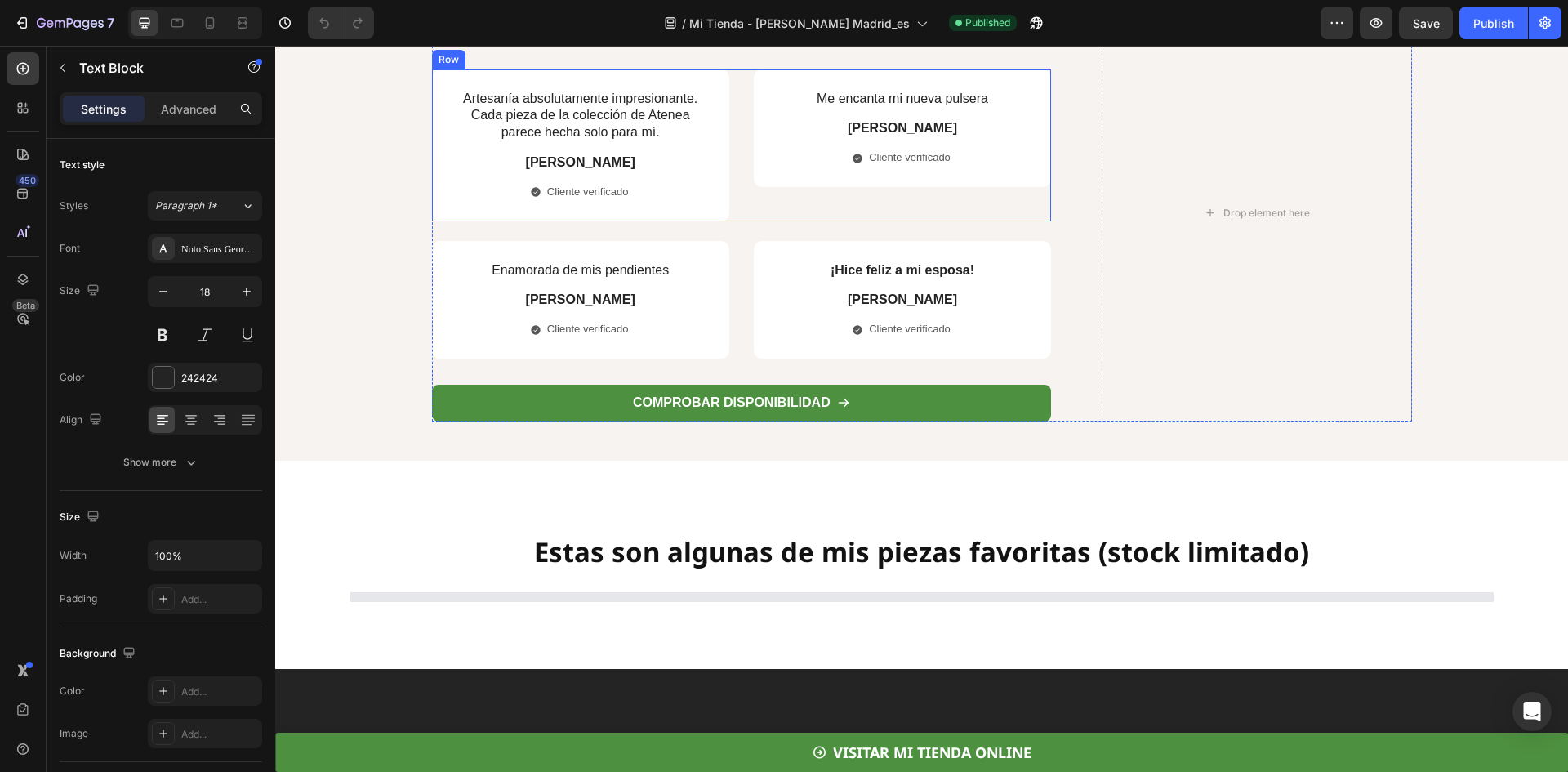
type input "16"
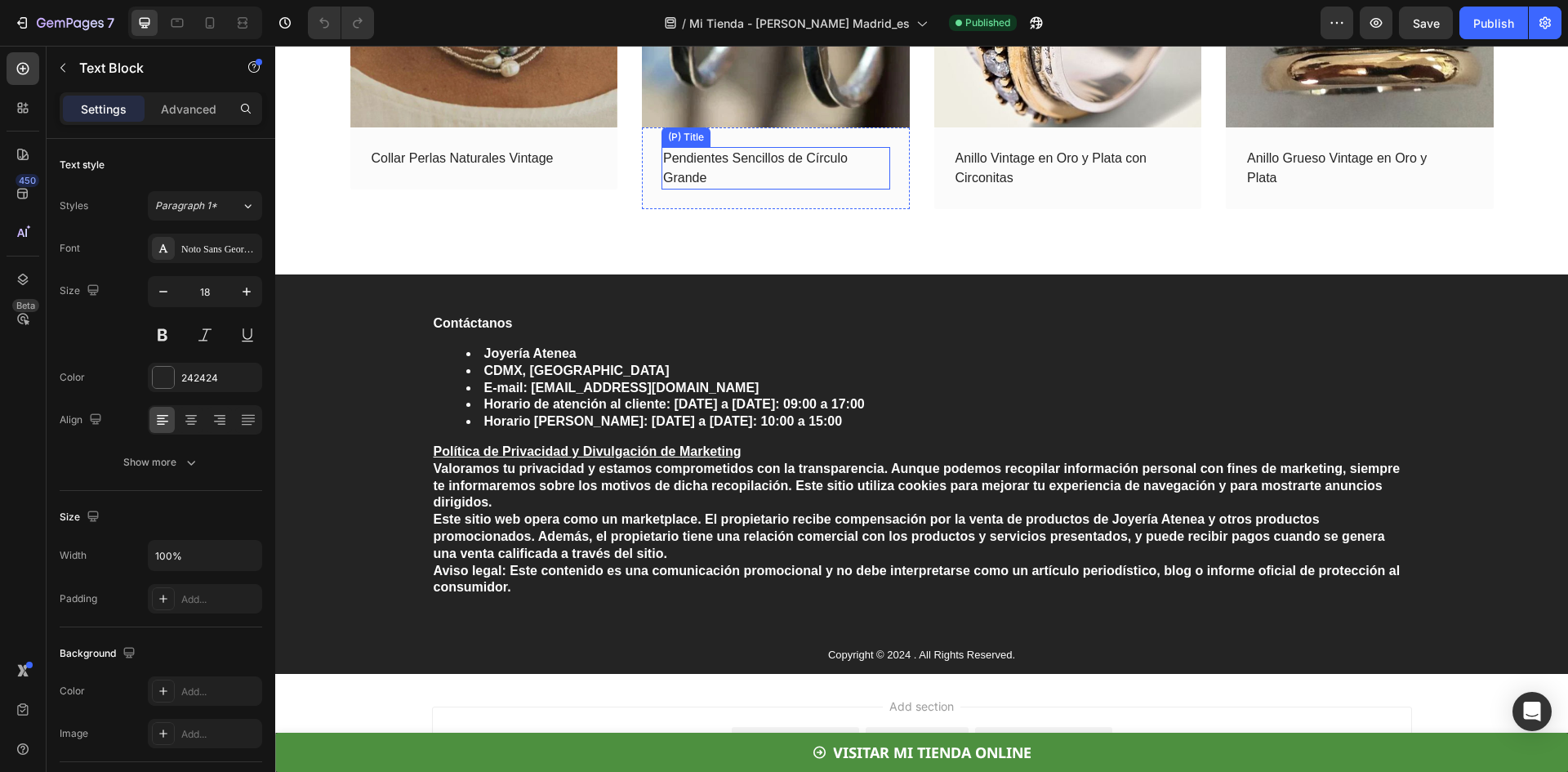
scroll to position [6268, 0]
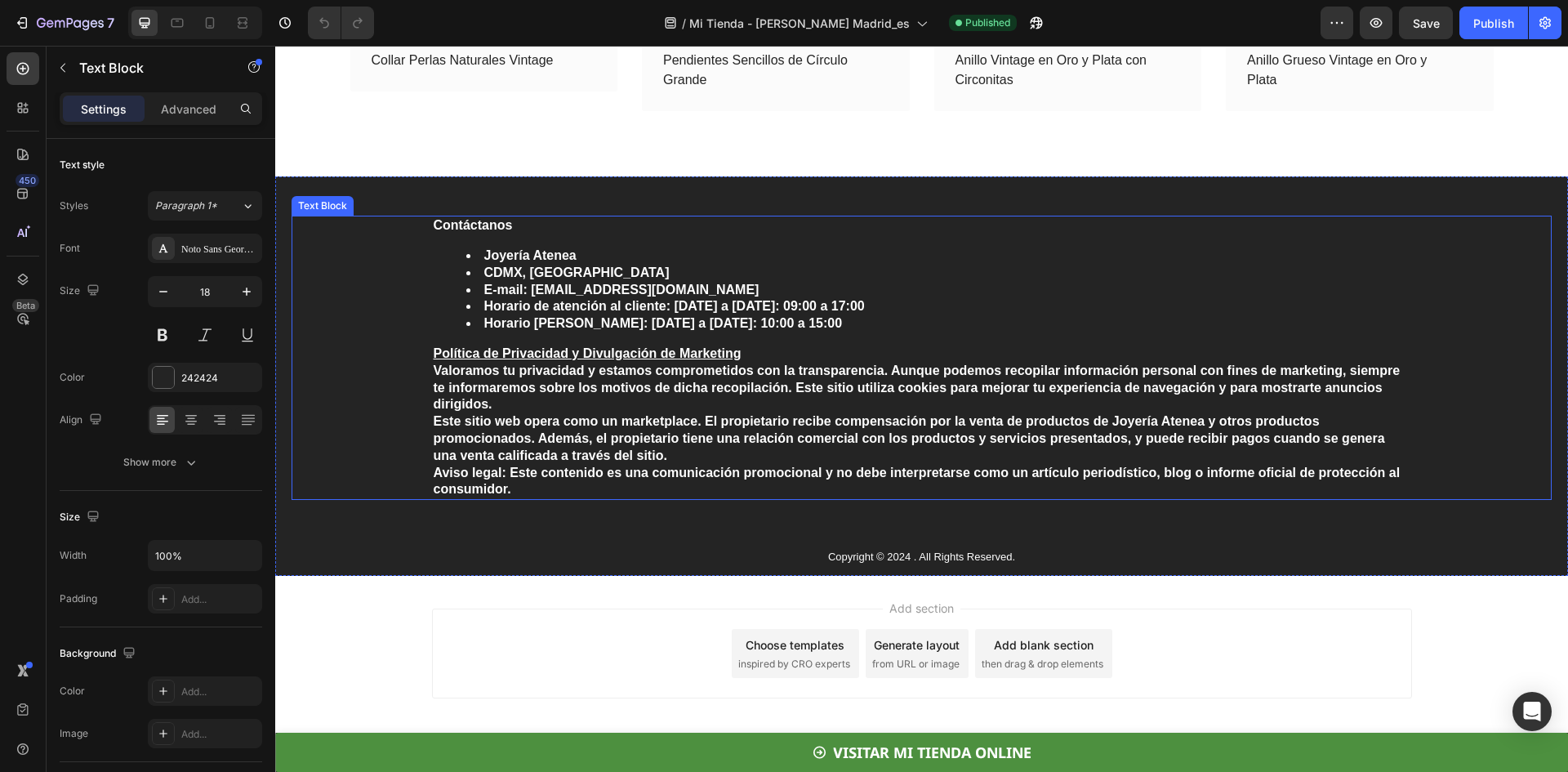
click at [434, 224] on strong "Contáctanos" at bounding box center [474, 225] width 79 height 14
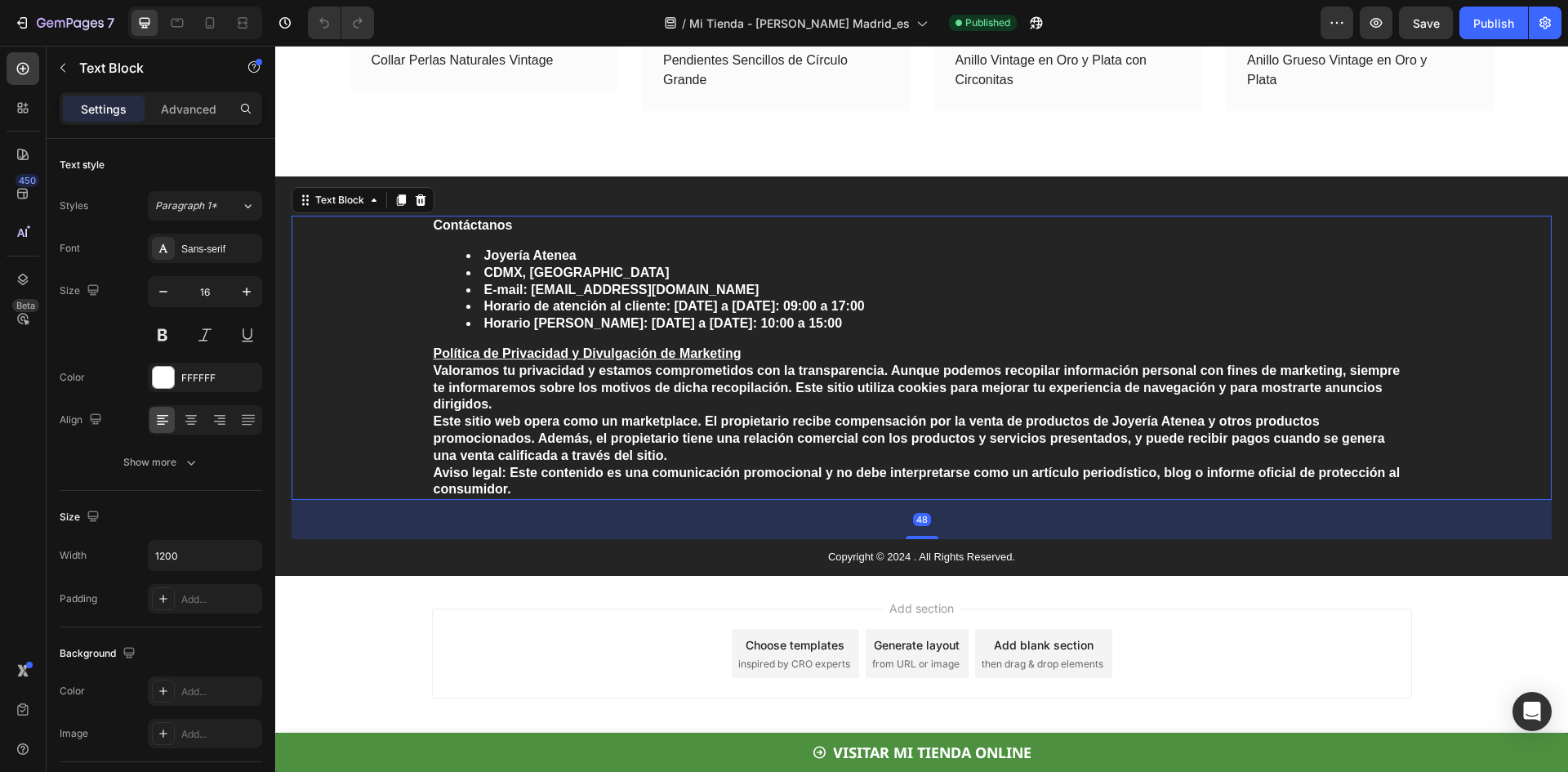
click at [434, 226] on strong "Contáctanos" at bounding box center [474, 225] width 79 height 14
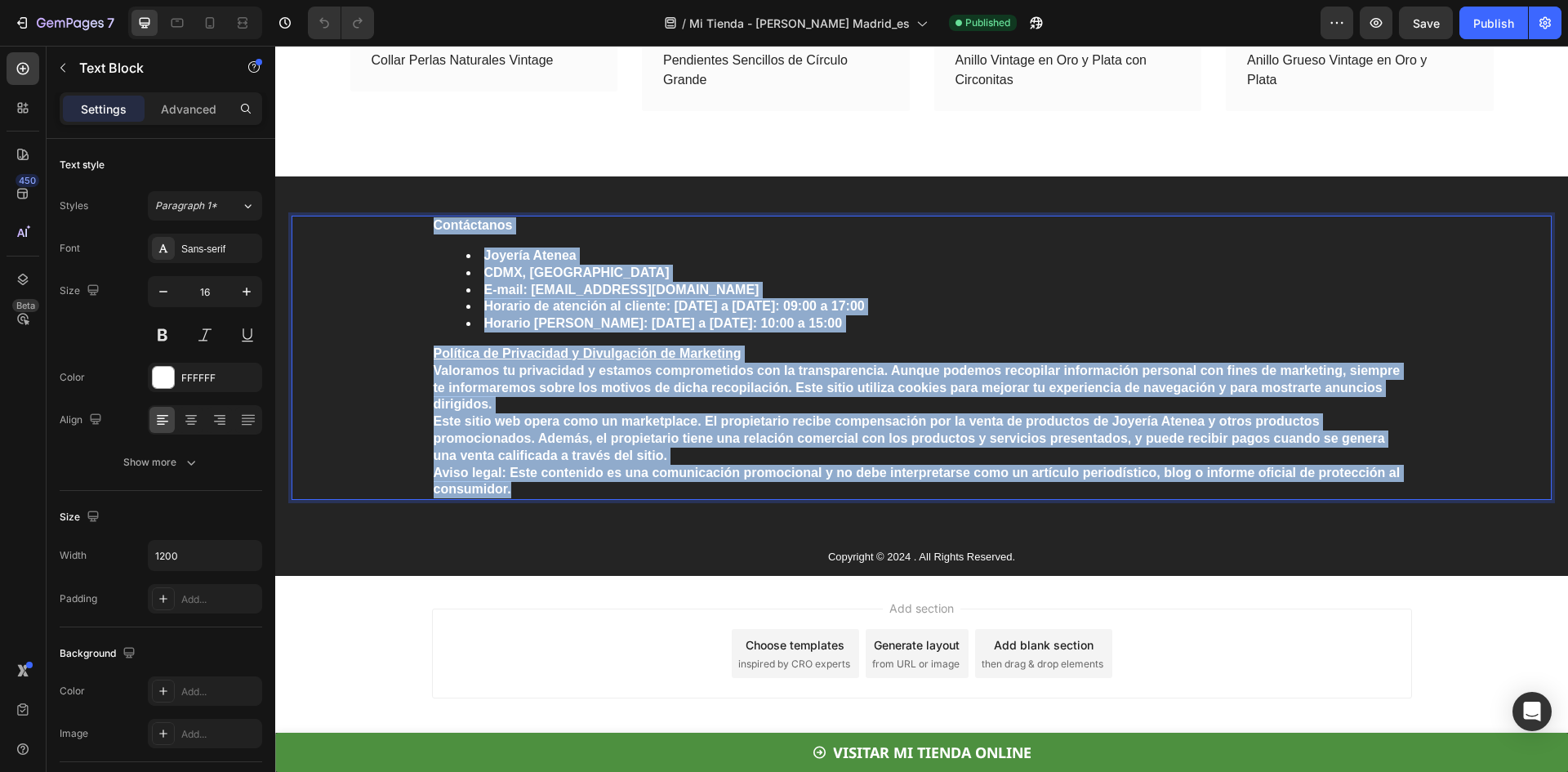
click at [503, 486] on strong "Aviso legal: Este contenido es una comunicación promocional y no debe interpret…" at bounding box center [918, 482] width 967 height 31
copy div "Contáctanos Joyería Atenea CDMX, México E-mail: info@joyeria-atenea.com Horario…"
